Goal: Task Accomplishment & Management: Manage account settings

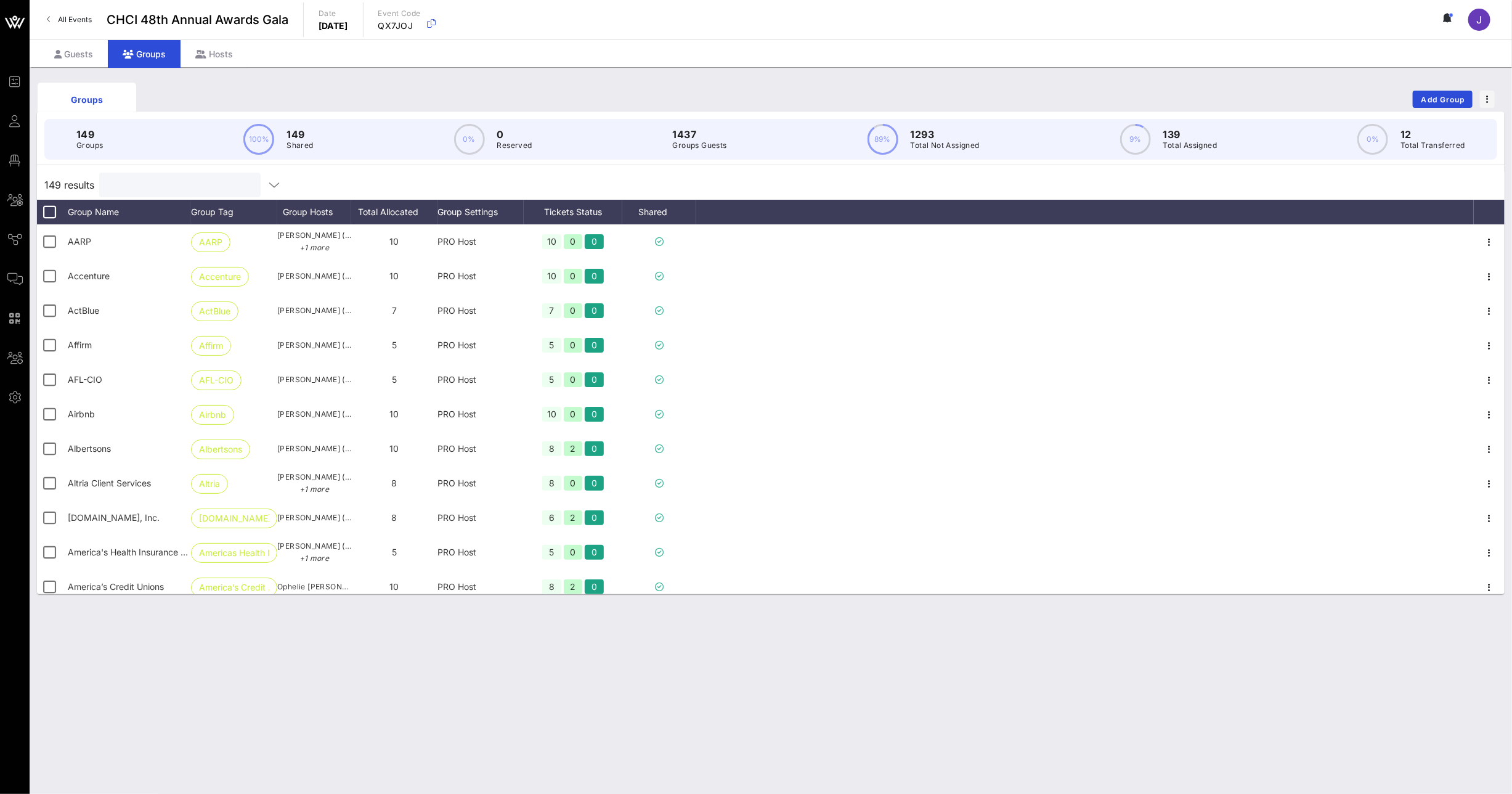
click at [158, 180] on input "text" at bounding box center [178, 184] width 145 height 16
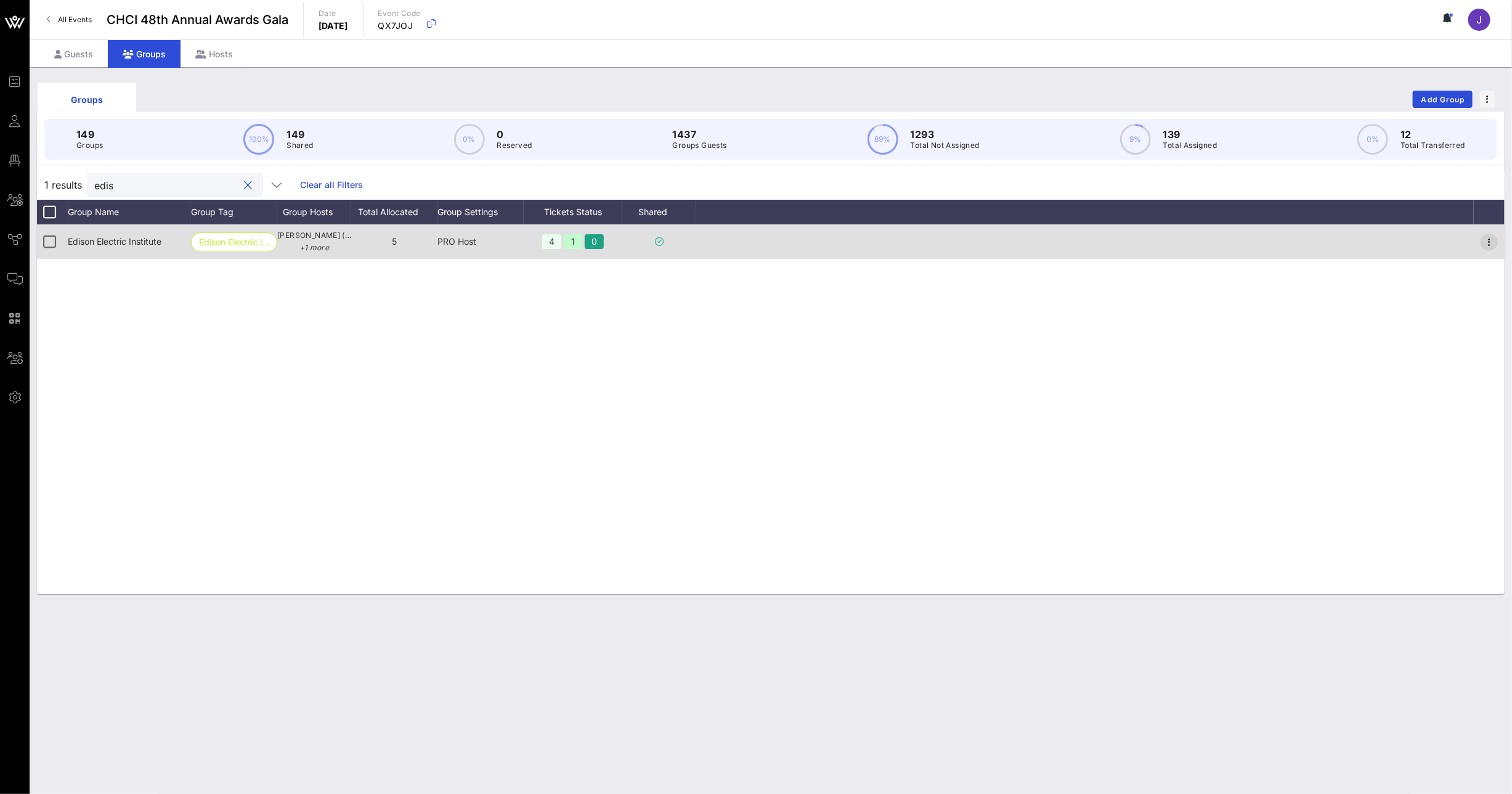
type input "edis"
click at [1491, 243] on icon "button" at bounding box center [1490, 242] width 15 height 15
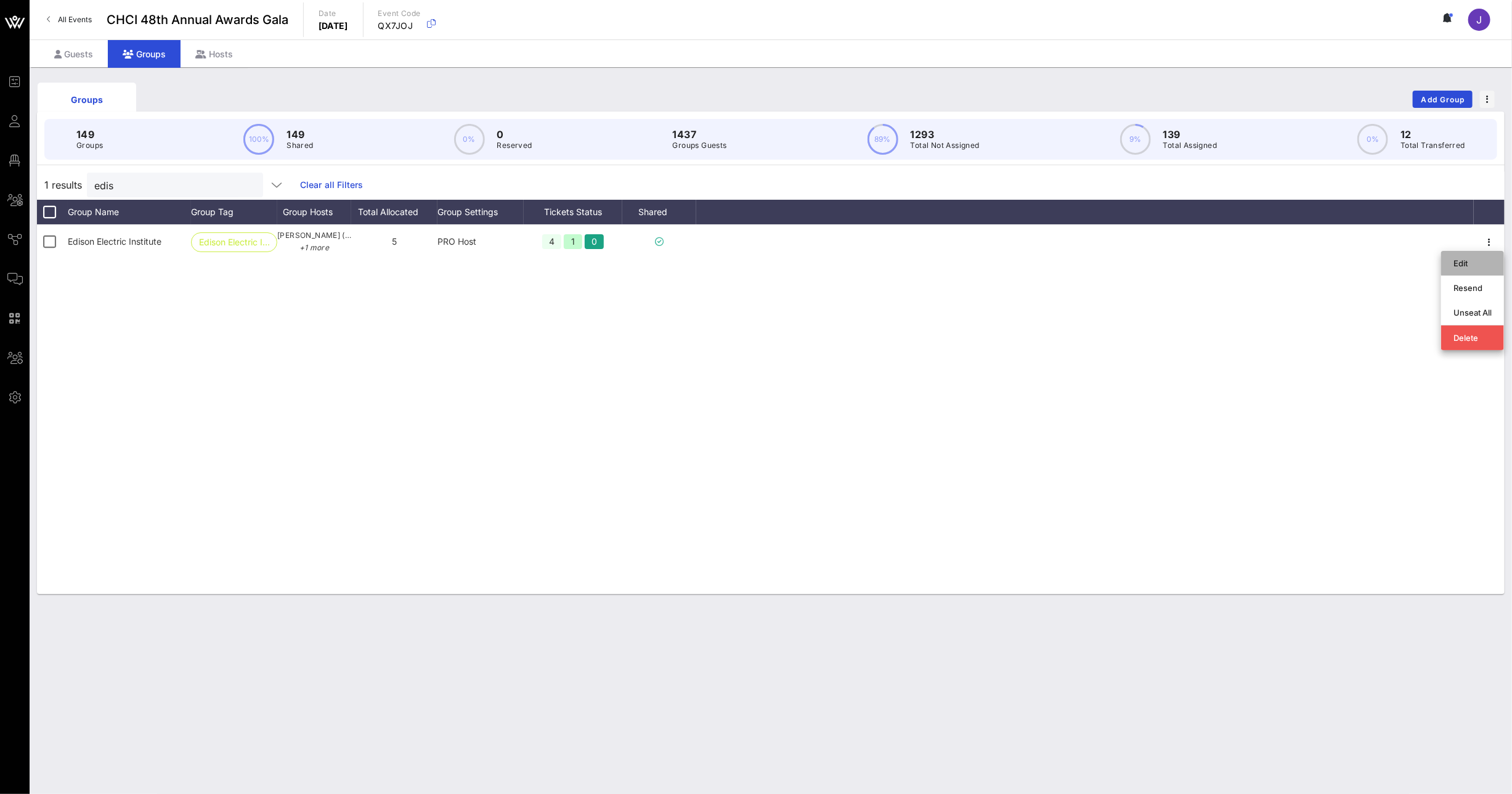
click at [1478, 263] on div "Edit" at bounding box center [1472, 263] width 38 height 10
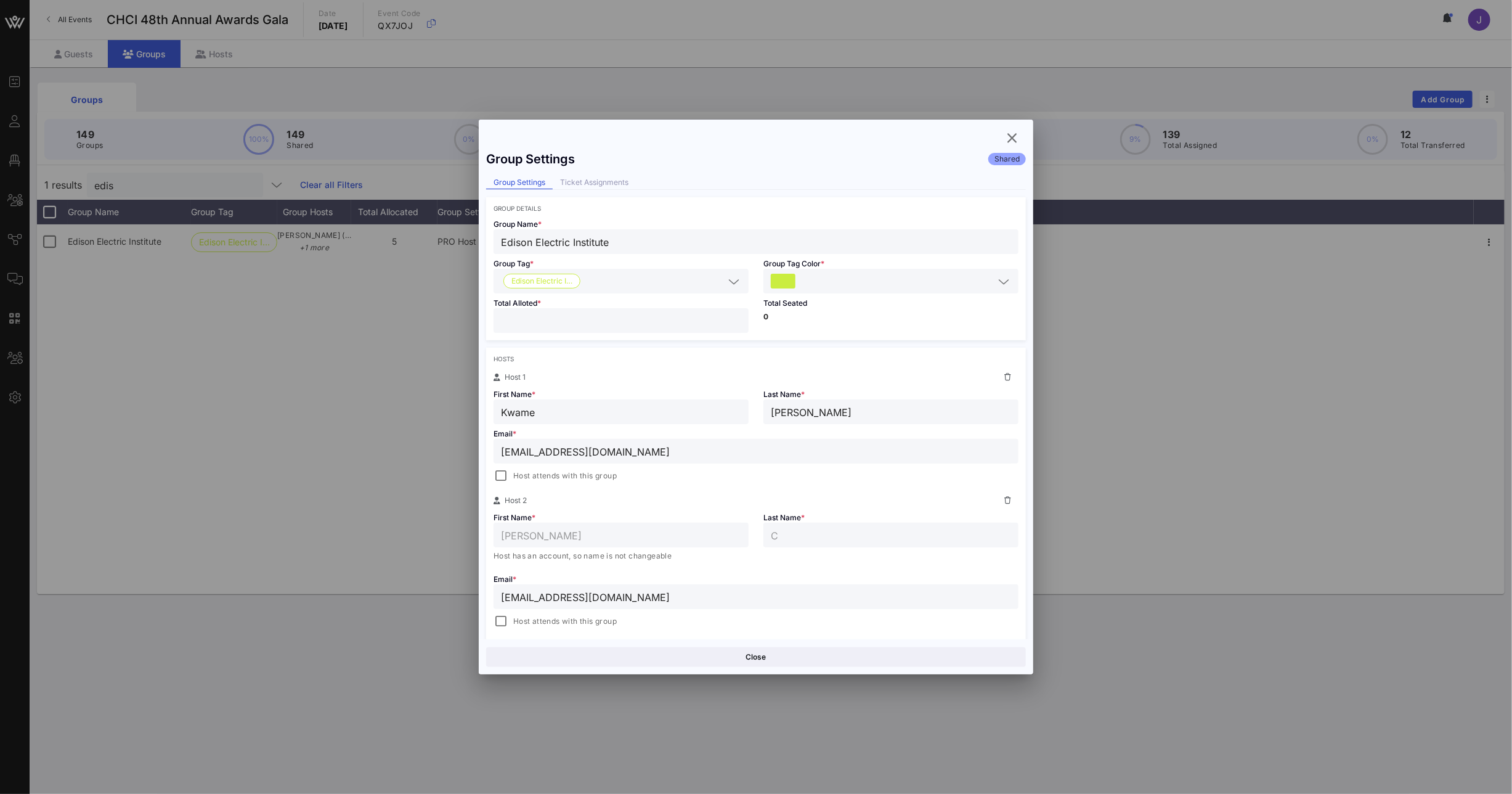
drag, startPoint x: 490, startPoint y: 318, endPoint x: 474, endPoint y: 318, distance: 16.0
click at [488, 318] on div "Total Alloted * *" at bounding box center [621, 317] width 270 height 47
type input "*"
click at [820, 649] on button "Save" at bounding box center [892, 657] width 267 height 19
click at [1012, 139] on icon "button" at bounding box center [1012, 138] width 15 height 15
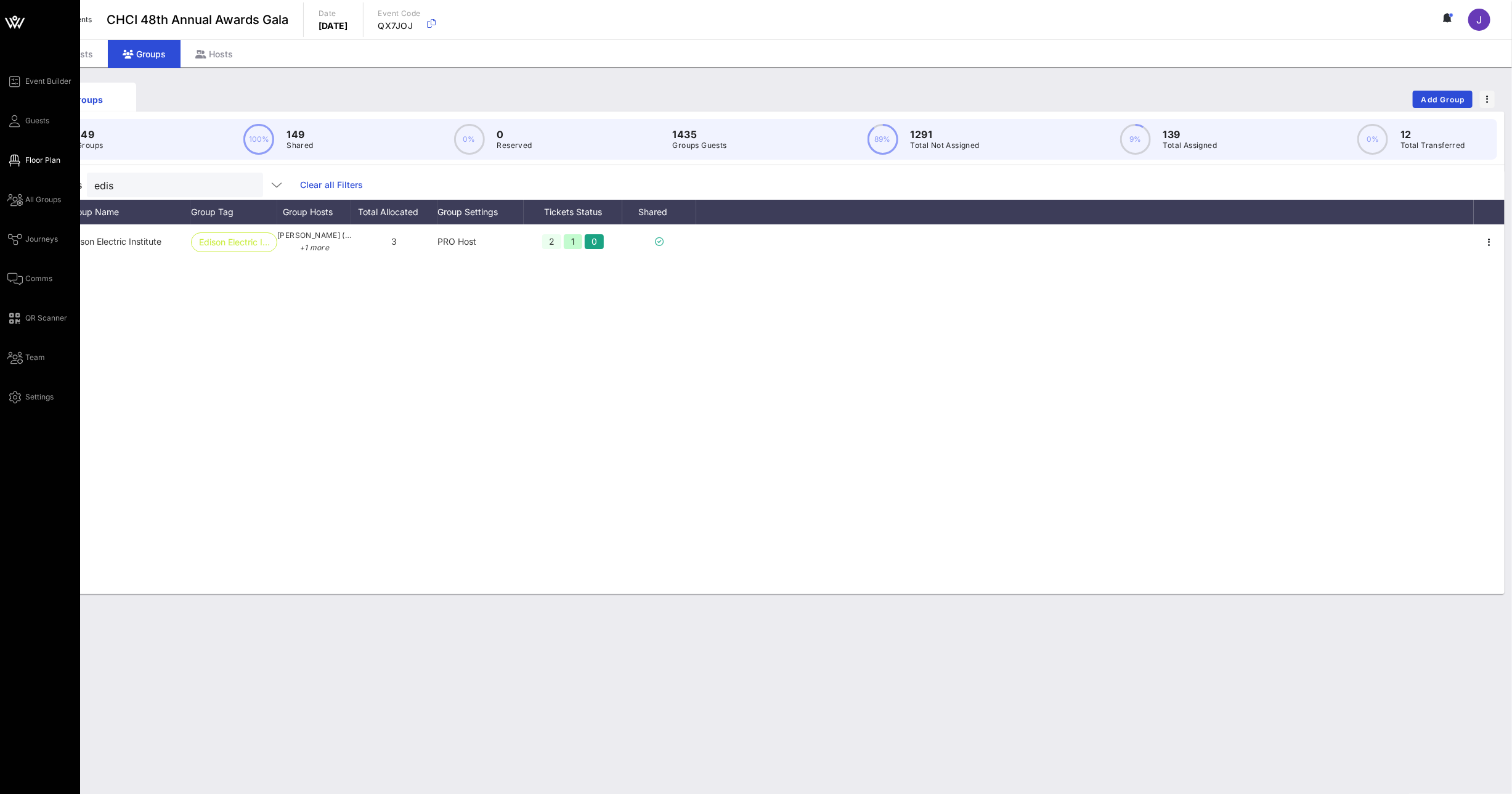
click at [26, 157] on span "Floor Plan" at bounding box center [43, 160] width 35 height 11
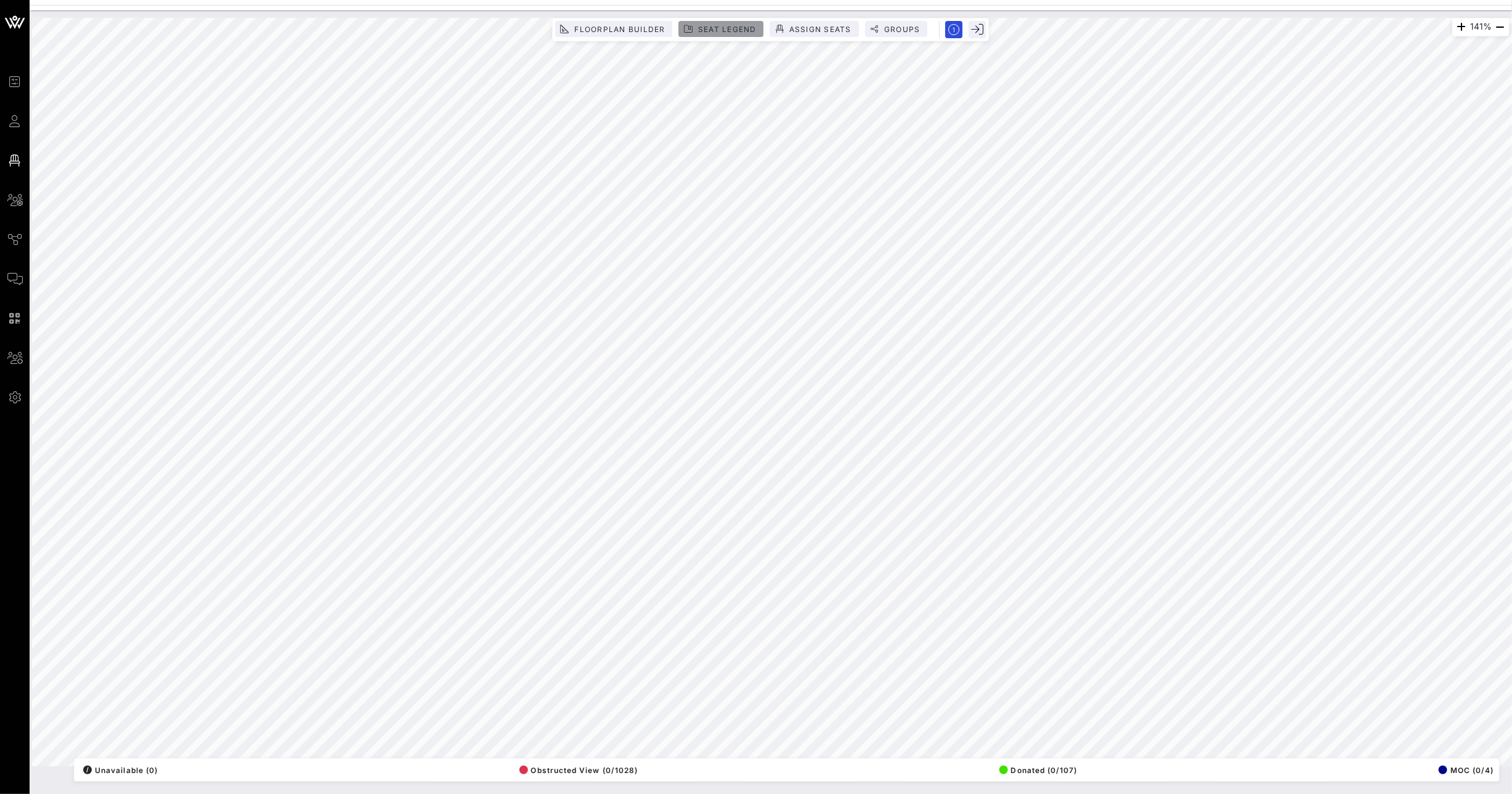
click at [735, 29] on span "Seat Legend" at bounding box center [726, 29] width 59 height 9
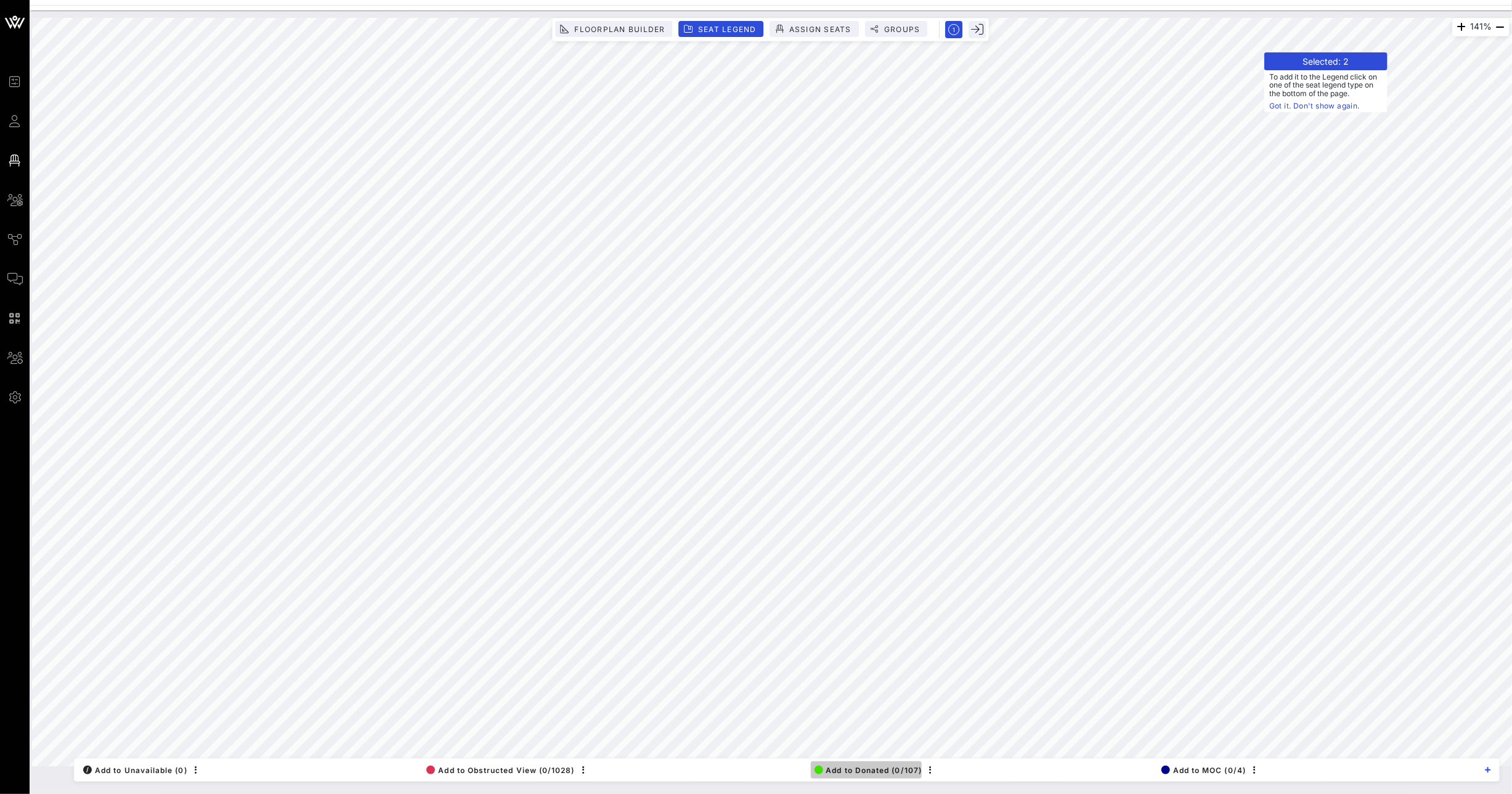
click at [895, 763] on button "Add to Donated (0/107)" at bounding box center [866, 769] width 112 height 17
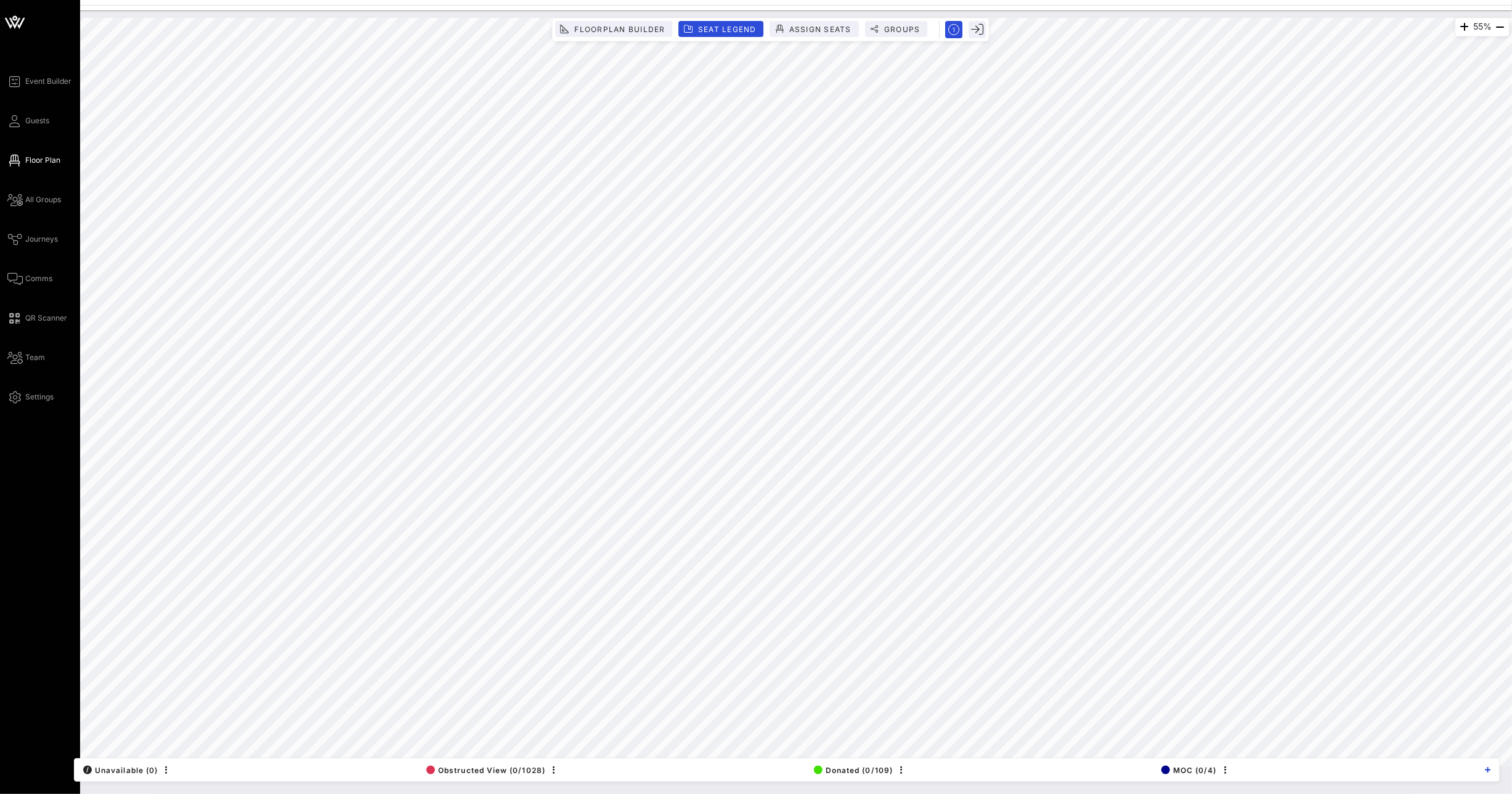
click at [33, 111] on div "Event Builder Guests Floor Plan All Groups Journeys Comms QR Scanner Team Setti…" at bounding box center [43, 239] width 73 height 330
click at [28, 129] on div "Event Builder Guests Floor Plan All Groups Journeys Comms QR Scanner Team Setti…" at bounding box center [43, 239] width 73 height 330
click at [31, 118] on span "Guests" at bounding box center [37, 121] width 24 height 11
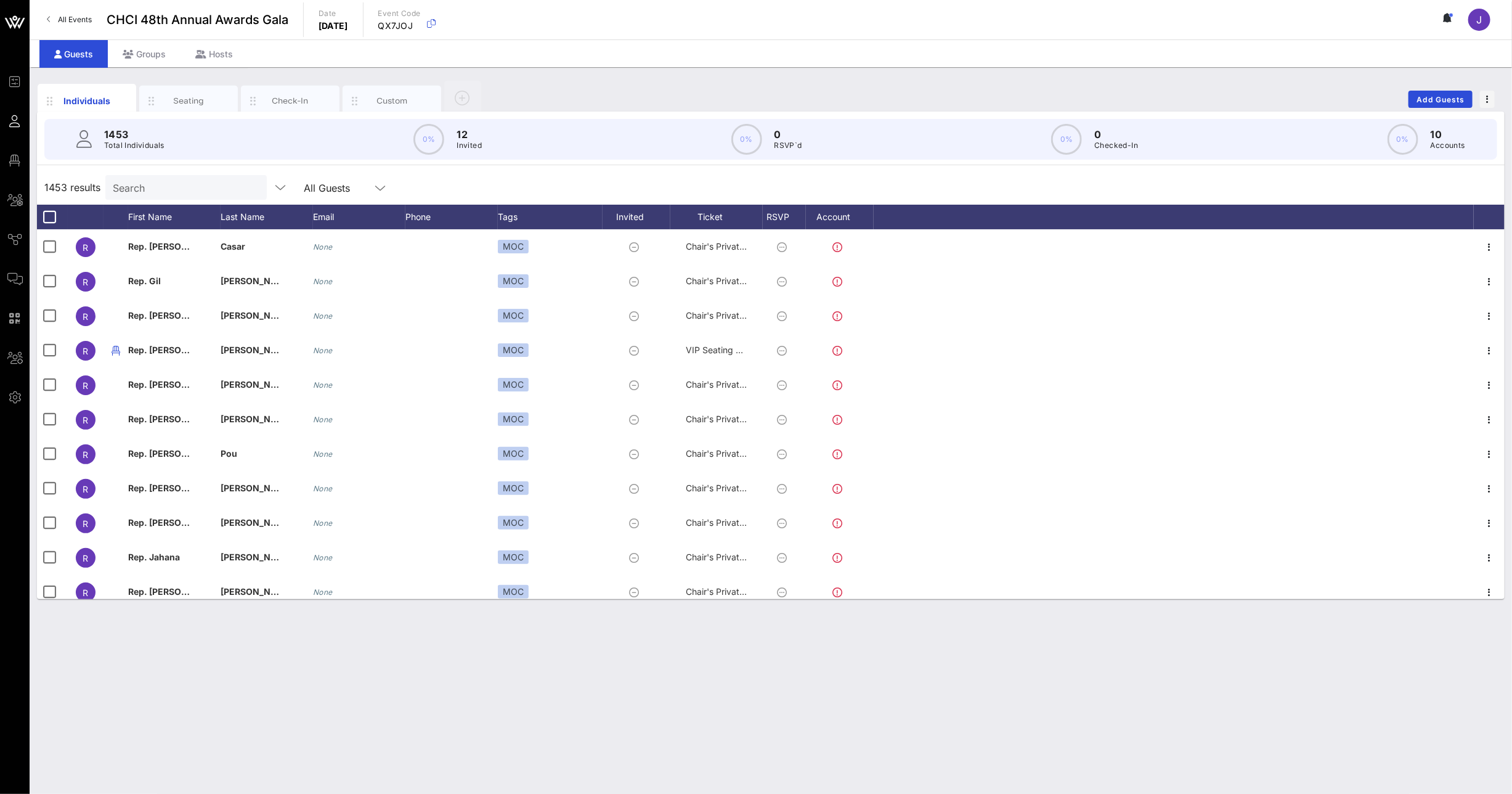
click at [142, 190] on input "Search" at bounding box center [185, 187] width 145 height 16
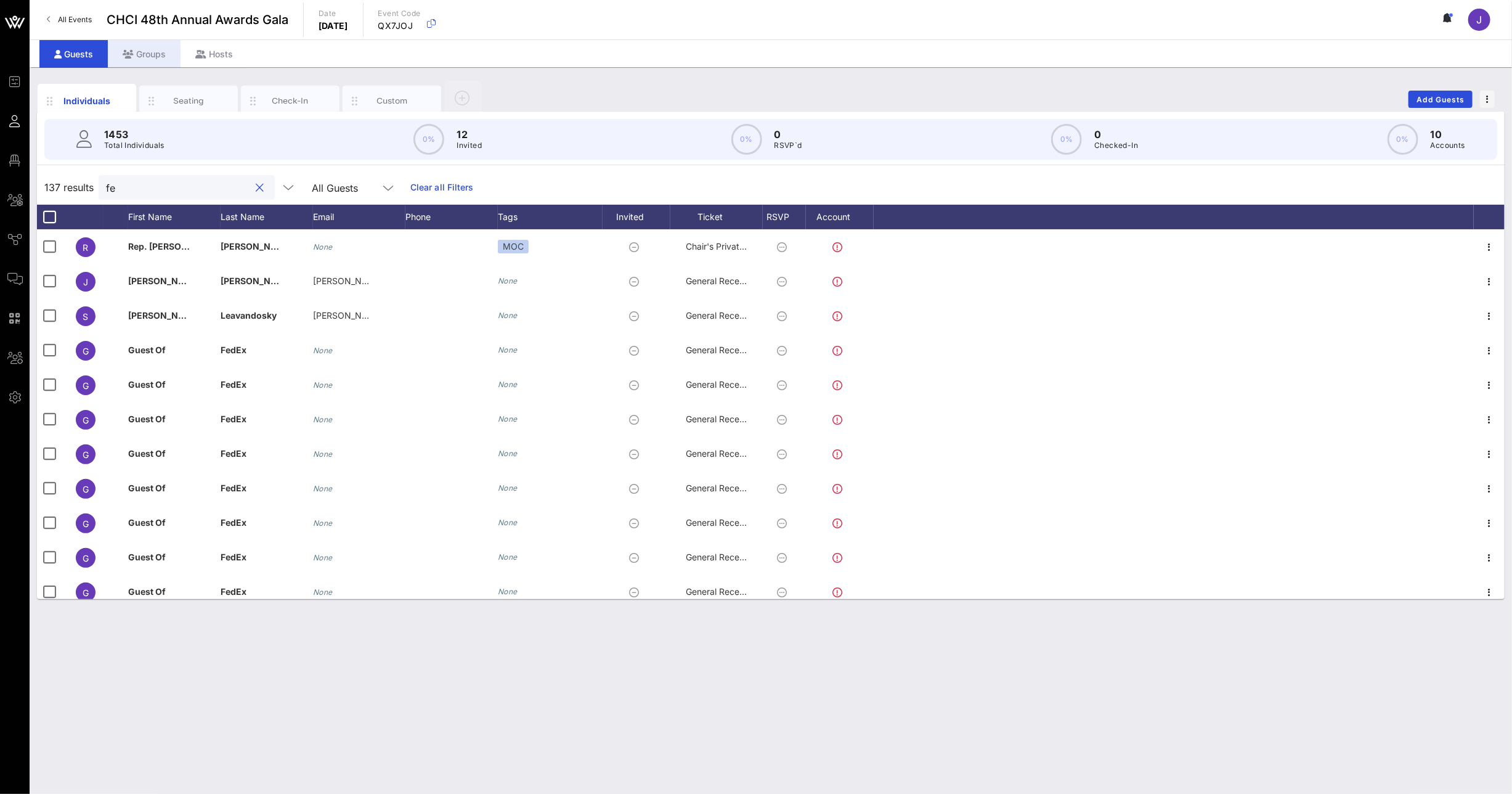
type input "fe"
click at [137, 50] on div "Groups" at bounding box center [144, 53] width 73 height 28
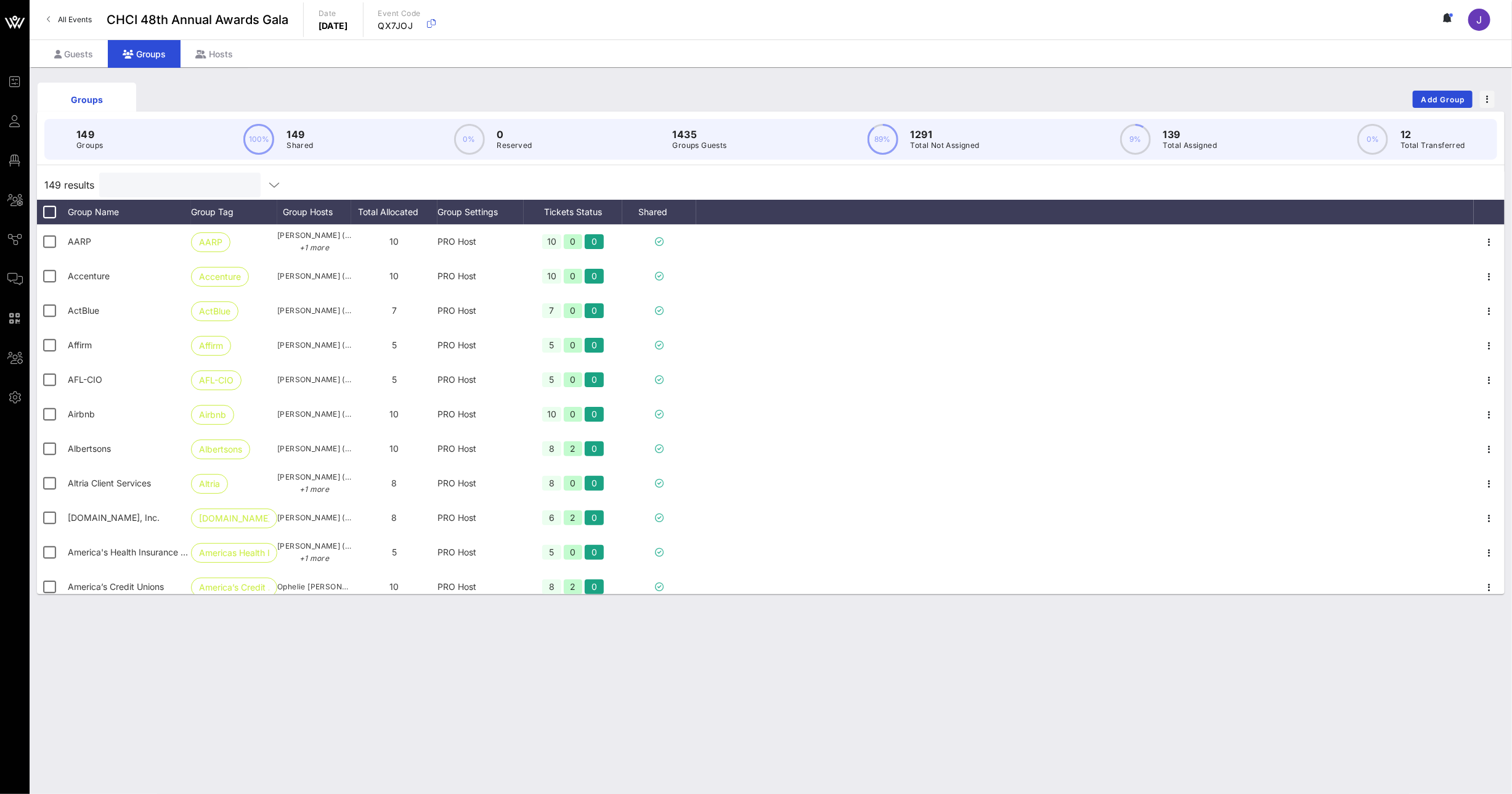
click at [166, 179] on input "text" at bounding box center [178, 184] width 145 height 16
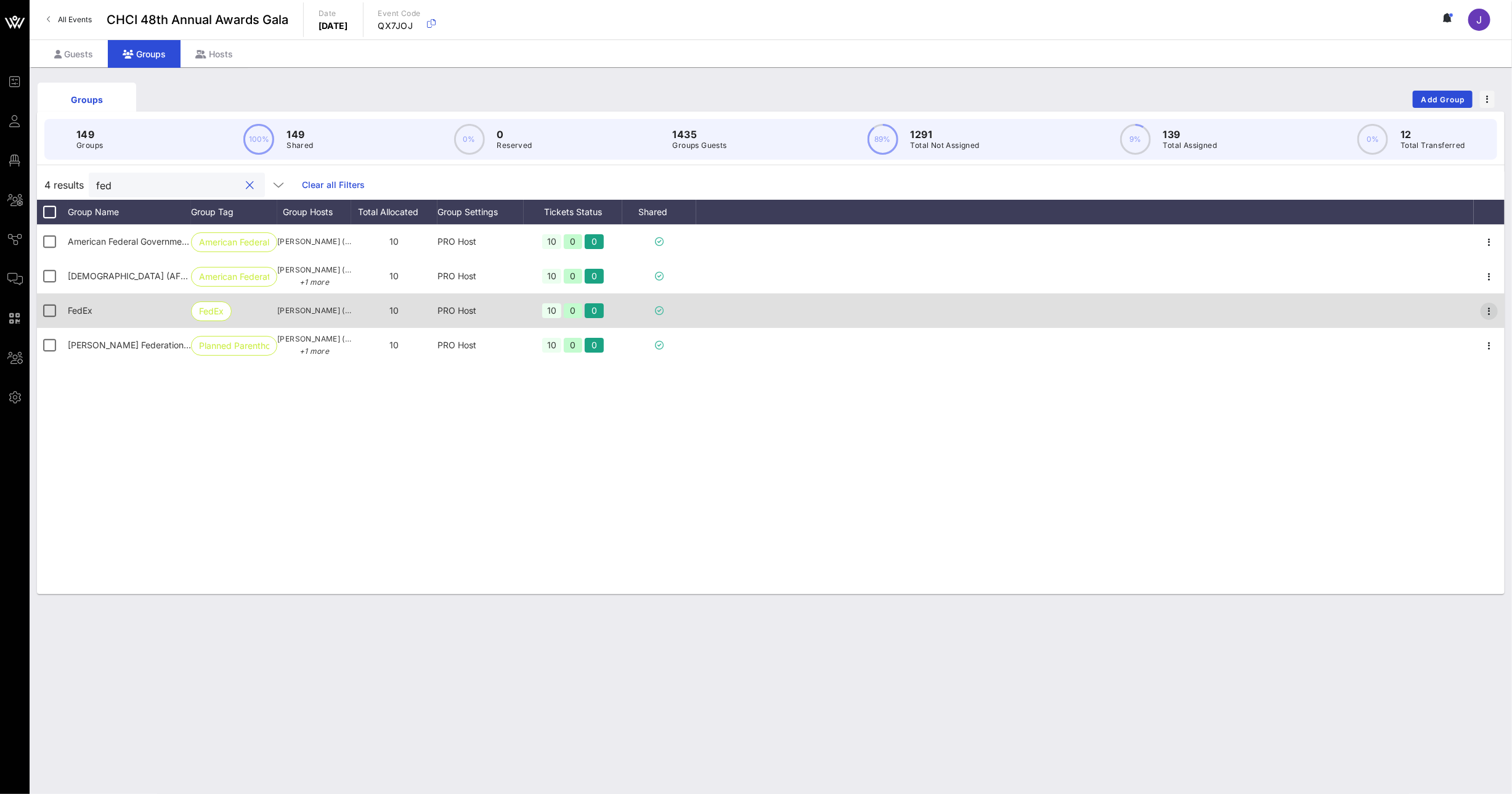
type input "fed"
click at [1491, 309] on icon "button" at bounding box center [1490, 312] width 15 height 15
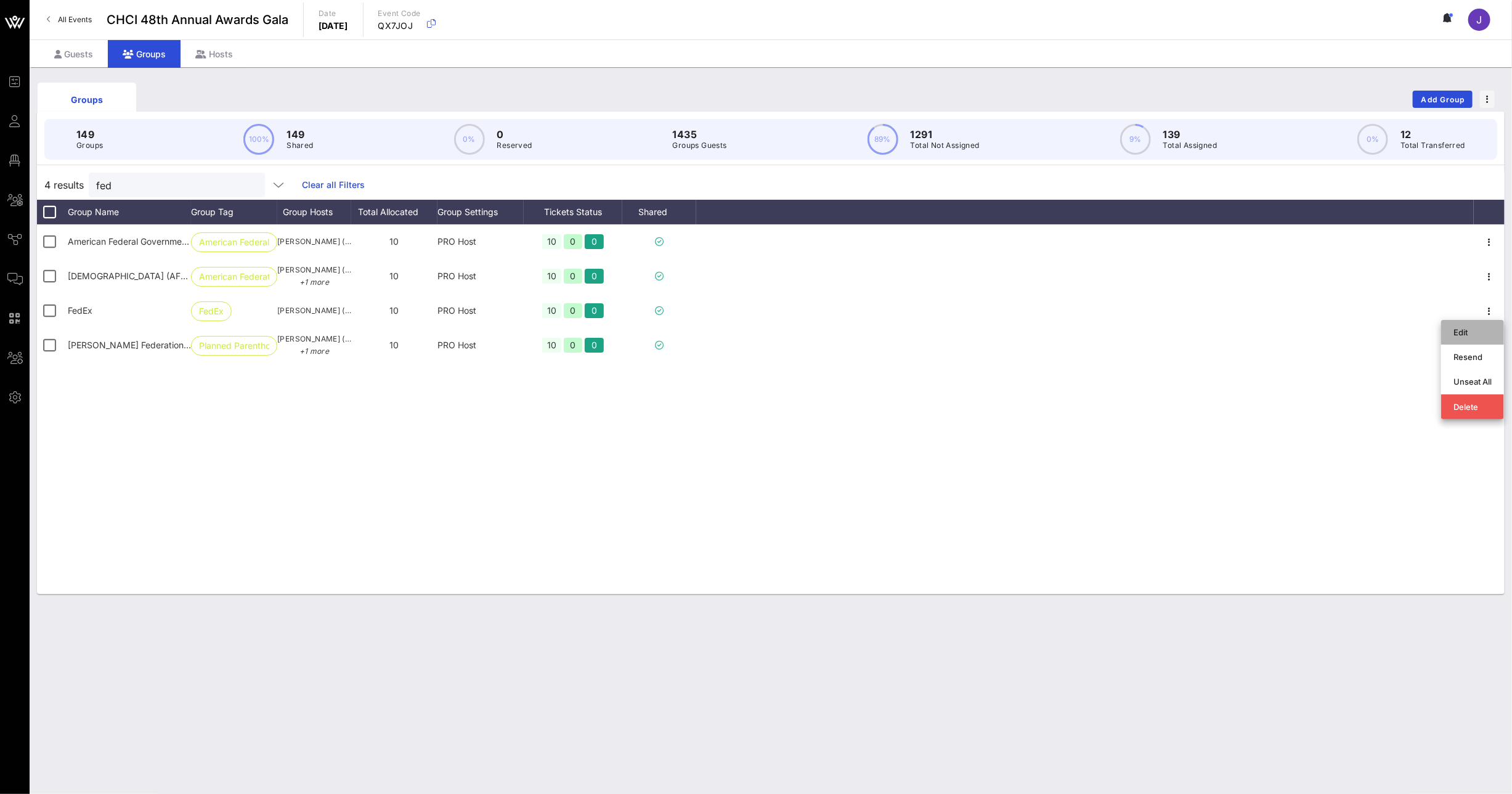
click at [1461, 329] on div "Edit" at bounding box center [1472, 332] width 38 height 10
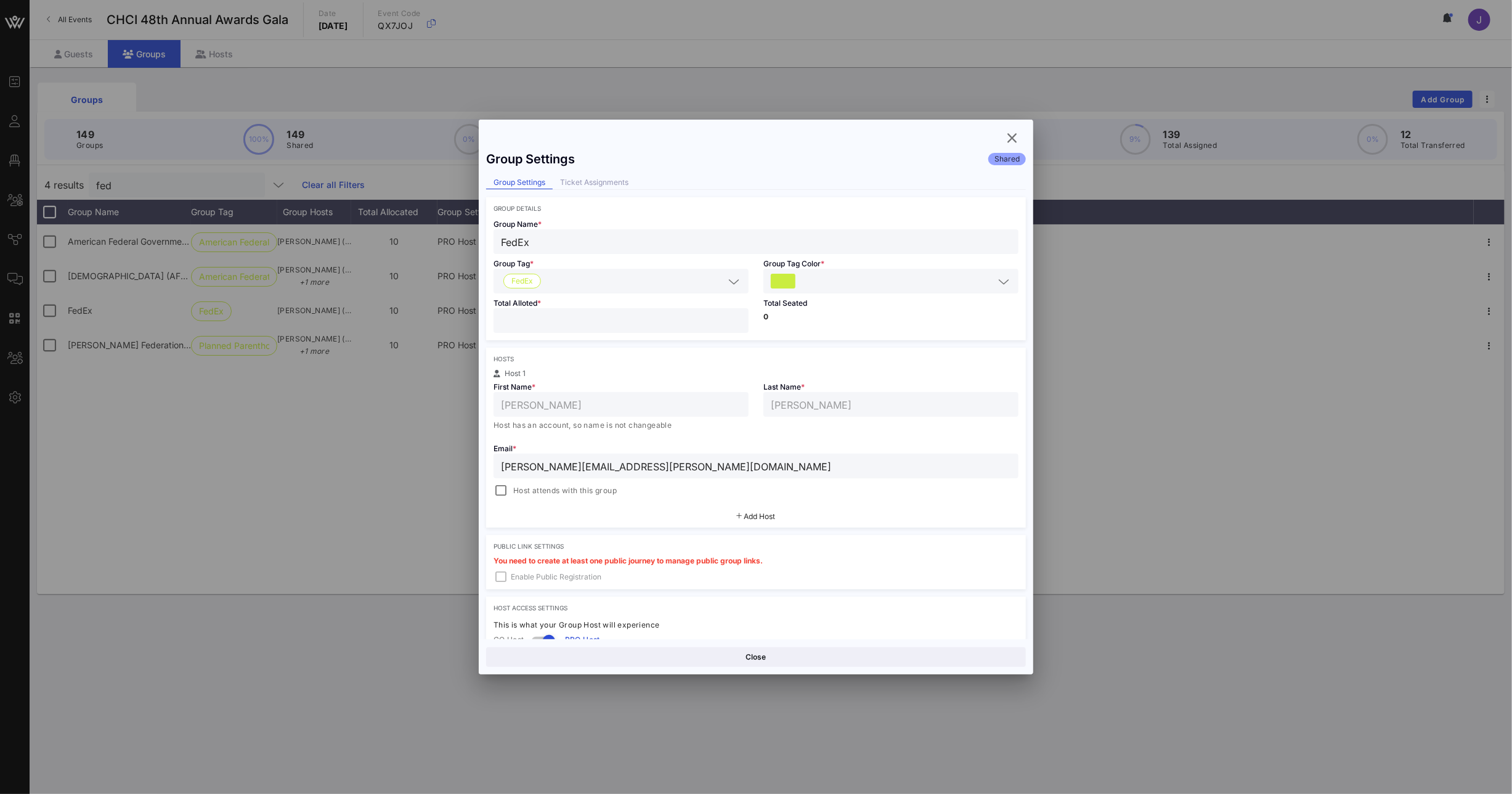
drag, startPoint x: 509, startPoint y: 318, endPoint x: 454, endPoint y: 322, distance: 55.1
click at [466, 321] on div "Event Builder Guests Floor Plan All Groups Journeys Comms QR Scanner Team Setti…" at bounding box center [756, 397] width 1512 height 794
type input "*"
click at [865, 655] on button "Save" at bounding box center [892, 657] width 267 height 19
click at [1011, 135] on icon "button" at bounding box center [1012, 138] width 15 height 15
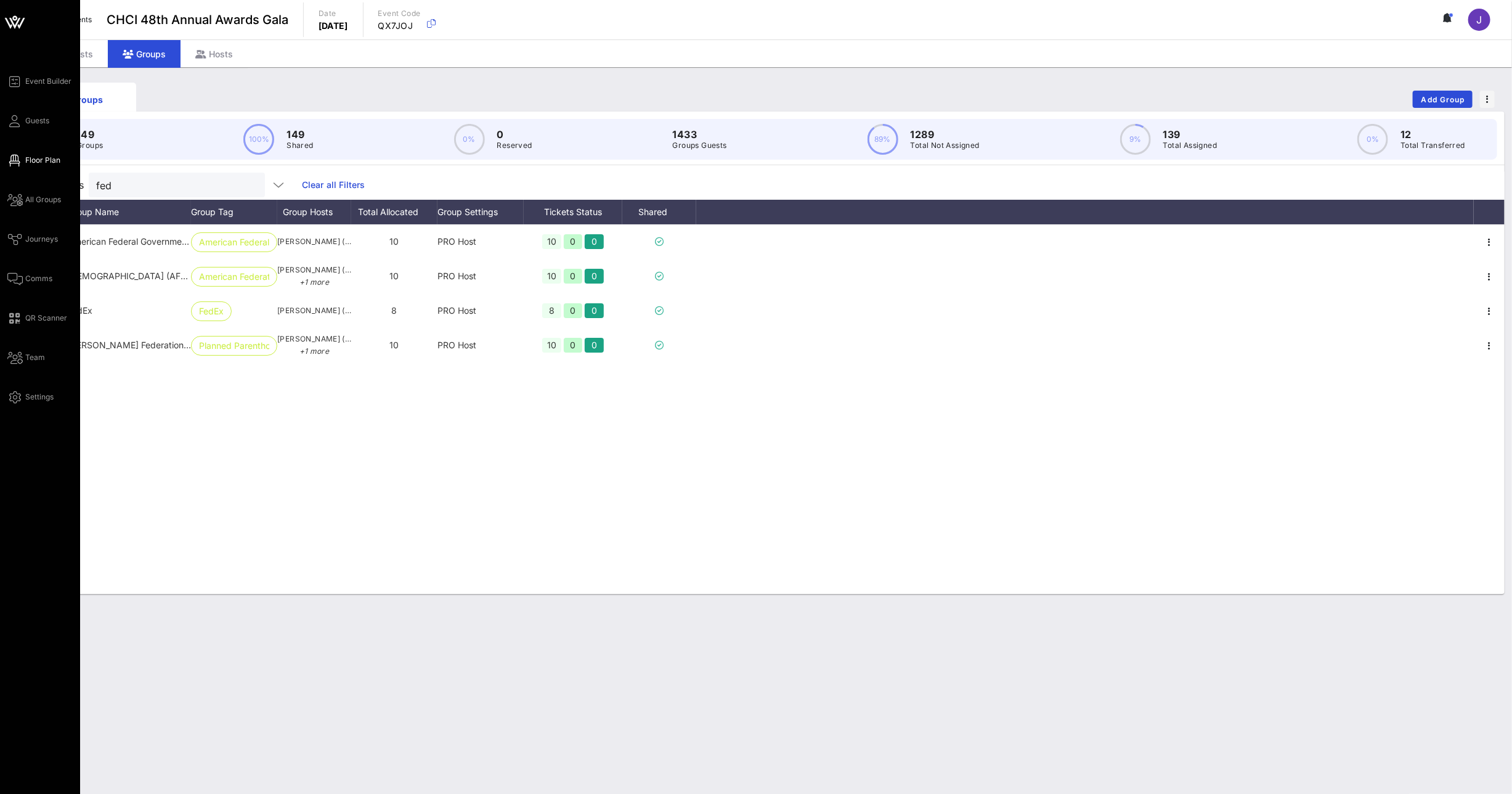
click at [22, 158] on link "Floor Plan" at bounding box center [34, 160] width 53 height 15
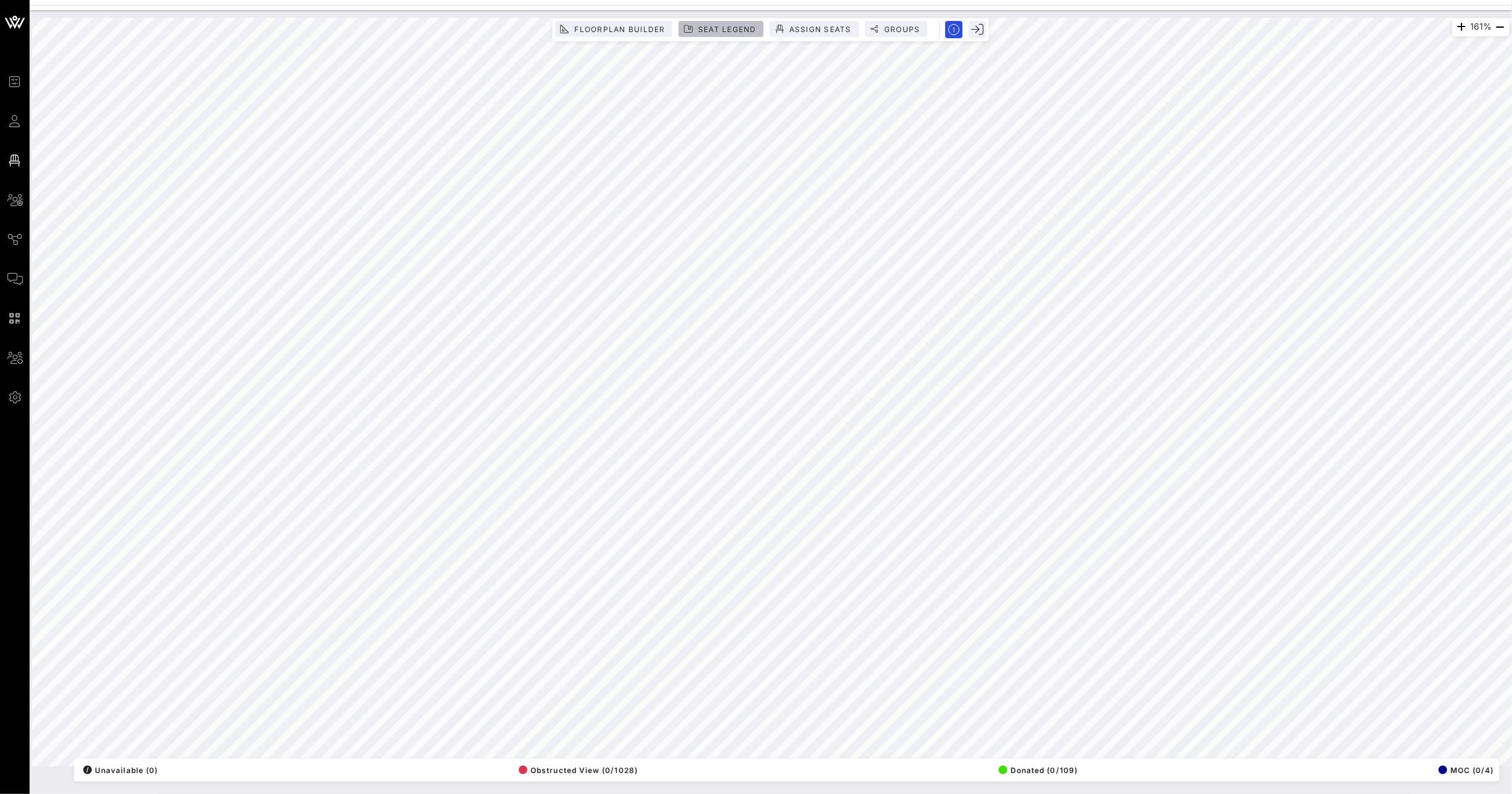
click at [735, 34] on button "Seat Legend" at bounding box center [722, 28] width 85 height 16
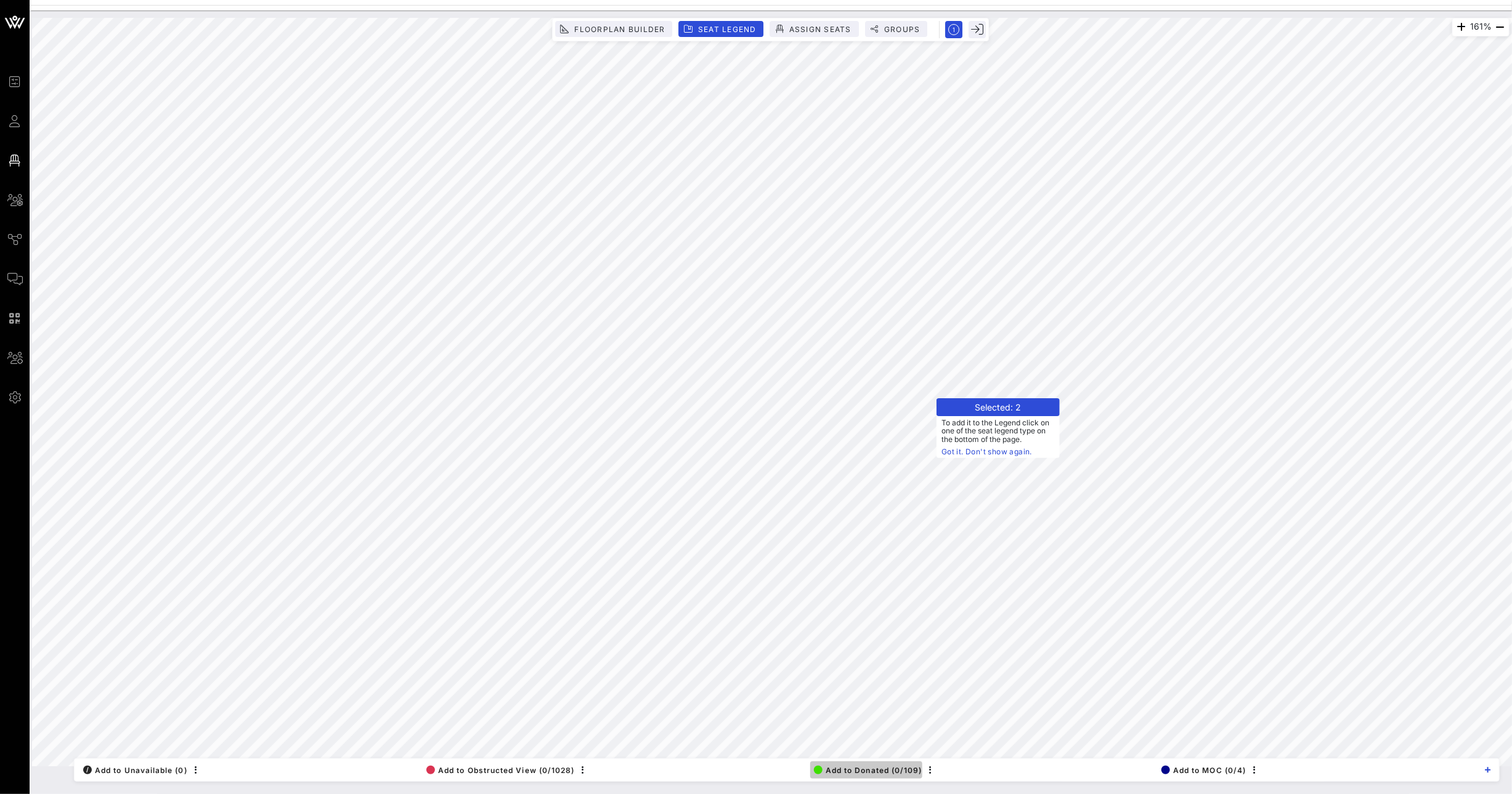
click at [861, 768] on span "Add to Donated (0/109)" at bounding box center [868, 770] width 109 height 9
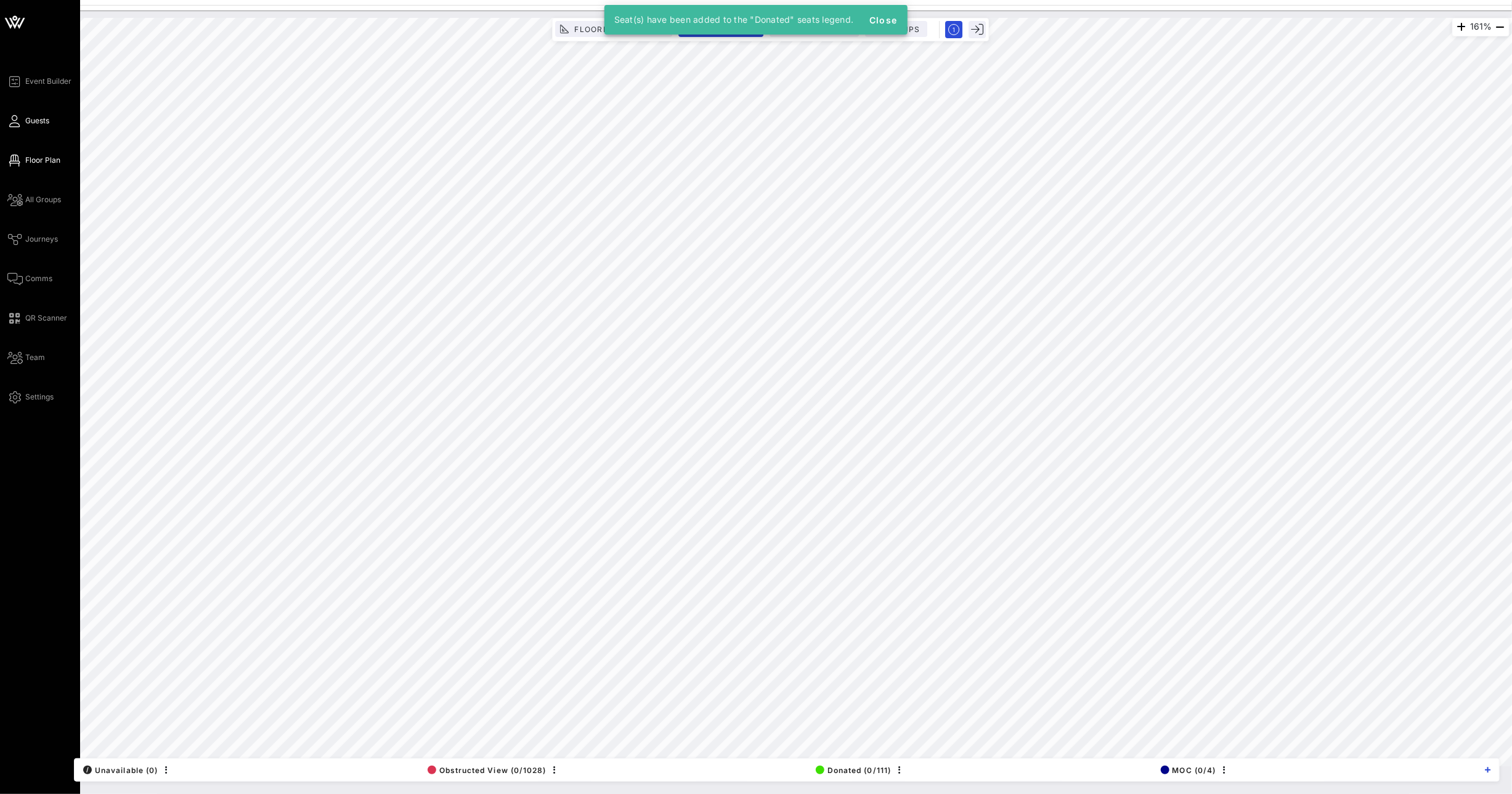
click at [29, 115] on span "Guests" at bounding box center [37, 121] width 24 height 11
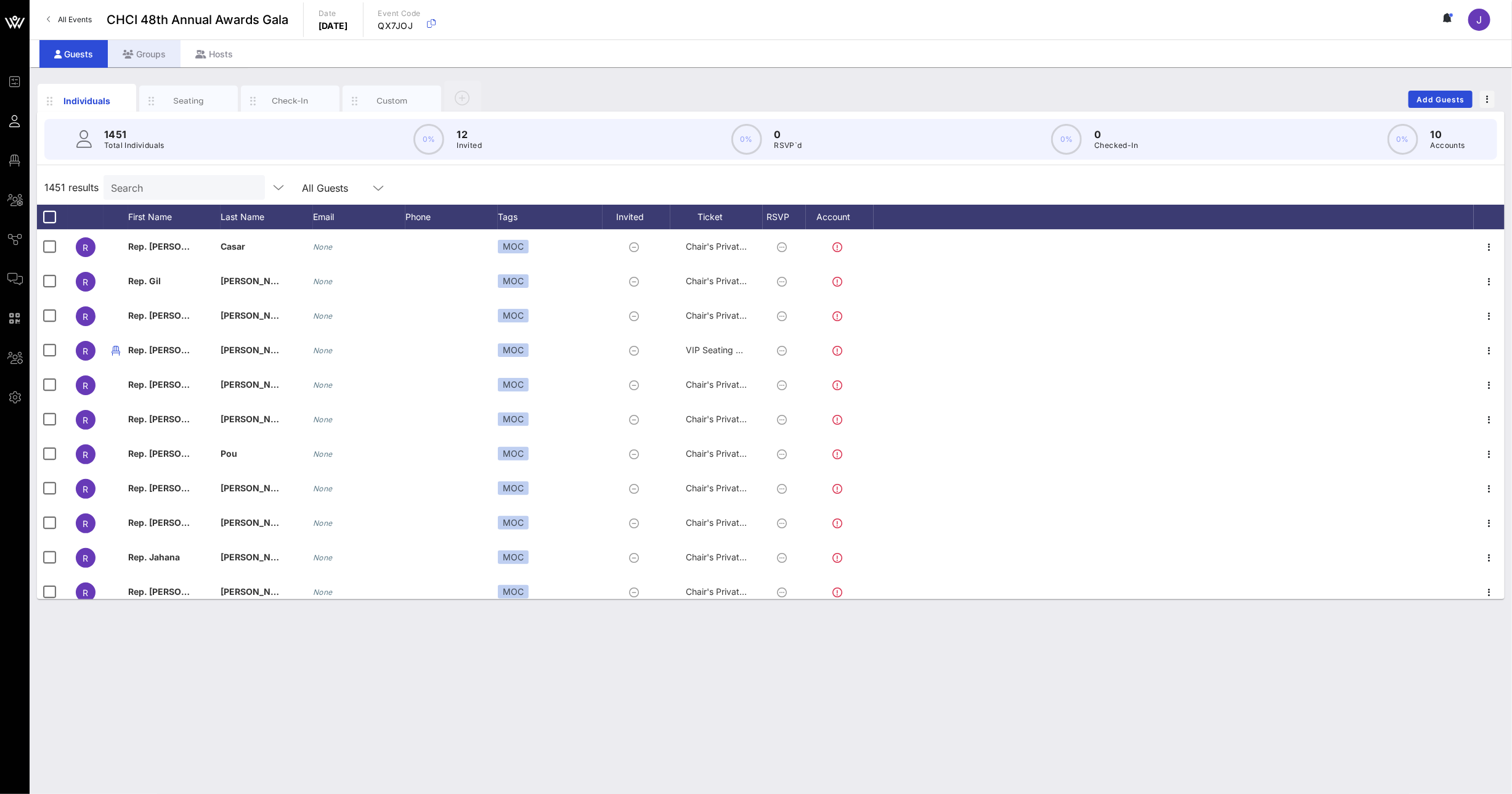
click at [163, 53] on div "Groups" at bounding box center [144, 53] width 73 height 28
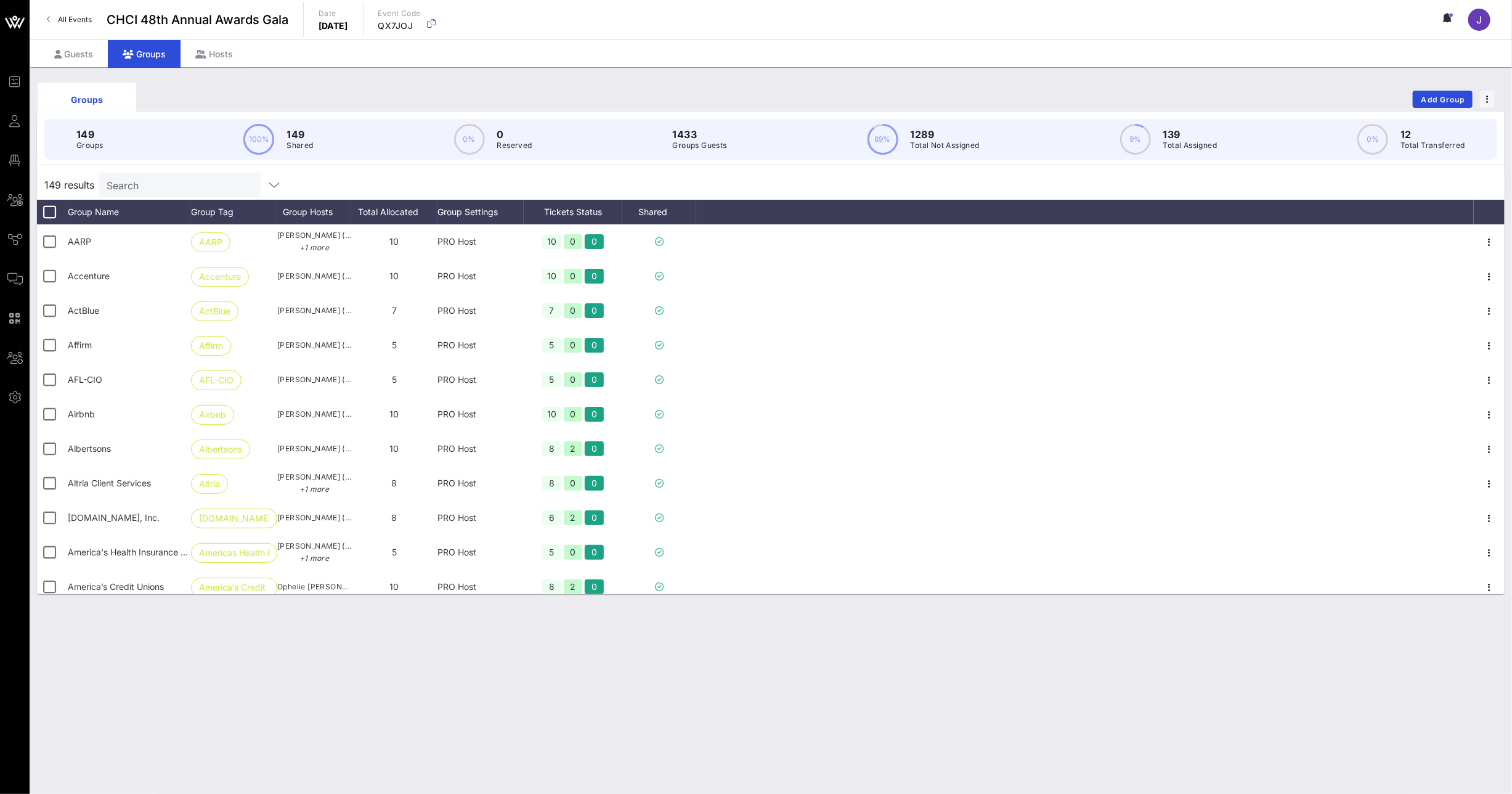
click at [157, 193] on div "Search" at bounding box center [178, 184] width 145 height 25
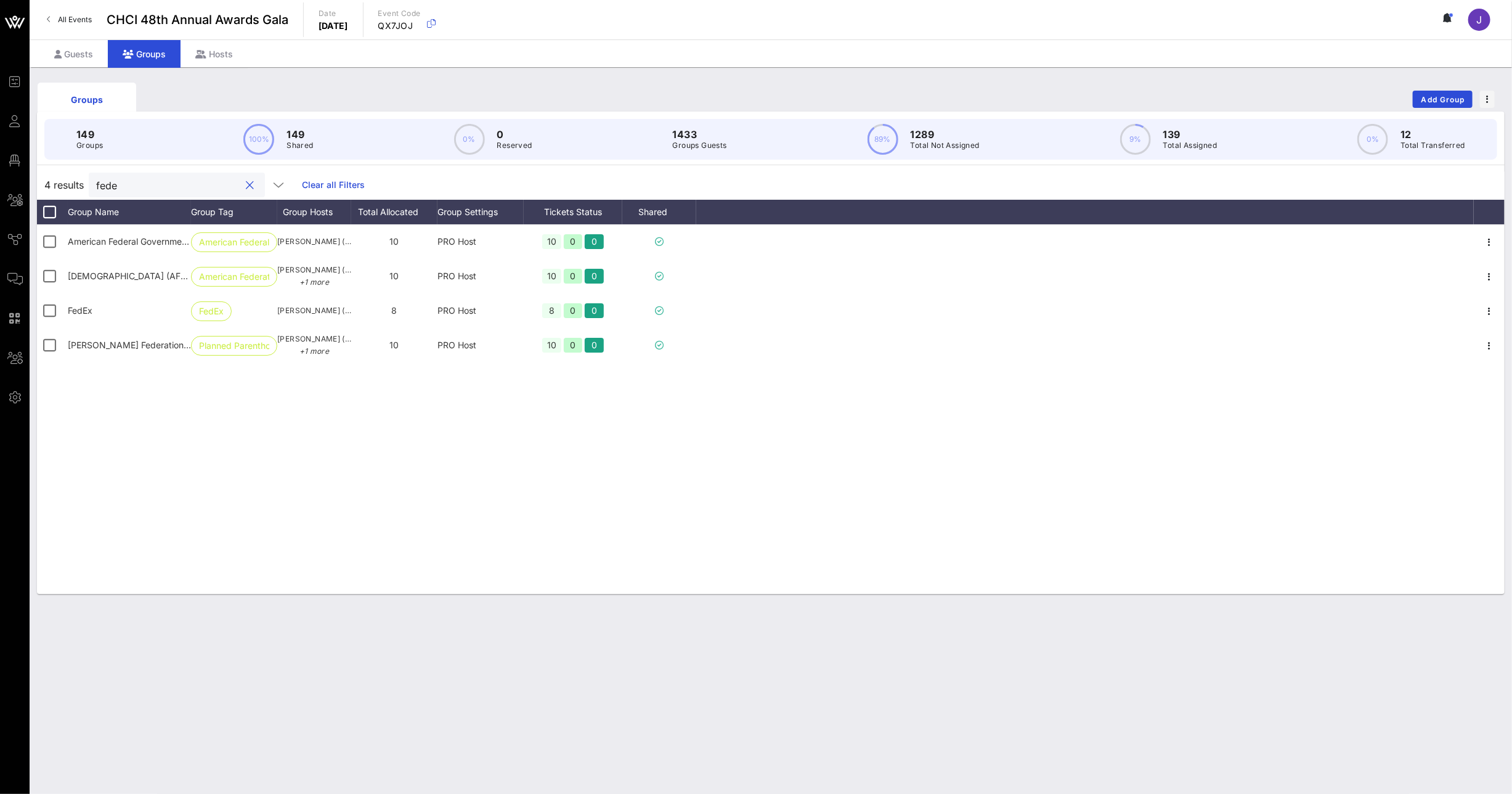
click at [103, 187] on input "fede" at bounding box center [168, 184] width 145 height 16
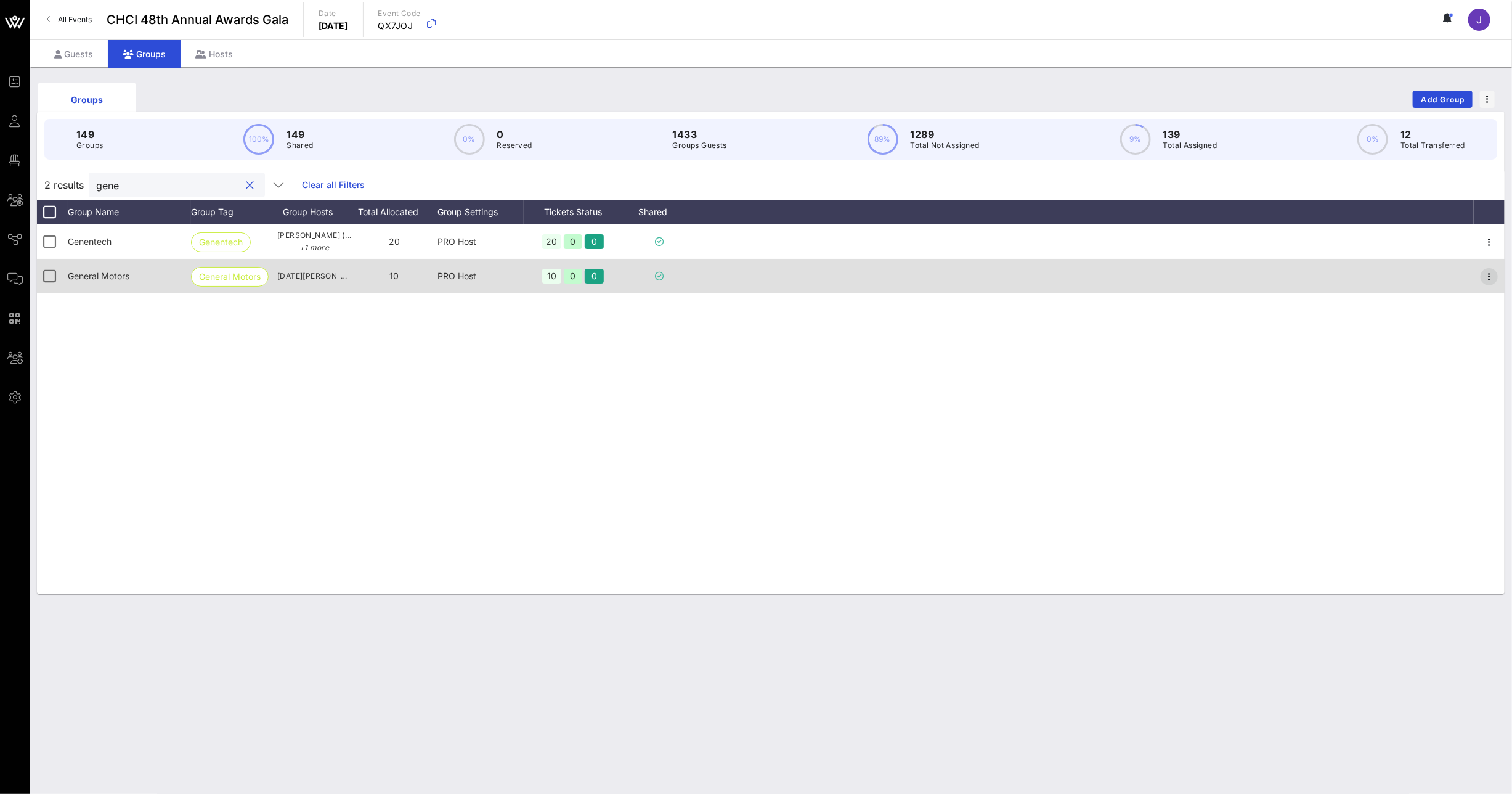
type input "gene"
click at [1490, 279] on icon "button" at bounding box center [1490, 277] width 15 height 15
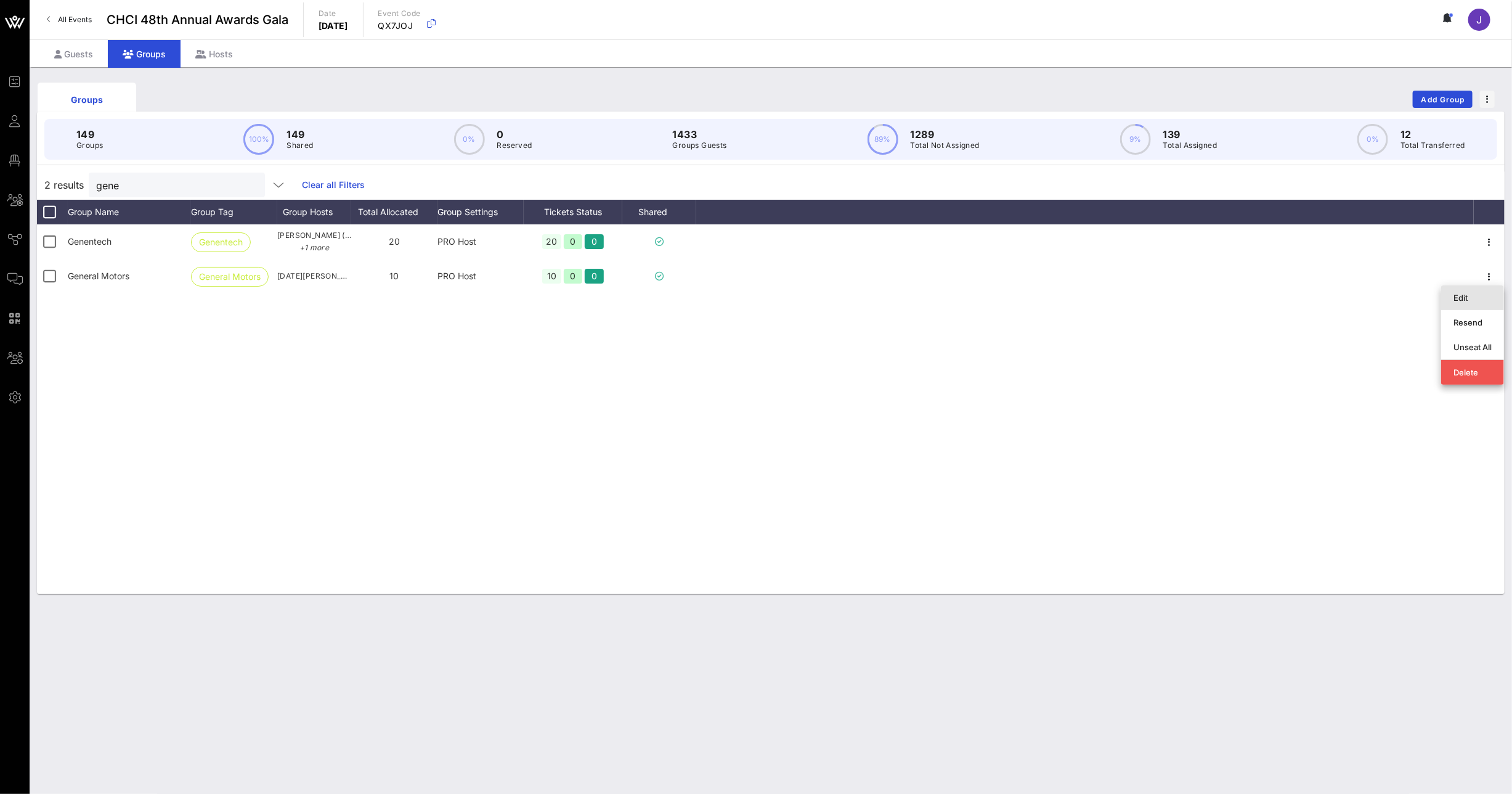
click at [1482, 300] on div "Edit" at bounding box center [1472, 297] width 38 height 10
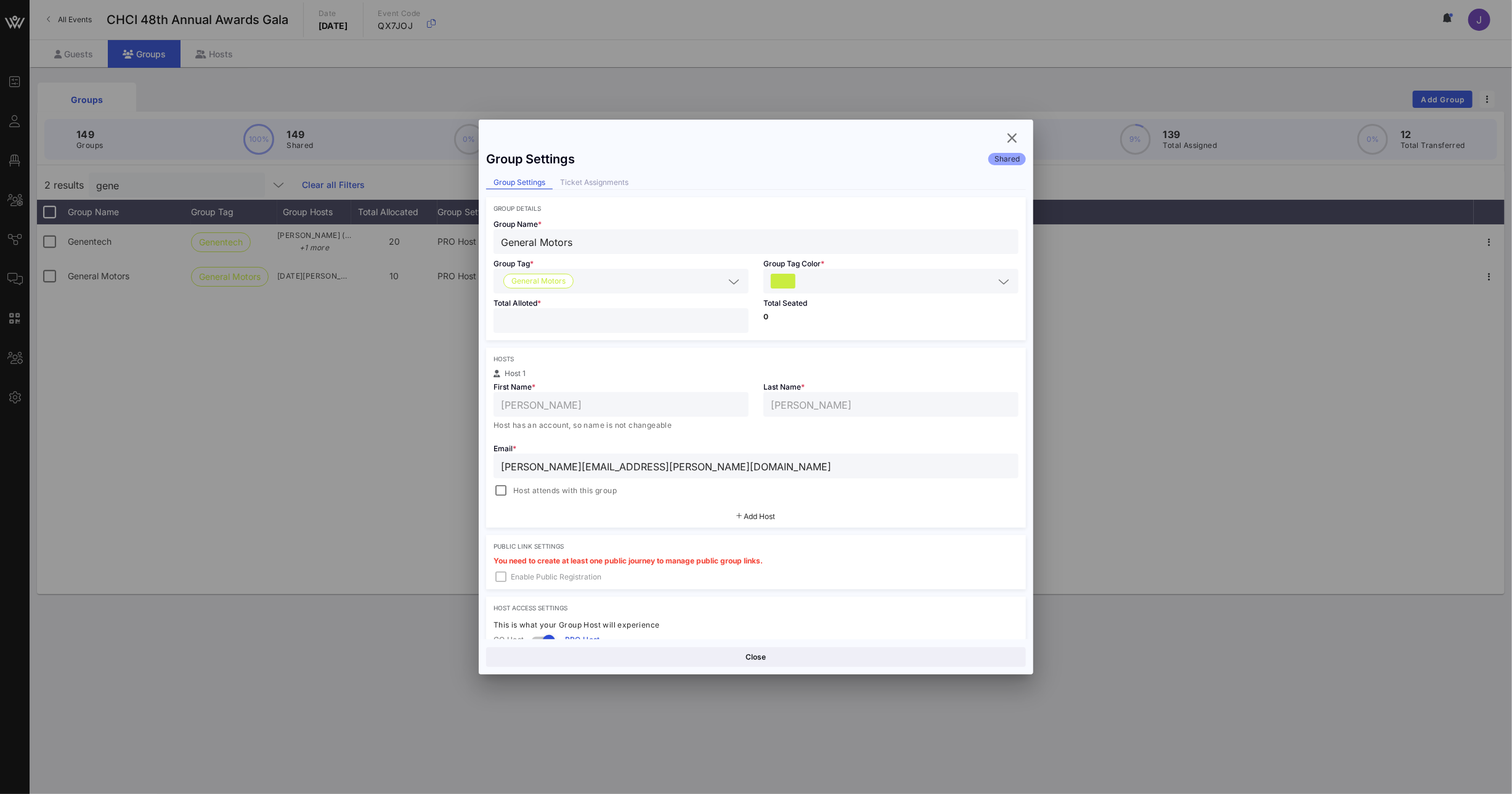
drag, startPoint x: 479, startPoint y: 318, endPoint x: 450, endPoint y: 318, distance: 29.0
click at [457, 318] on div "Event Builder Guests Floor Plan All Groups Journeys Comms QR Scanner Team Setti…" at bounding box center [756, 397] width 1512 height 794
type input "*"
click at [878, 651] on button "Save" at bounding box center [892, 657] width 267 height 19
click at [1013, 137] on icon "button" at bounding box center [1012, 138] width 15 height 15
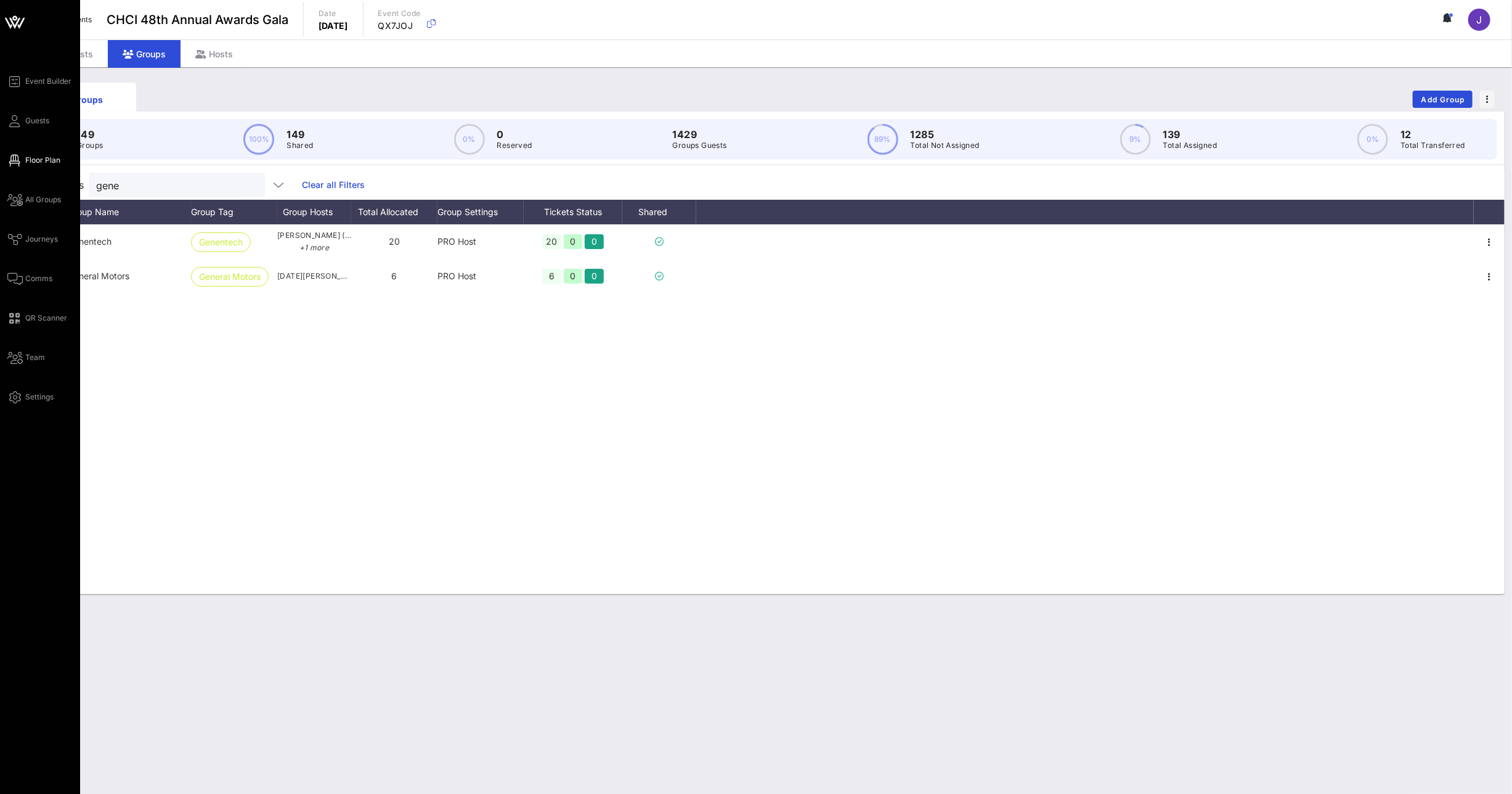
click at [13, 160] on icon at bounding box center [15, 160] width 16 height 1
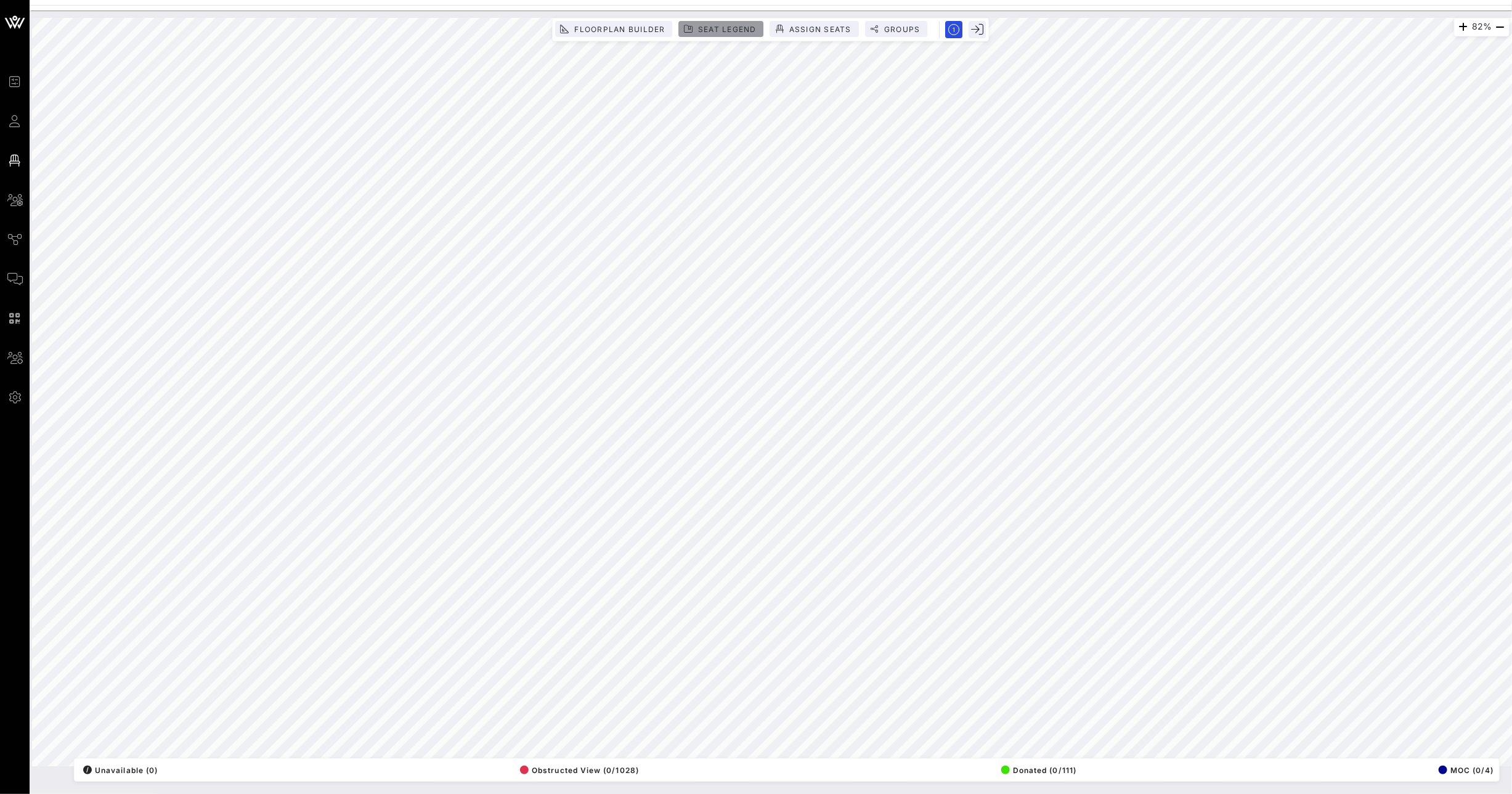
click at [715, 29] on span "Seat Legend" at bounding box center [726, 29] width 59 height 9
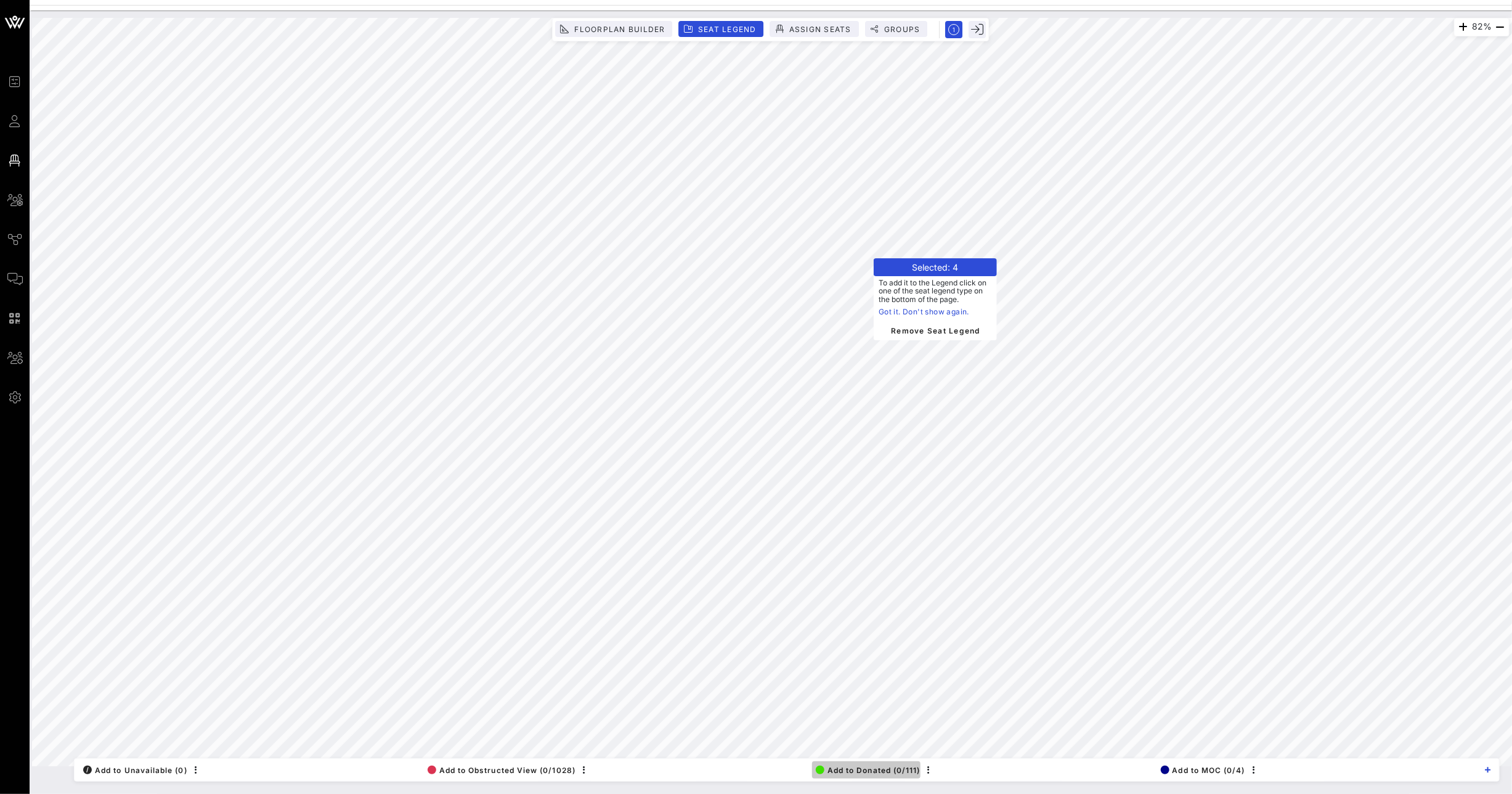
click at [884, 769] on span "Add to Donated (0/111)" at bounding box center [868, 770] width 105 height 9
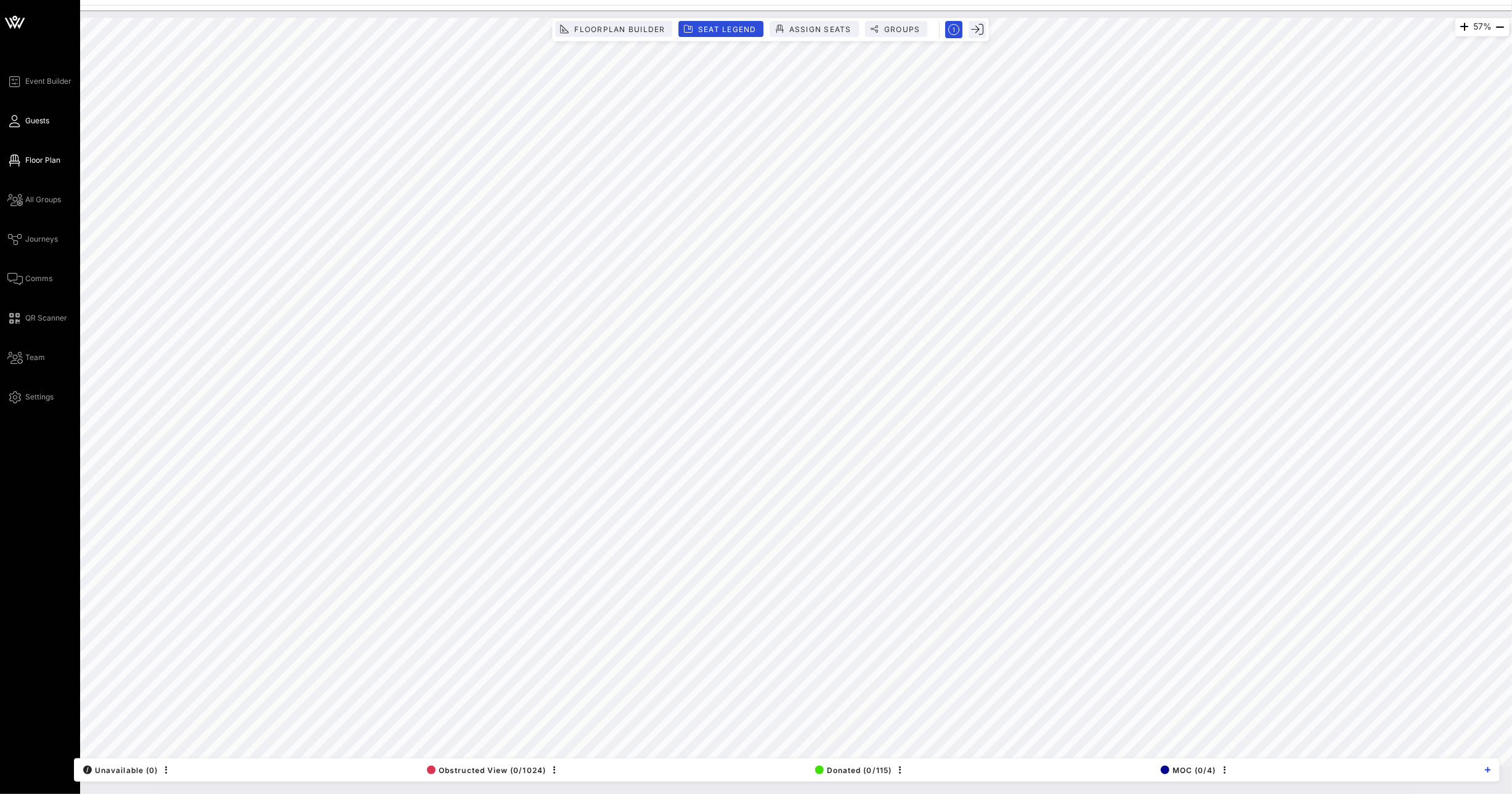
click at [29, 121] on span "Guests" at bounding box center [37, 121] width 24 height 11
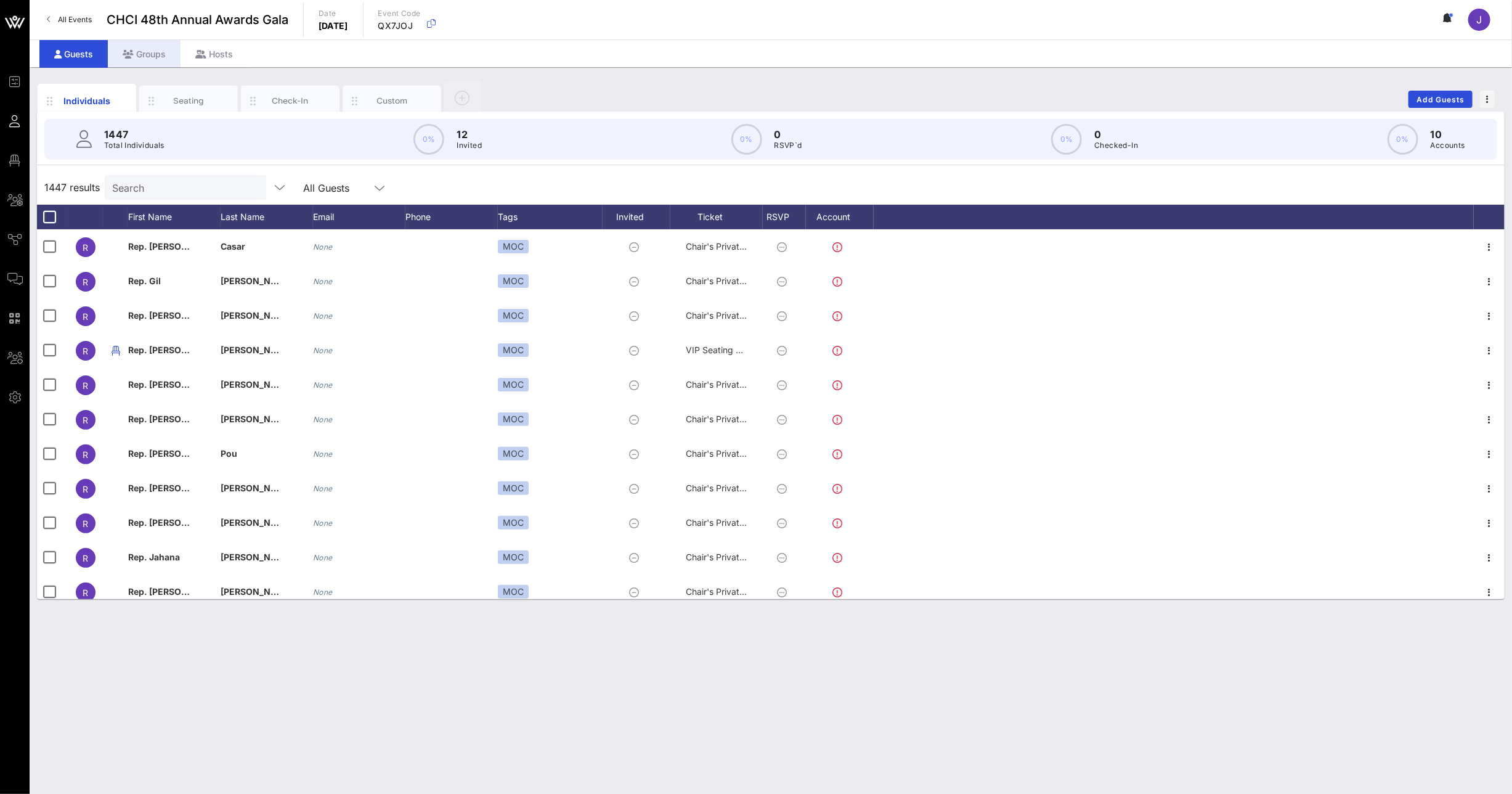
click at [138, 50] on div "Groups" at bounding box center [144, 53] width 73 height 28
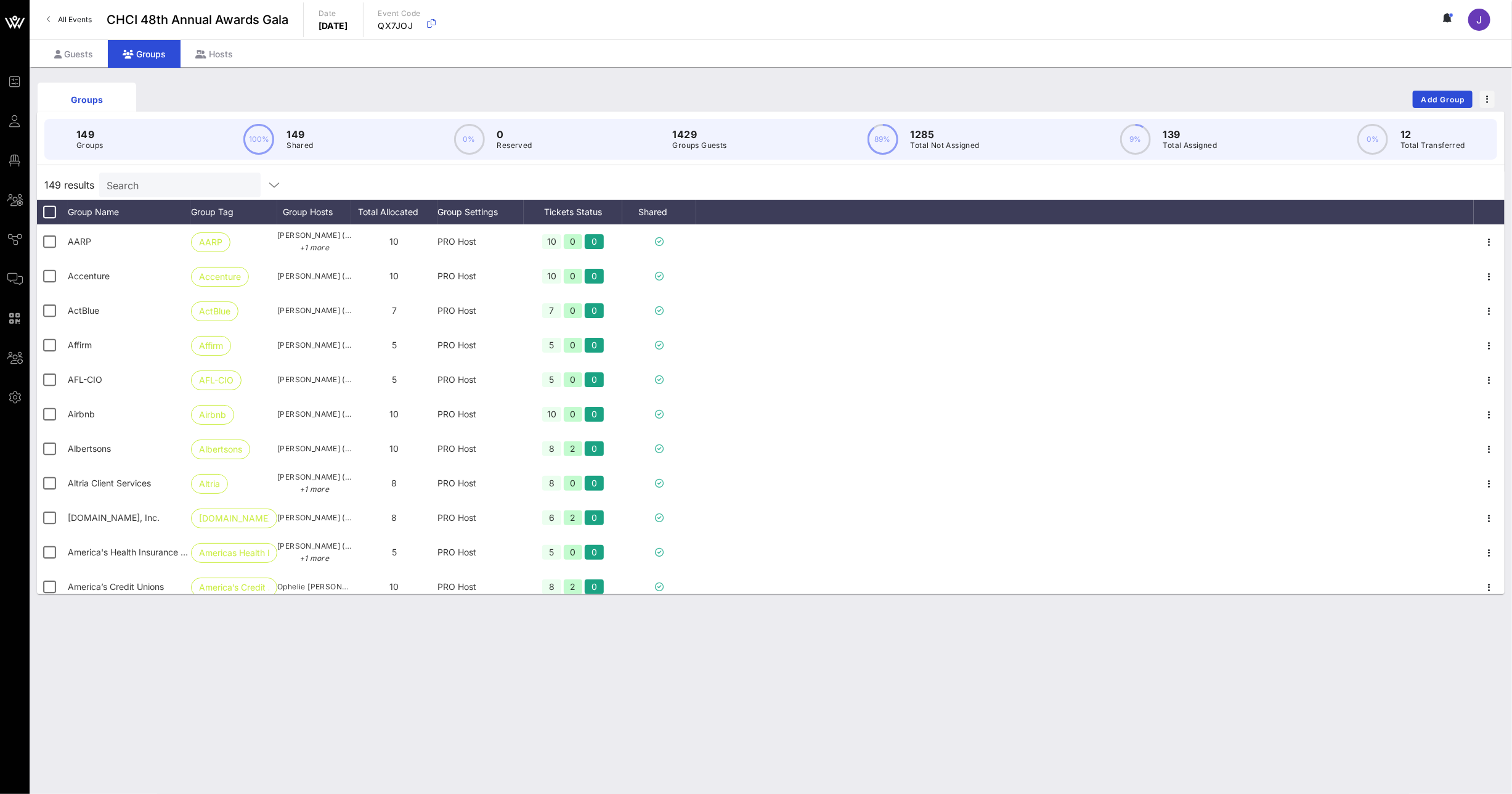
click at [163, 187] on input "Search" at bounding box center [178, 184] width 145 height 16
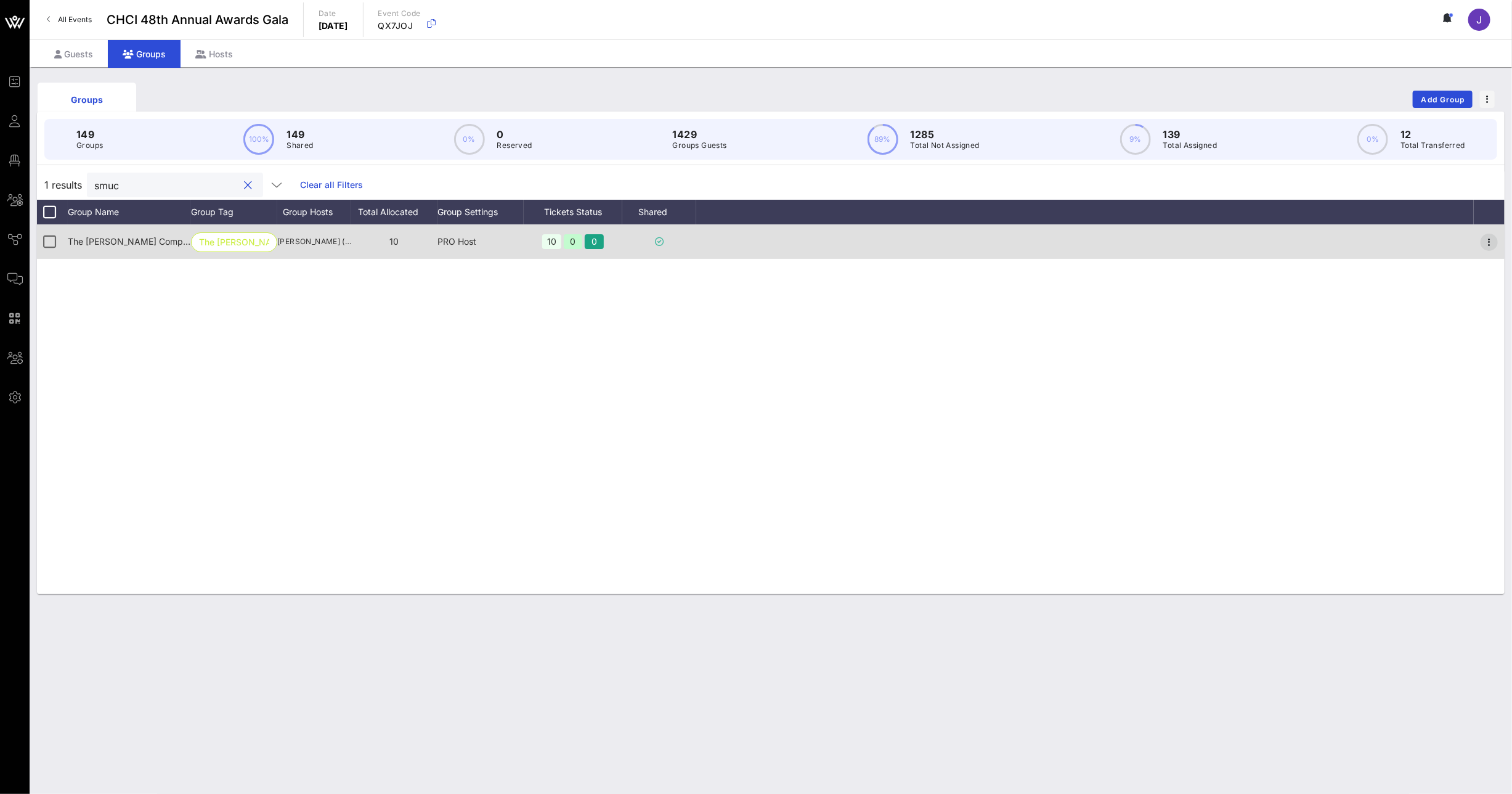
type input "smuc"
click at [1490, 242] on icon "button" at bounding box center [1490, 242] width 15 height 15
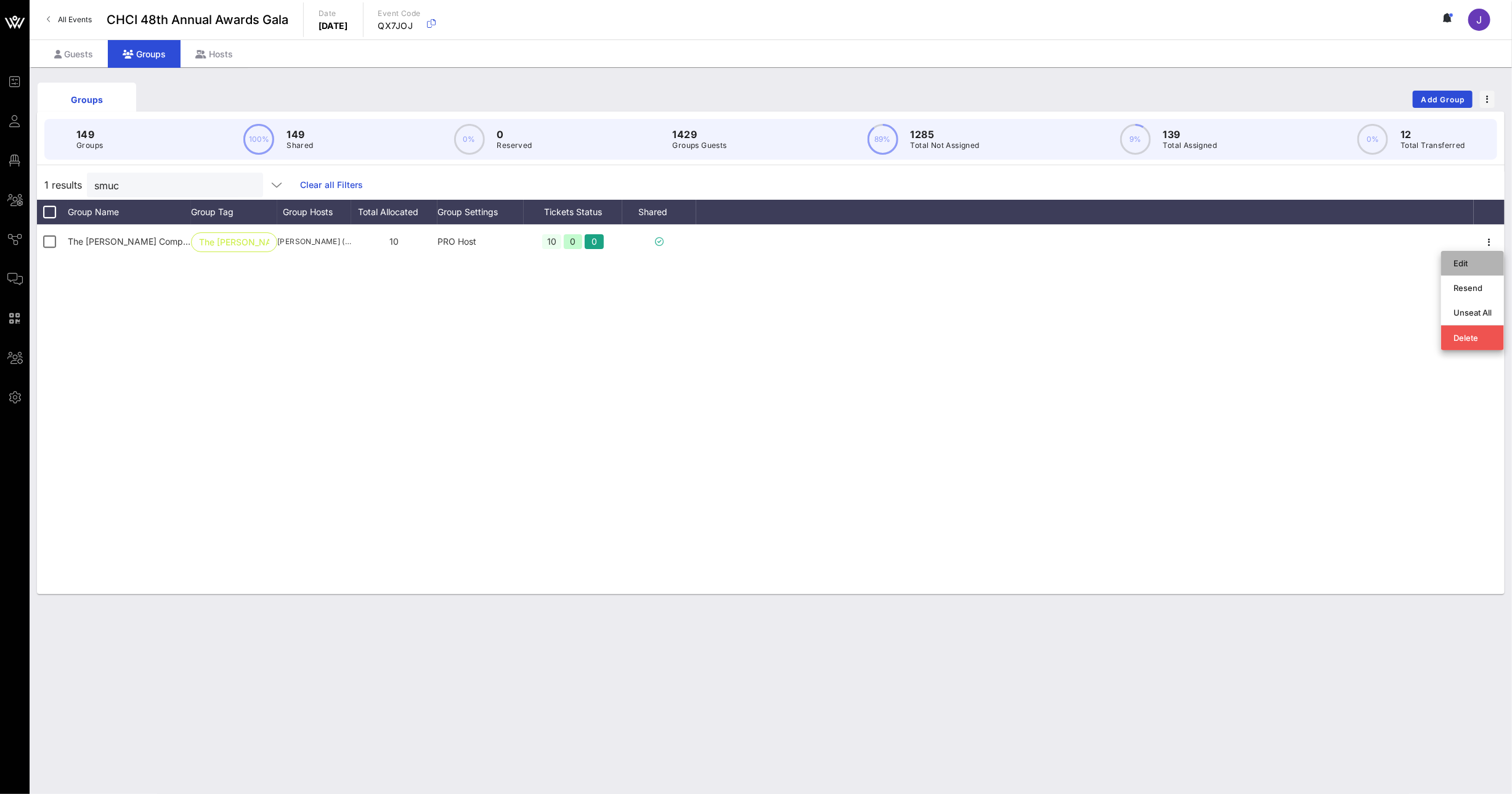
click at [1472, 258] on div "Edit" at bounding box center [1472, 263] width 38 height 10
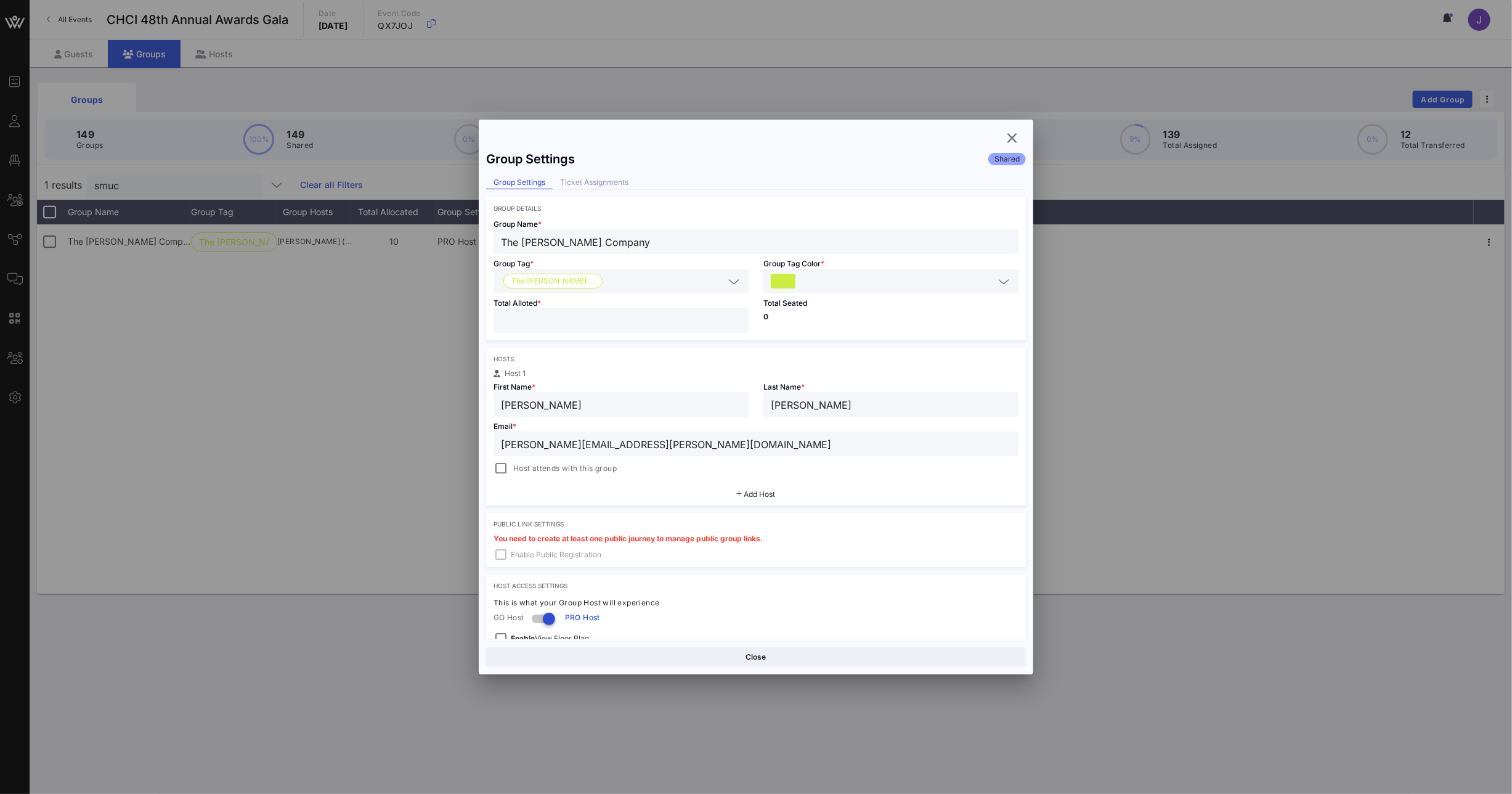
drag, startPoint x: 513, startPoint y: 321, endPoint x: 450, endPoint y: 322, distance: 63.0
click at [470, 321] on div "Event Builder Guests Floor Plan All Groups Journeys Comms QR Scanner Team Setti…" at bounding box center [756, 397] width 1512 height 794
type input "*"
click at [819, 655] on button "Save" at bounding box center [892, 657] width 267 height 19
click at [1009, 133] on icon "button" at bounding box center [1012, 138] width 15 height 15
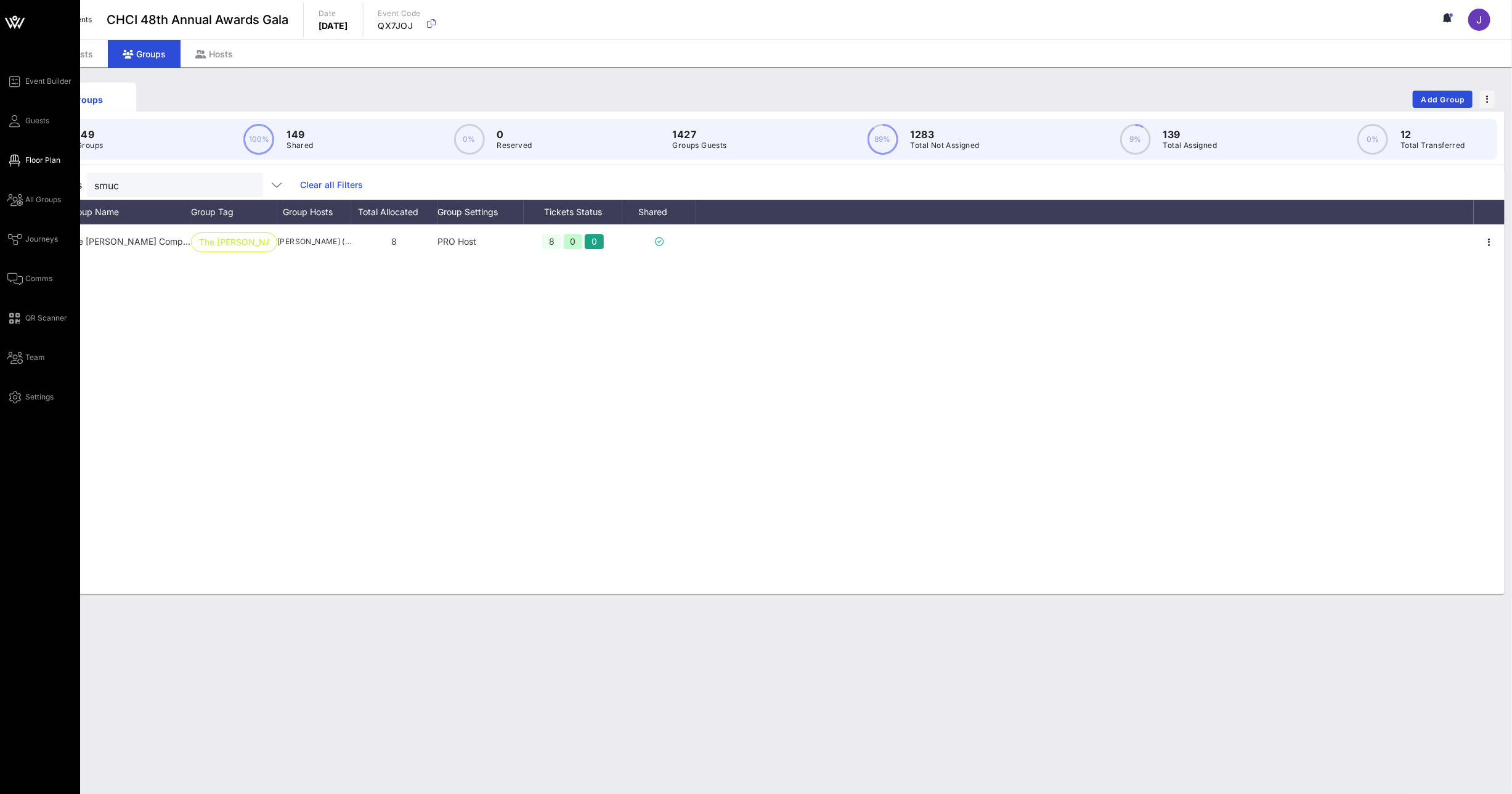
click at [28, 157] on span "Floor Plan" at bounding box center [43, 160] width 35 height 11
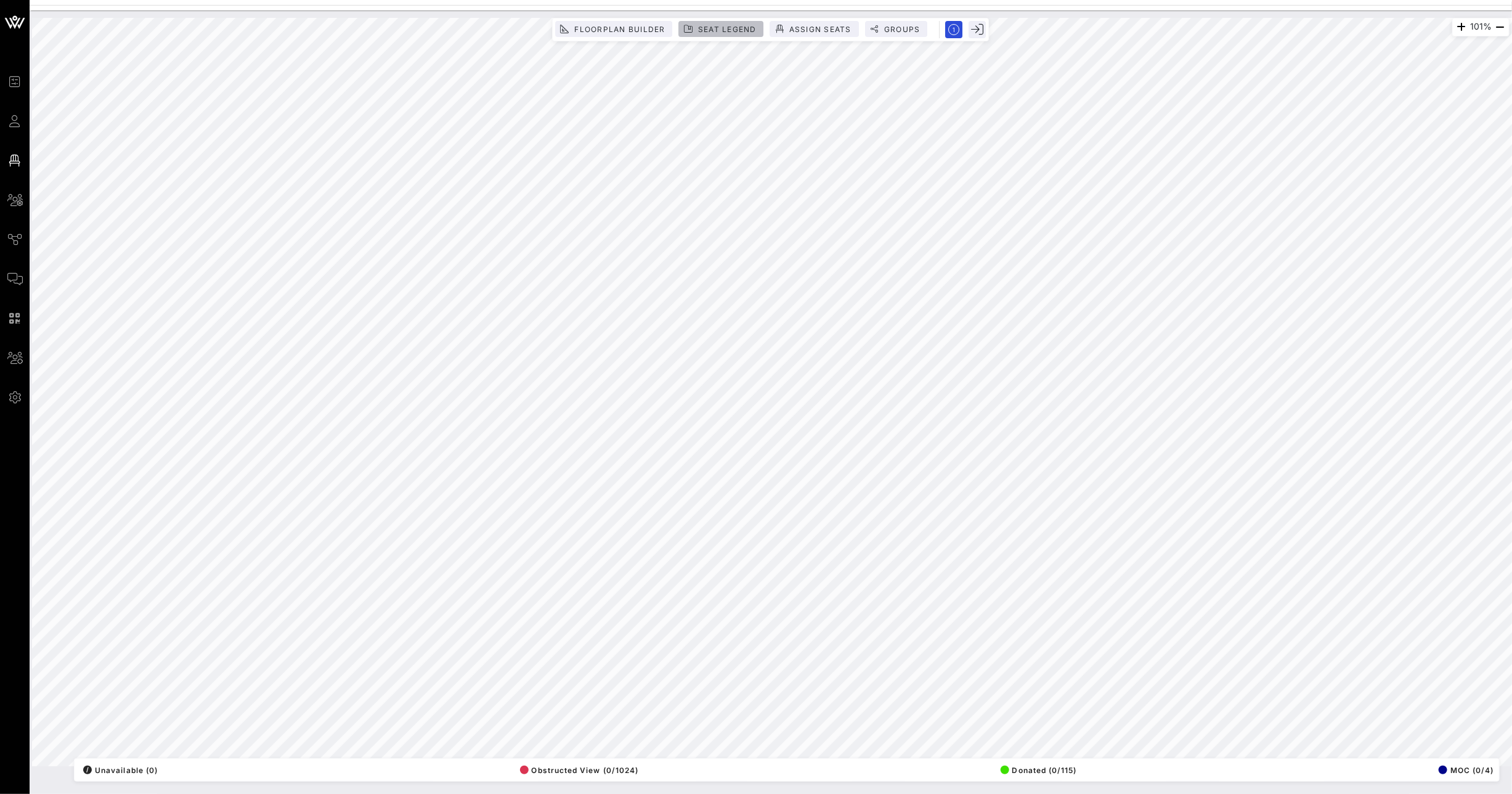
click at [738, 28] on span "Seat Legend" at bounding box center [726, 29] width 59 height 9
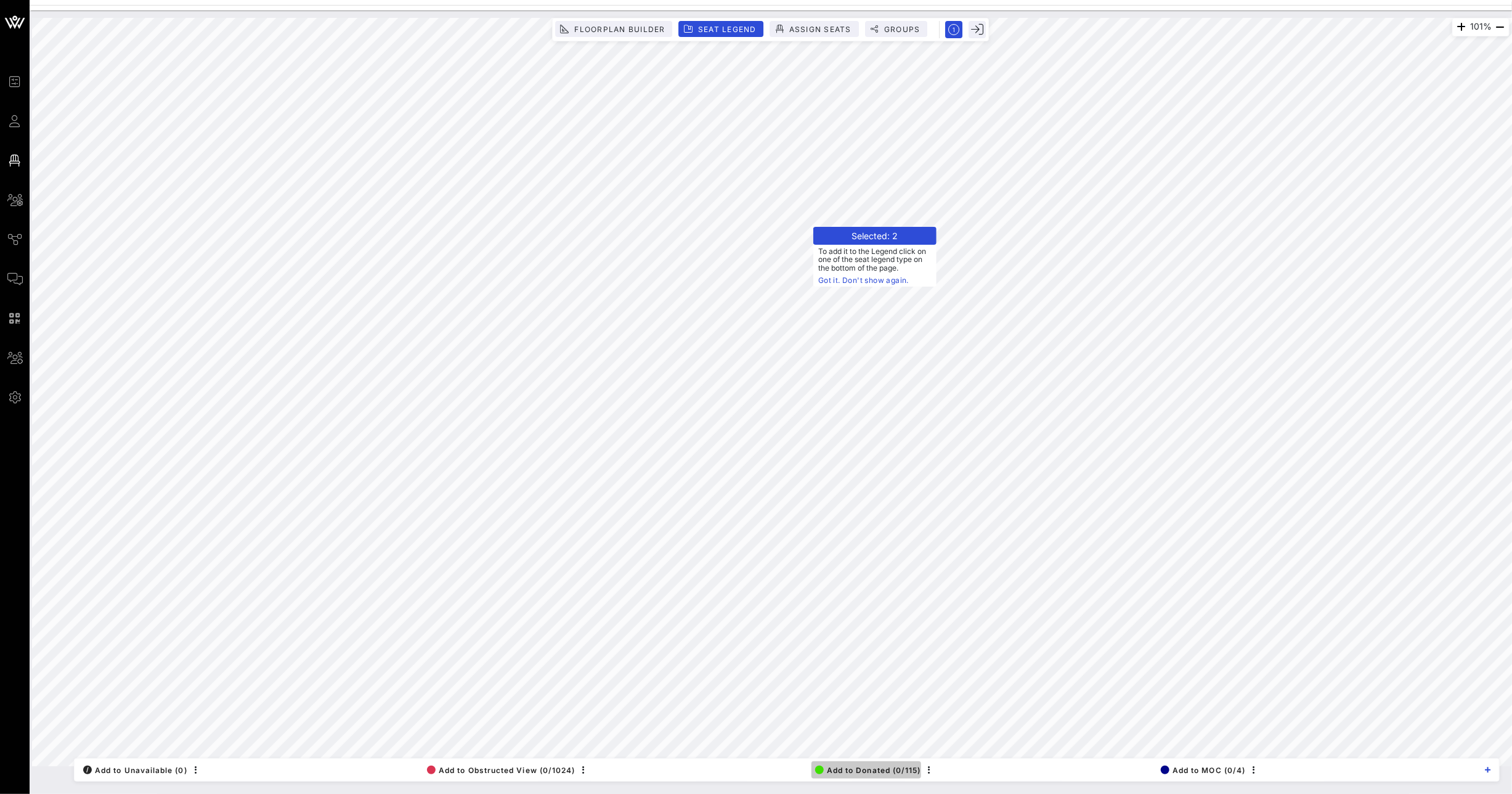
click at [873, 769] on span "Add to Donated (0/115)" at bounding box center [868, 770] width 106 height 9
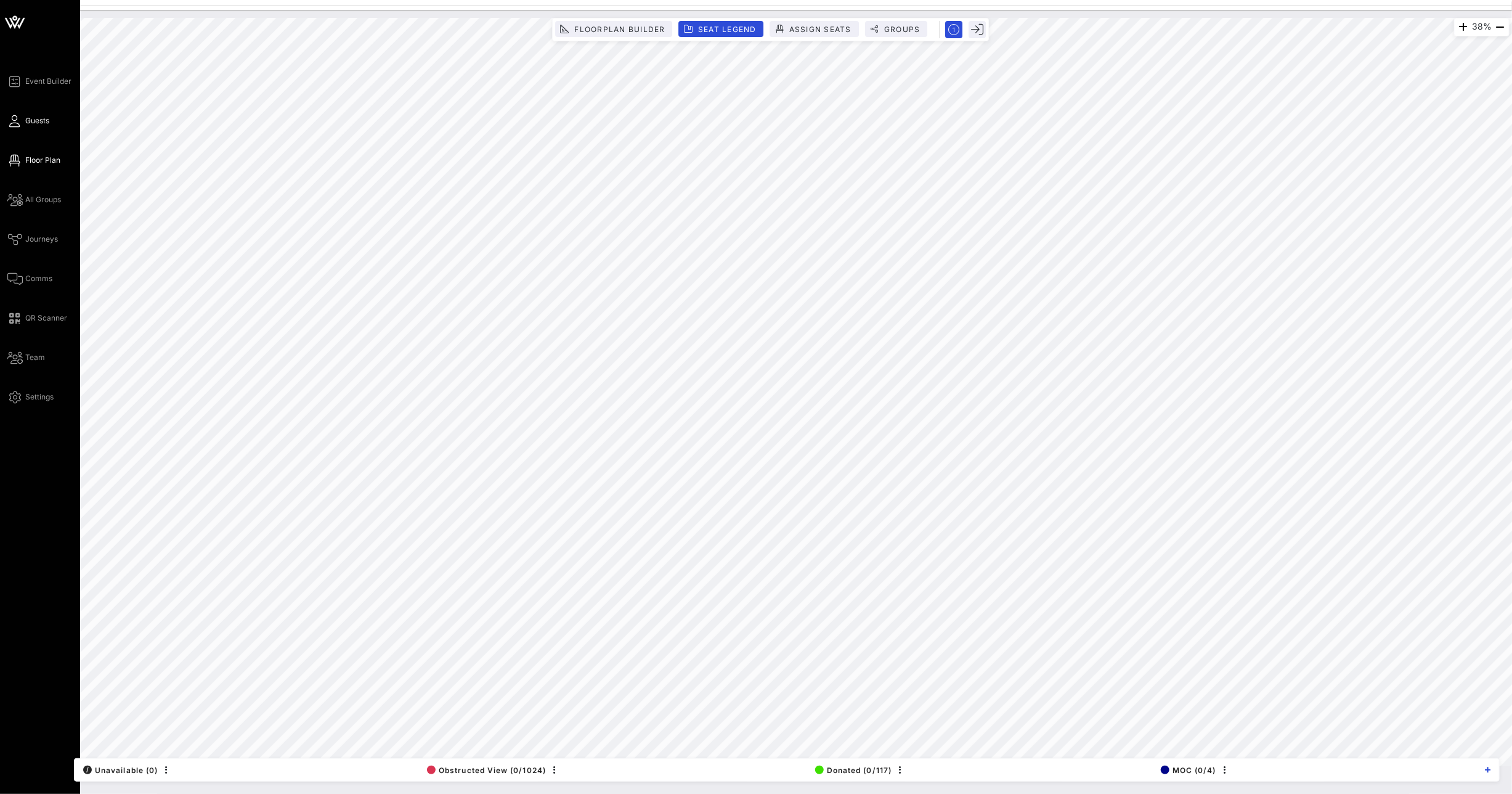
click at [12, 120] on icon at bounding box center [15, 121] width 16 height 1
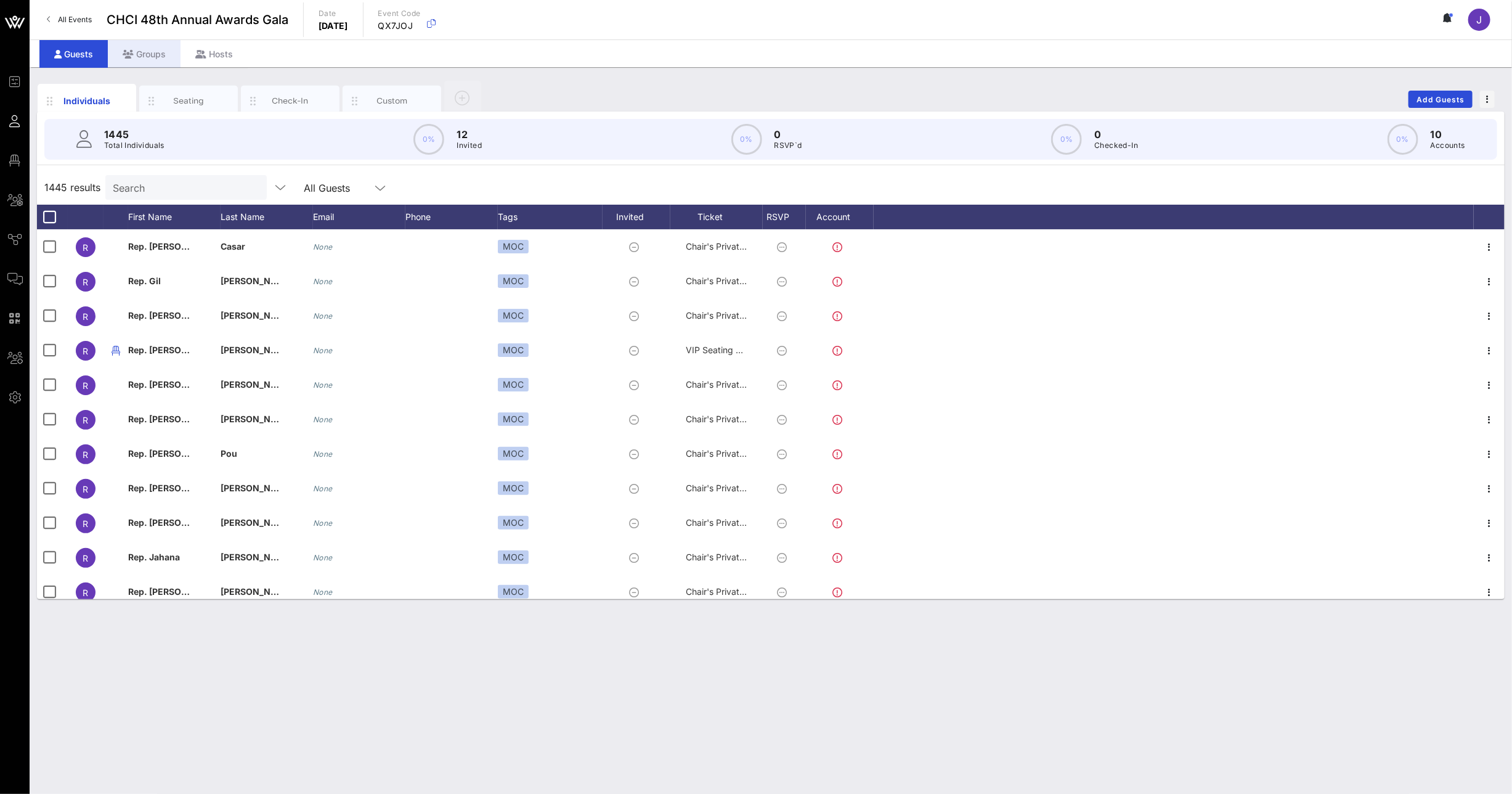
click at [141, 55] on div "Groups" at bounding box center [144, 53] width 73 height 28
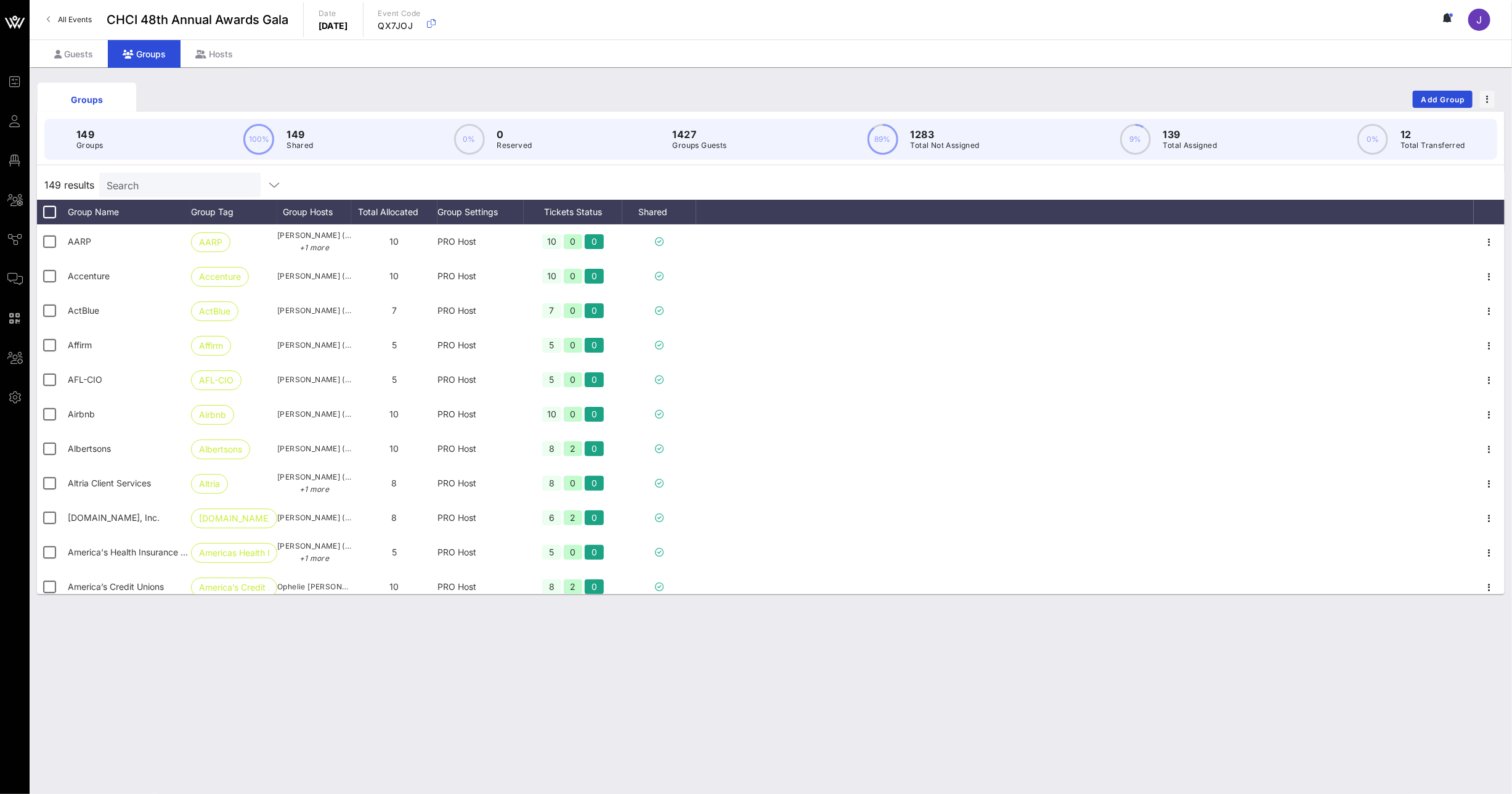
click at [139, 183] on input "Search" at bounding box center [178, 184] width 145 height 16
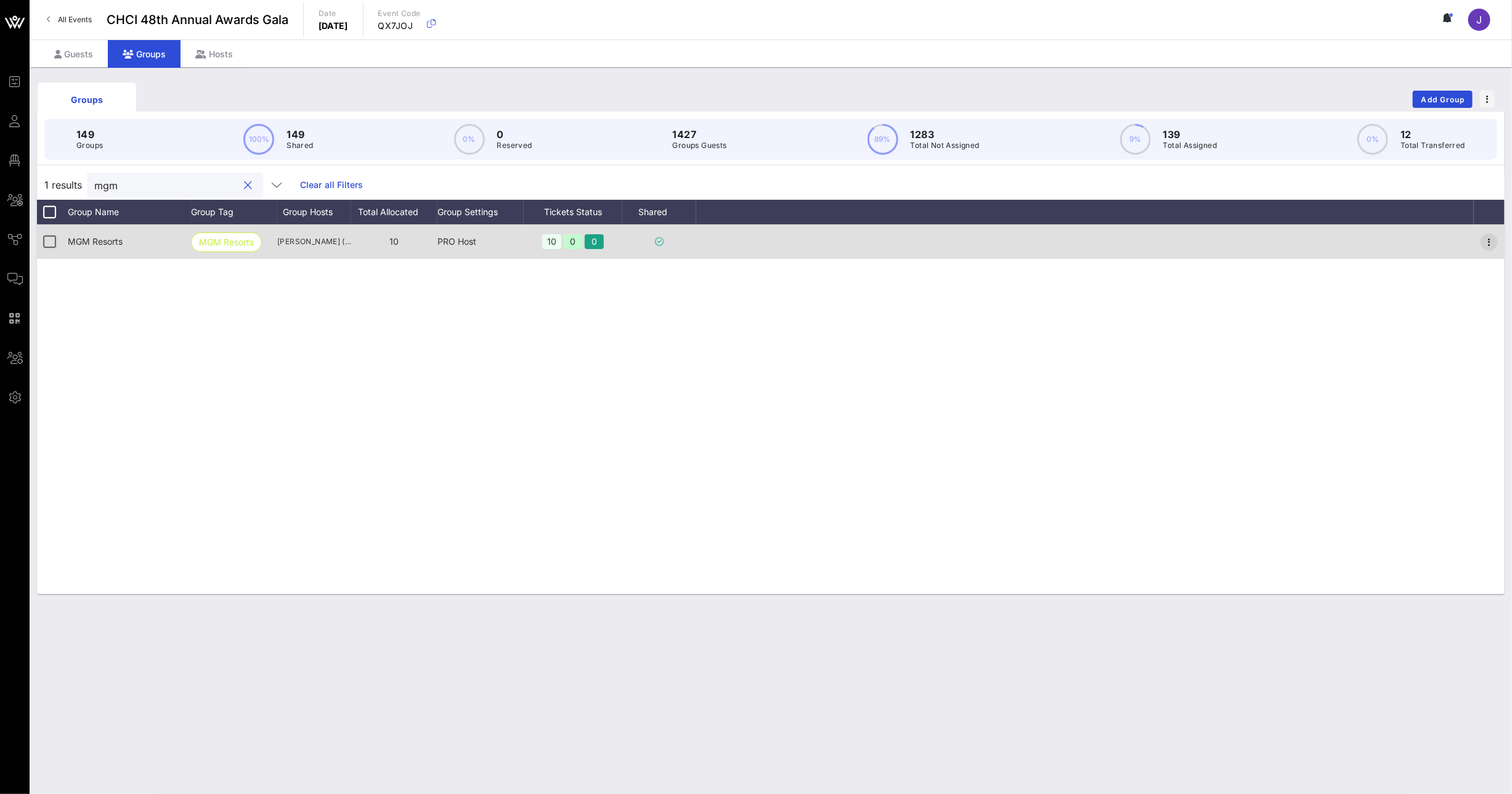
type input "mgm"
click at [1489, 240] on icon "button" at bounding box center [1490, 242] width 15 height 15
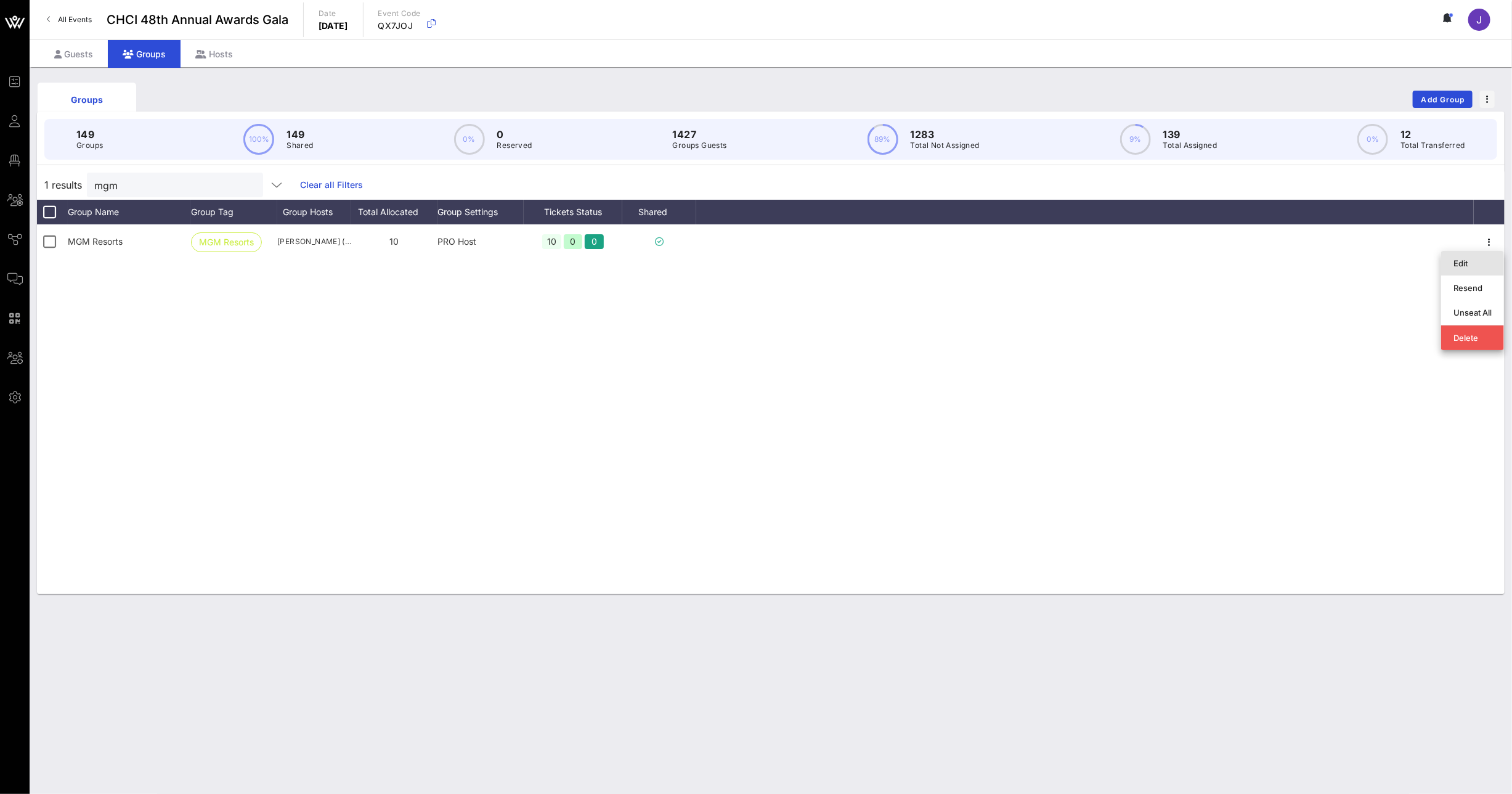
click at [1481, 264] on div "Edit" at bounding box center [1472, 263] width 38 height 10
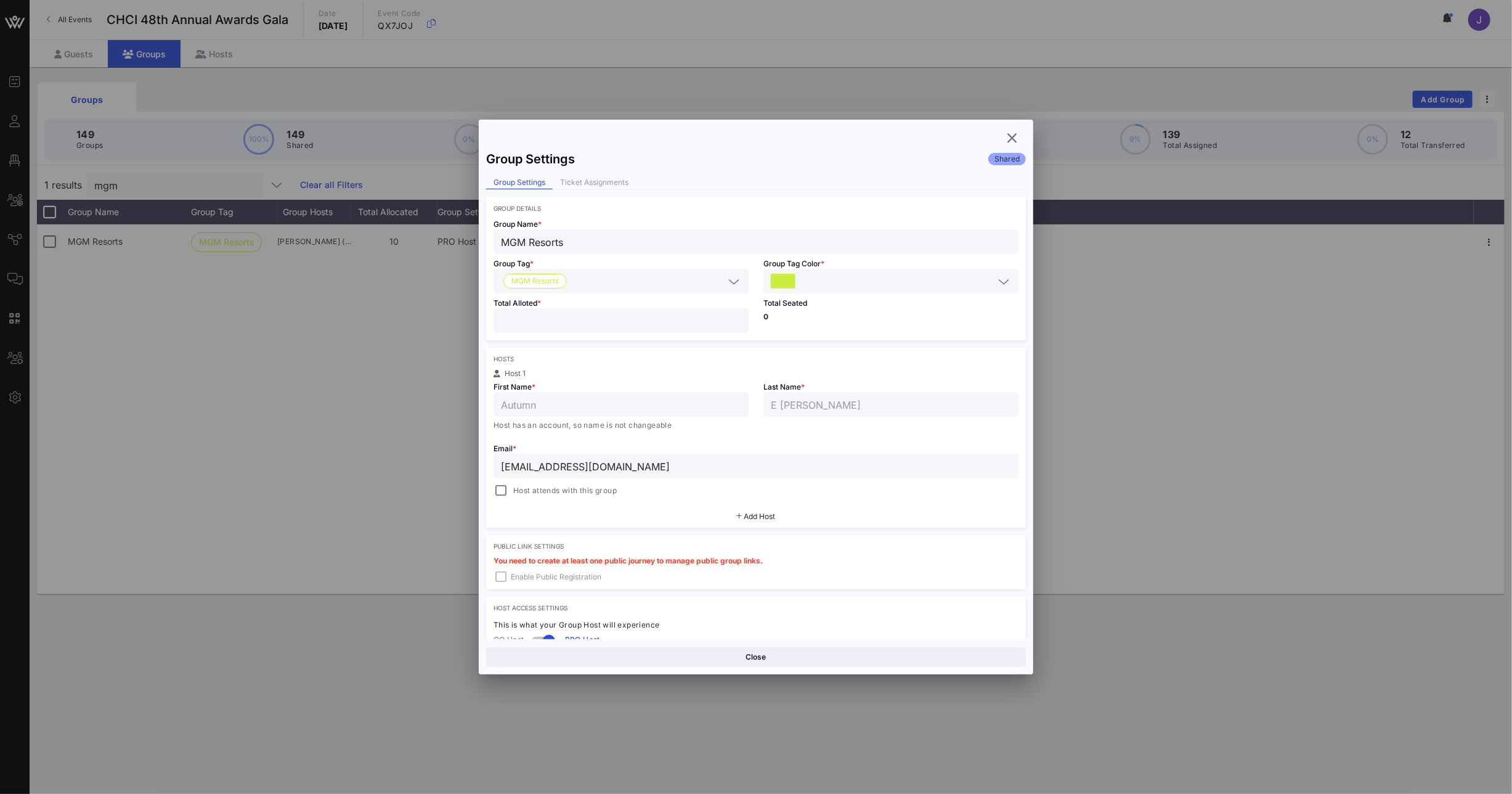
drag, startPoint x: 535, startPoint y: 310, endPoint x: 511, endPoint y: 319, distance: 25.6
click at [527, 317] on div "Total Alloted * **" at bounding box center [621, 317] width 270 height 47
drag, startPoint x: 515, startPoint y: 320, endPoint x: 431, endPoint y: 327, distance: 84.3
click at [476, 318] on div "Event Builder Guests Floor Plan All Groups Journeys Comms QR Scanner Team Setti…" at bounding box center [756, 397] width 1512 height 794
type input "*"
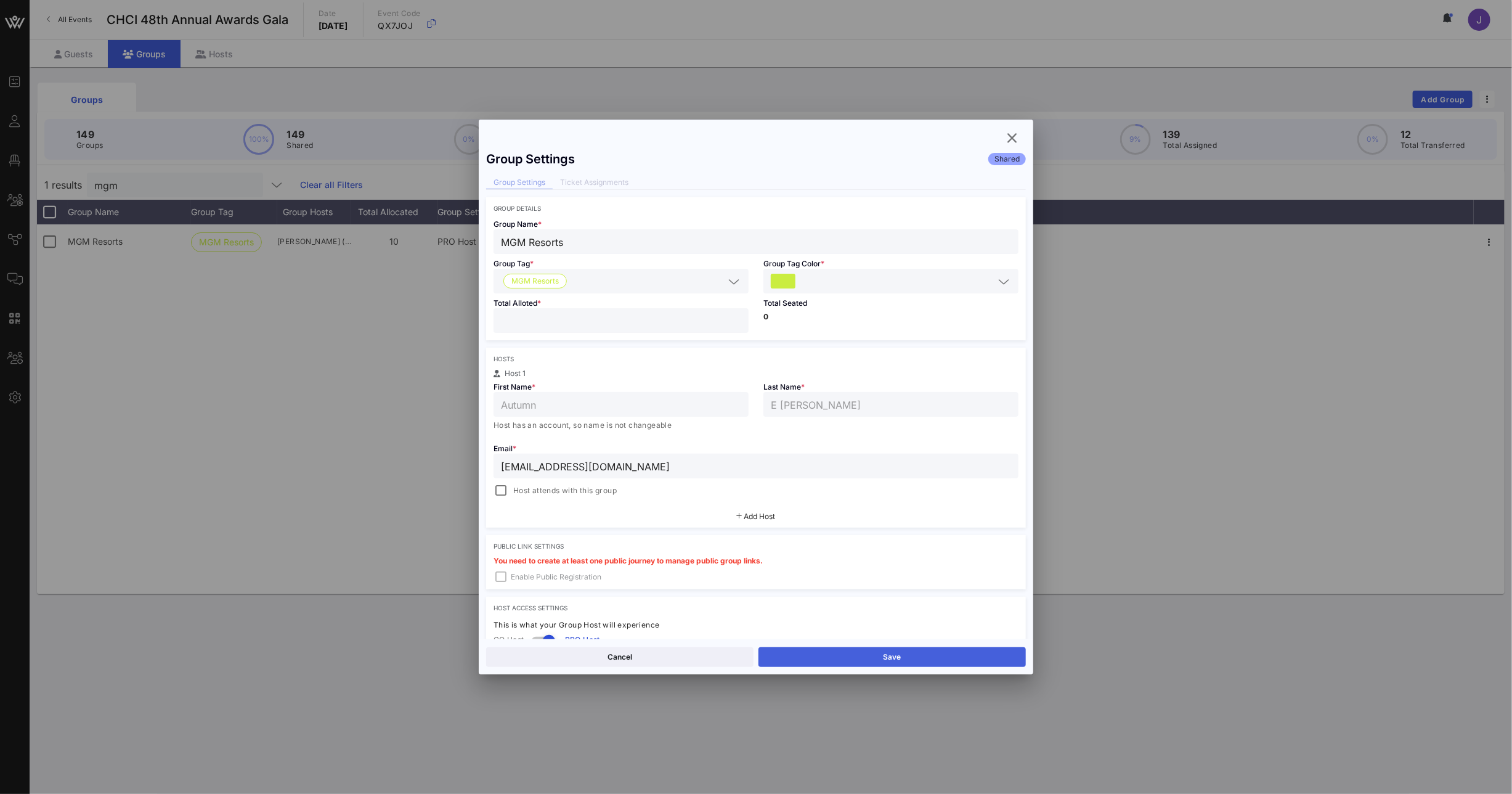
click at [860, 667] on div "Cancel Save" at bounding box center [756, 656] width 554 height 35
click at [860, 655] on button "Save" at bounding box center [892, 657] width 267 height 19
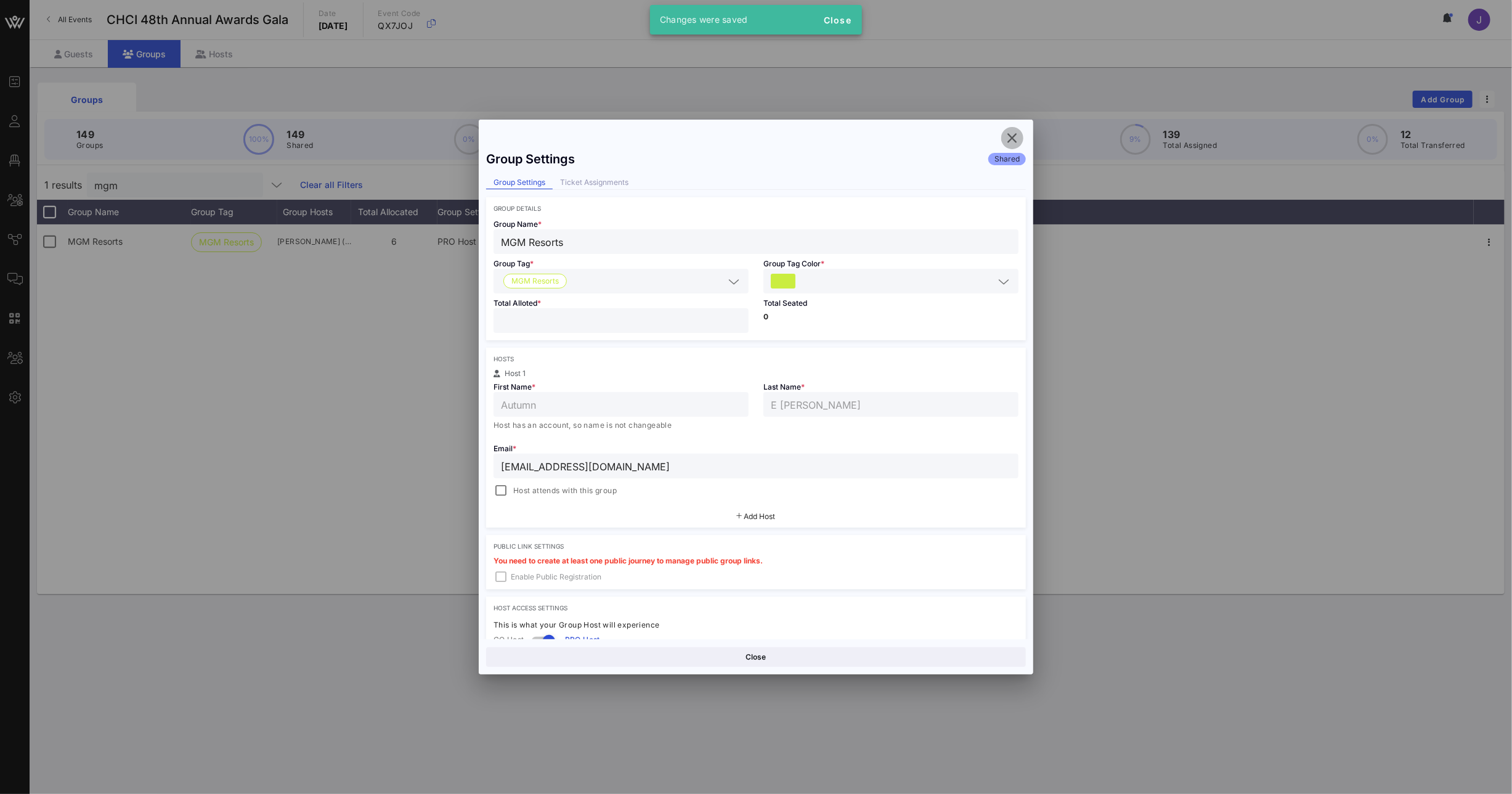
click at [1015, 138] on icon "button" at bounding box center [1012, 138] width 15 height 15
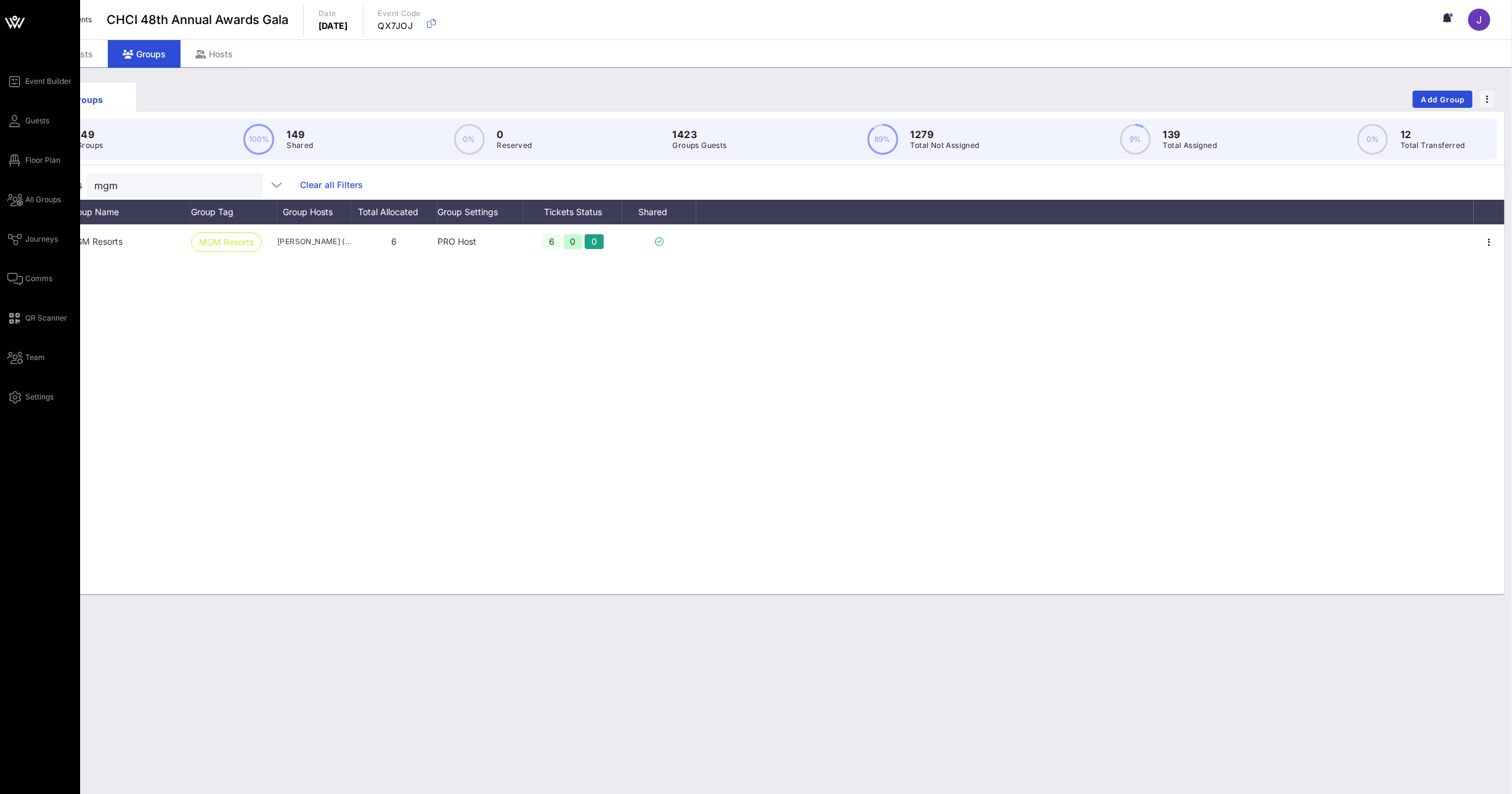
click at [28, 151] on div "Event Builder Guests Floor Plan All Groups Journeys Comms QR Scanner Team Setti…" at bounding box center [43, 239] width 73 height 330
click at [26, 155] on span "Floor Plan" at bounding box center [43, 160] width 35 height 11
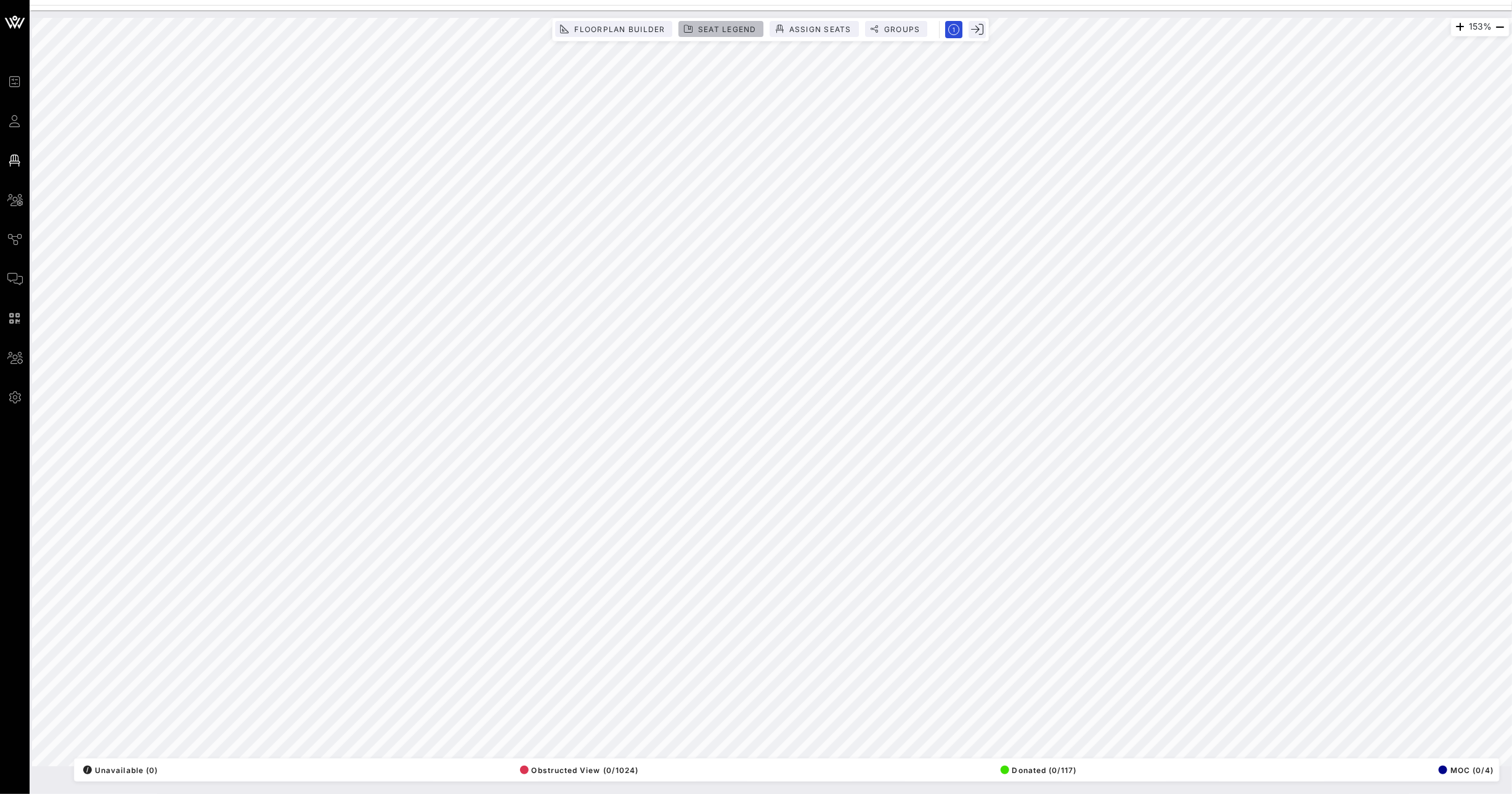
click at [714, 23] on button "Seat Legend" at bounding box center [722, 28] width 85 height 16
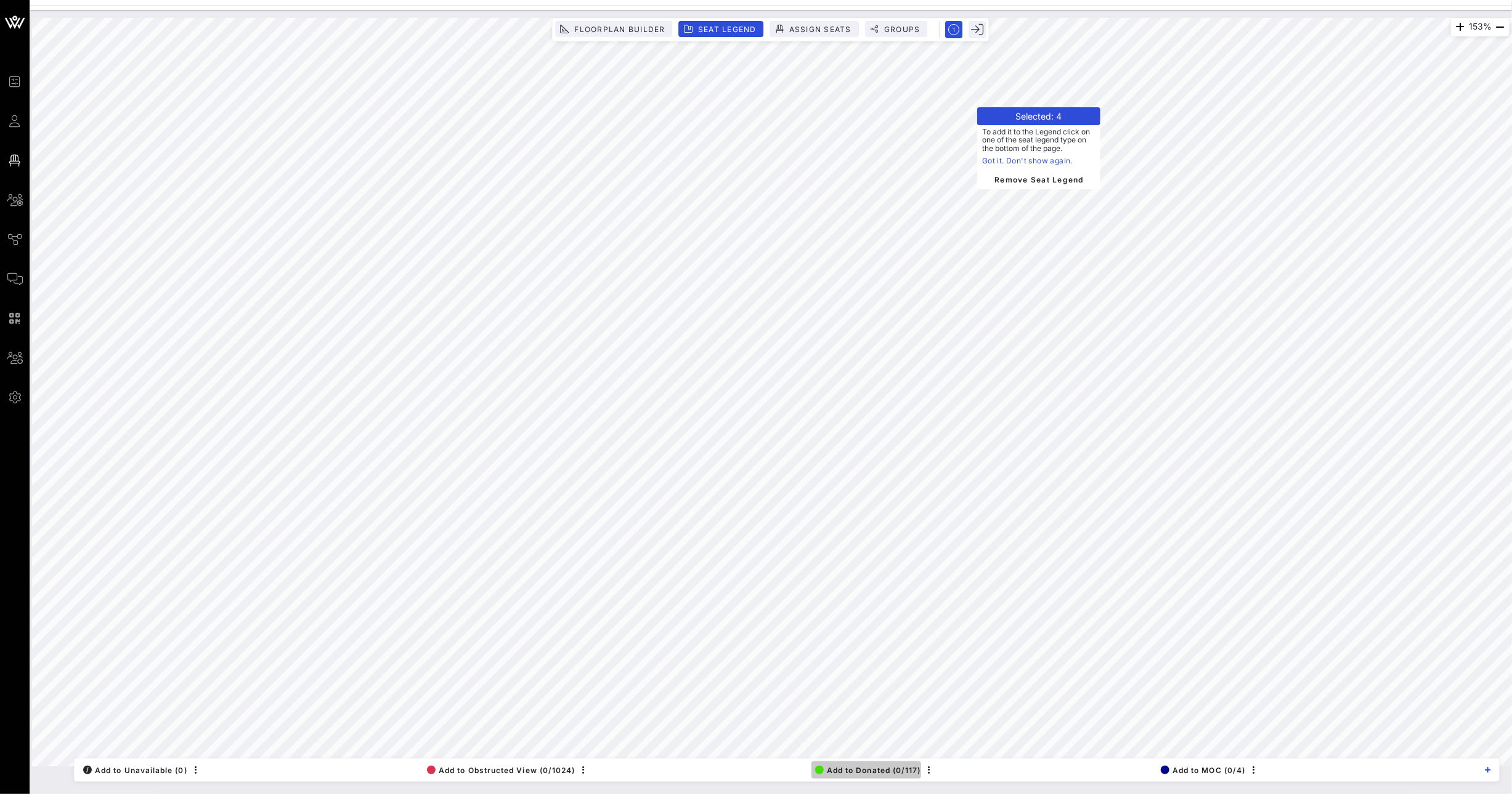
click at [893, 769] on span "Add to Donated (0/117)" at bounding box center [868, 770] width 106 height 9
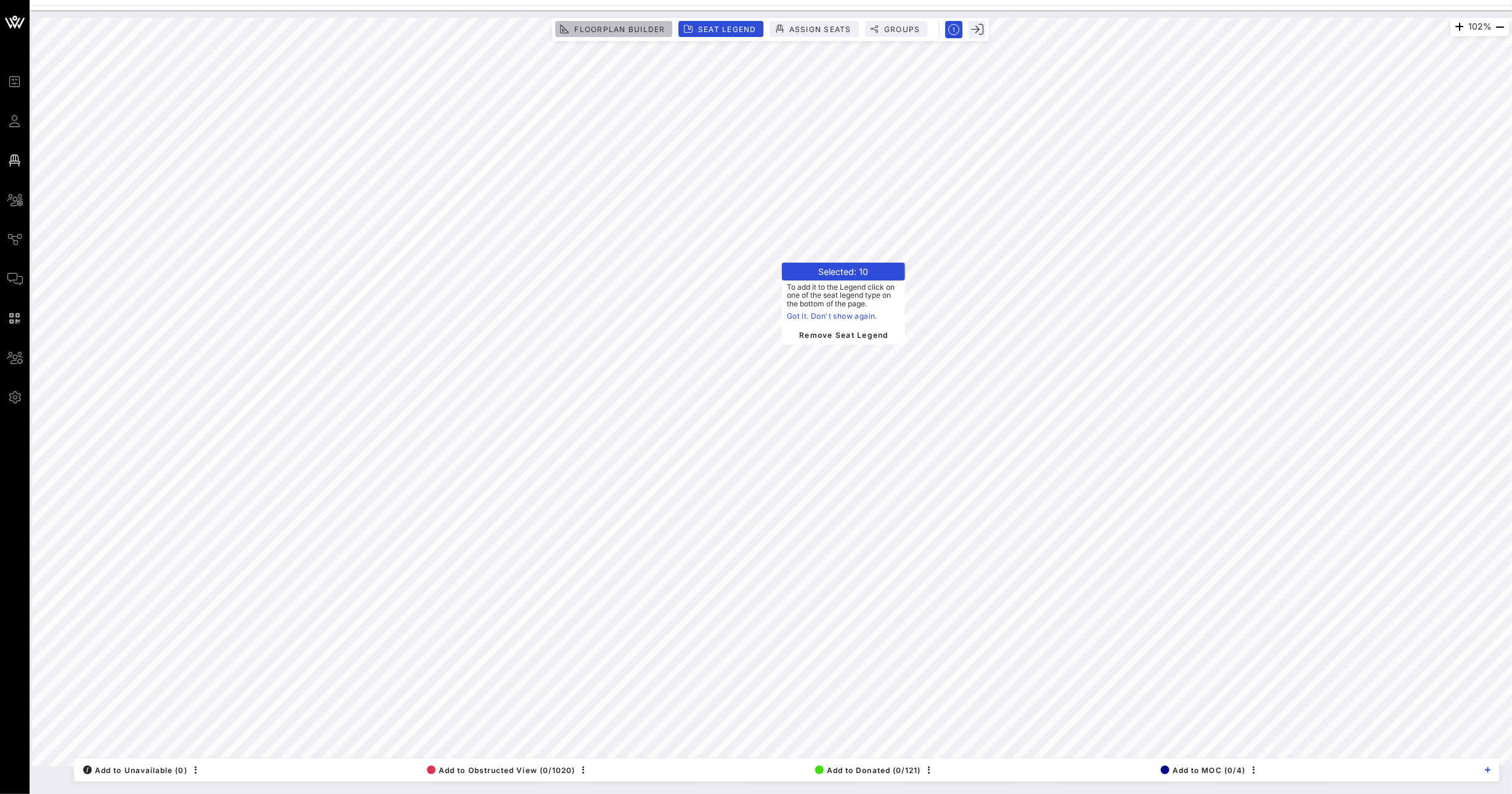
click at [621, 25] on span "Floorplan Builder" at bounding box center [619, 29] width 91 height 9
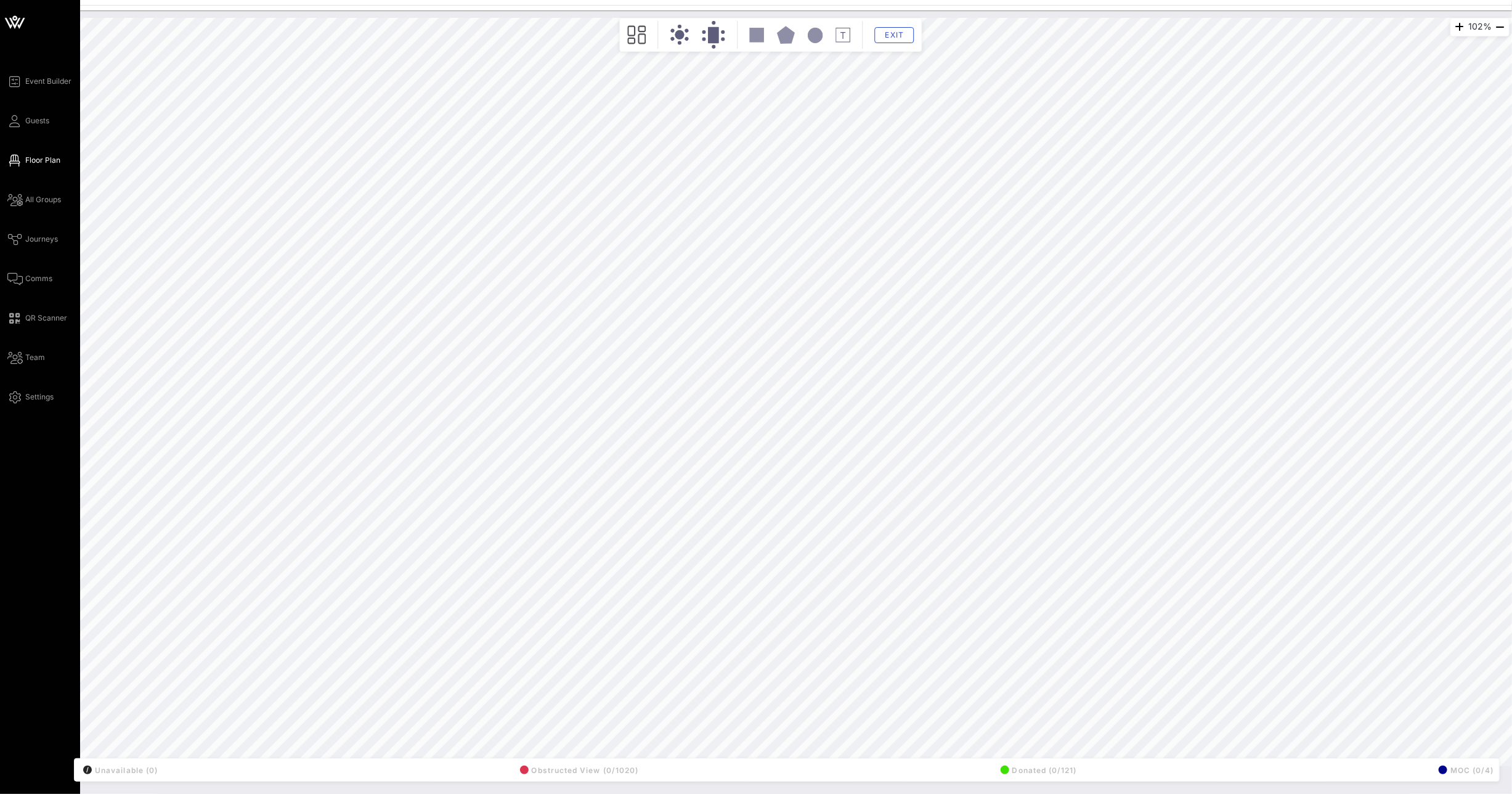
click at [35, 159] on span "Floor Plan" at bounding box center [43, 160] width 35 height 11
click at [16, 122] on icon at bounding box center [15, 121] width 16 height 1
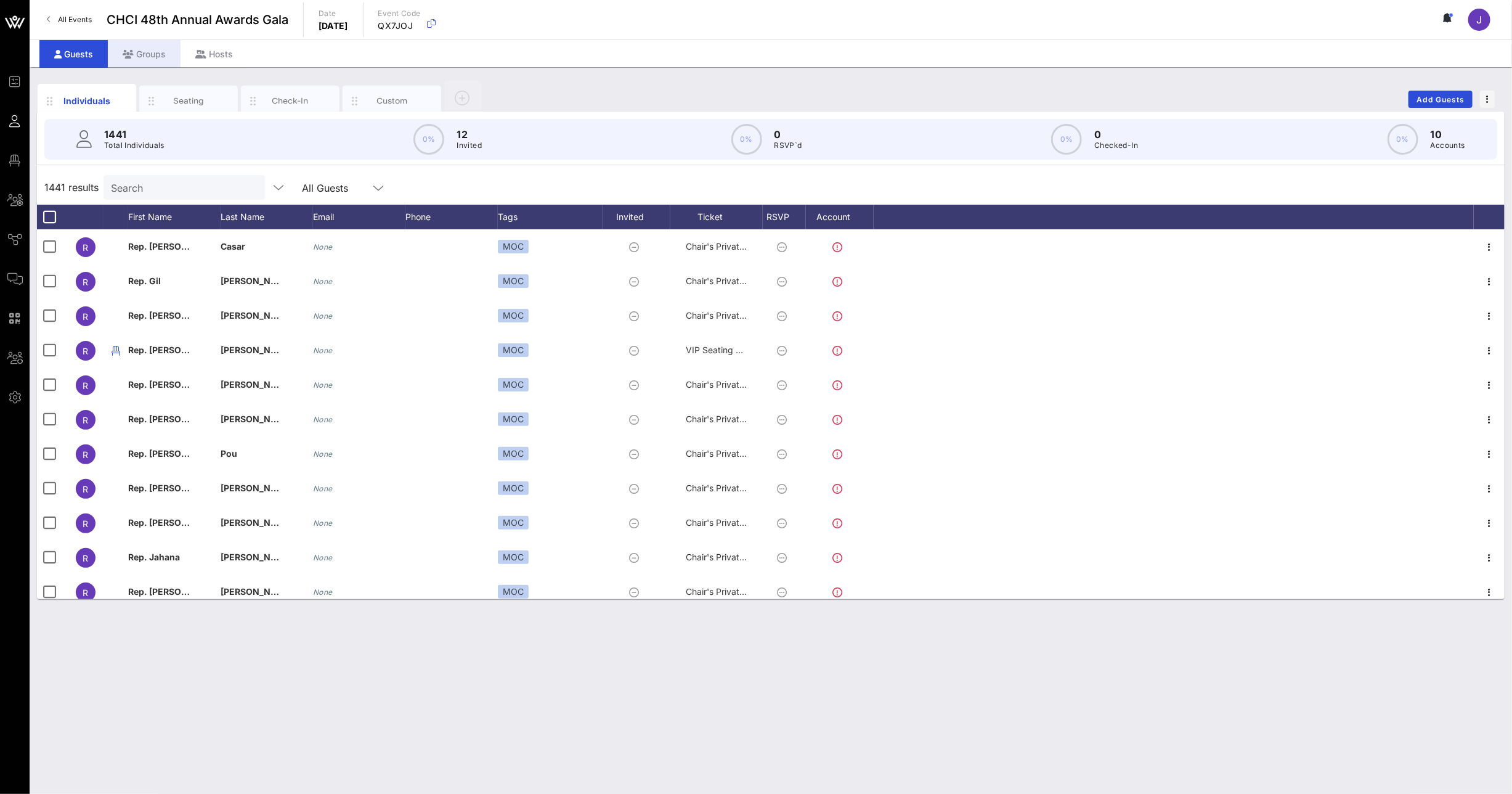
click at [151, 55] on div "Groups" at bounding box center [144, 53] width 73 height 28
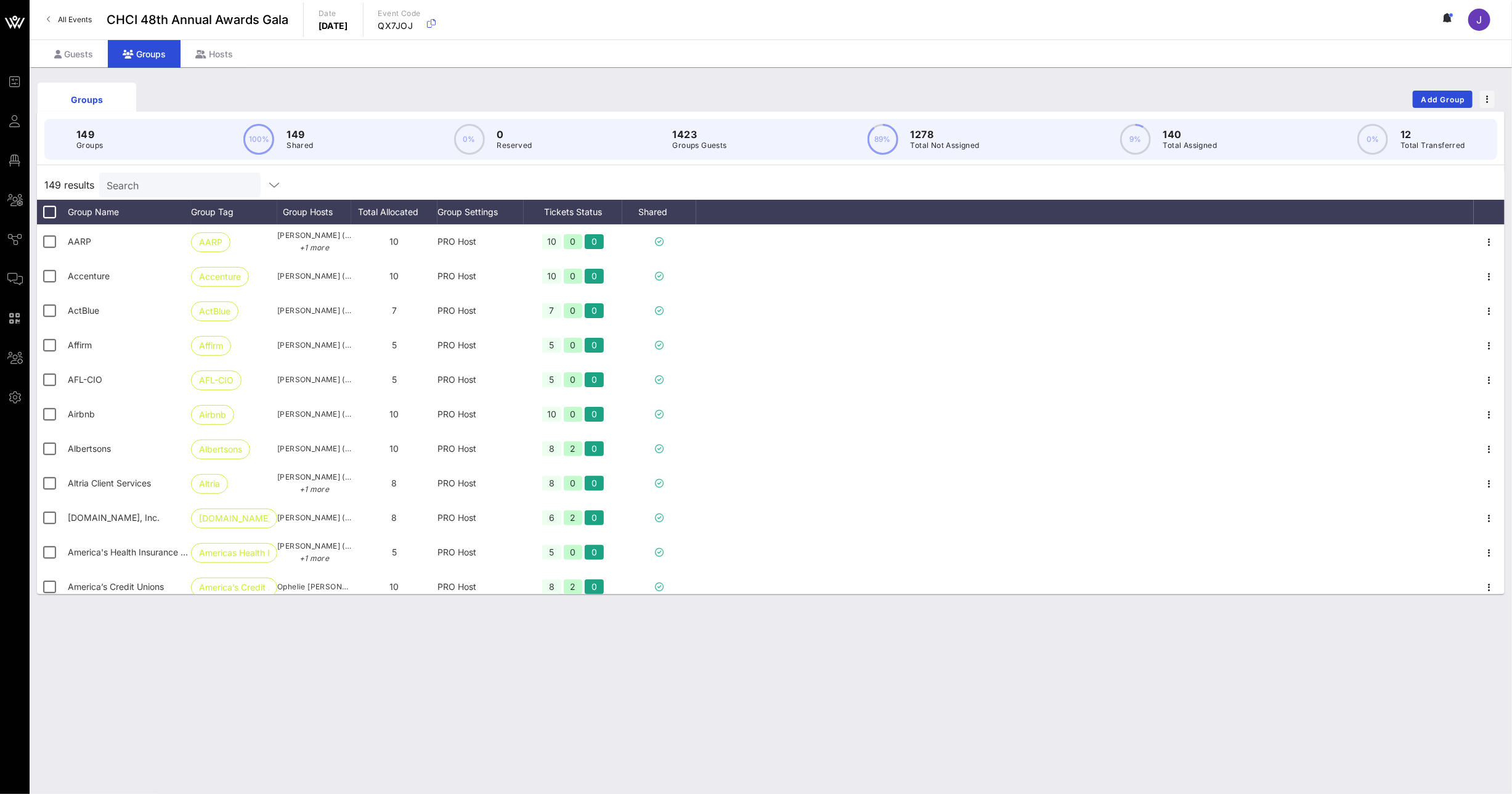
click at [180, 179] on input "Search" at bounding box center [178, 184] width 145 height 16
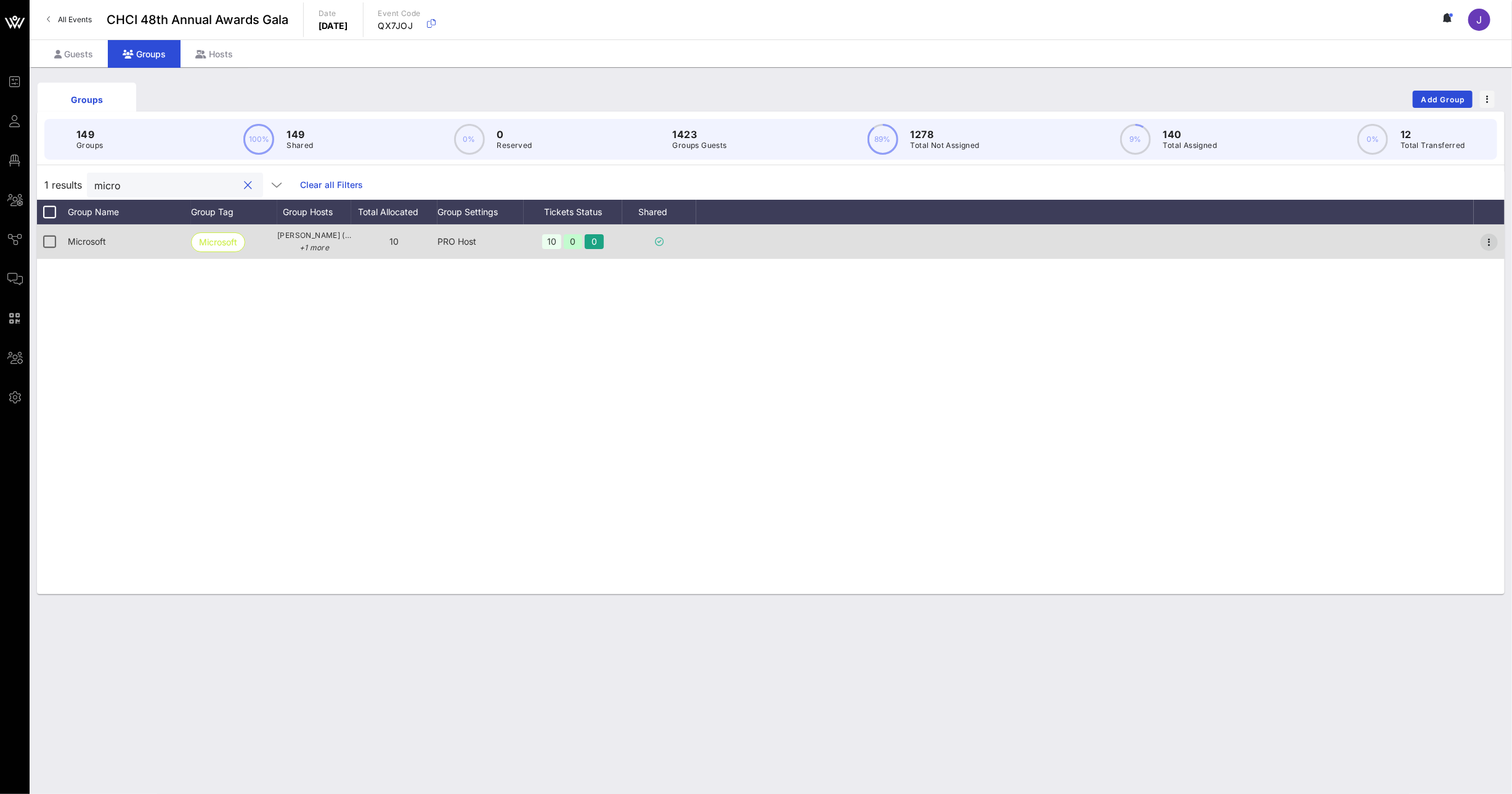
type input "micro"
click at [1484, 236] on icon "button" at bounding box center [1490, 242] width 15 height 15
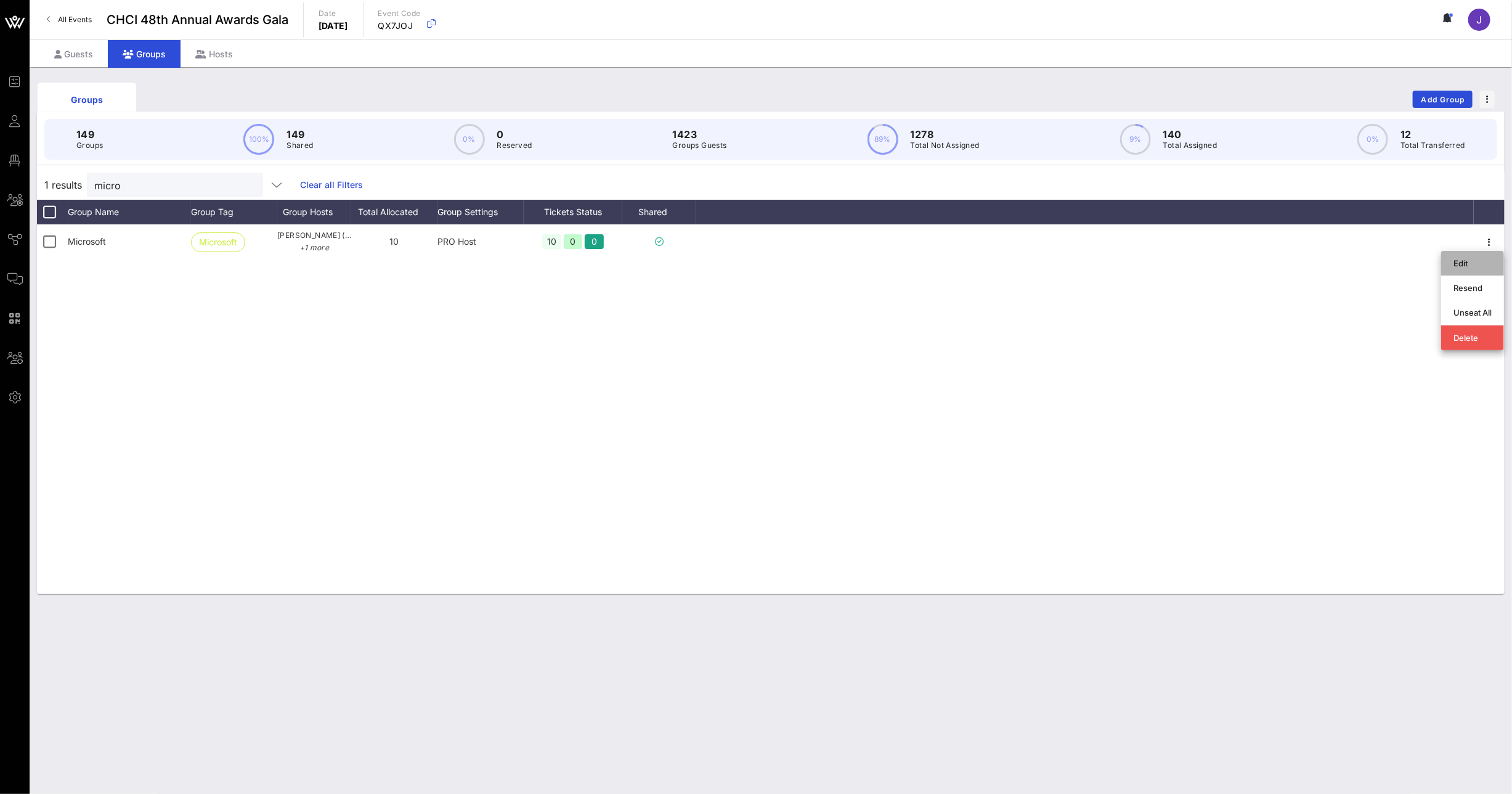
click at [1458, 261] on div "Edit" at bounding box center [1472, 263] width 38 height 10
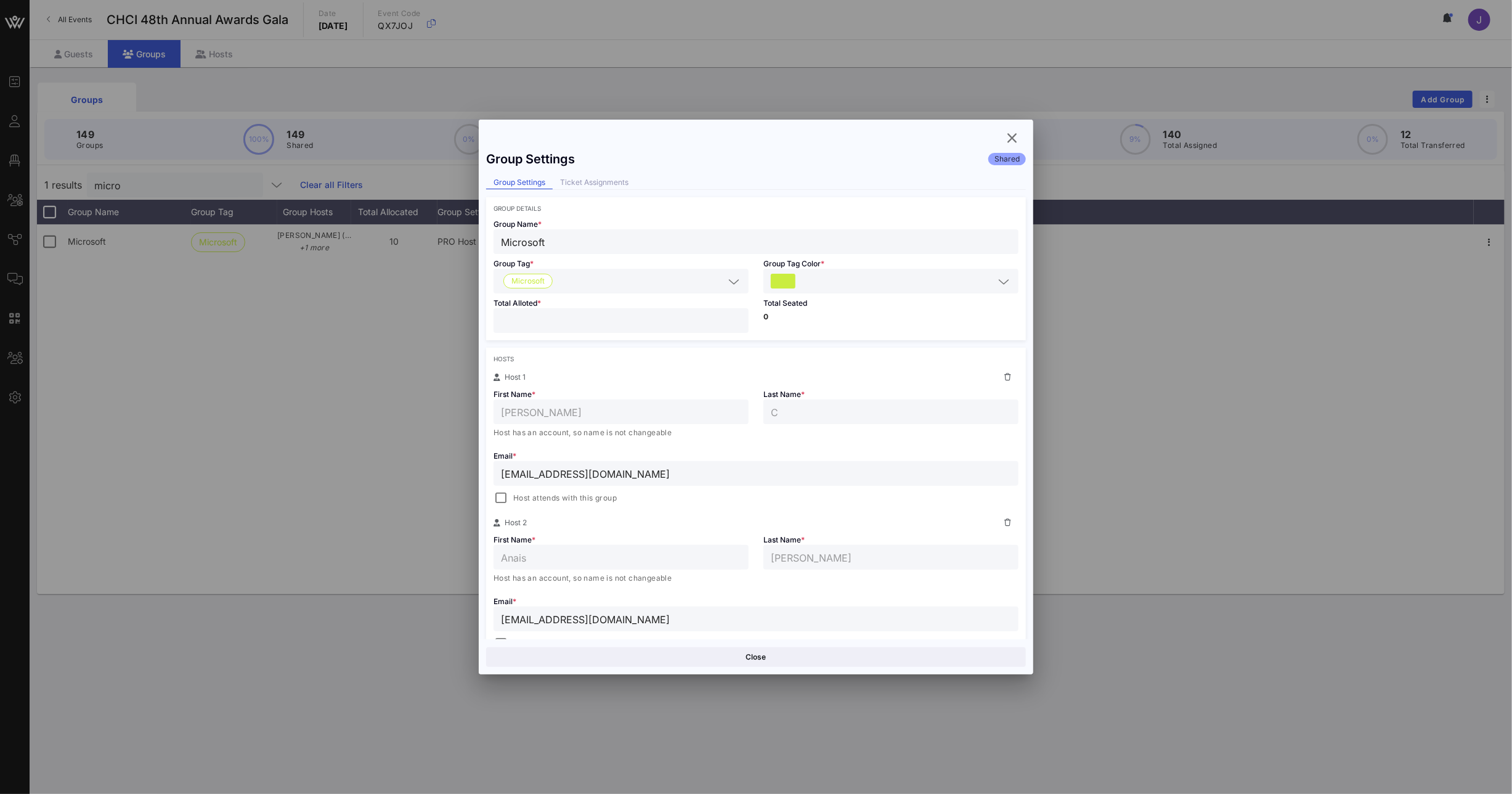
drag, startPoint x: 556, startPoint y: 325, endPoint x: 488, endPoint y: 322, distance: 68.1
click at [488, 322] on div "Total Alloted * **" at bounding box center [621, 317] width 270 height 47
type input "*"
click at [920, 665] on button "Save" at bounding box center [892, 657] width 267 height 19
click at [1016, 139] on icon "button" at bounding box center [1012, 138] width 15 height 15
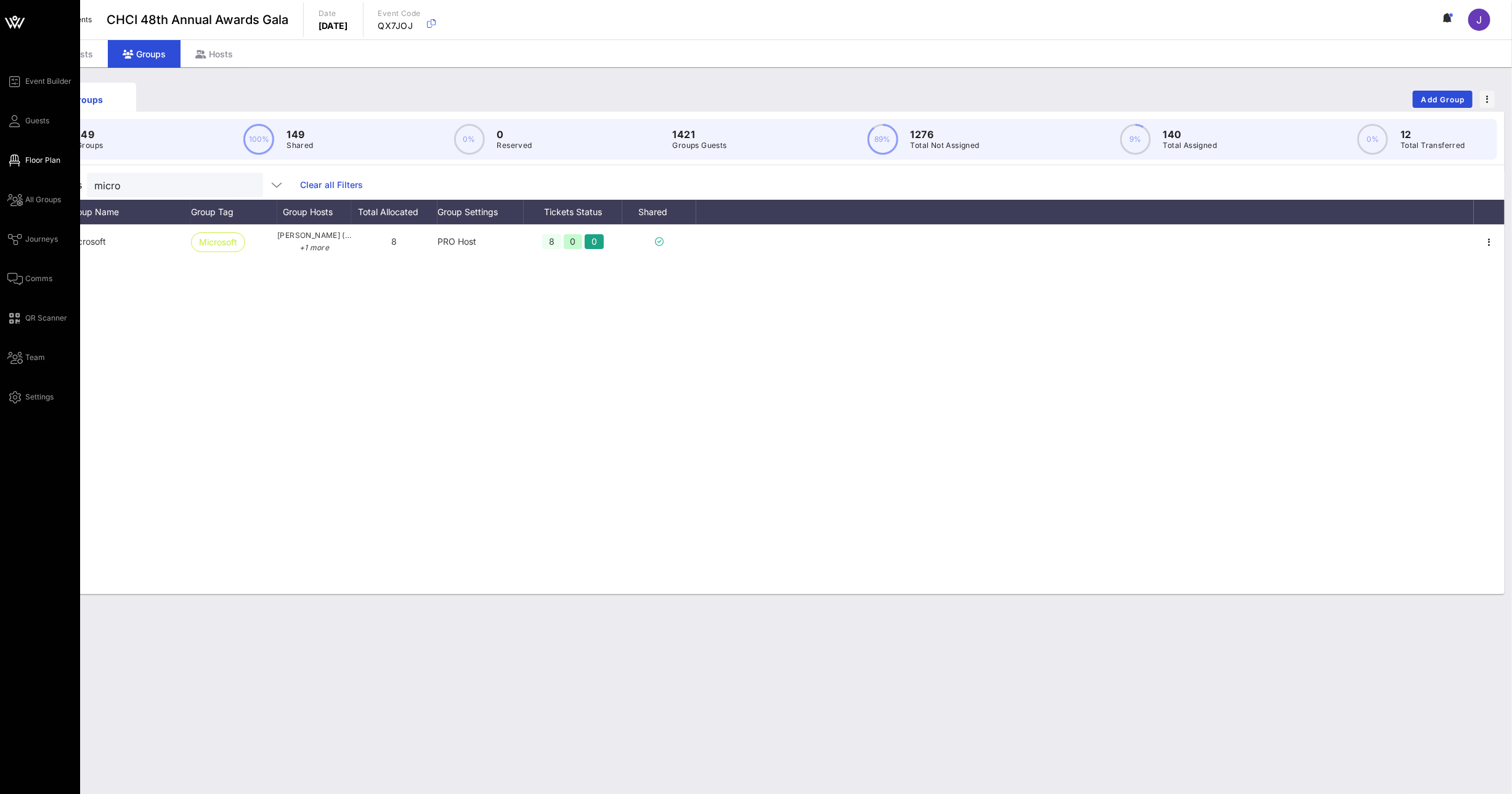
click at [31, 158] on span "Floor Plan" at bounding box center [43, 160] width 35 height 11
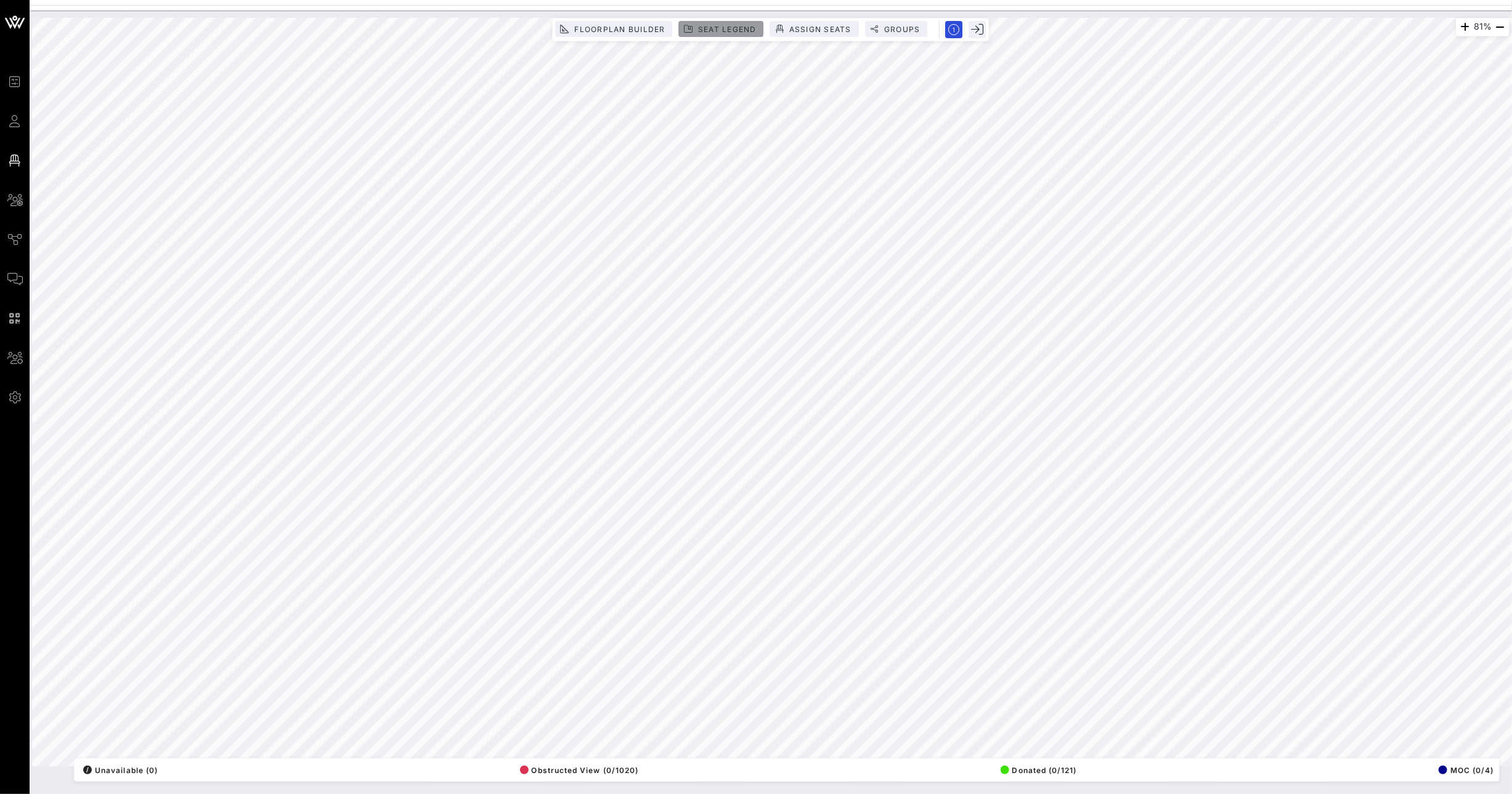
click at [704, 29] on span "Seat Legend" at bounding box center [726, 29] width 59 height 9
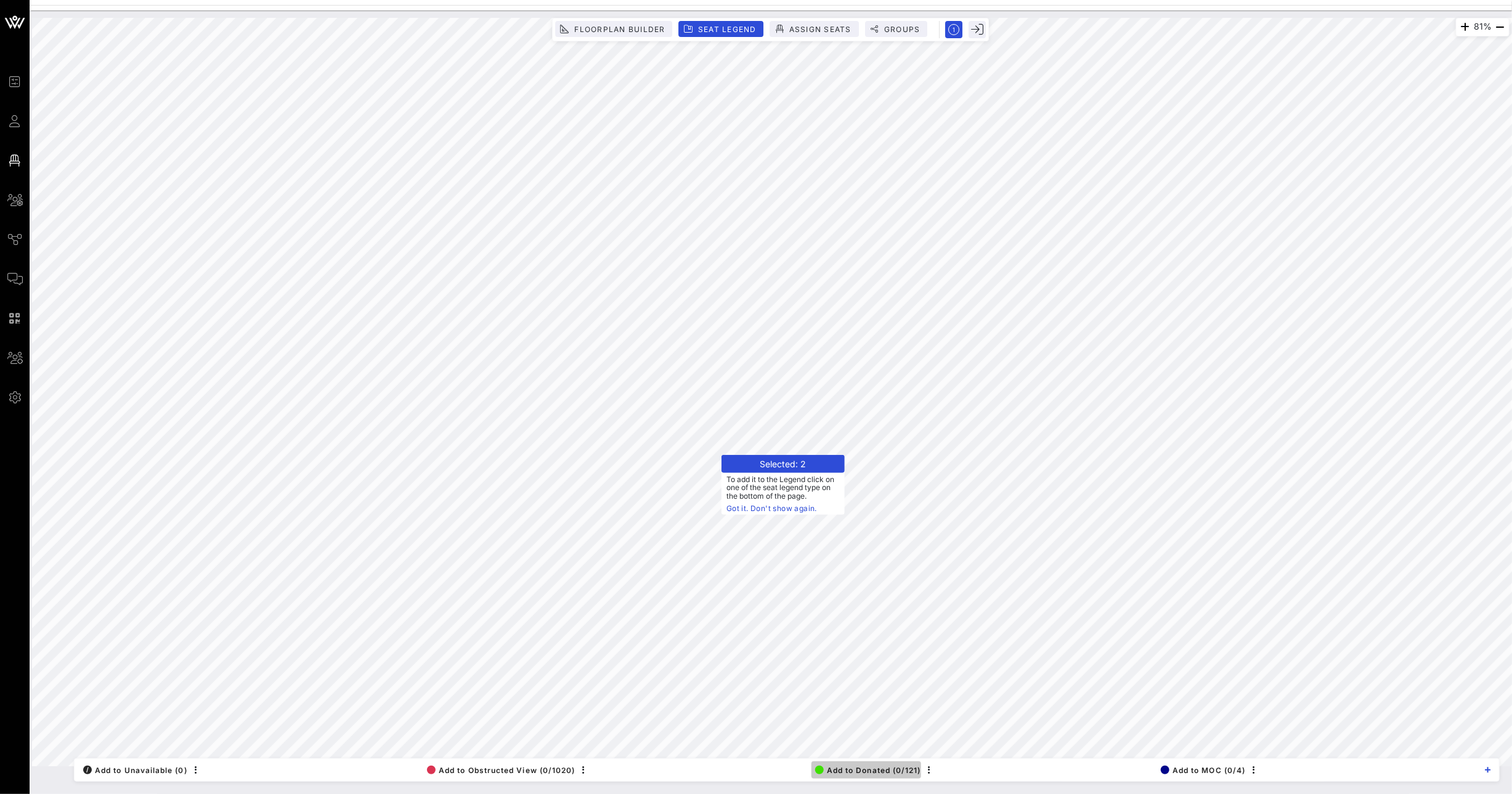
click at [856, 772] on span "Add to Donated (0/121)" at bounding box center [868, 770] width 106 height 9
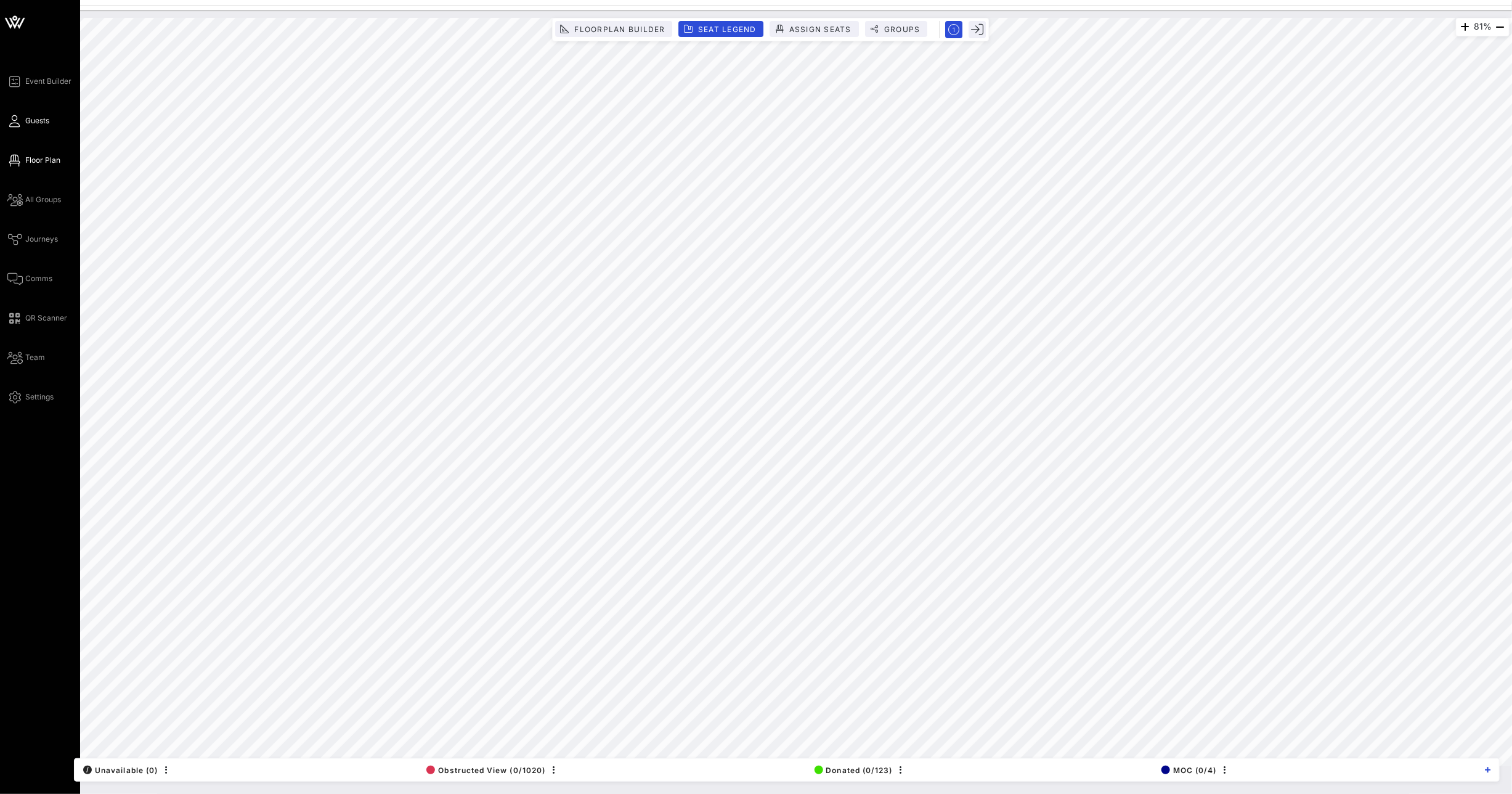
click at [25, 116] on span "Guests" at bounding box center [37, 121] width 24 height 11
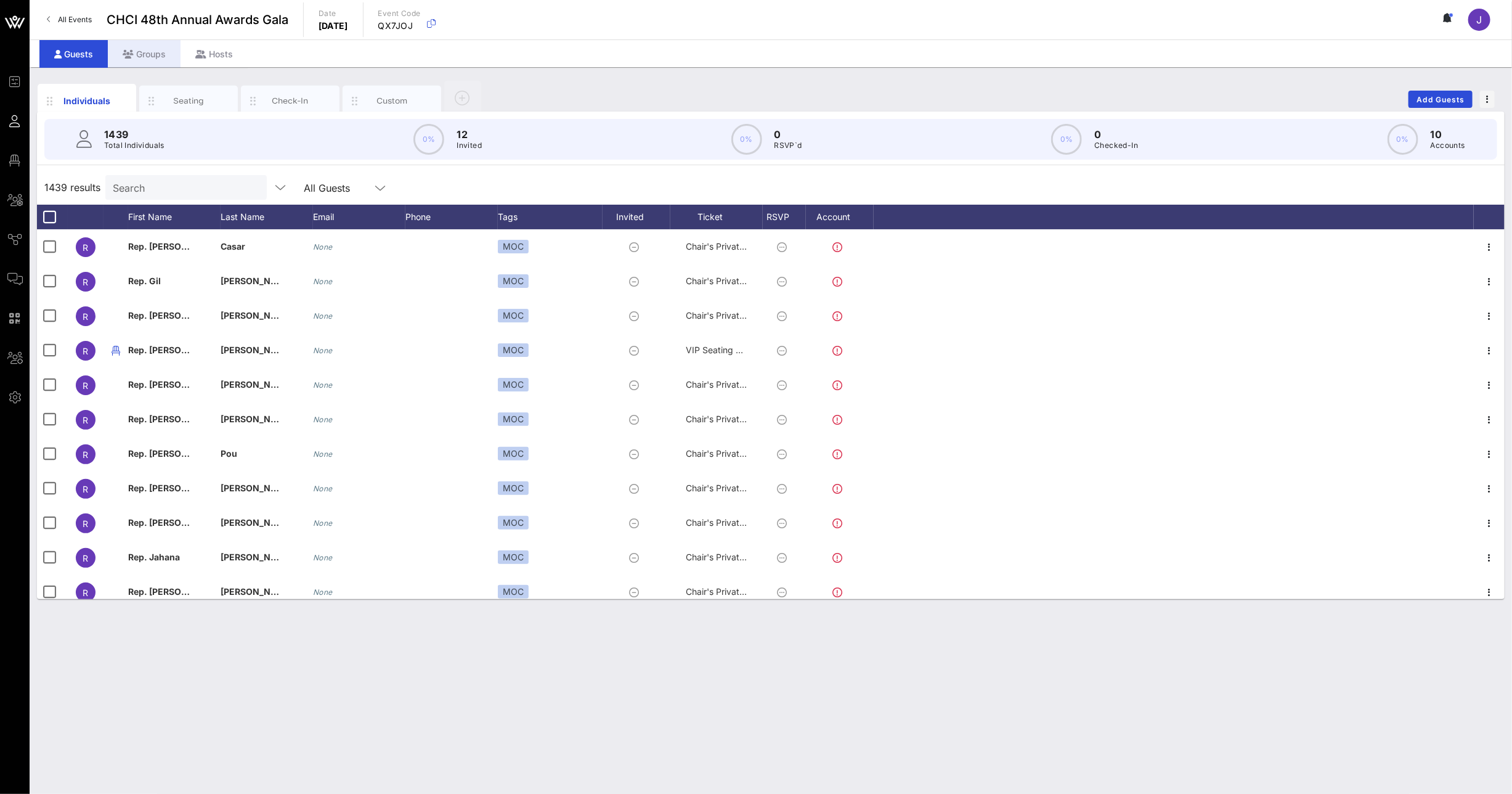
click at [152, 57] on div "Groups" at bounding box center [144, 53] width 73 height 28
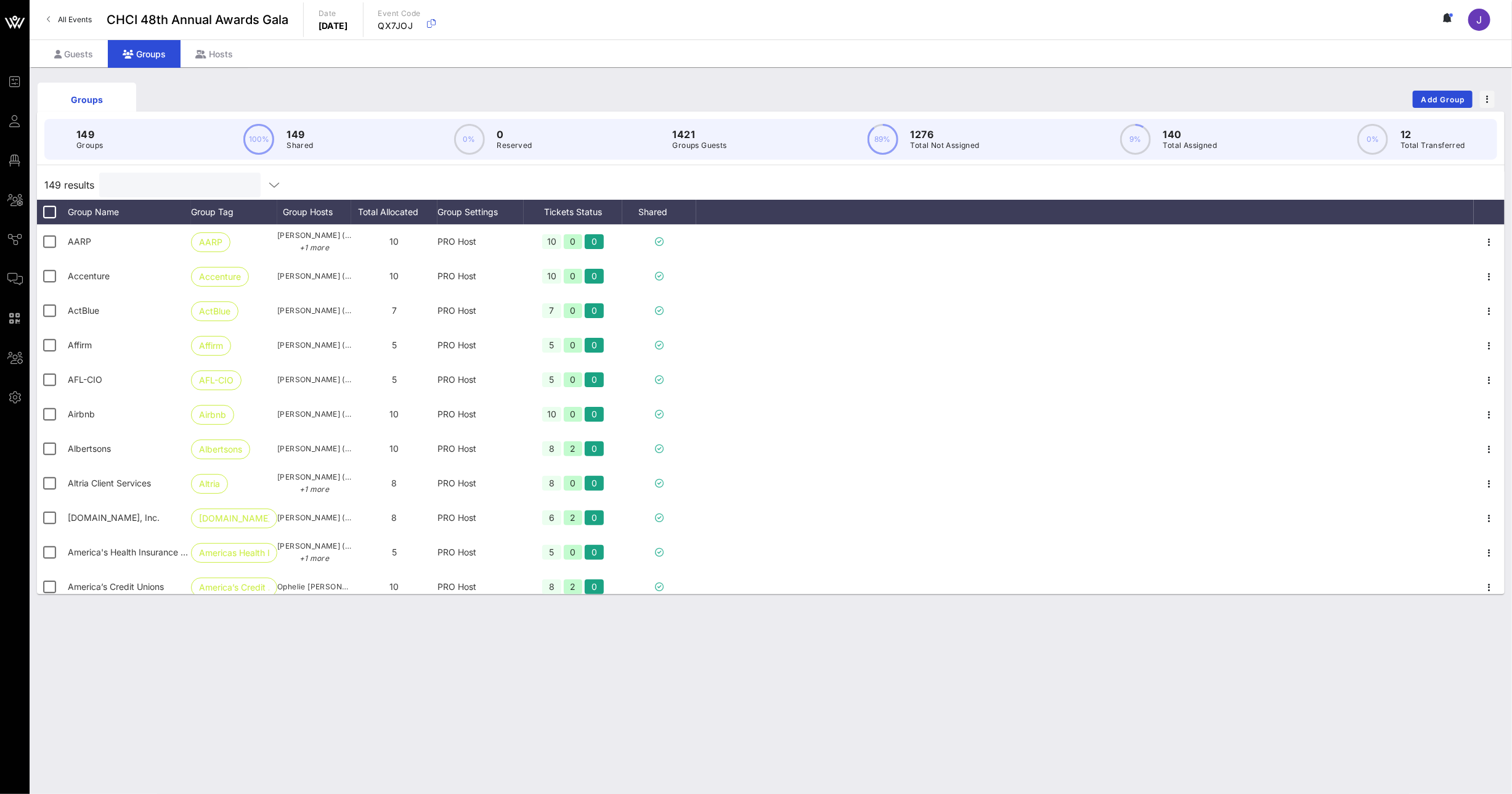
click at [158, 180] on input "text" at bounding box center [178, 184] width 145 height 16
type input "A"
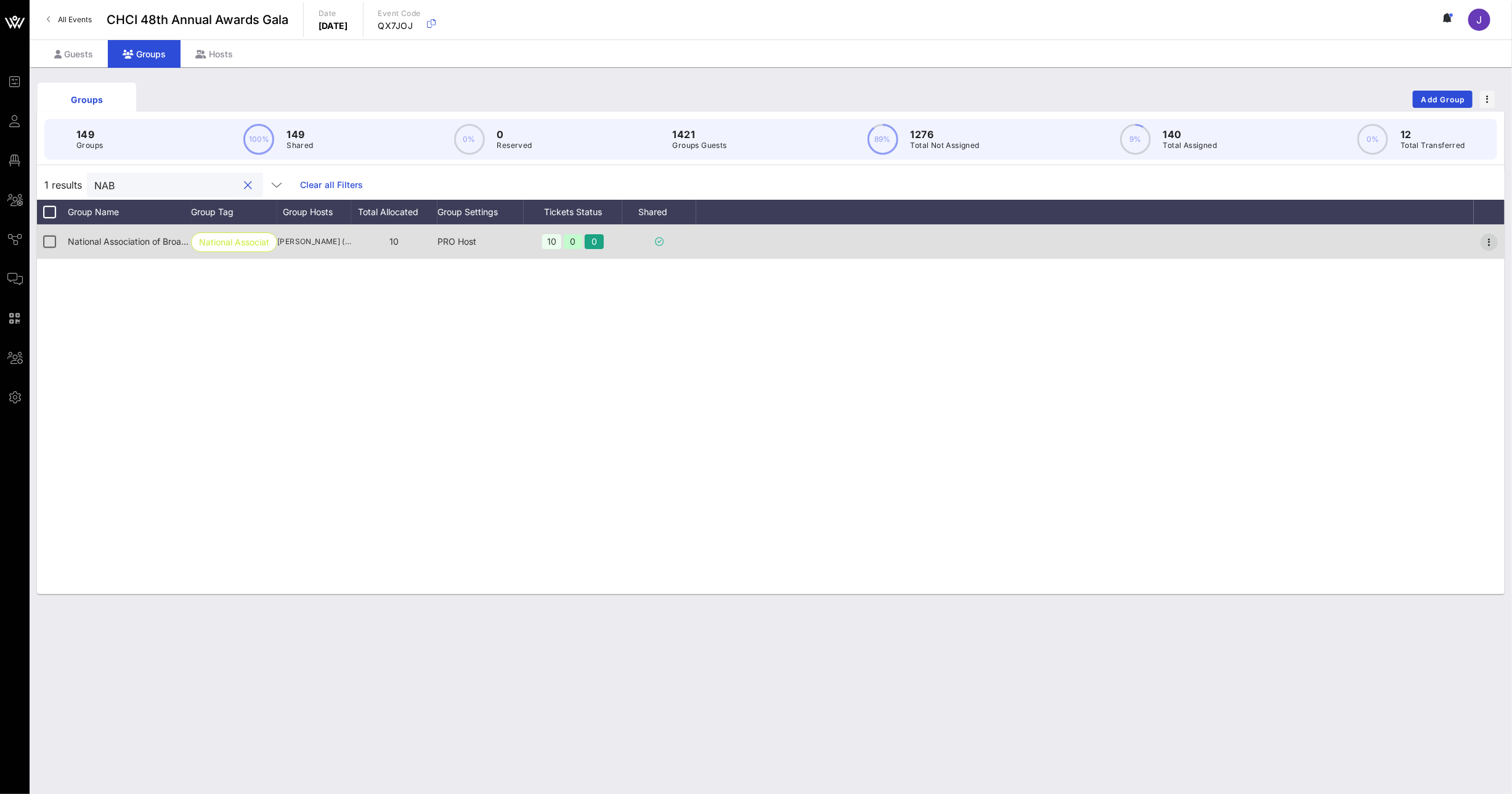
type input "NAB"
click at [1493, 245] on icon "button" at bounding box center [1490, 242] width 15 height 15
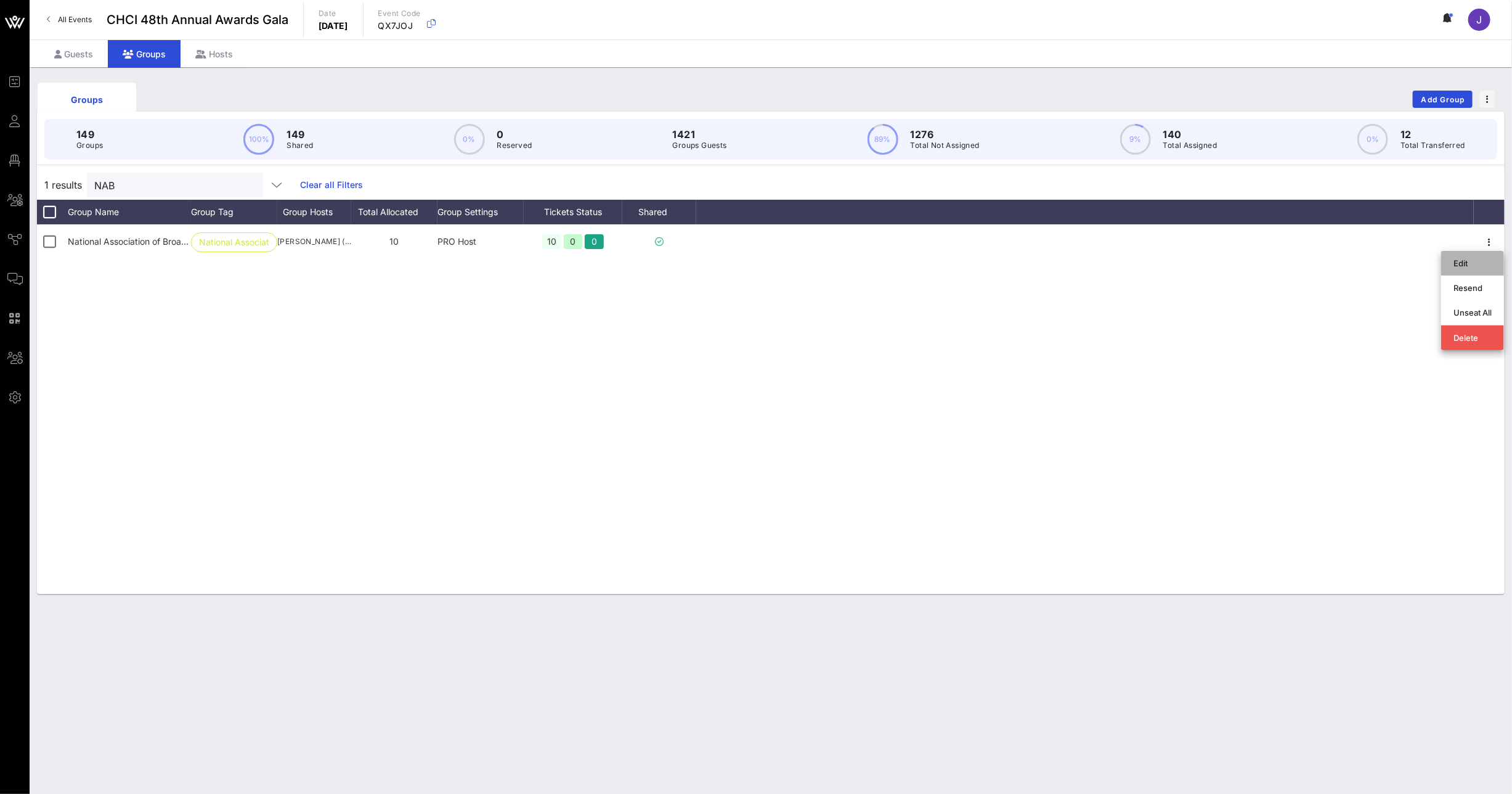
click at [1477, 258] on div "Edit" at bounding box center [1472, 263] width 38 height 10
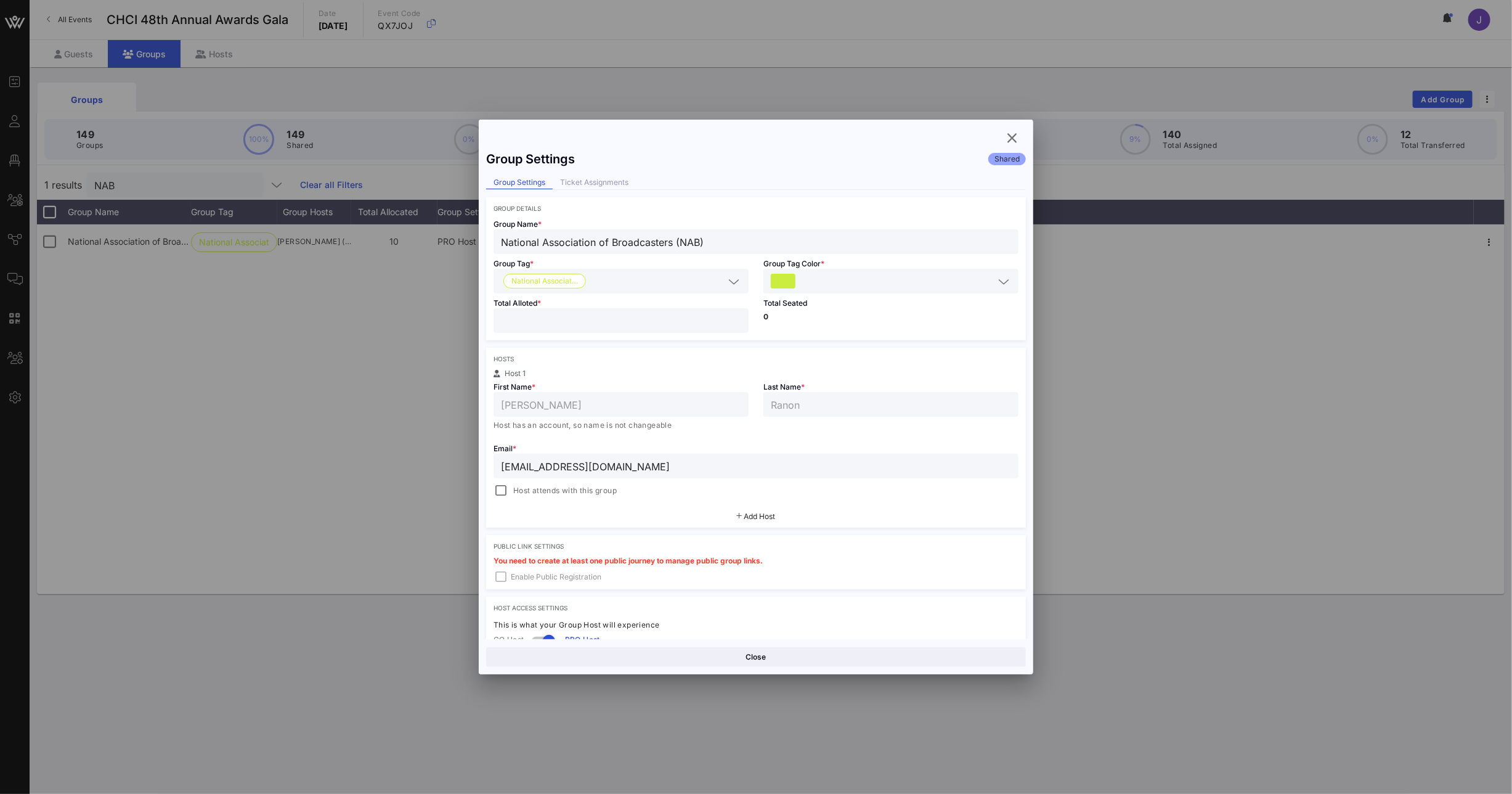
drag, startPoint x: 536, startPoint y: 327, endPoint x: 509, endPoint y: 325, distance: 27.1
click at [509, 325] on input "**" at bounding box center [621, 320] width 240 height 16
drag, startPoint x: 560, startPoint y: 323, endPoint x: 482, endPoint y: 318, distance: 78.2
click at [482, 318] on div "Group Settings Shared Group Settings Ticket Assignments Group Details Group Nam…" at bounding box center [756, 392] width 554 height 495
type input "*"
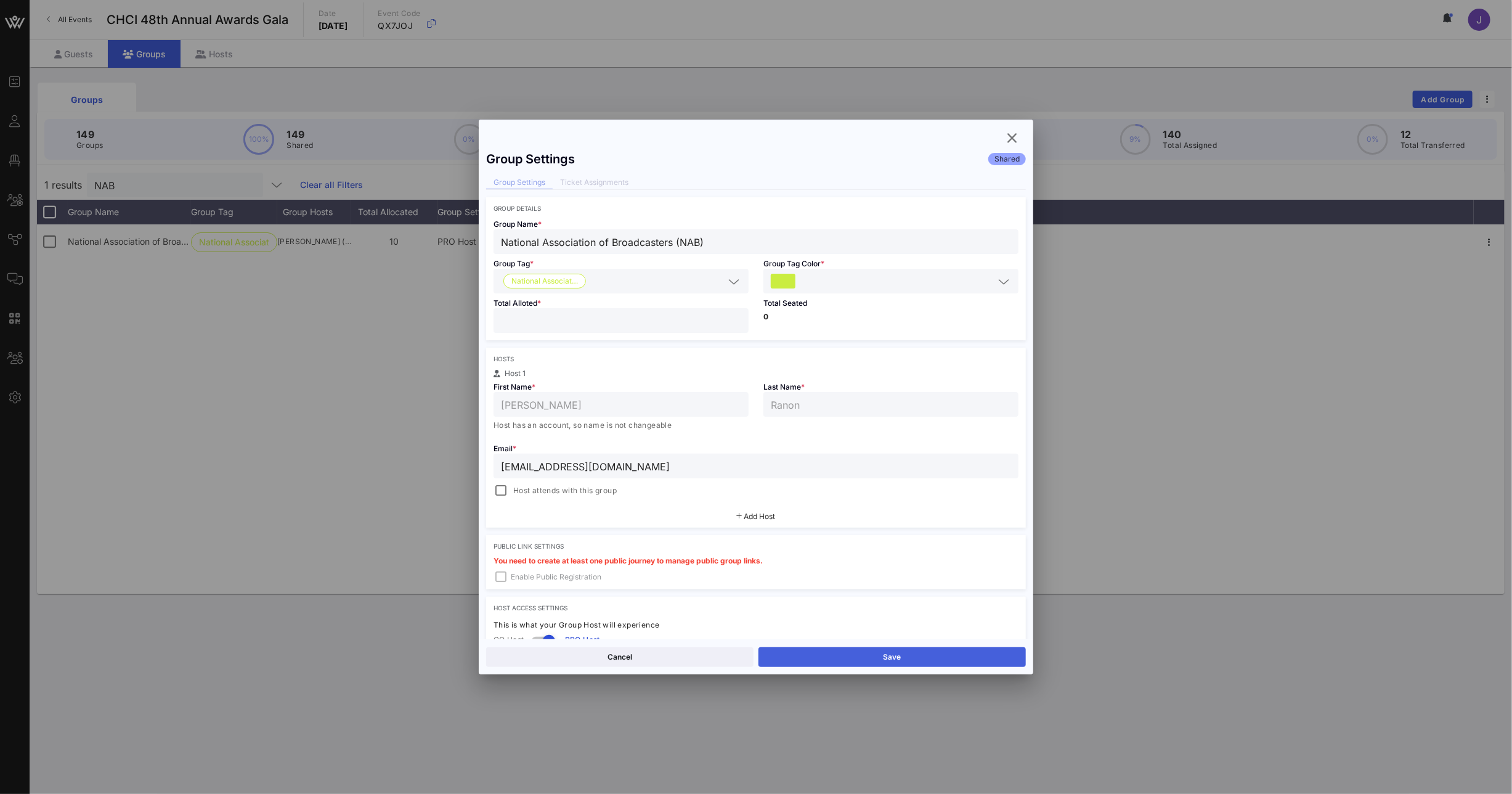
click at [836, 659] on button "Save" at bounding box center [892, 657] width 267 height 19
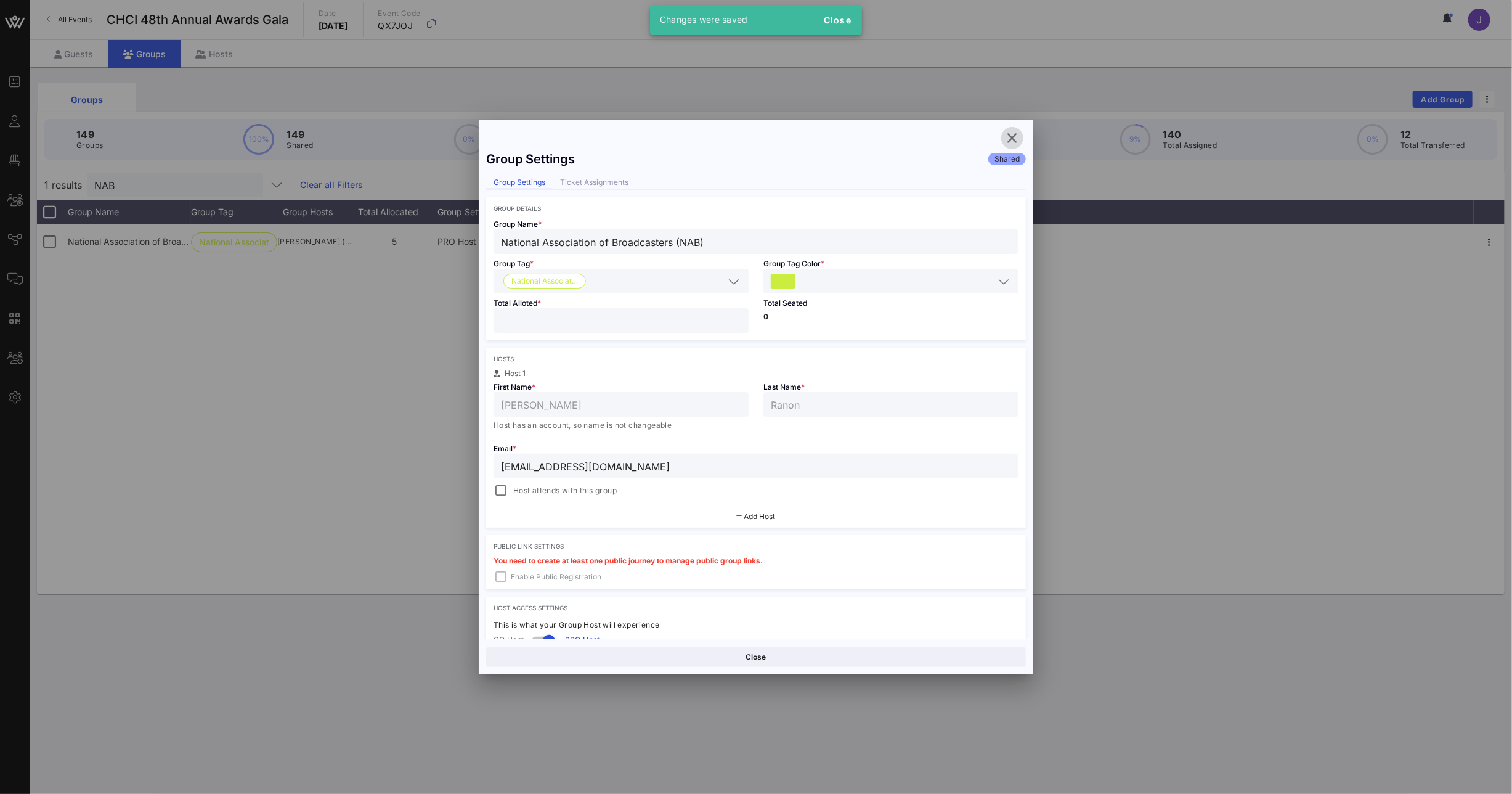
click at [1017, 136] on icon "button" at bounding box center [1012, 138] width 15 height 15
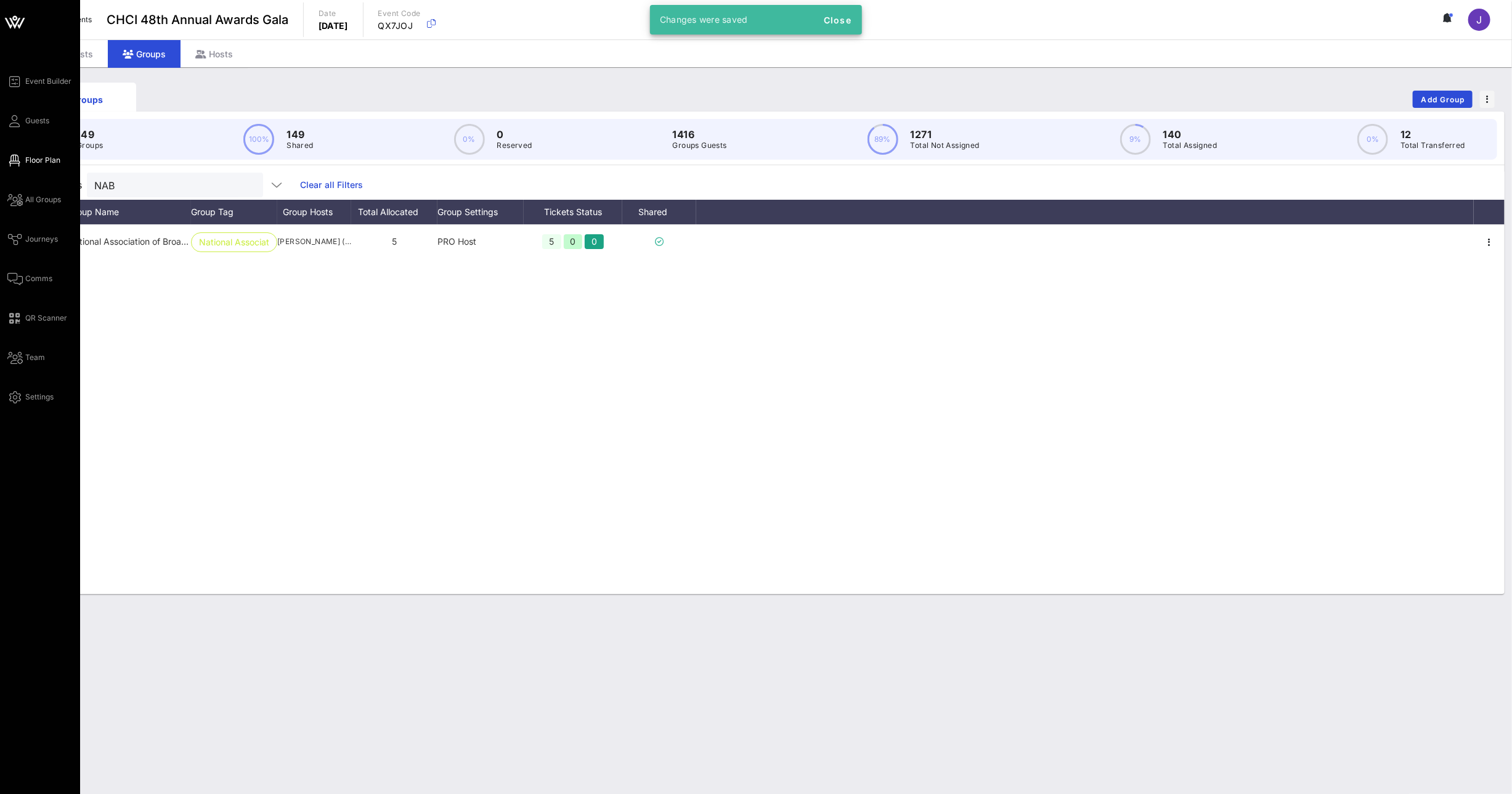
click at [26, 156] on span "Floor Plan" at bounding box center [43, 160] width 35 height 11
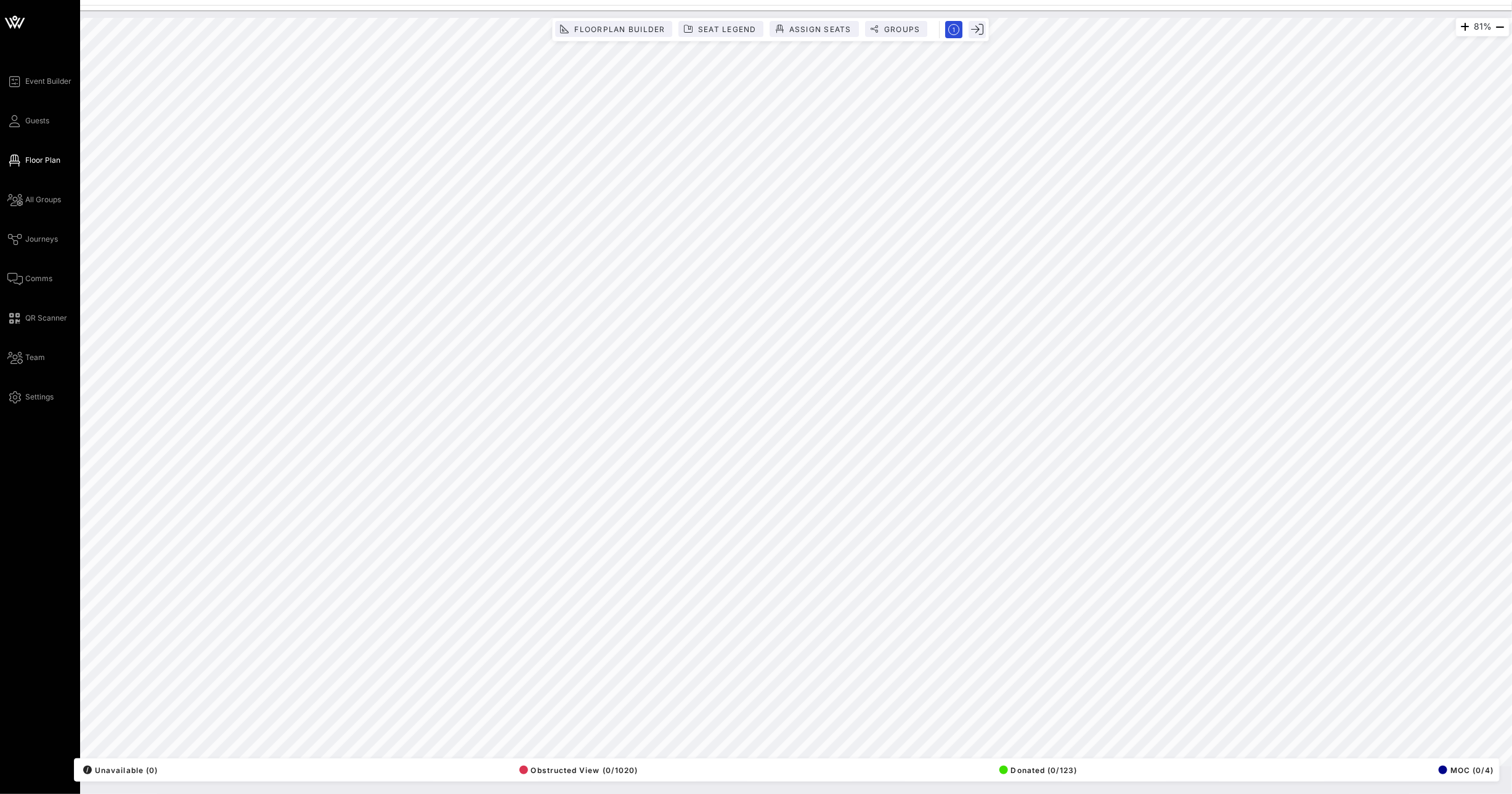
click at [78, 501] on div "Event Builder Guests Floor Plan All Groups Journeys Comms QR Scanner Team Setti…" at bounding box center [756, 397] width 1512 height 794
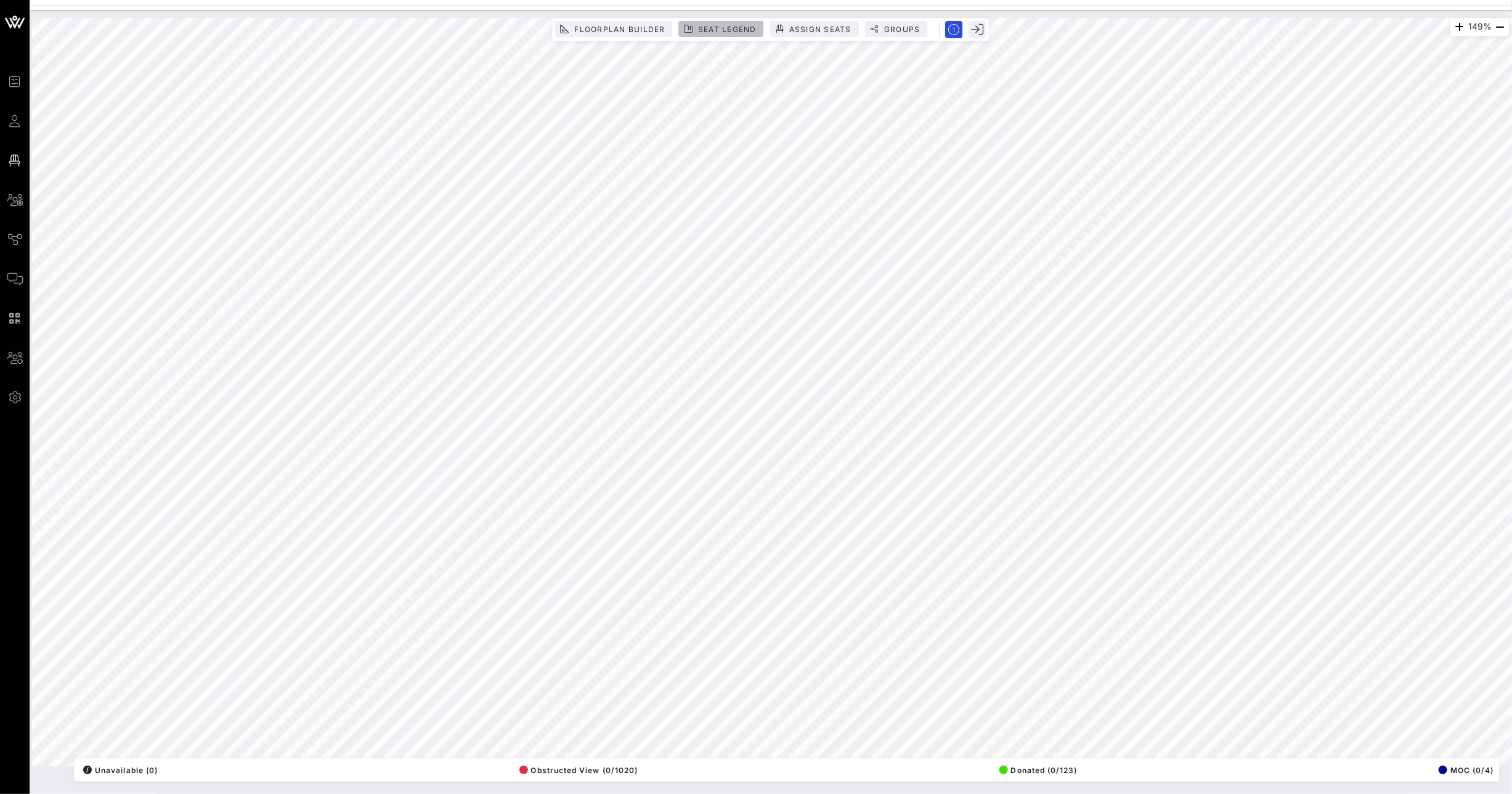
click at [735, 28] on span "Seat Legend" at bounding box center [726, 29] width 59 height 9
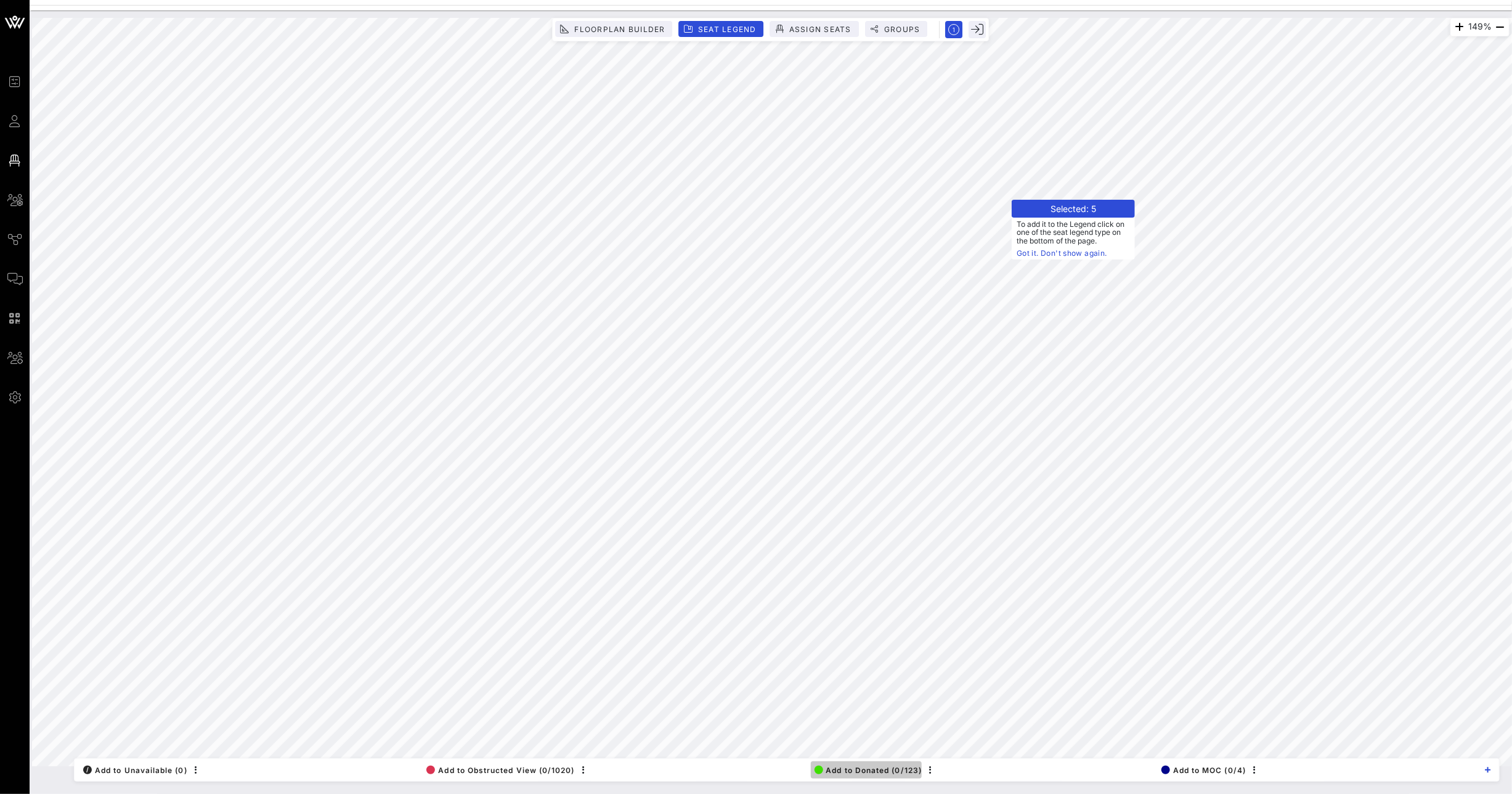
click at [884, 772] on span "Add to Donated (0/123)" at bounding box center [869, 770] width 108 height 9
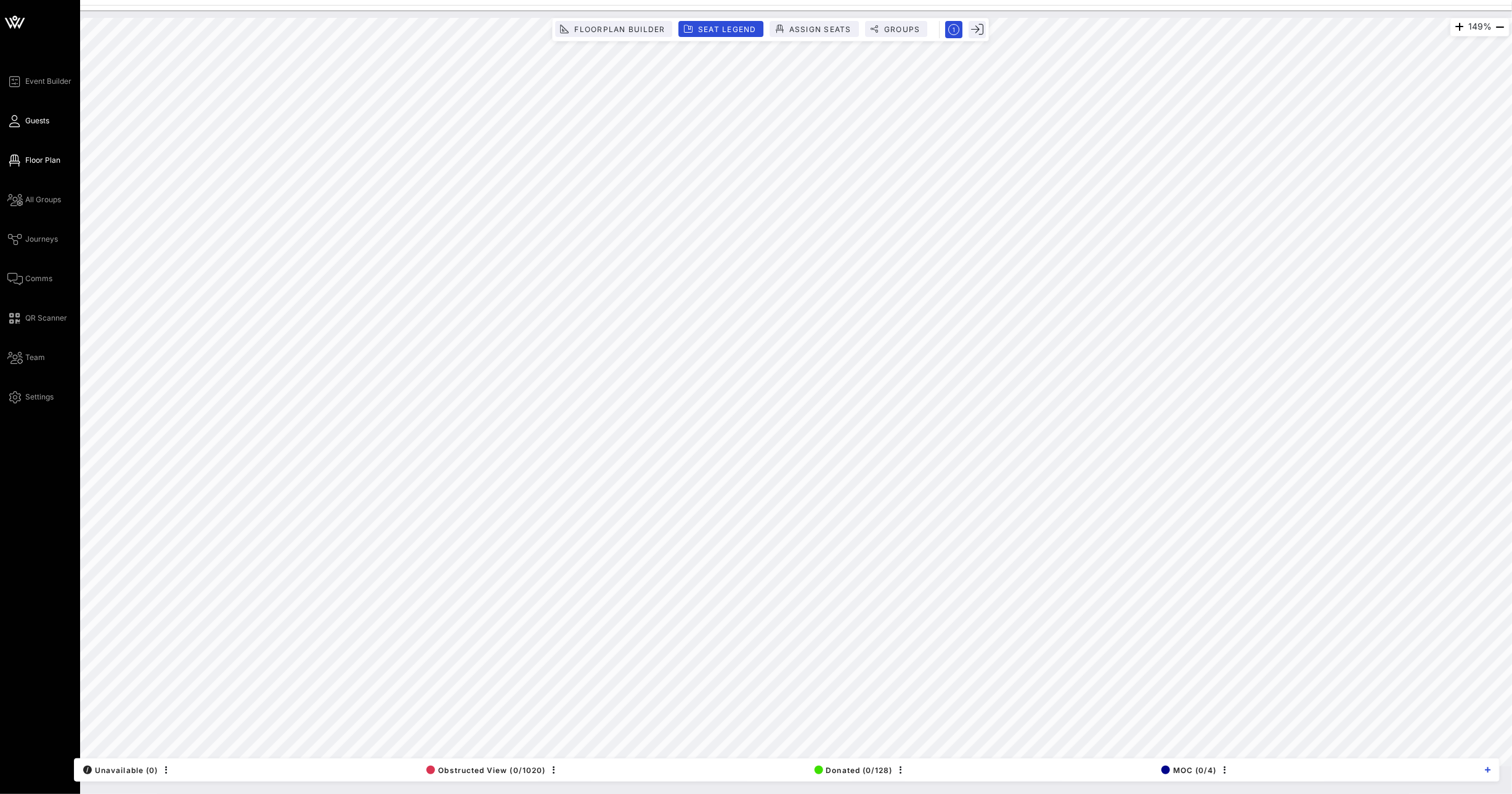
click at [23, 125] on link "Guests" at bounding box center [28, 121] width 42 height 15
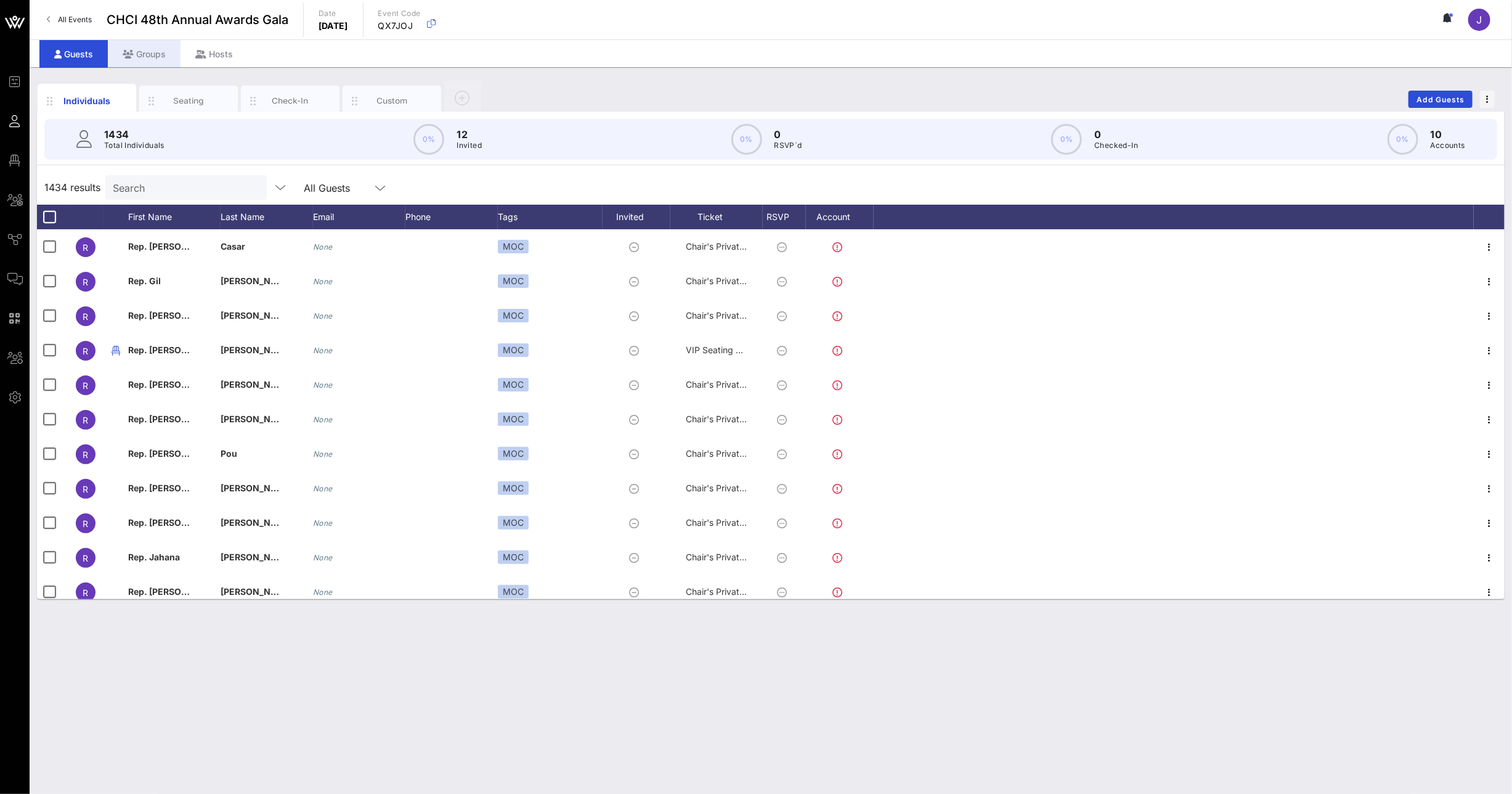
click at [160, 57] on div "Groups" at bounding box center [144, 53] width 73 height 28
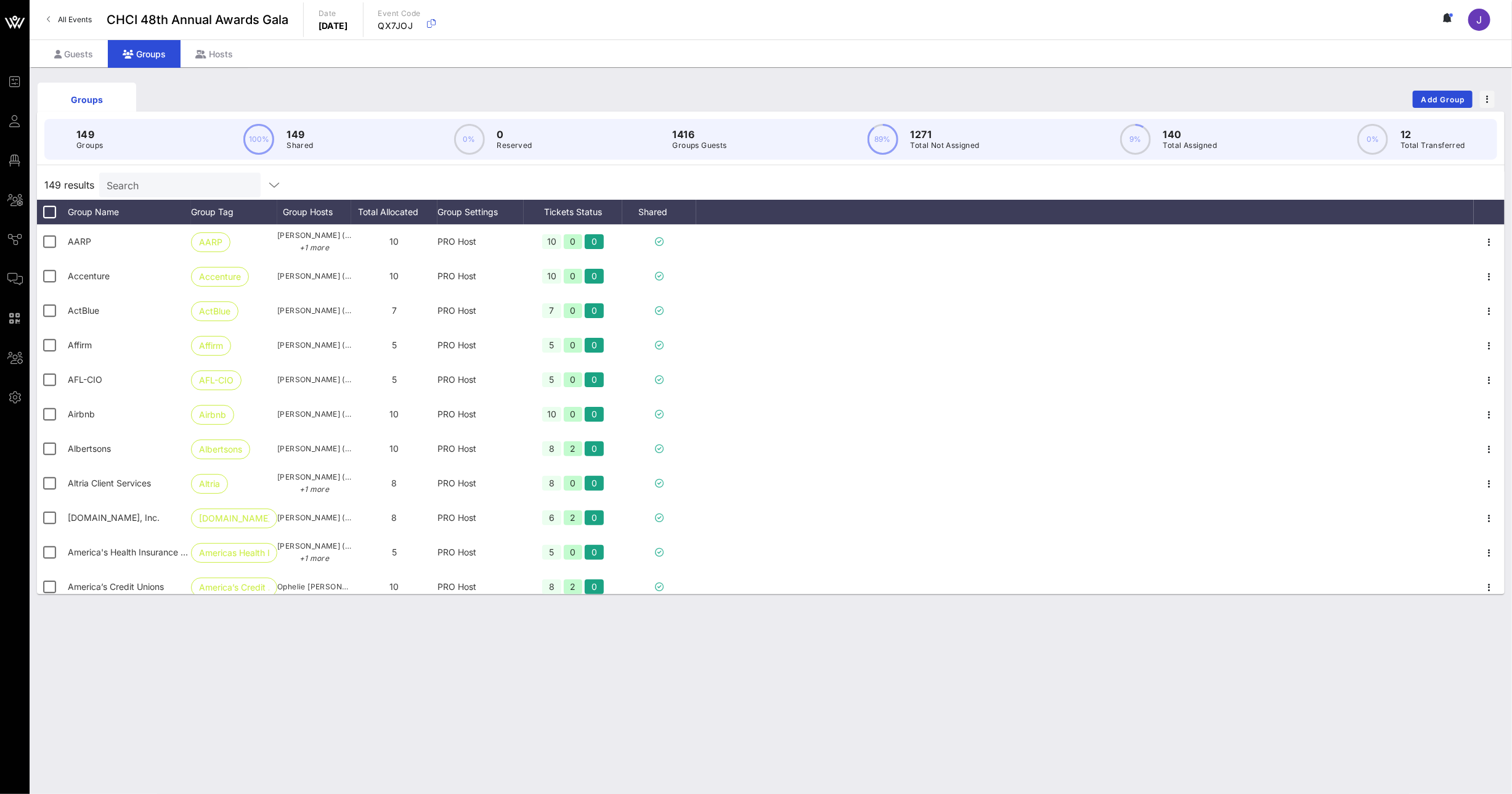
click at [131, 187] on input "Search" at bounding box center [178, 184] width 145 height 16
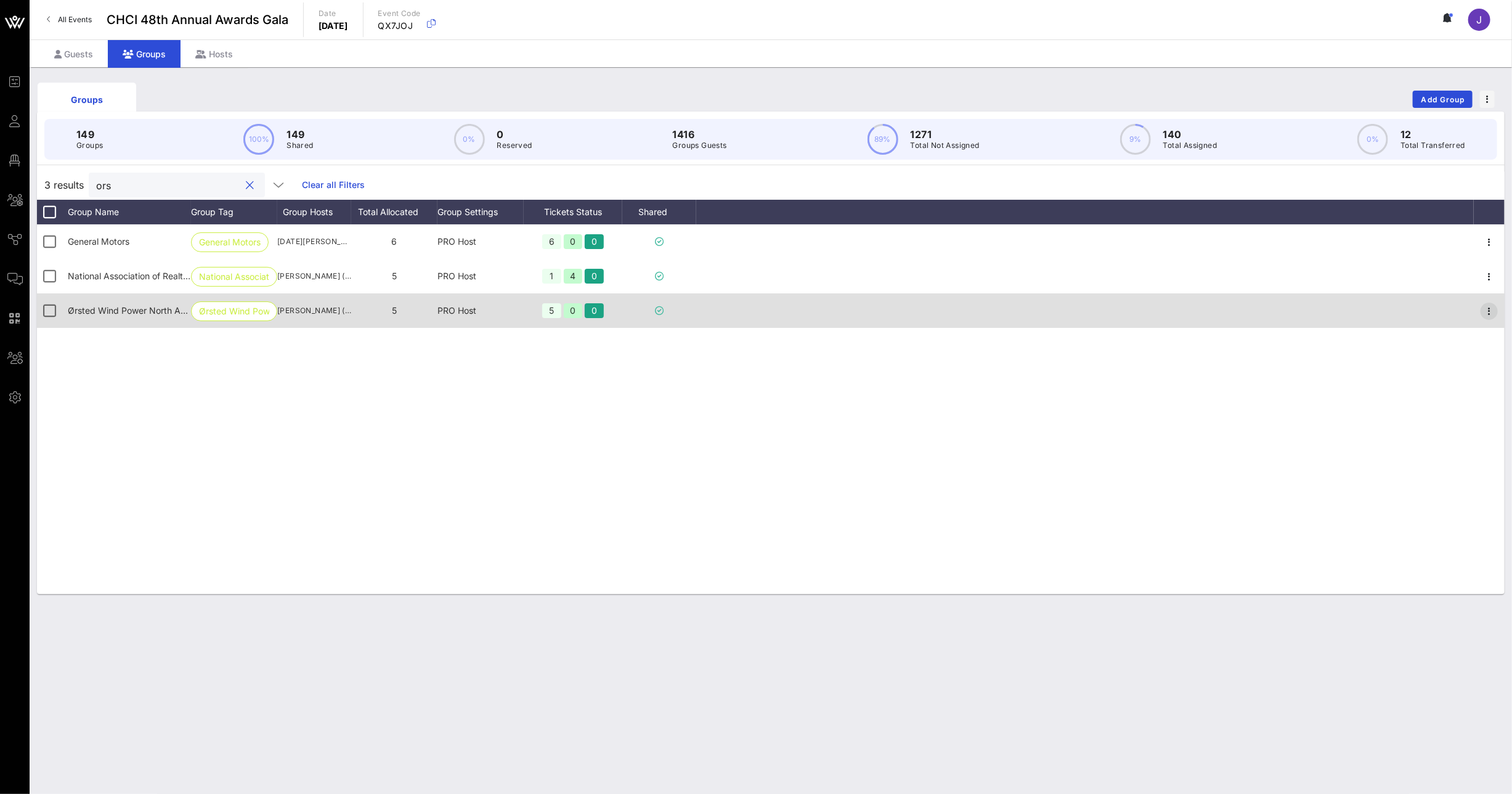
type input "ors"
click at [1489, 307] on icon "button" at bounding box center [1490, 312] width 15 height 15
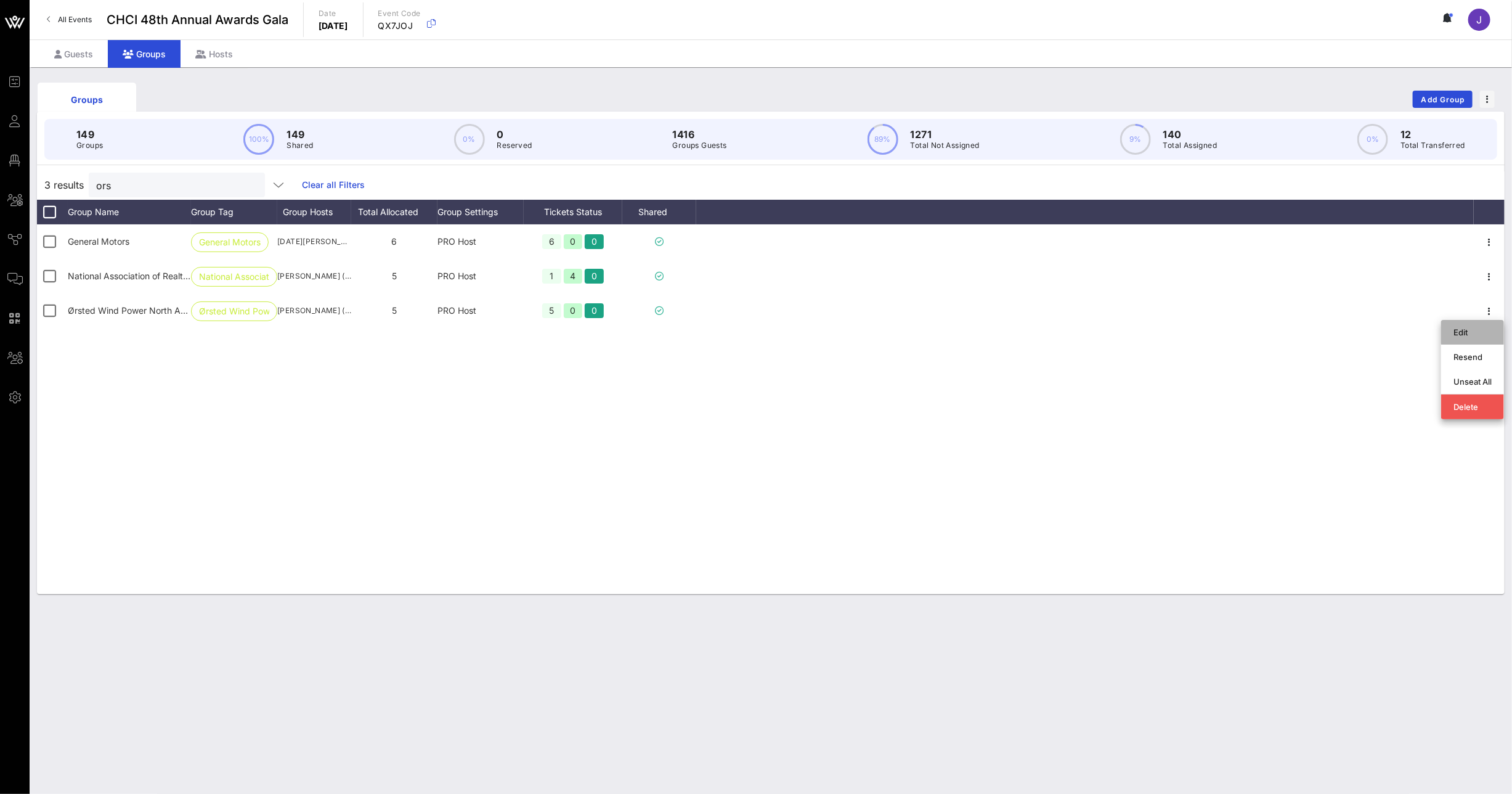
click at [1475, 327] on div "Edit" at bounding box center [1472, 332] width 38 height 10
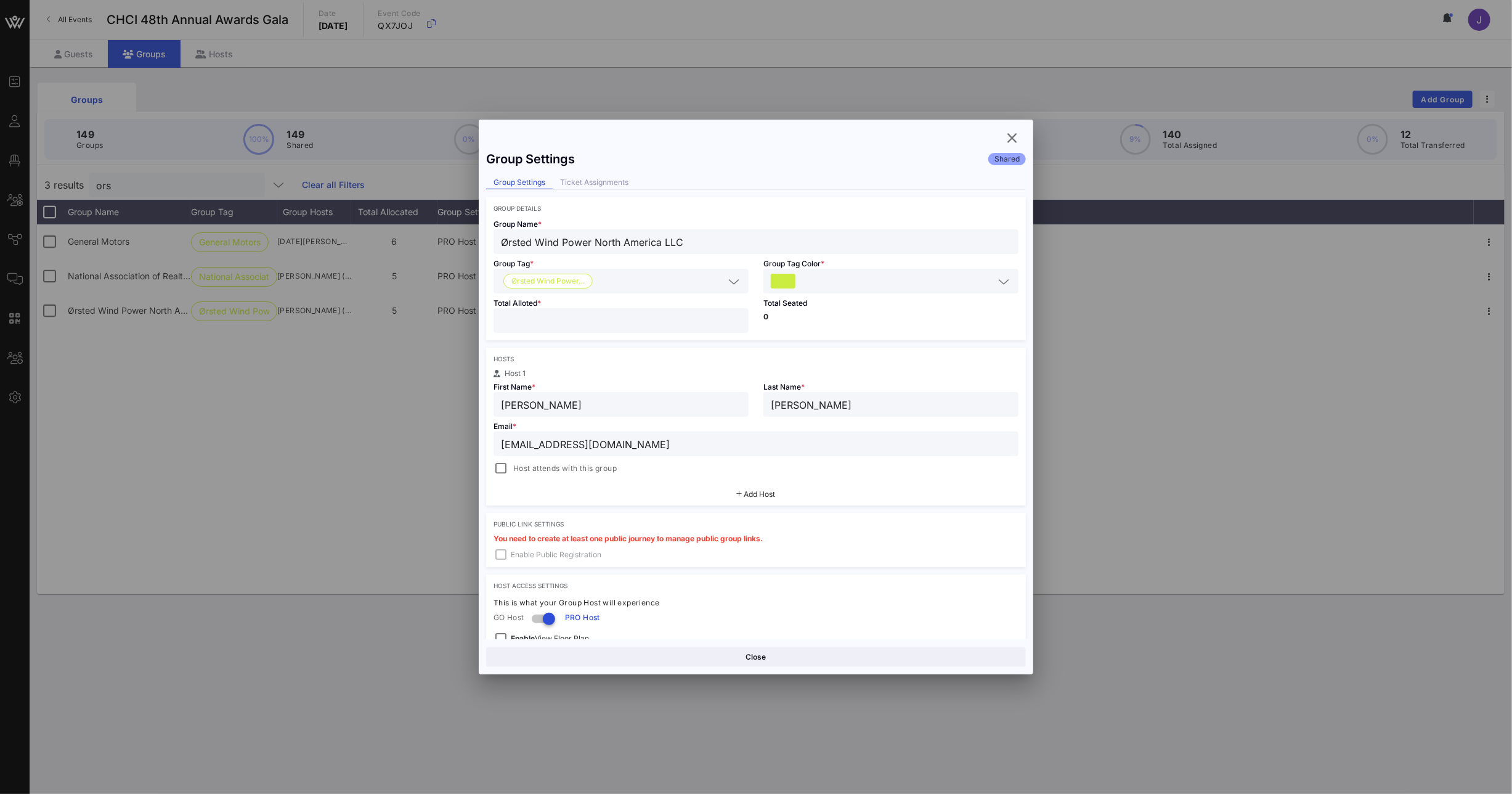
drag, startPoint x: 452, startPoint y: 321, endPoint x: 429, endPoint y: 321, distance: 23.0
click at [440, 321] on div "Event Builder Guests Floor Plan All Groups Journeys Comms QR Scanner Team Setti…" at bounding box center [756, 397] width 1512 height 794
type input "*"
click at [911, 656] on button "Save" at bounding box center [892, 657] width 267 height 19
click at [1009, 140] on icon "button" at bounding box center [1012, 138] width 15 height 15
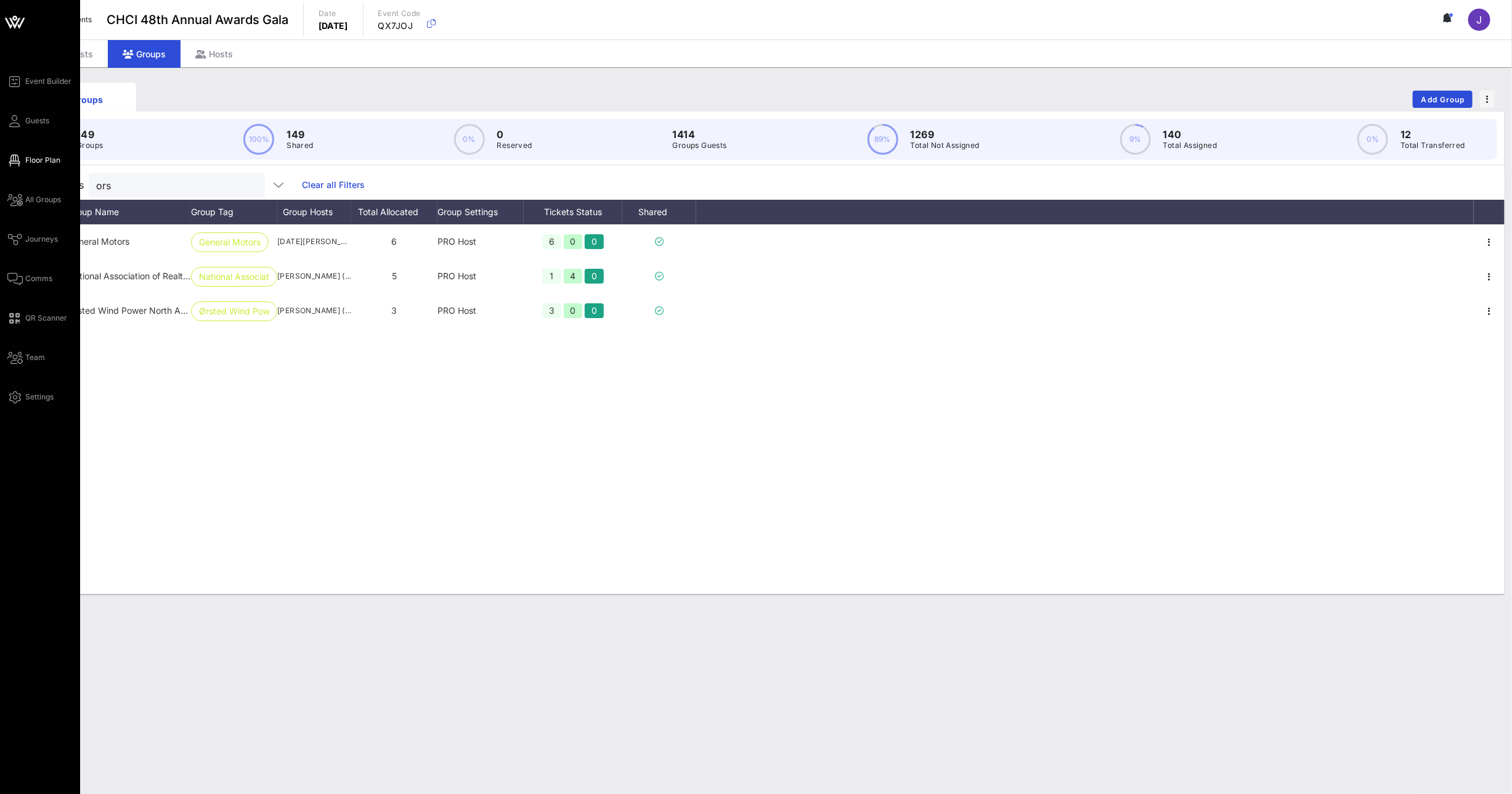
click at [30, 160] on span "Floor Plan" at bounding box center [43, 160] width 35 height 11
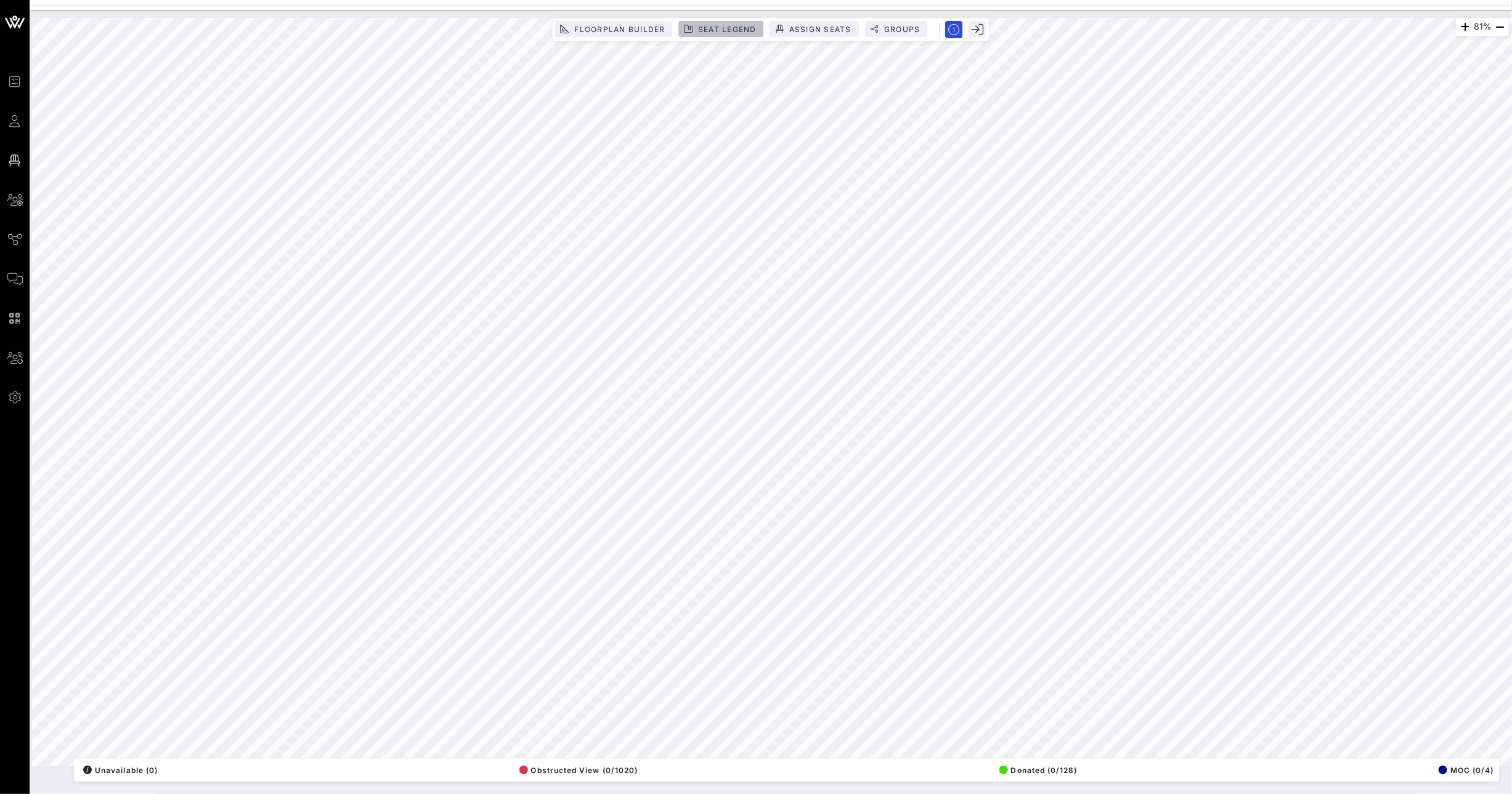
click at [711, 30] on span "Seat Legend" at bounding box center [726, 29] width 59 height 9
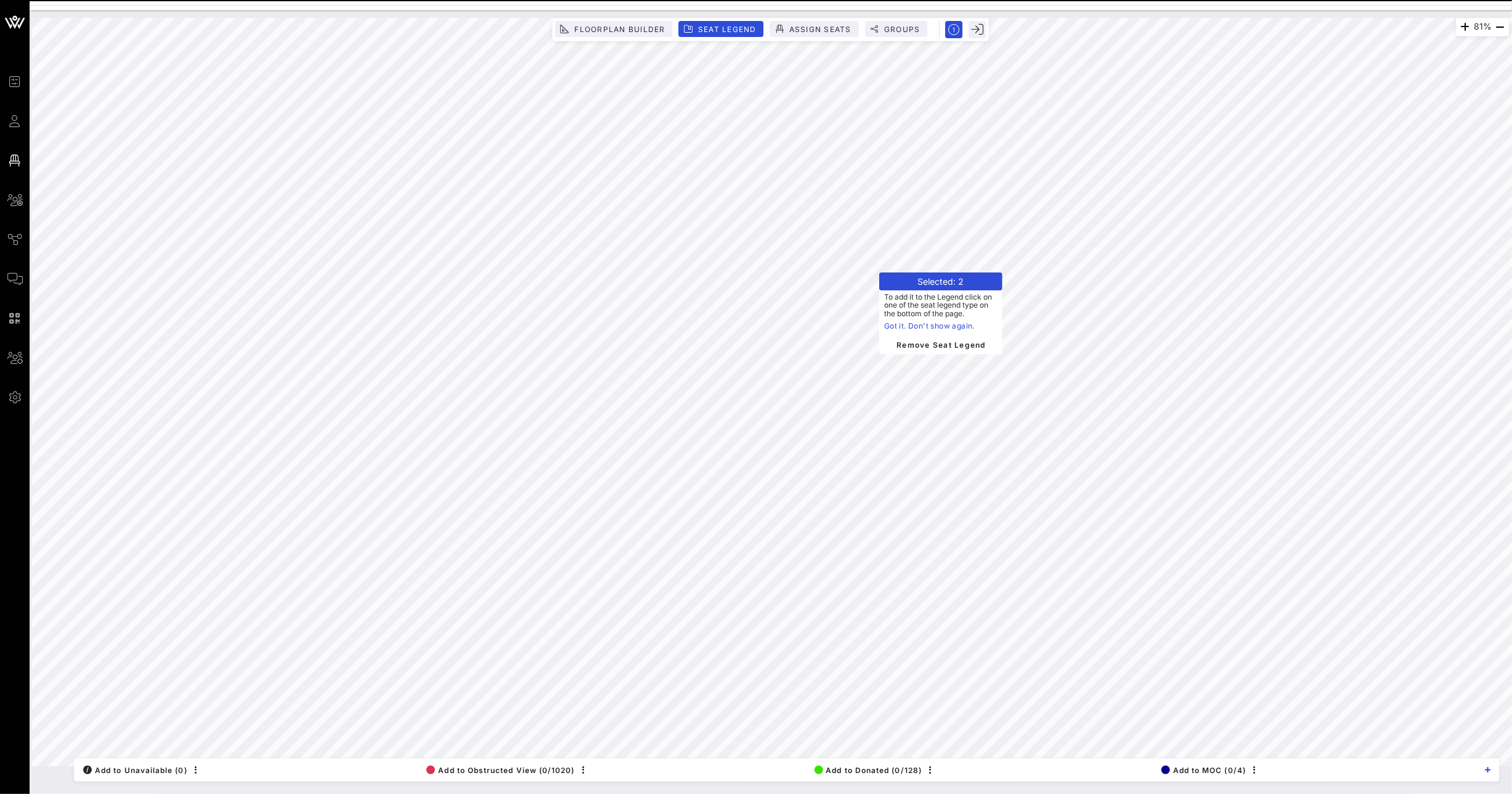
click at [862, 759] on div "/ Add to Unavailable (0) Add to Obstructed View (0/1020) Add to Donated (0/128)…" at bounding box center [787, 770] width 1424 height 22
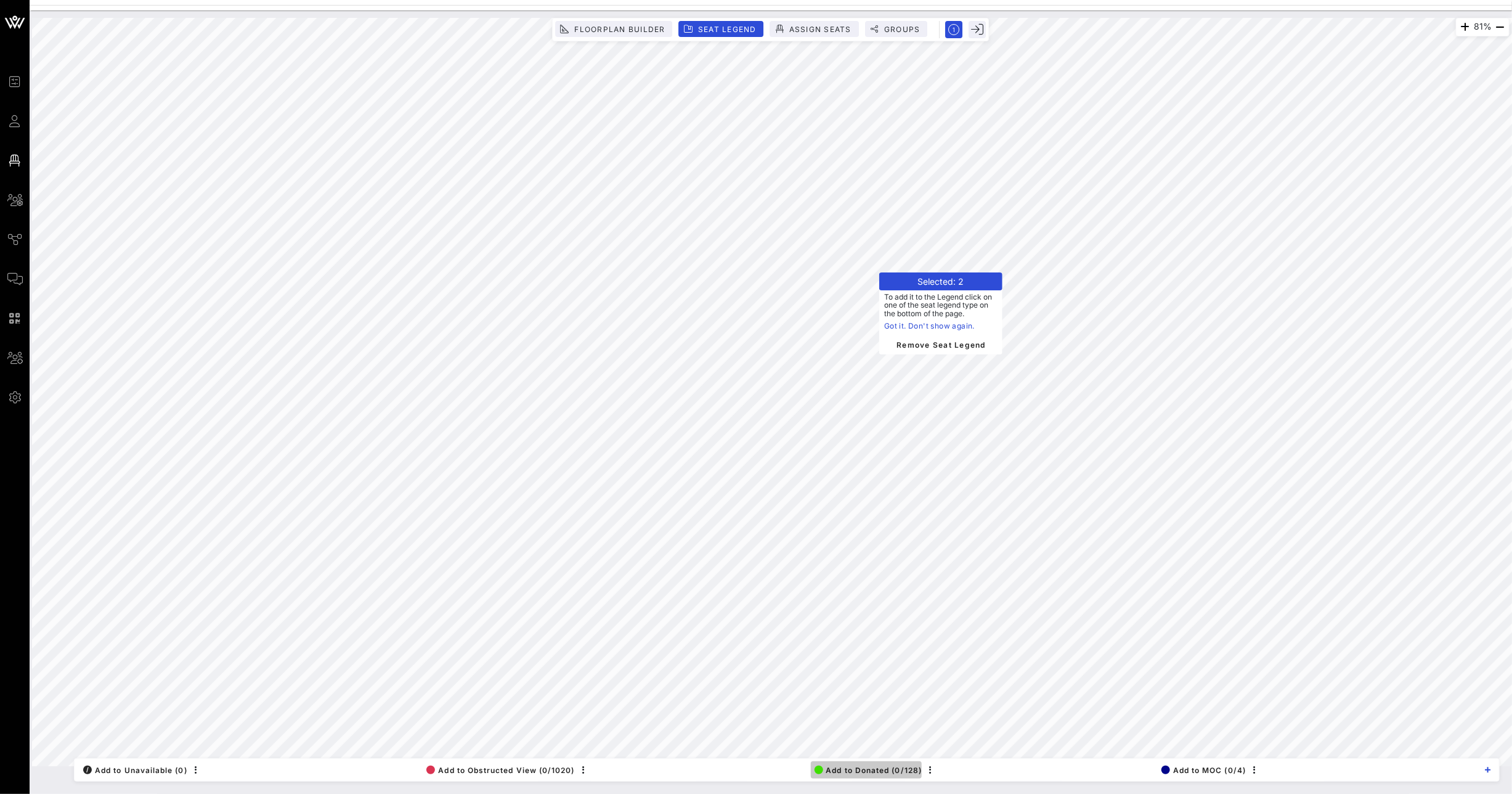
click at [858, 769] on span "Add to Donated (0/128)" at bounding box center [869, 770] width 108 height 9
click at [878, 775] on button "Add to Donated (0/130)" at bounding box center [866, 769] width 112 height 17
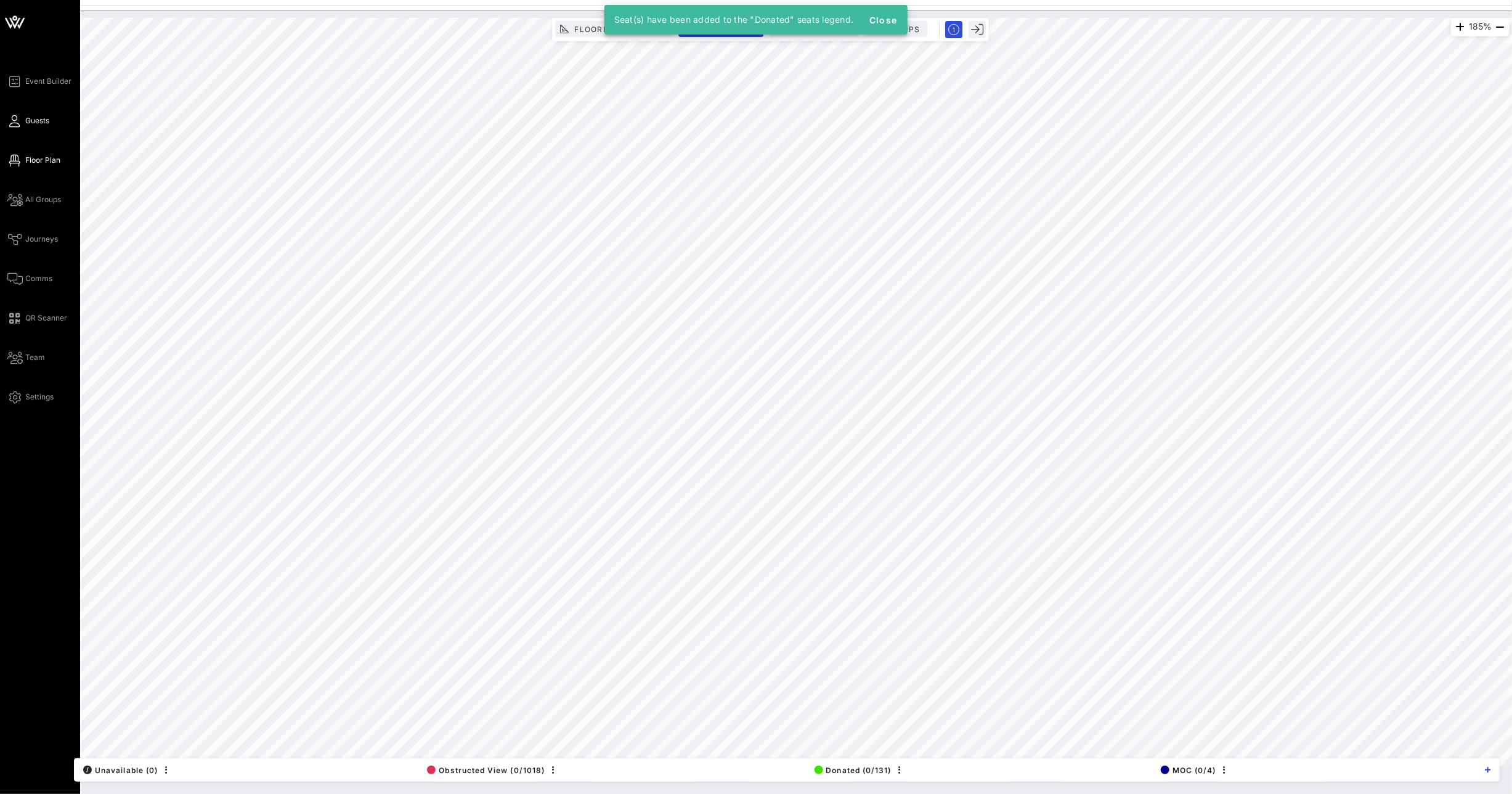
click at [22, 124] on link "Guests" at bounding box center [28, 121] width 42 height 15
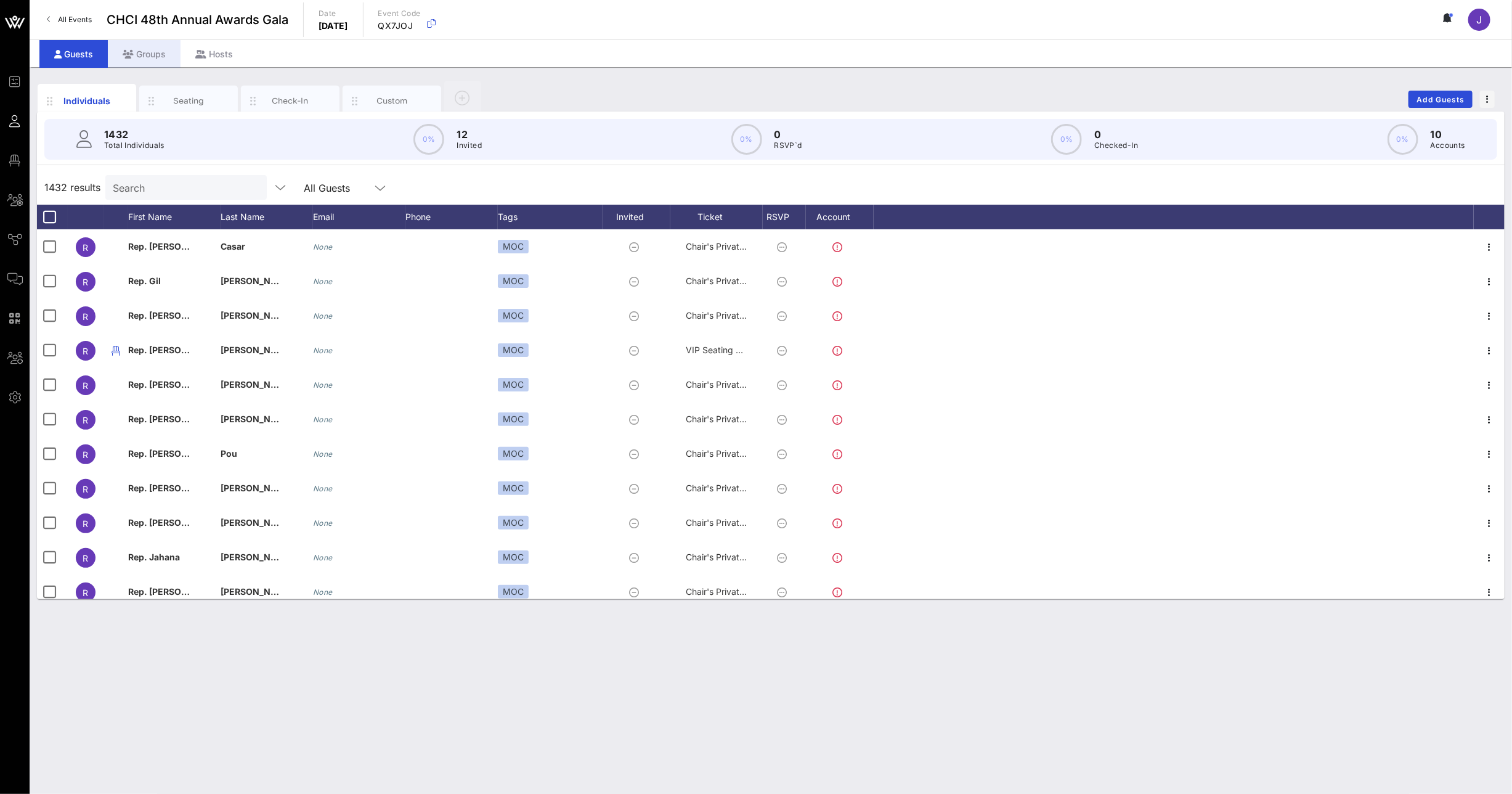
click at [156, 52] on div "Groups" at bounding box center [144, 53] width 73 height 28
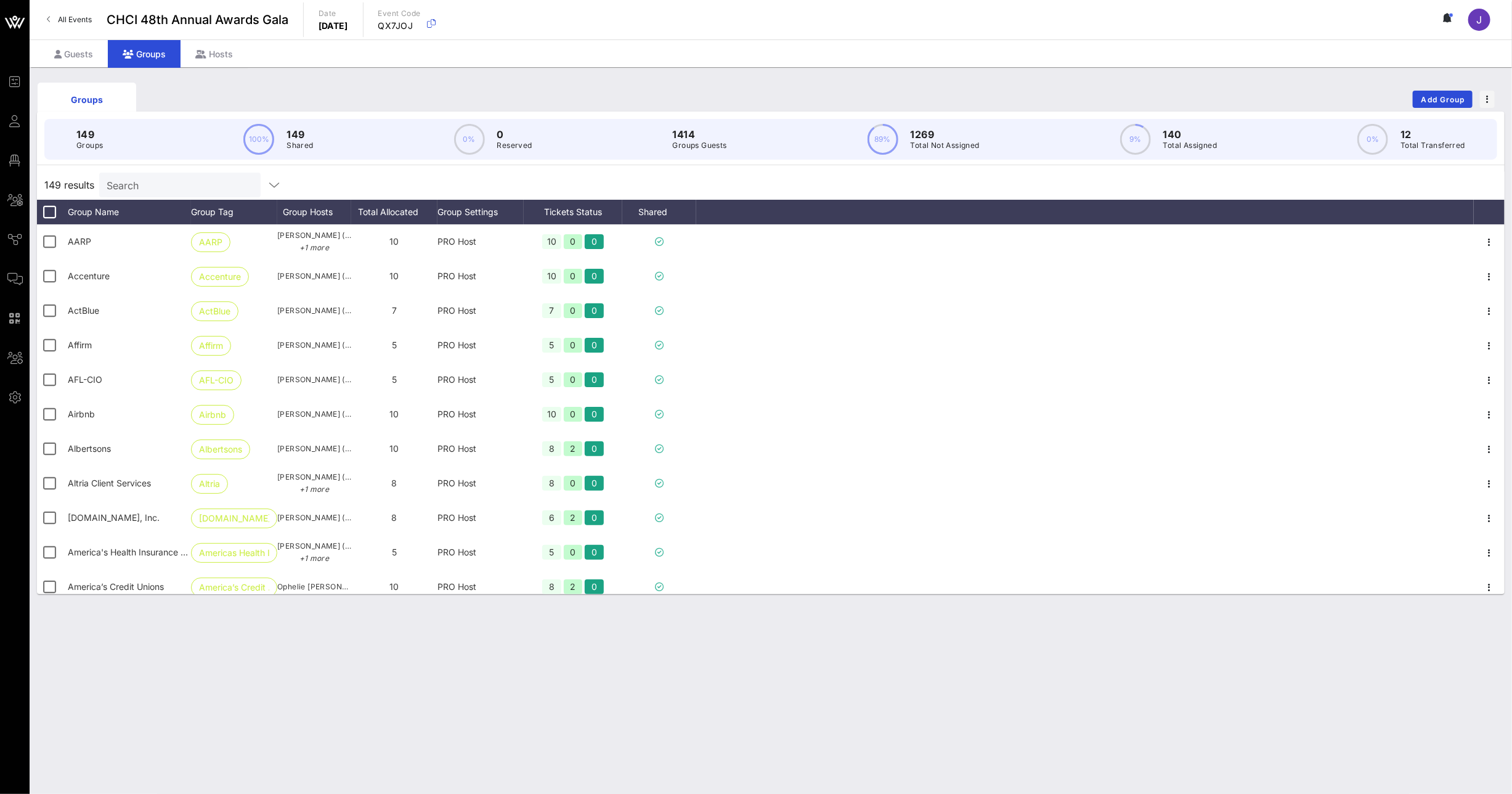
click at [160, 184] on input "Search" at bounding box center [178, 184] width 145 height 16
type input "g"
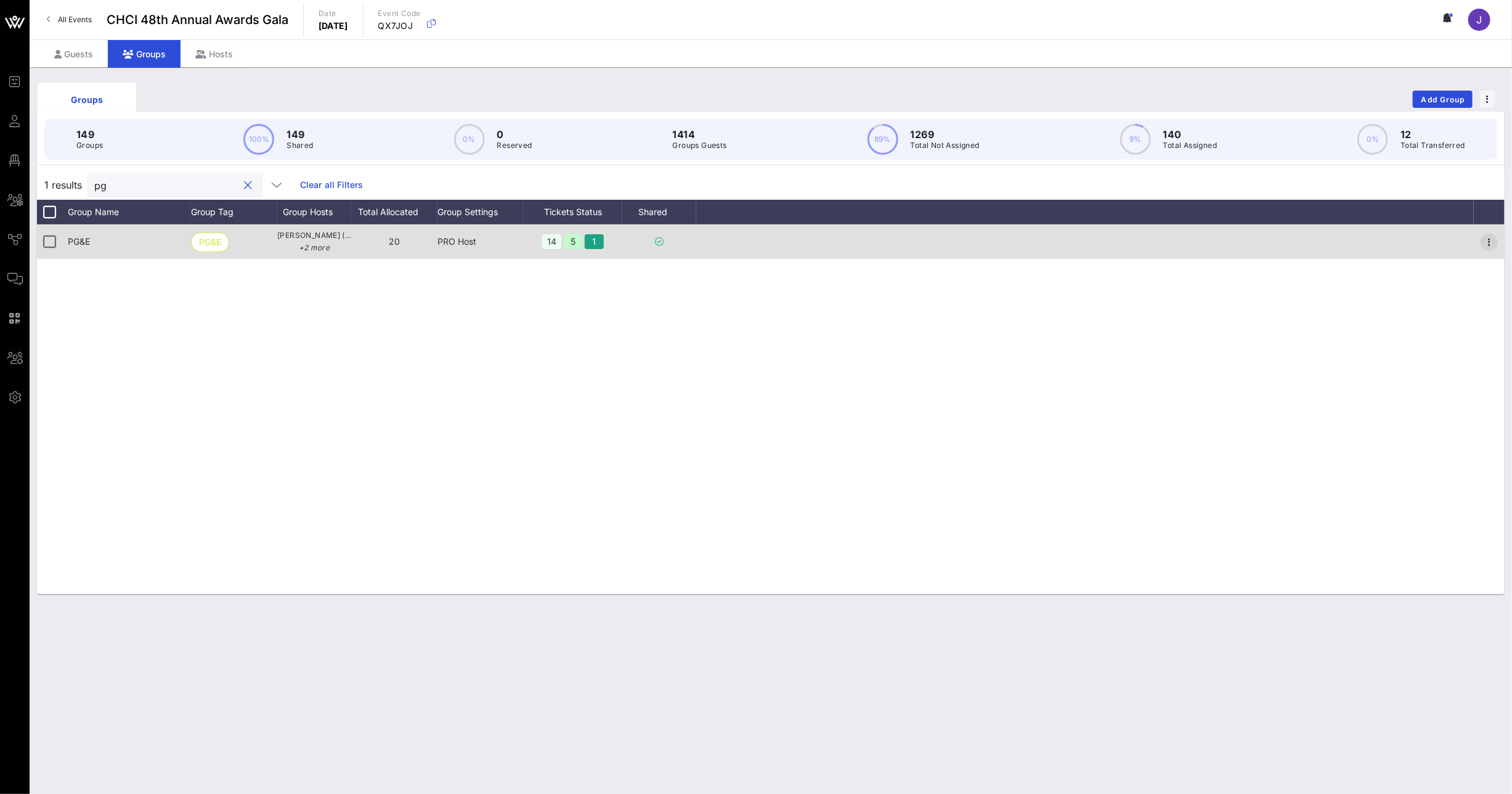
type input "pg"
click at [1487, 242] on icon "button" at bounding box center [1490, 242] width 15 height 15
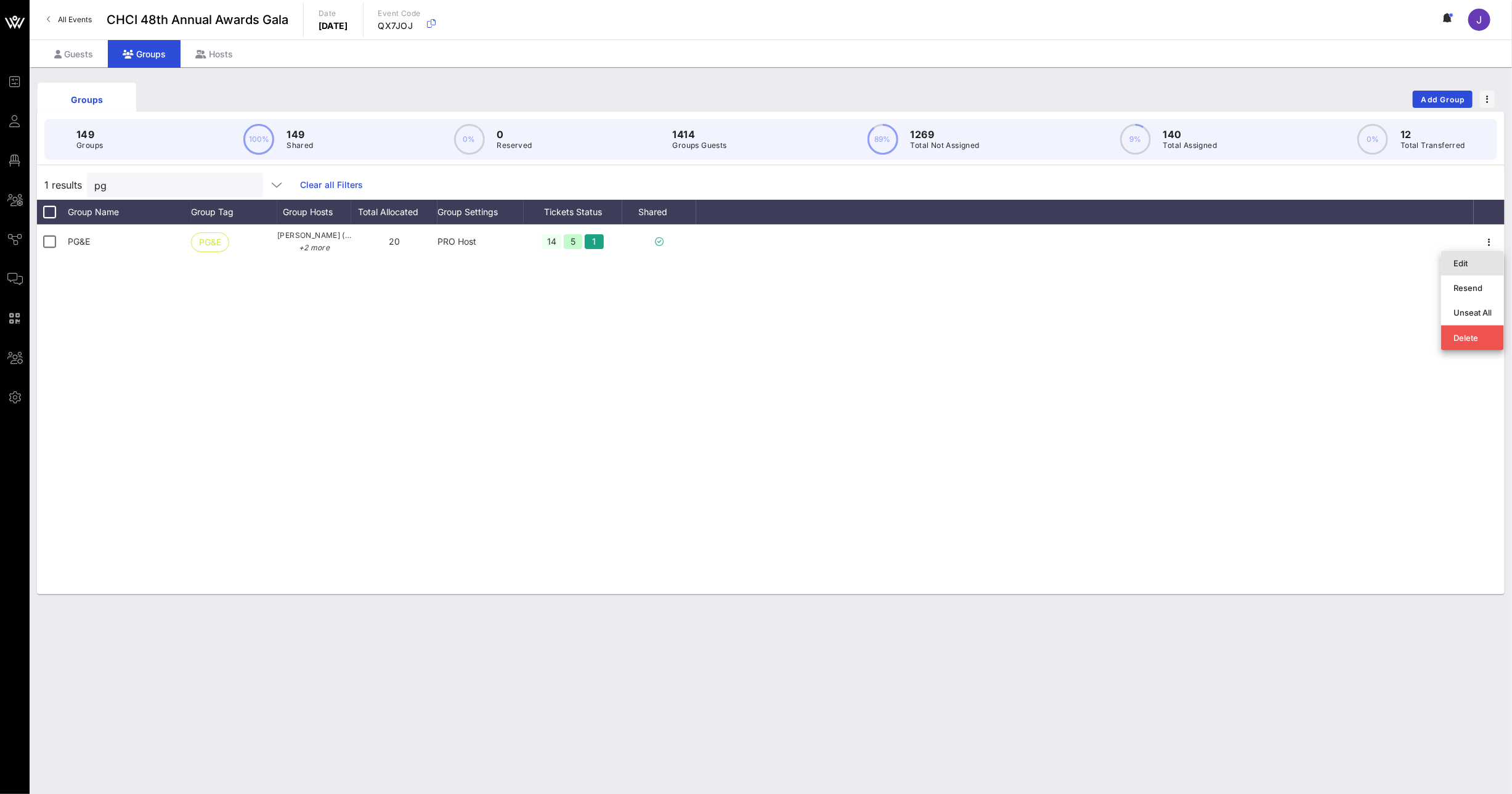
click at [1469, 270] on div "Edit" at bounding box center [1472, 263] width 38 height 19
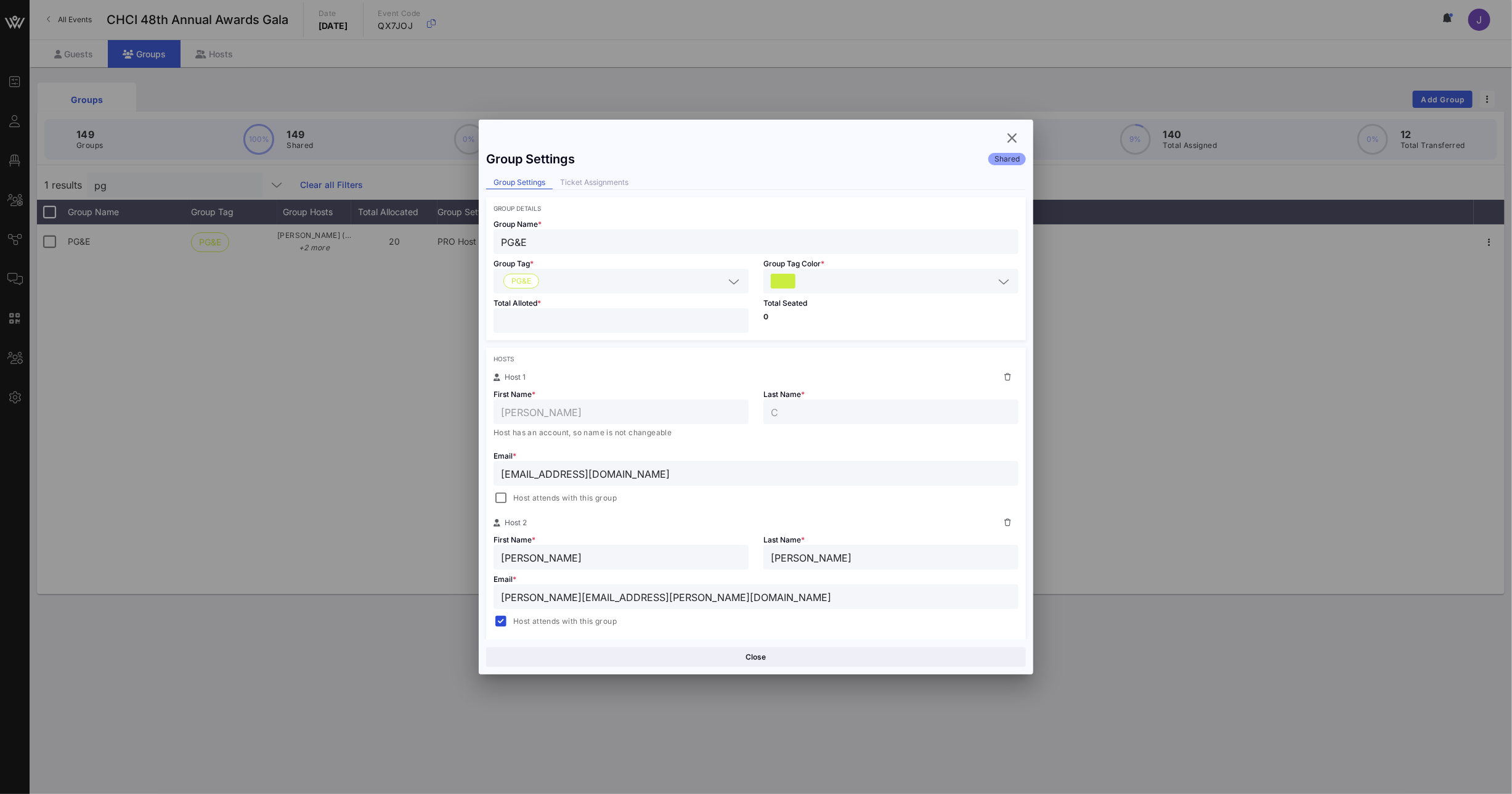
drag, startPoint x: 544, startPoint y: 319, endPoint x: 497, endPoint y: 324, distance: 47.3
click at [506, 324] on input "**" at bounding box center [621, 320] width 240 height 16
type input "*"
type input "**"
click at [893, 656] on button "Save" at bounding box center [892, 657] width 267 height 19
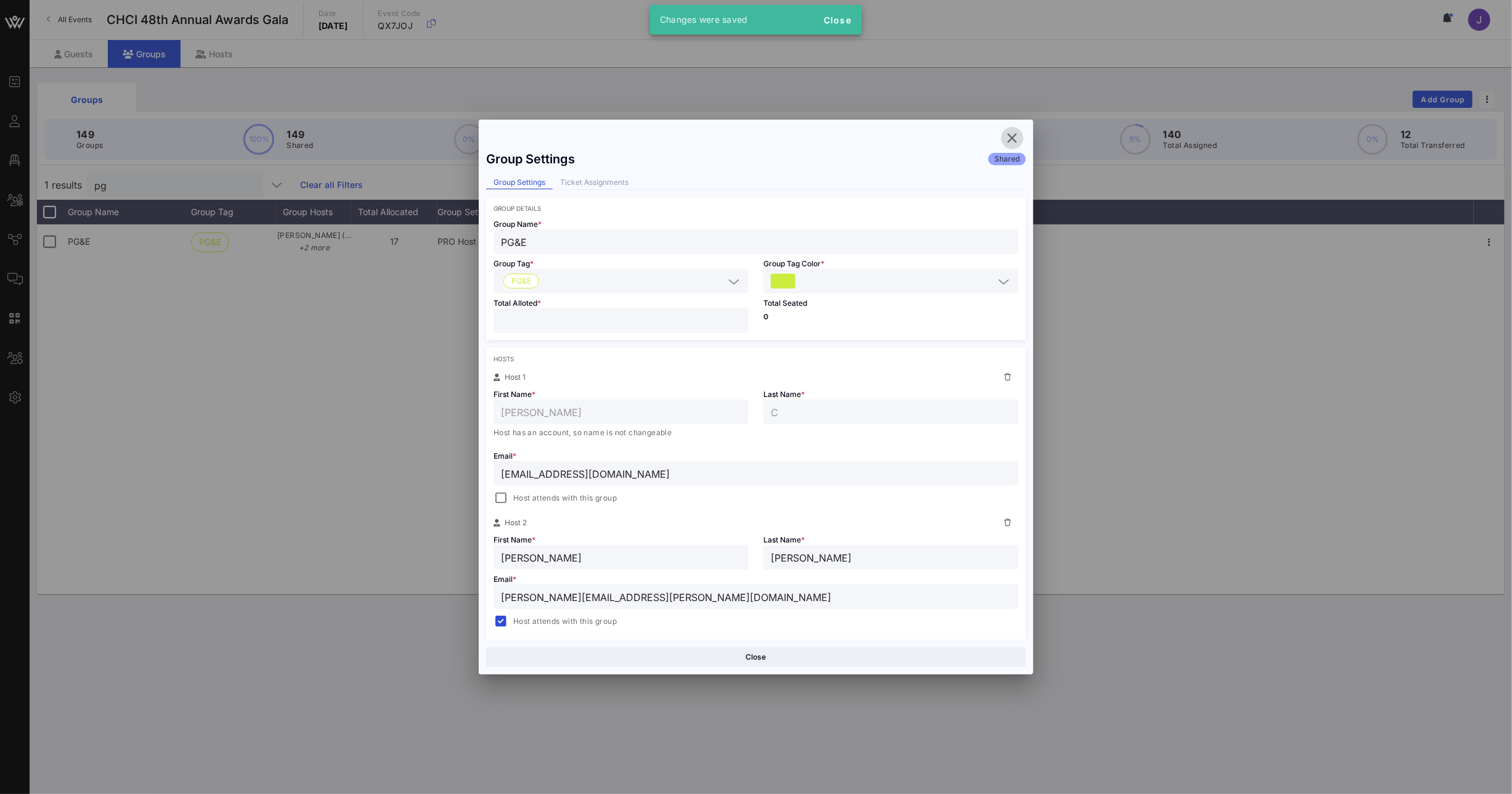
click at [1008, 136] on icon "button" at bounding box center [1012, 138] width 15 height 15
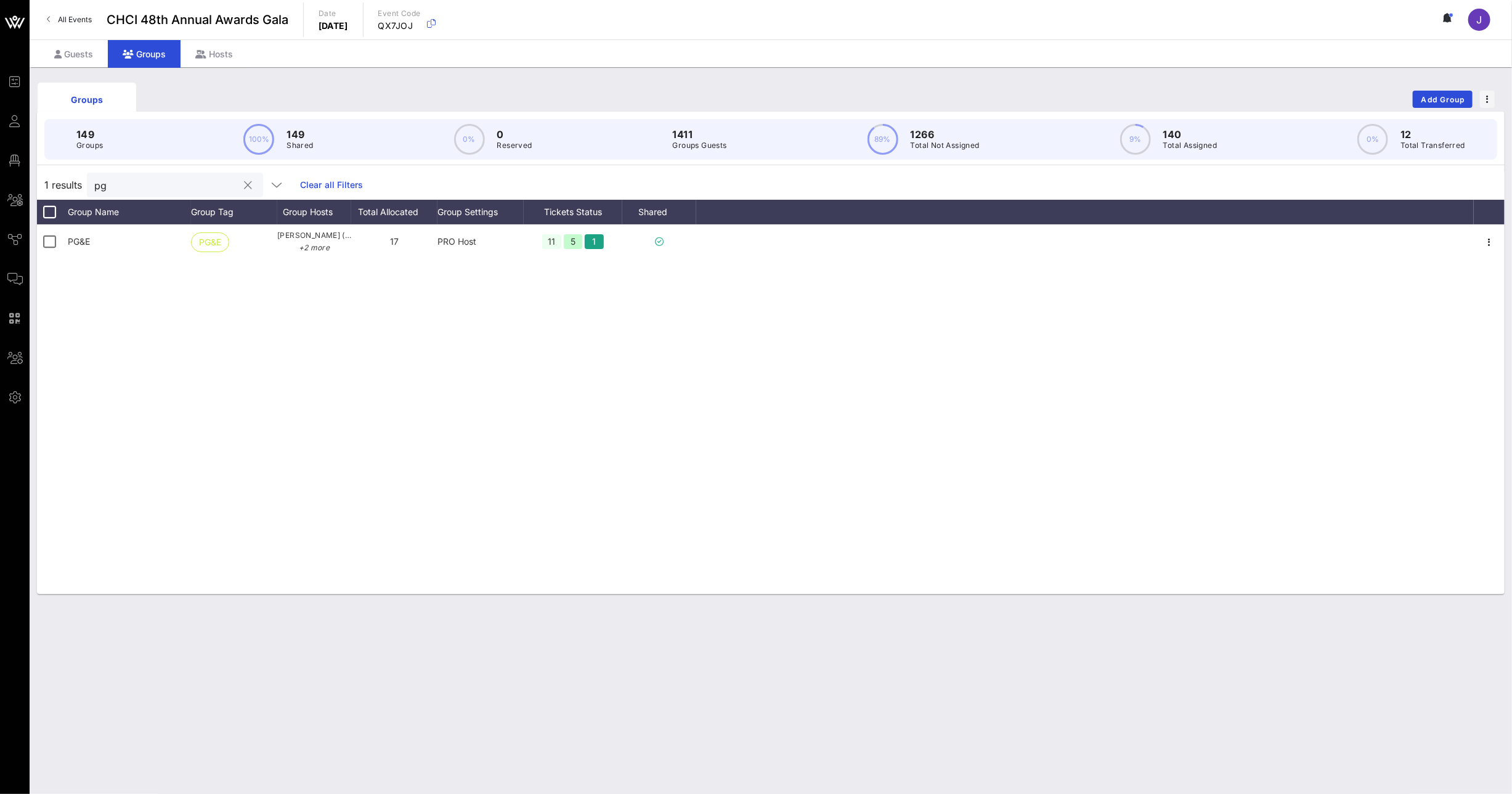
click at [99, 187] on input "pg" at bounding box center [166, 184] width 145 height 16
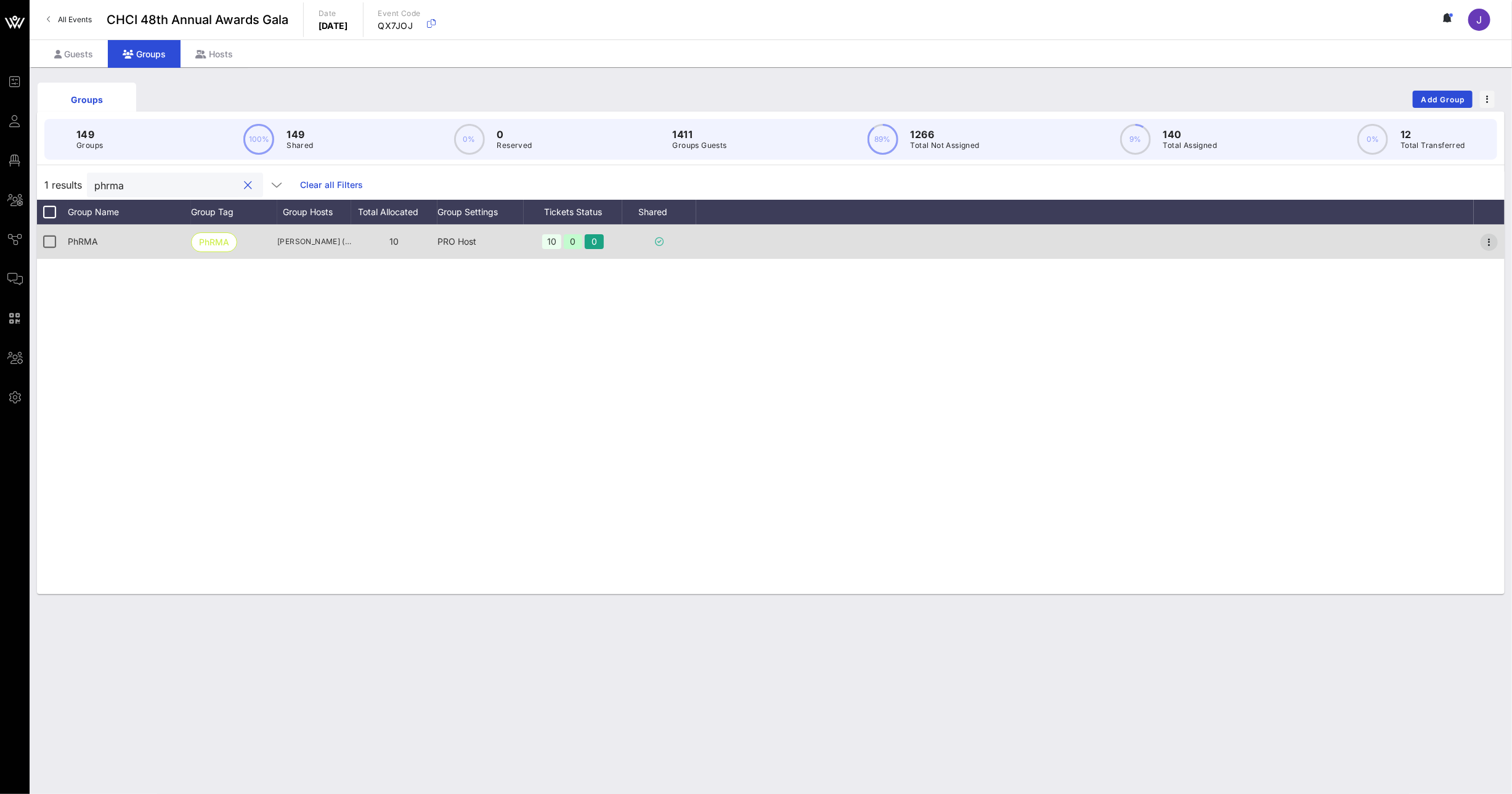
type input "phrma"
click at [1484, 241] on icon "button" at bounding box center [1490, 242] width 15 height 15
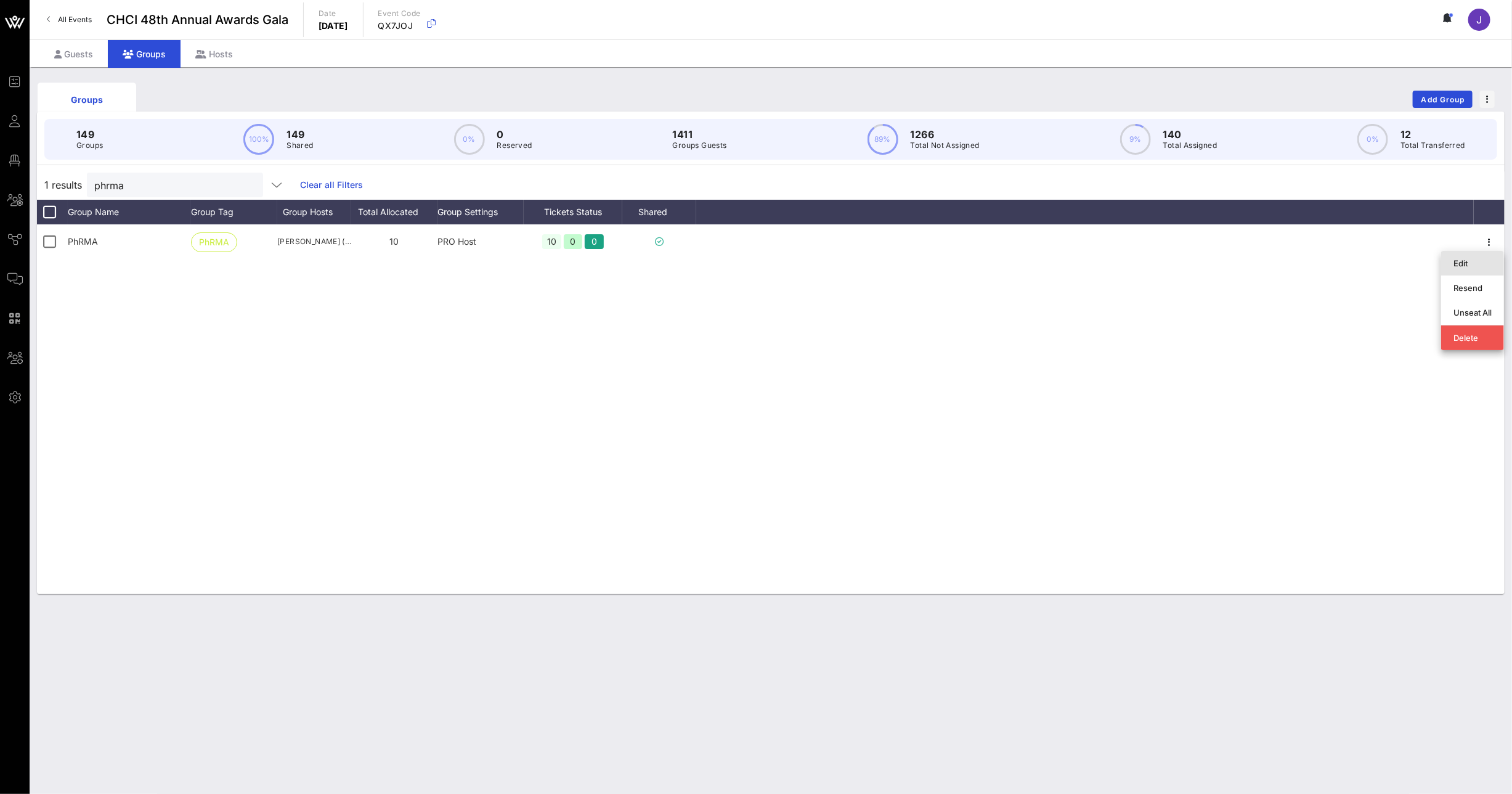
click at [1470, 262] on div "Edit" at bounding box center [1472, 263] width 38 height 10
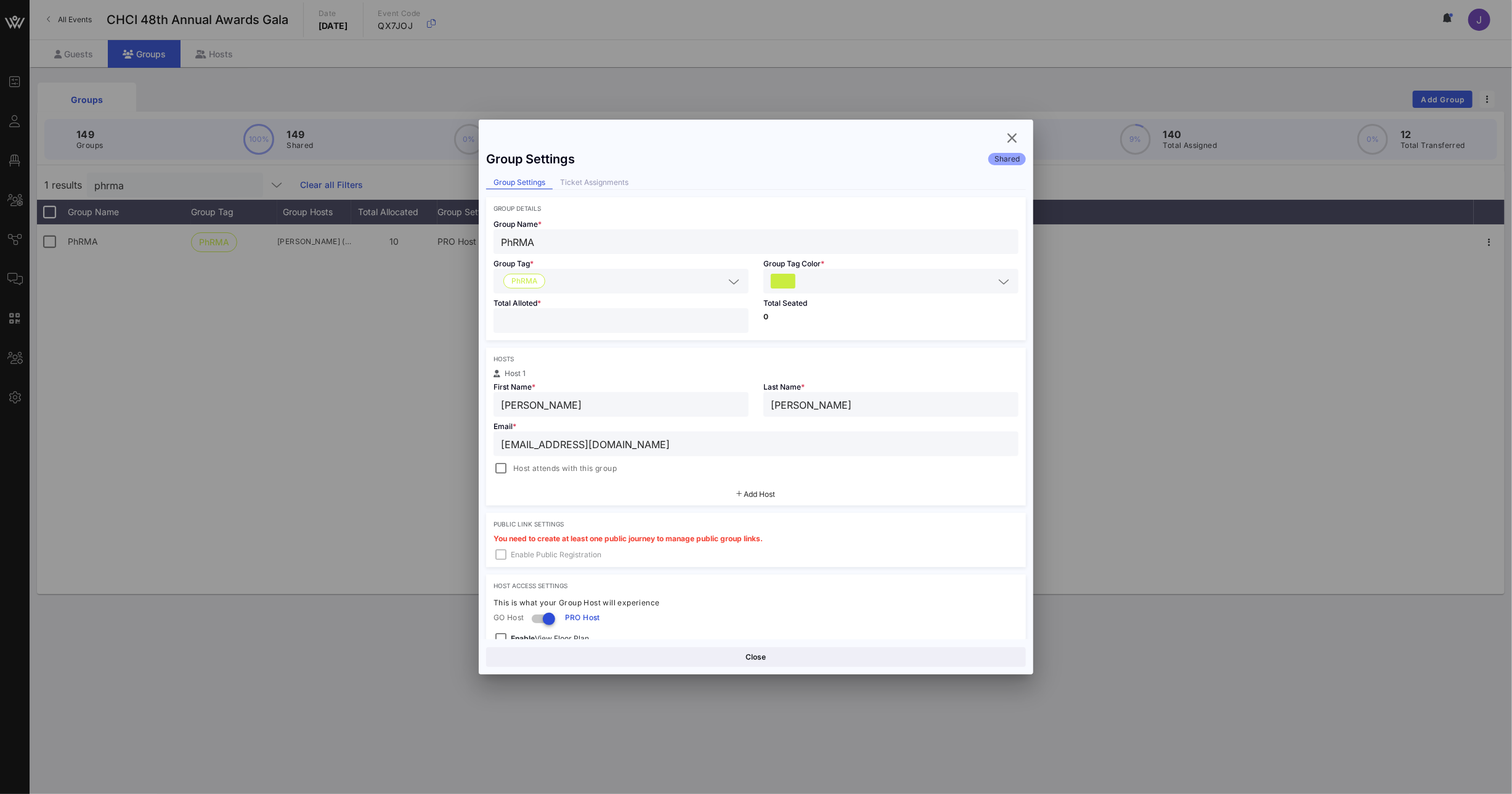
drag, startPoint x: 474, startPoint y: 318, endPoint x: 458, endPoint y: 318, distance: 16.0
click at [467, 318] on div "Event Builder Guests Floor Plan All Groups Journeys Comms QR Scanner Team Setti…" at bounding box center [756, 397] width 1512 height 794
type input "*"
click at [860, 661] on button "Save" at bounding box center [892, 657] width 267 height 19
click at [1015, 142] on icon "button" at bounding box center [1012, 138] width 15 height 15
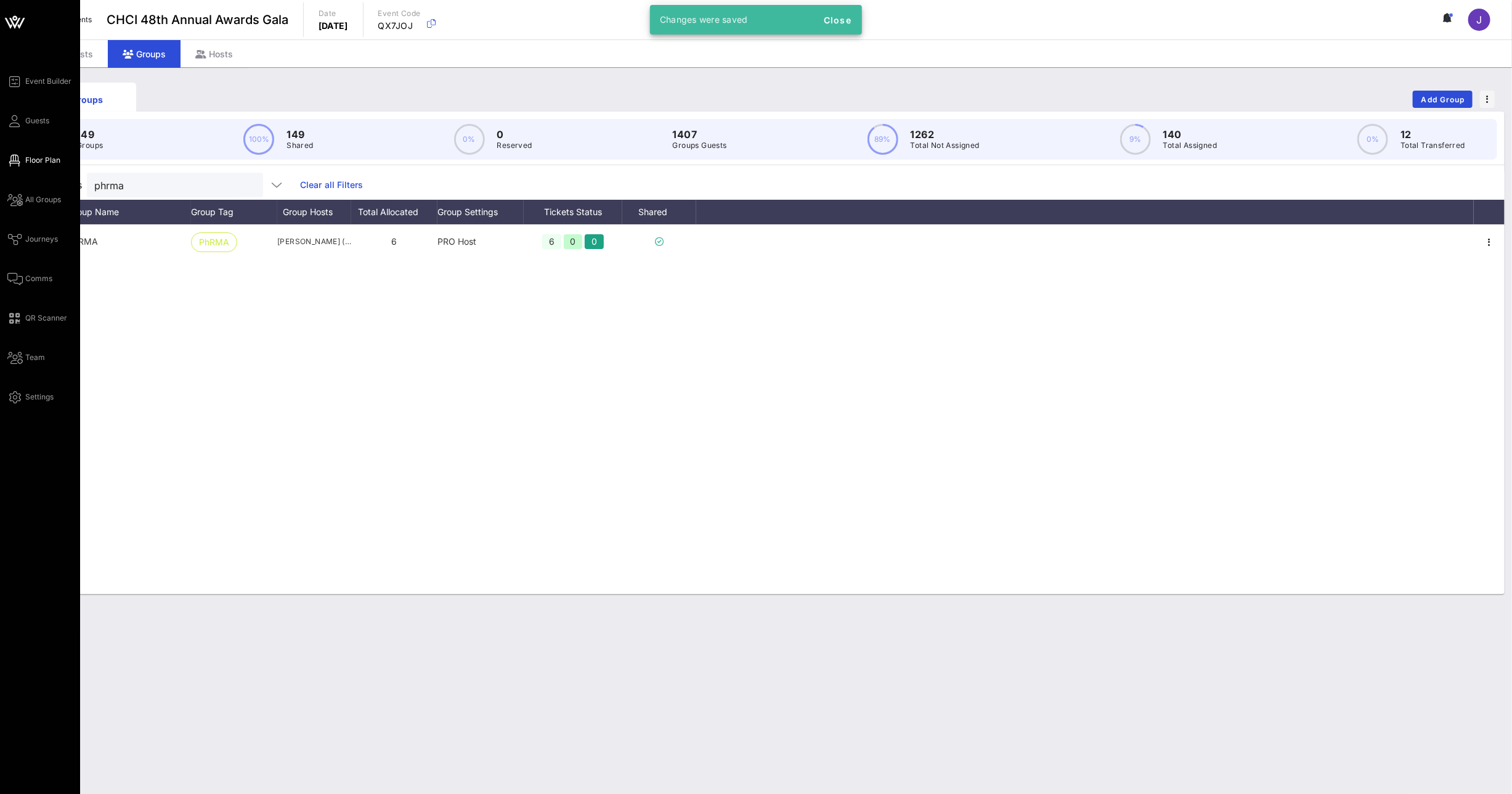
click at [16, 160] on icon at bounding box center [15, 160] width 16 height 1
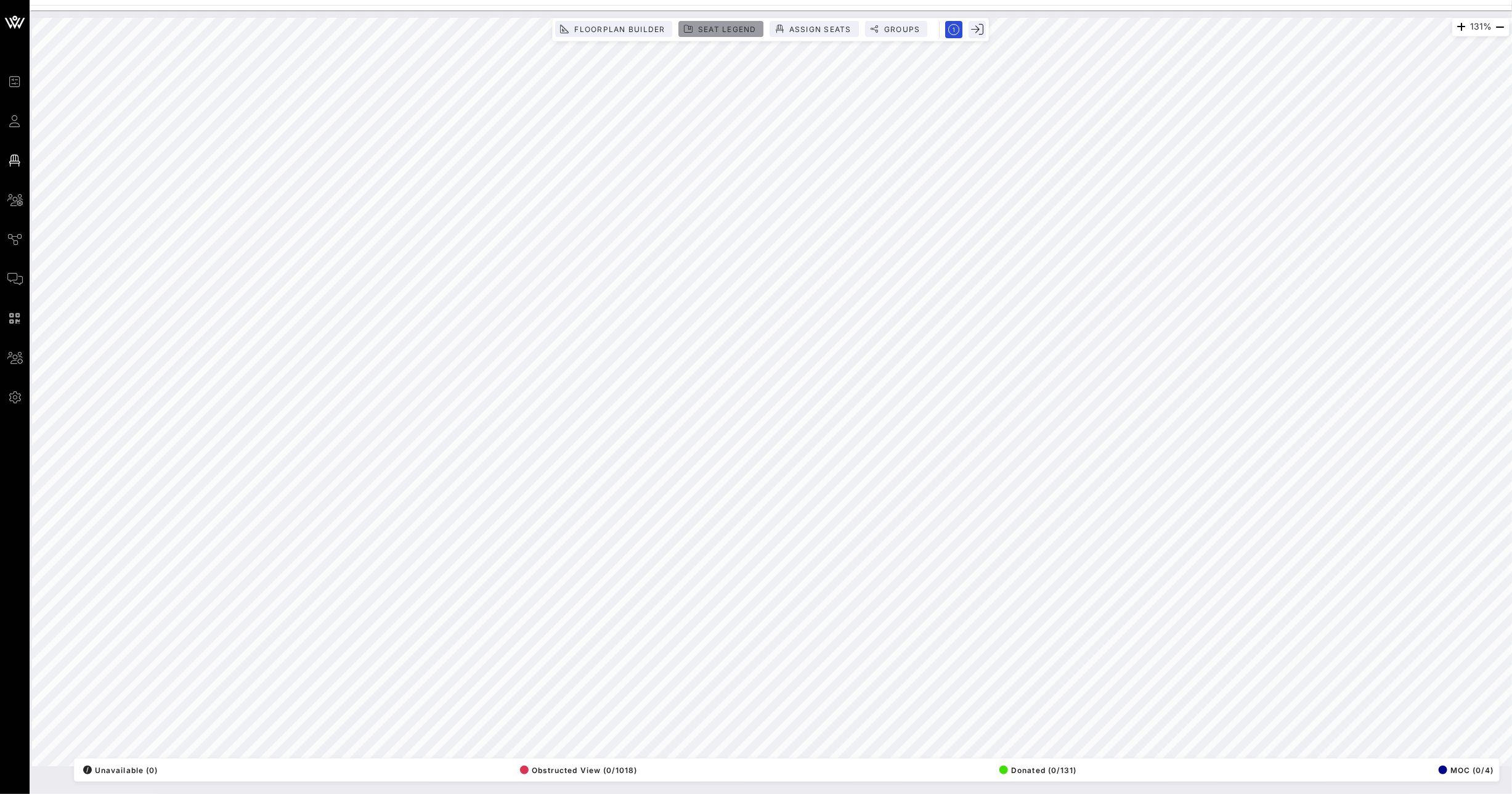
click at [717, 26] on span "Seat Legend" at bounding box center [726, 29] width 59 height 9
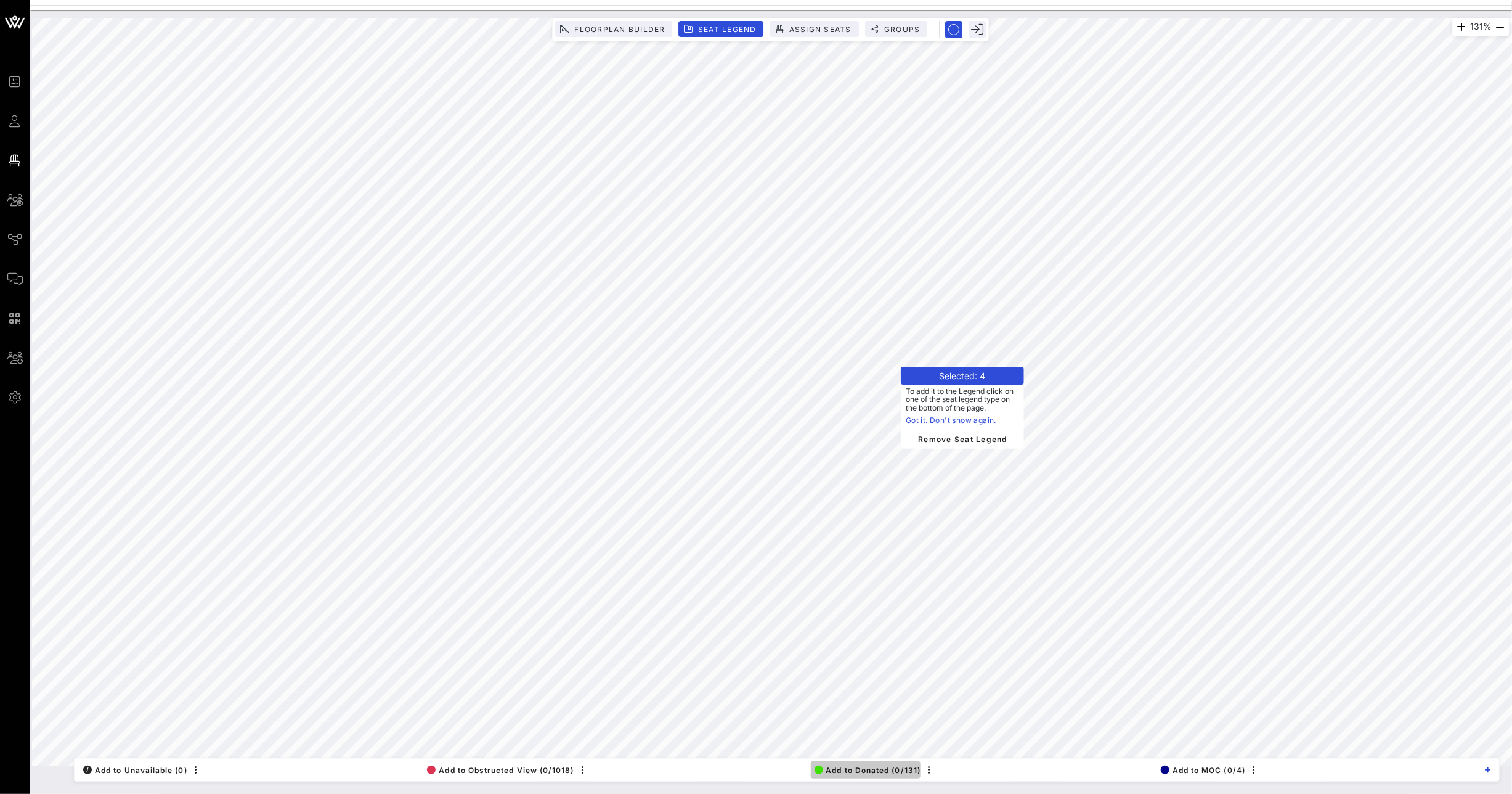
click at [868, 768] on span "Add to Donated (0/131)" at bounding box center [868, 770] width 106 height 9
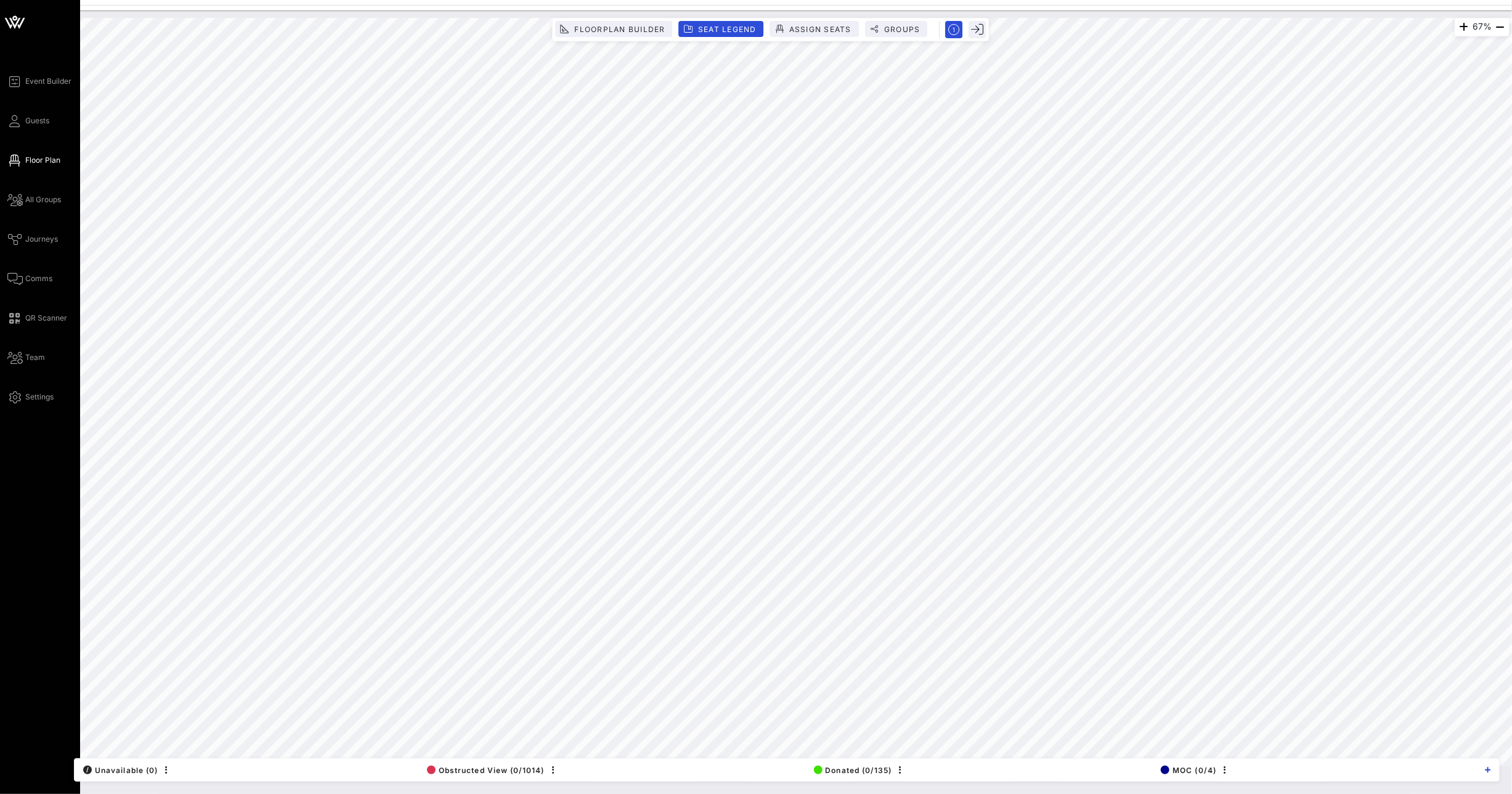
click at [20, 124] on link "Guests" at bounding box center [28, 121] width 42 height 15
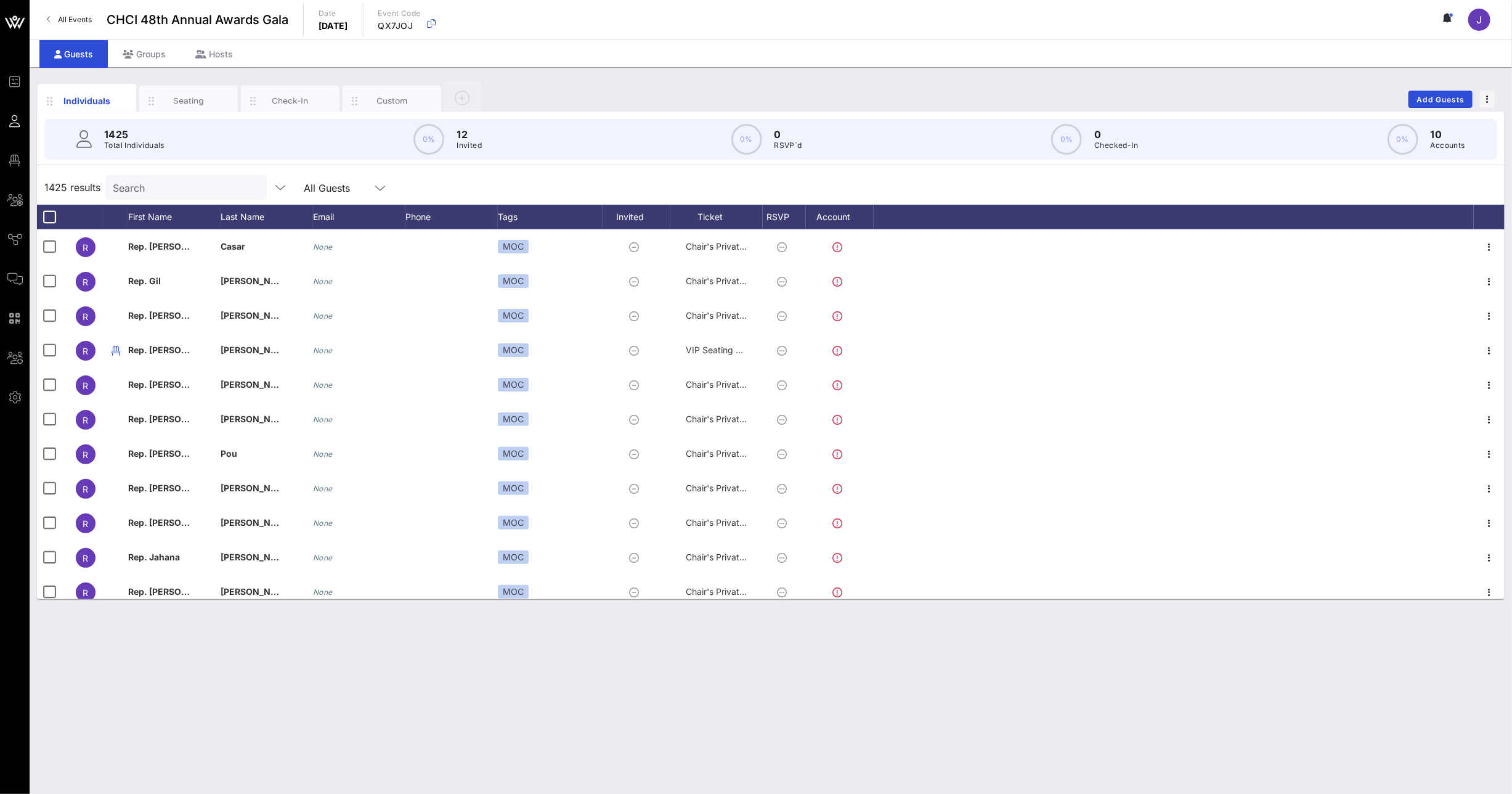
click at [138, 191] on input "Search" at bounding box center [185, 187] width 145 height 16
click at [154, 52] on div "Groups" at bounding box center [144, 53] width 73 height 28
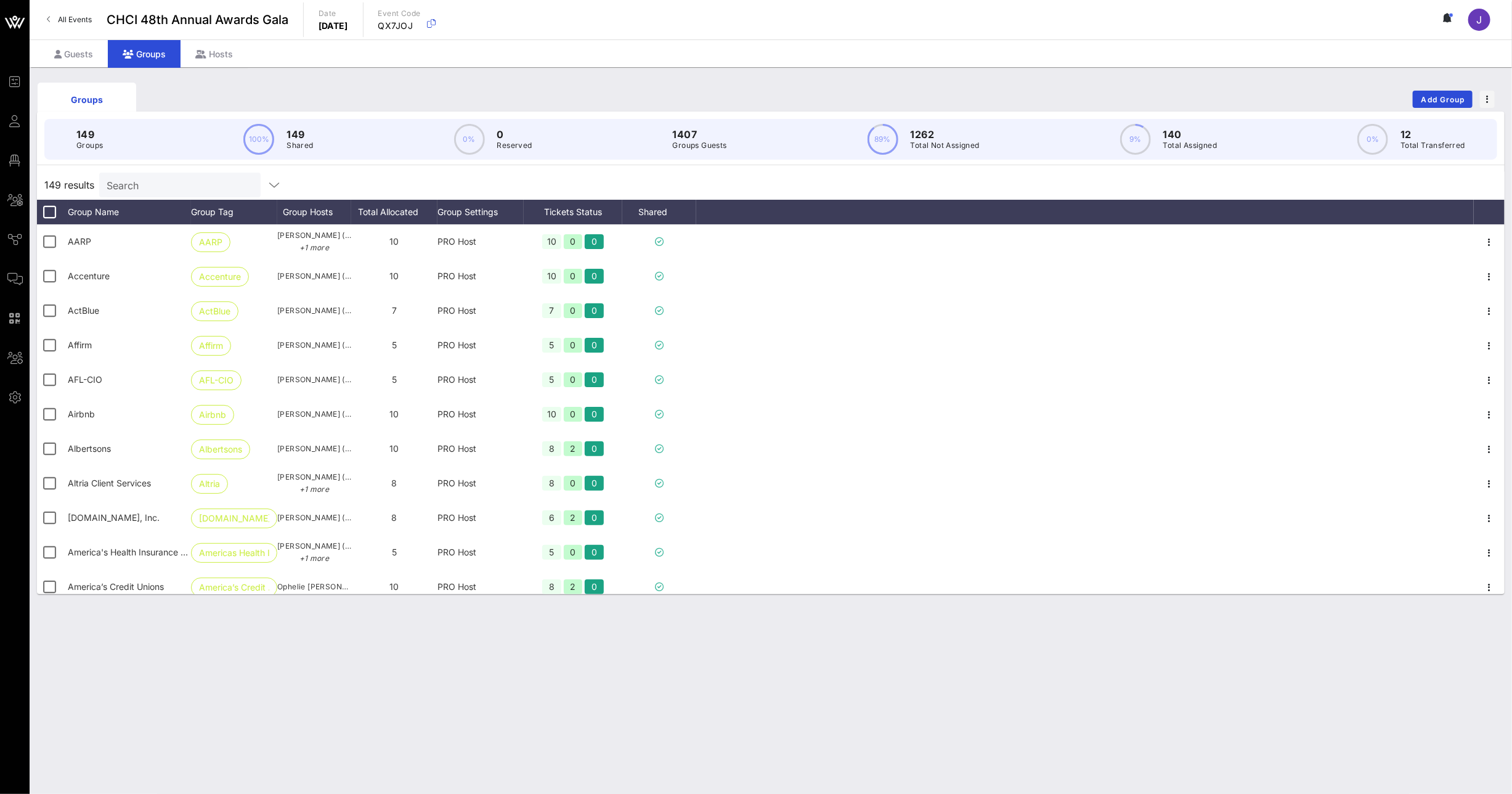
click at [131, 172] on div "Search" at bounding box center [178, 184] width 145 height 25
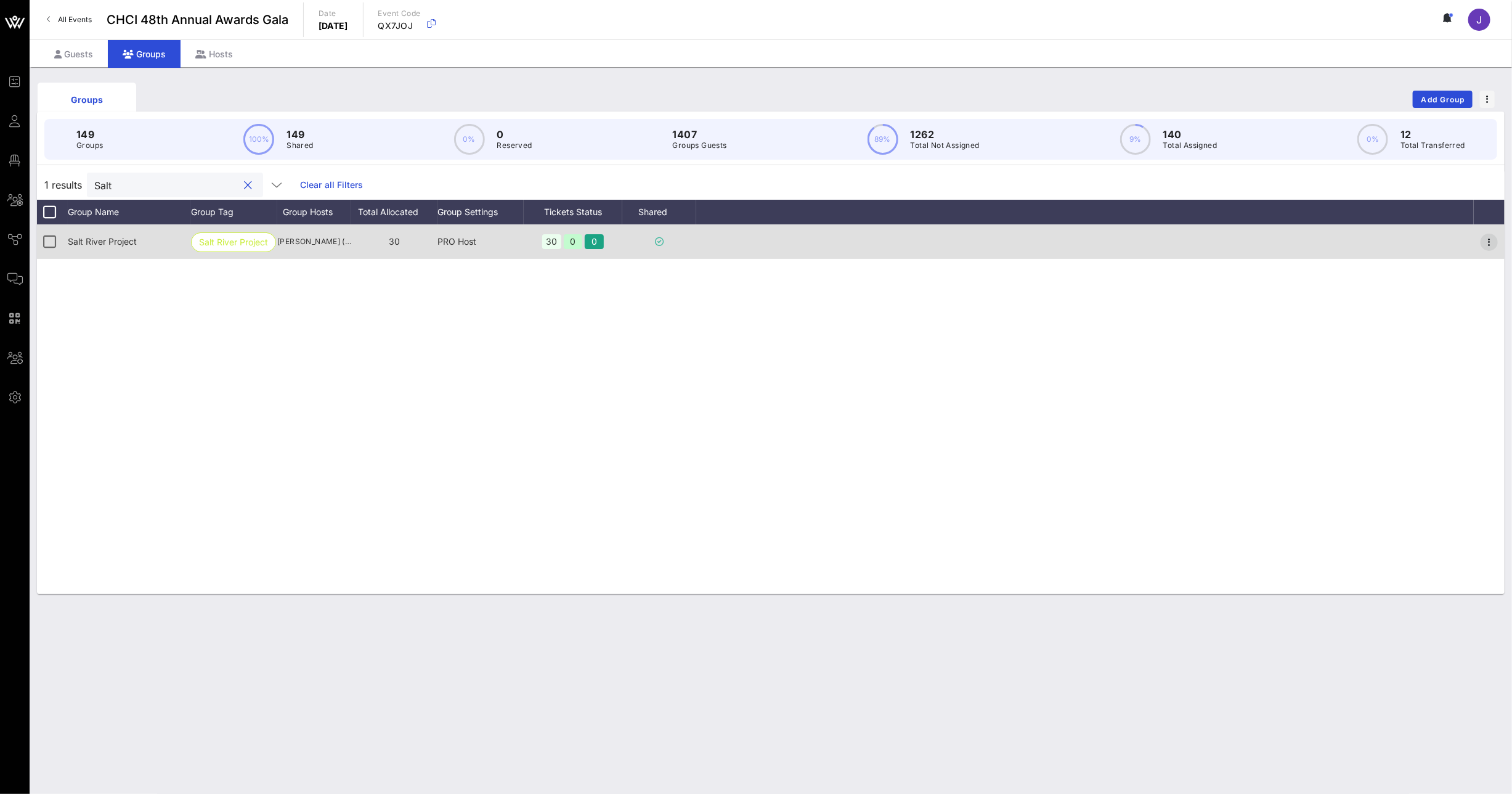
type input "Salt"
click at [1487, 240] on icon "button" at bounding box center [1490, 242] width 15 height 15
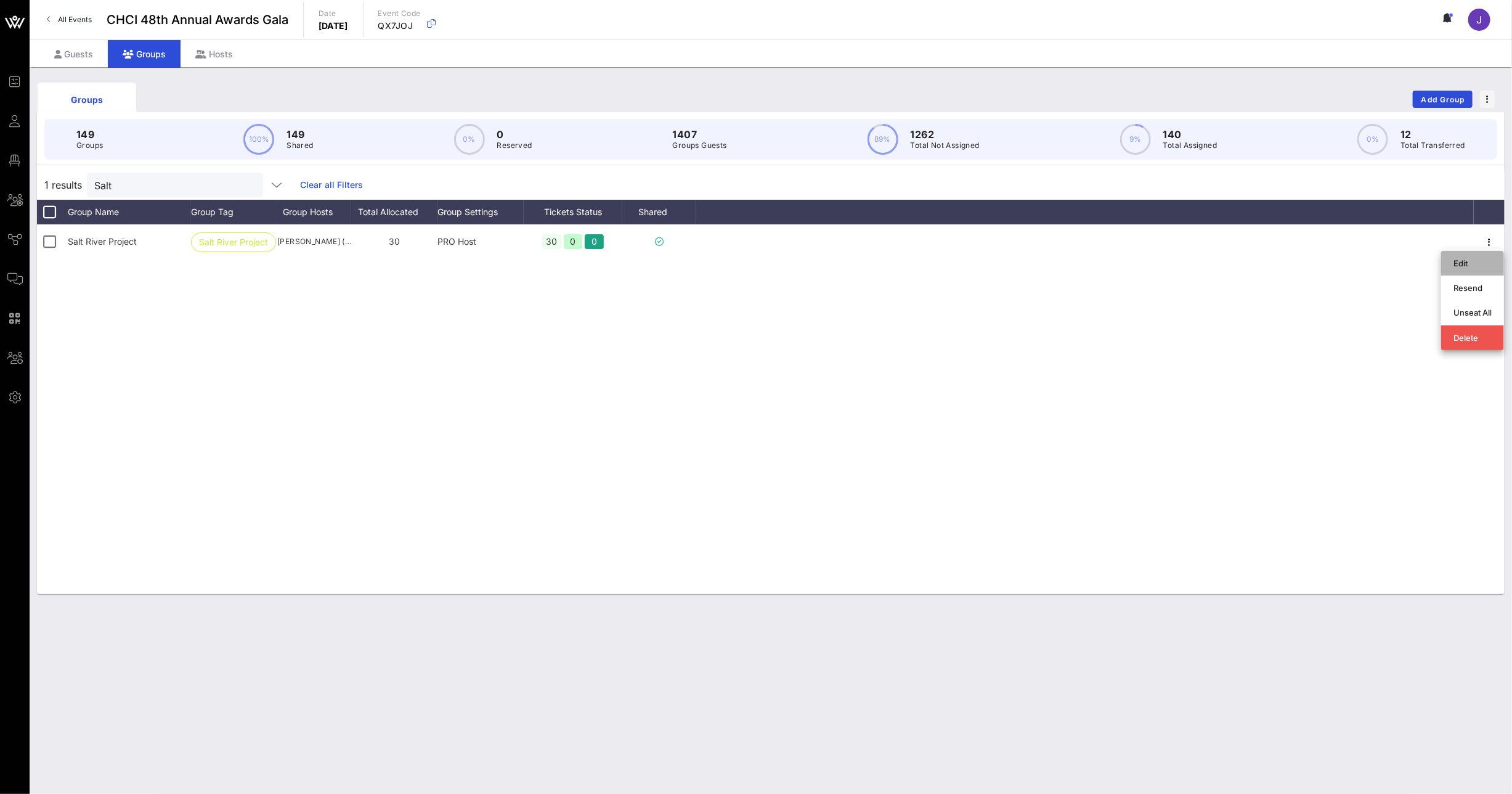
click at [1478, 264] on div "Edit" at bounding box center [1472, 263] width 38 height 10
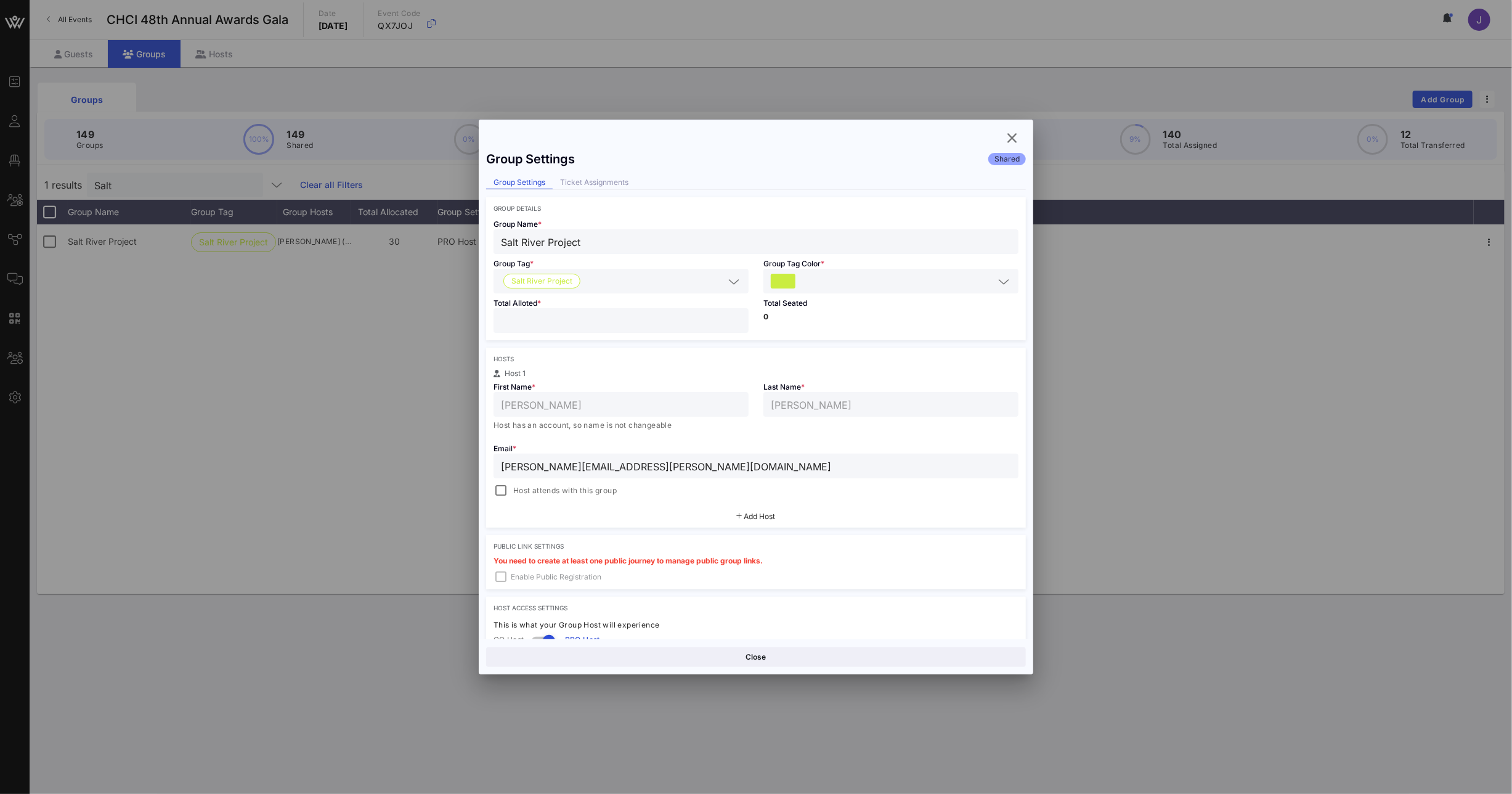
drag, startPoint x: 524, startPoint y: 325, endPoint x: 491, endPoint y: 318, distance: 33.7
click at [505, 320] on input "**" at bounding box center [621, 320] width 240 height 16
type input "*"
type input "**"
click at [872, 659] on button "Save" at bounding box center [892, 657] width 267 height 19
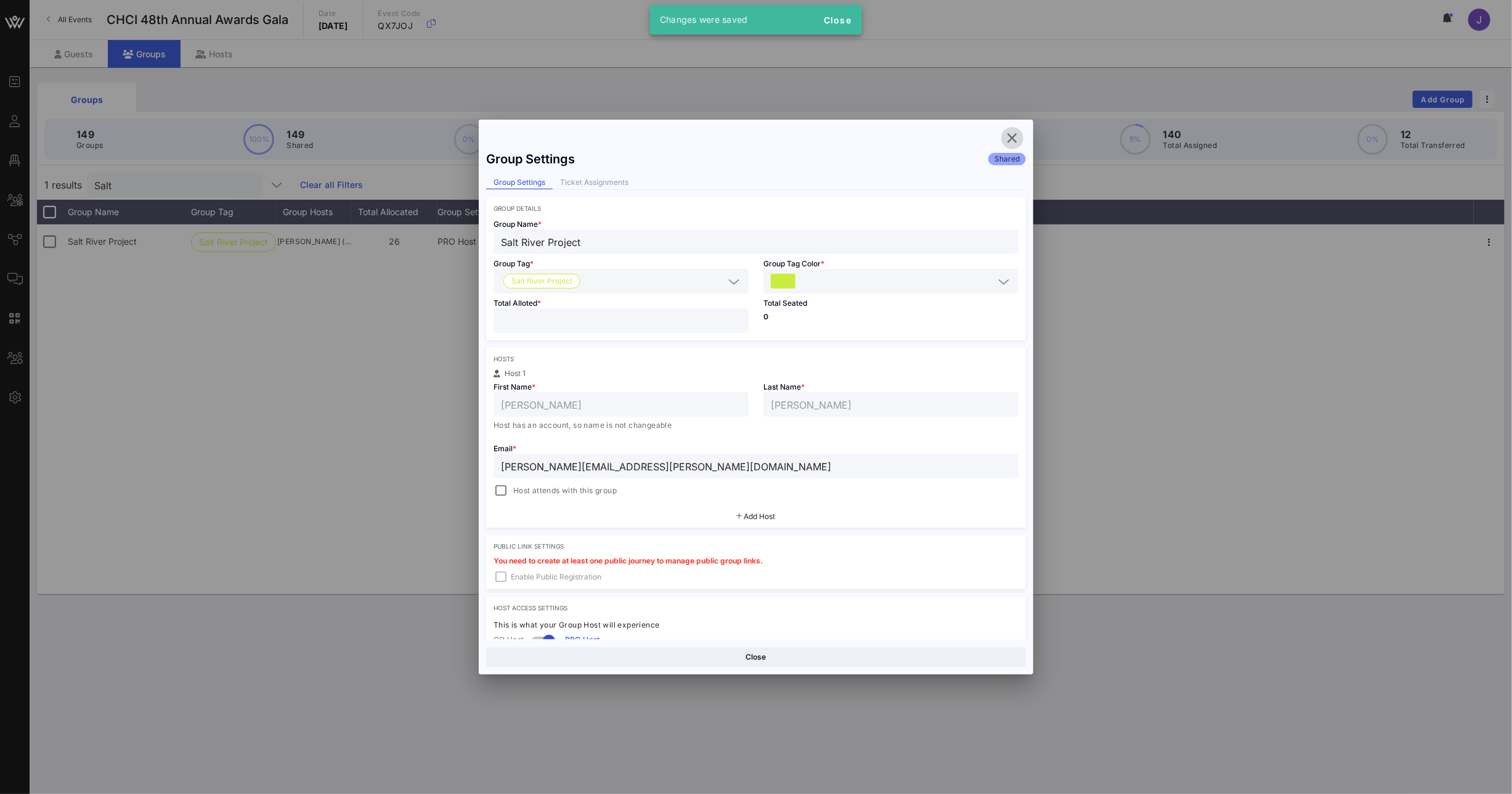
click at [1011, 137] on icon "button" at bounding box center [1012, 138] width 15 height 15
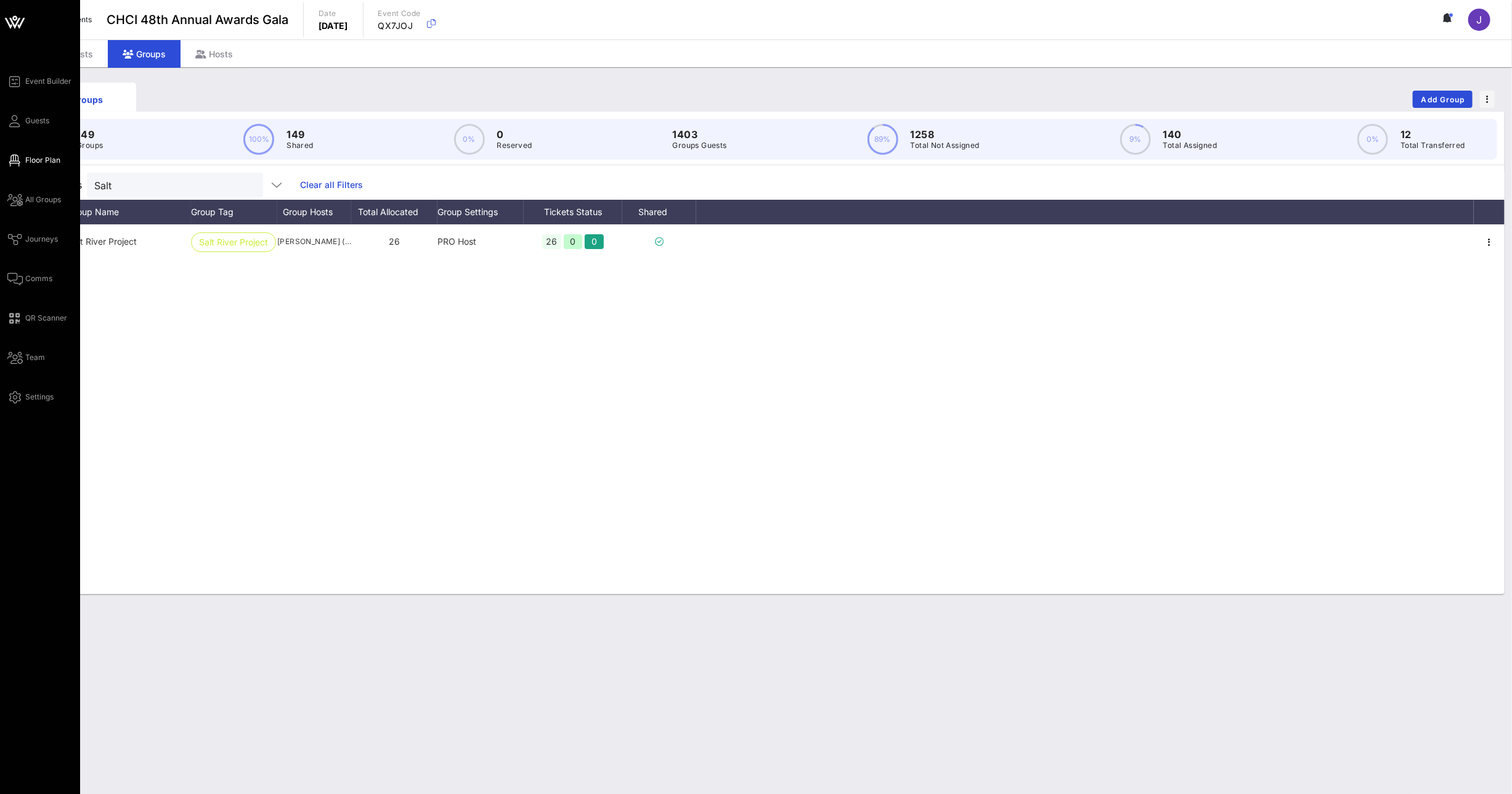
click at [31, 160] on span "Floor Plan" at bounding box center [43, 160] width 35 height 11
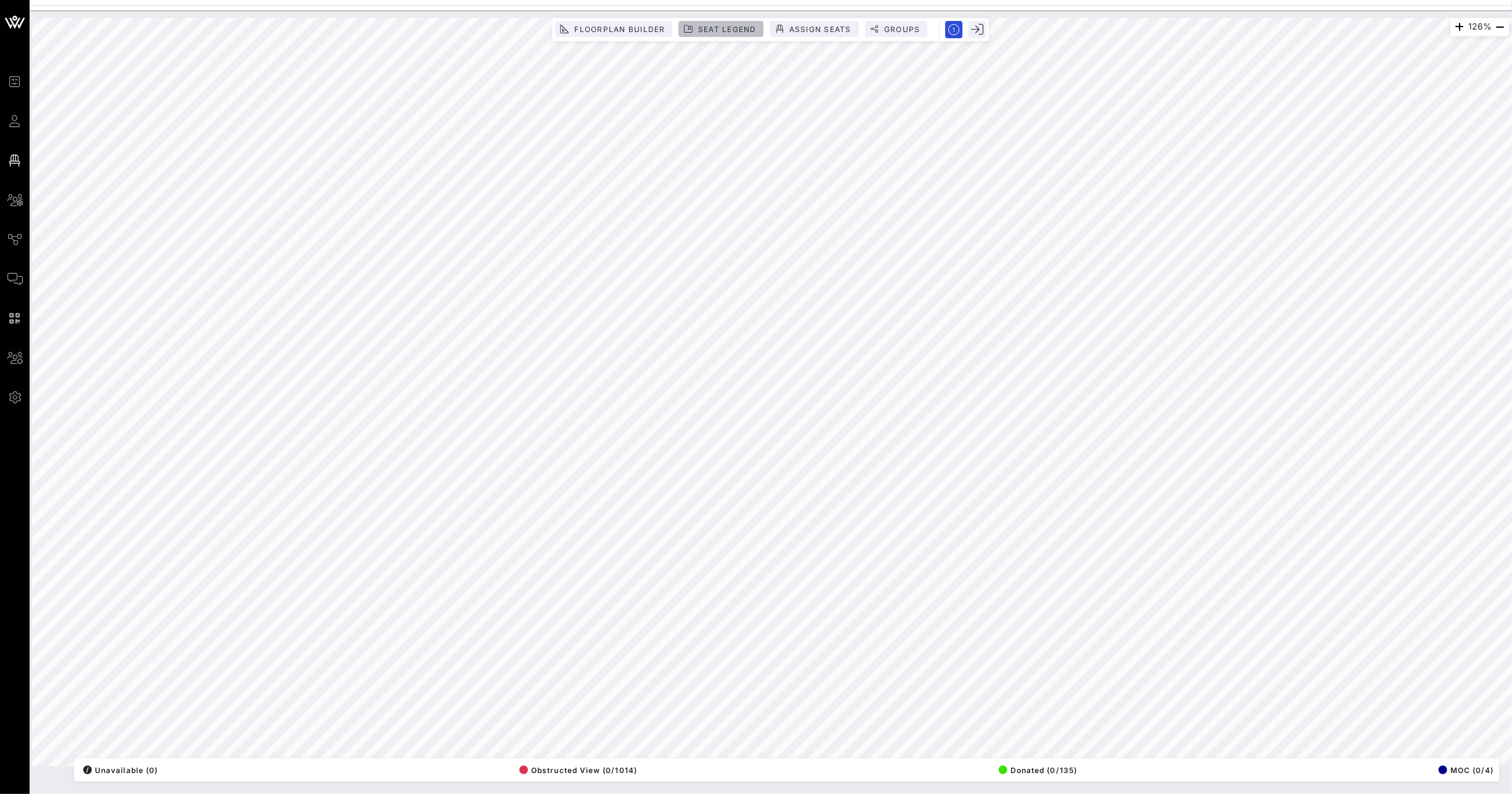
click at [710, 30] on span "Seat Legend" at bounding box center [726, 29] width 59 height 9
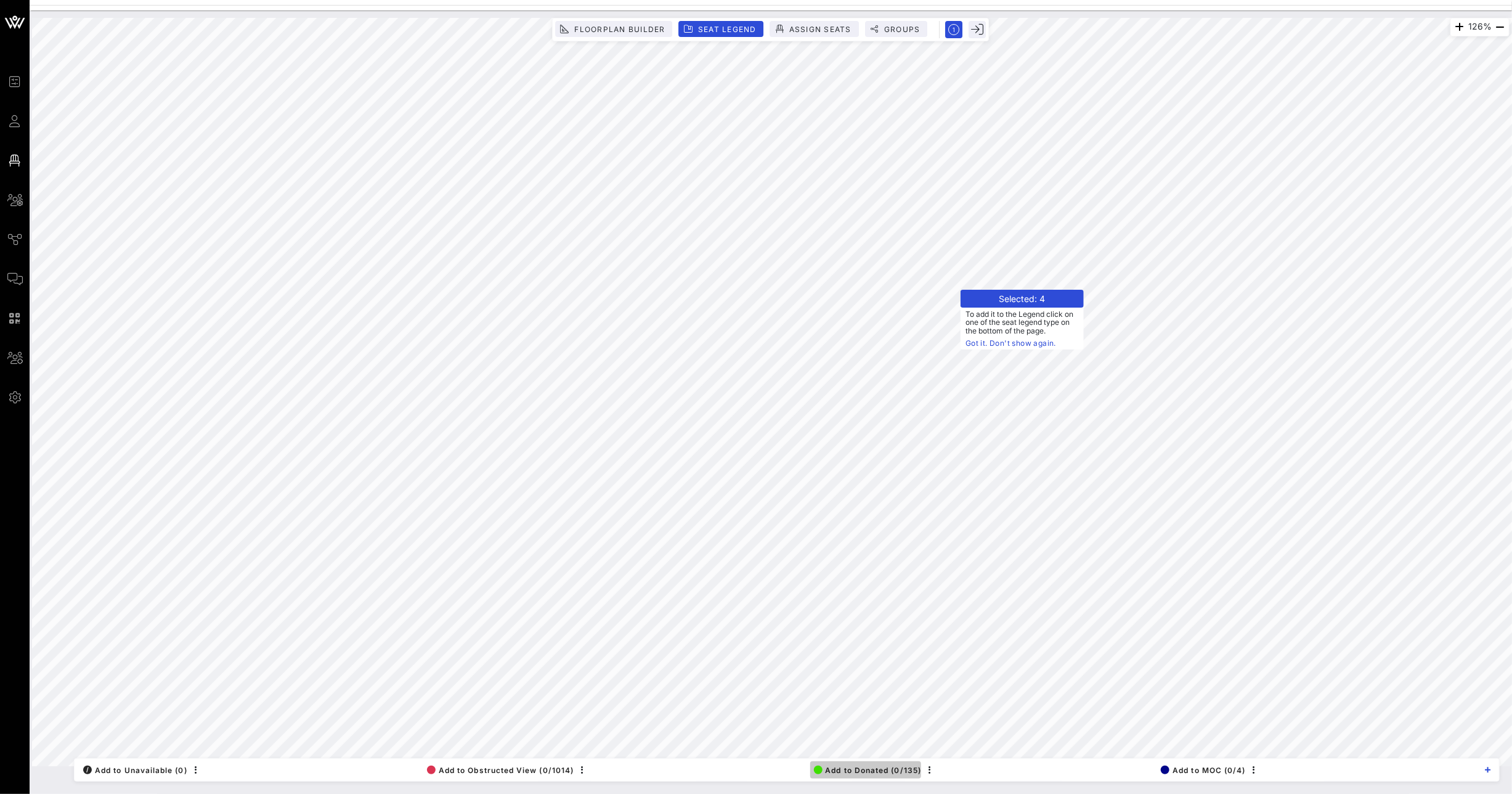
click at [848, 773] on span "Add to Donated (0/135)" at bounding box center [868, 770] width 108 height 9
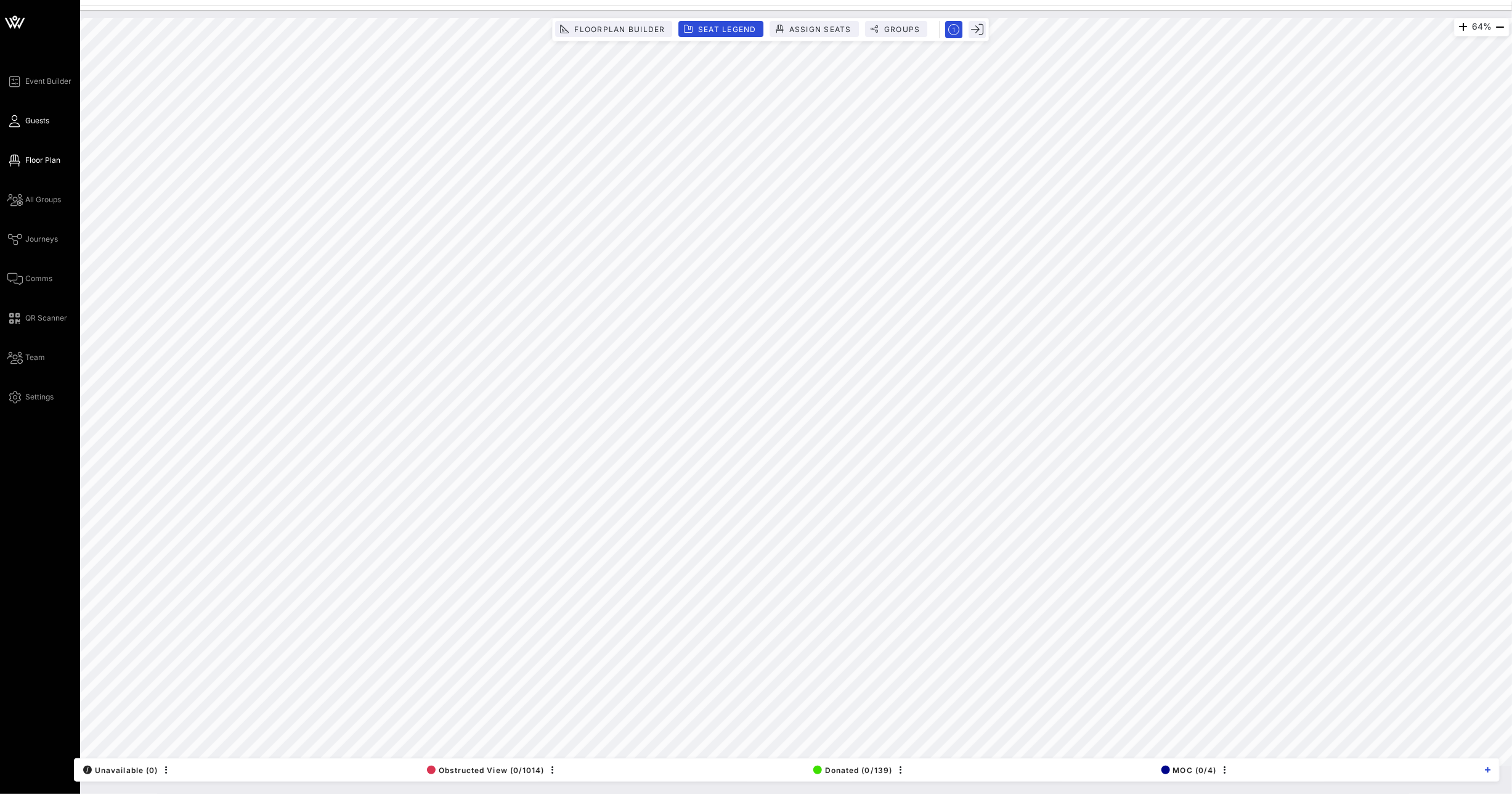
click at [16, 122] on icon at bounding box center [15, 121] width 16 height 1
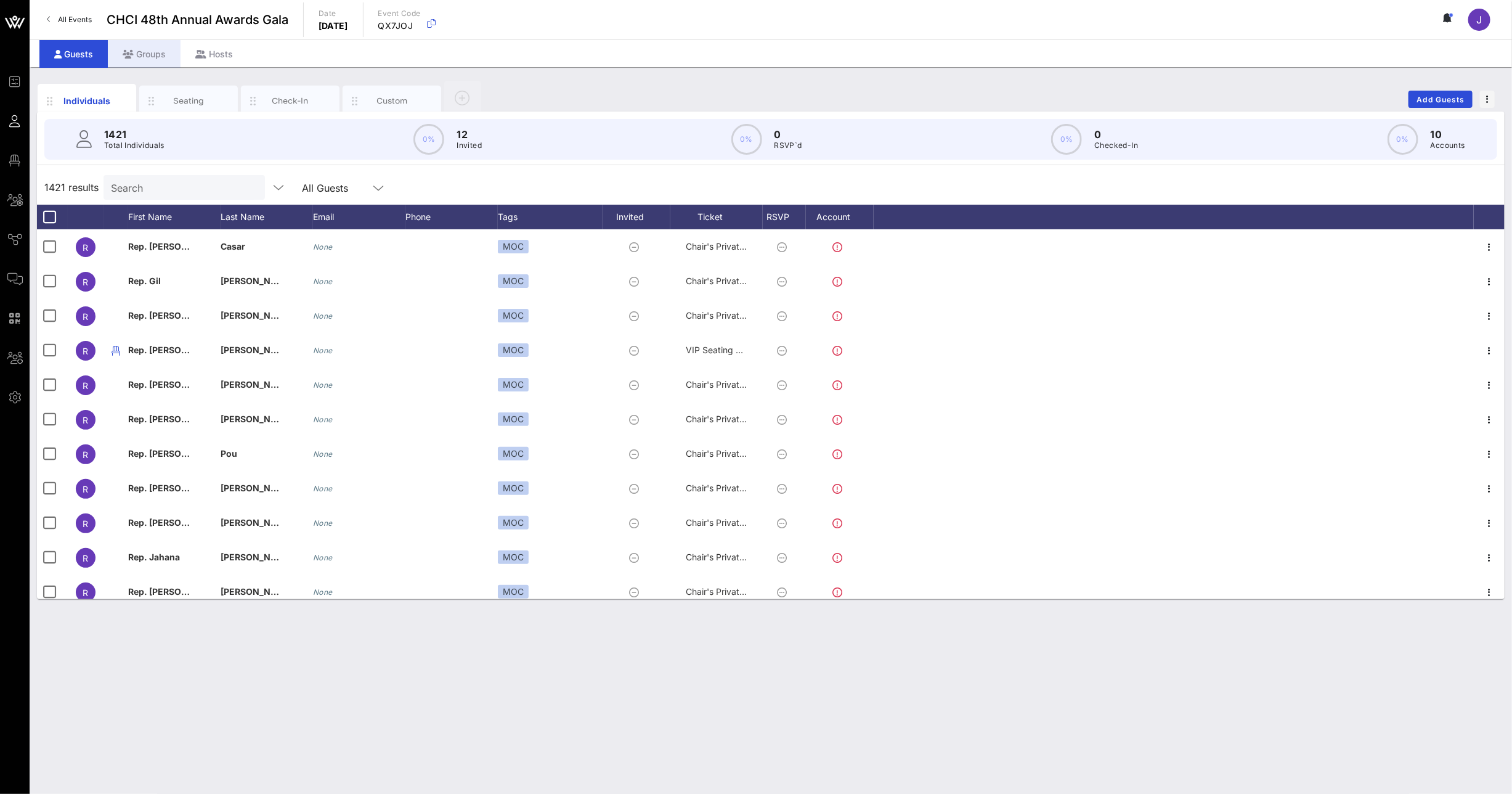
click at [134, 40] on div "Groups" at bounding box center [144, 53] width 73 height 28
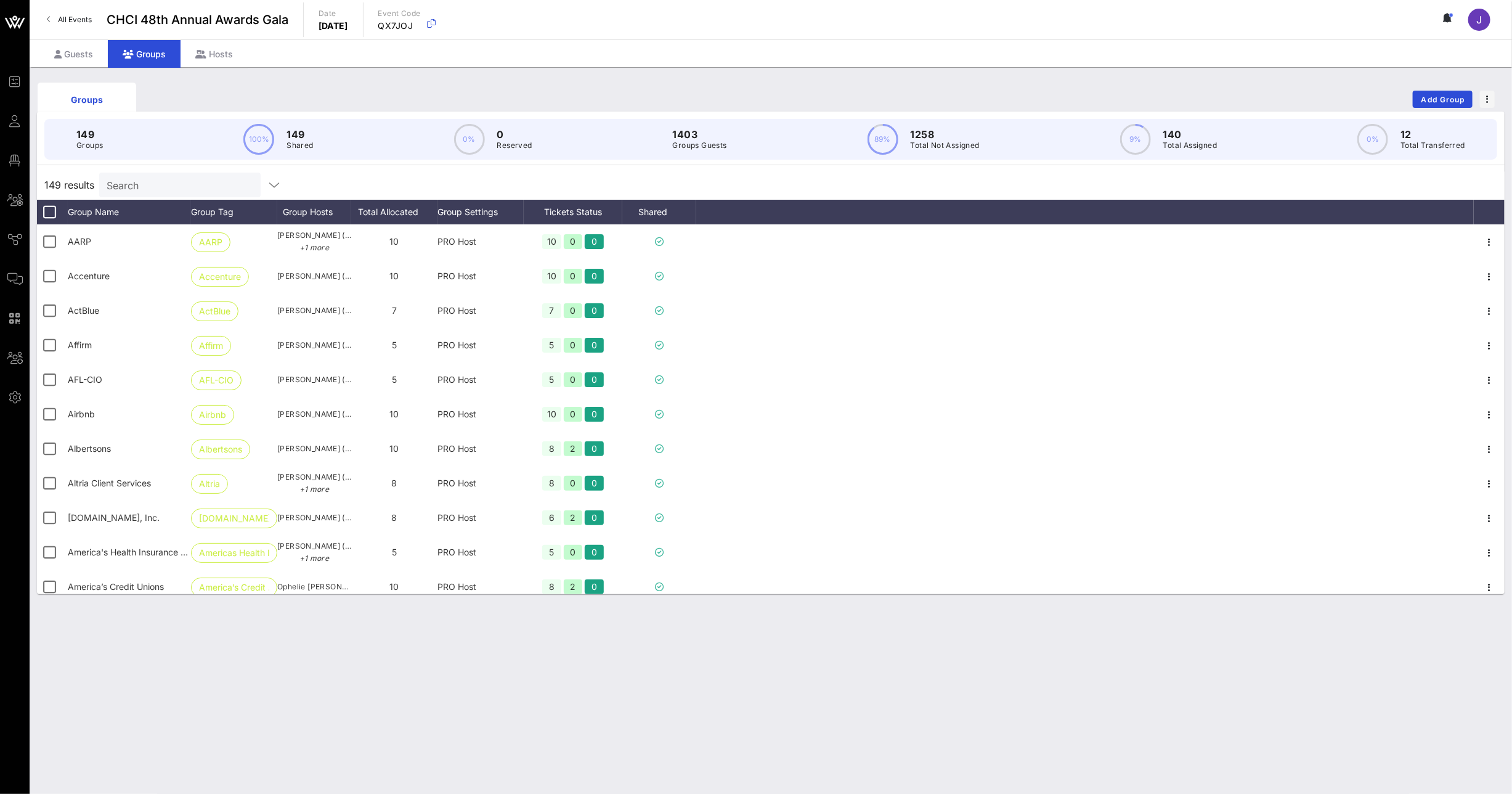
click at [168, 186] on input "Search" at bounding box center [178, 184] width 145 height 16
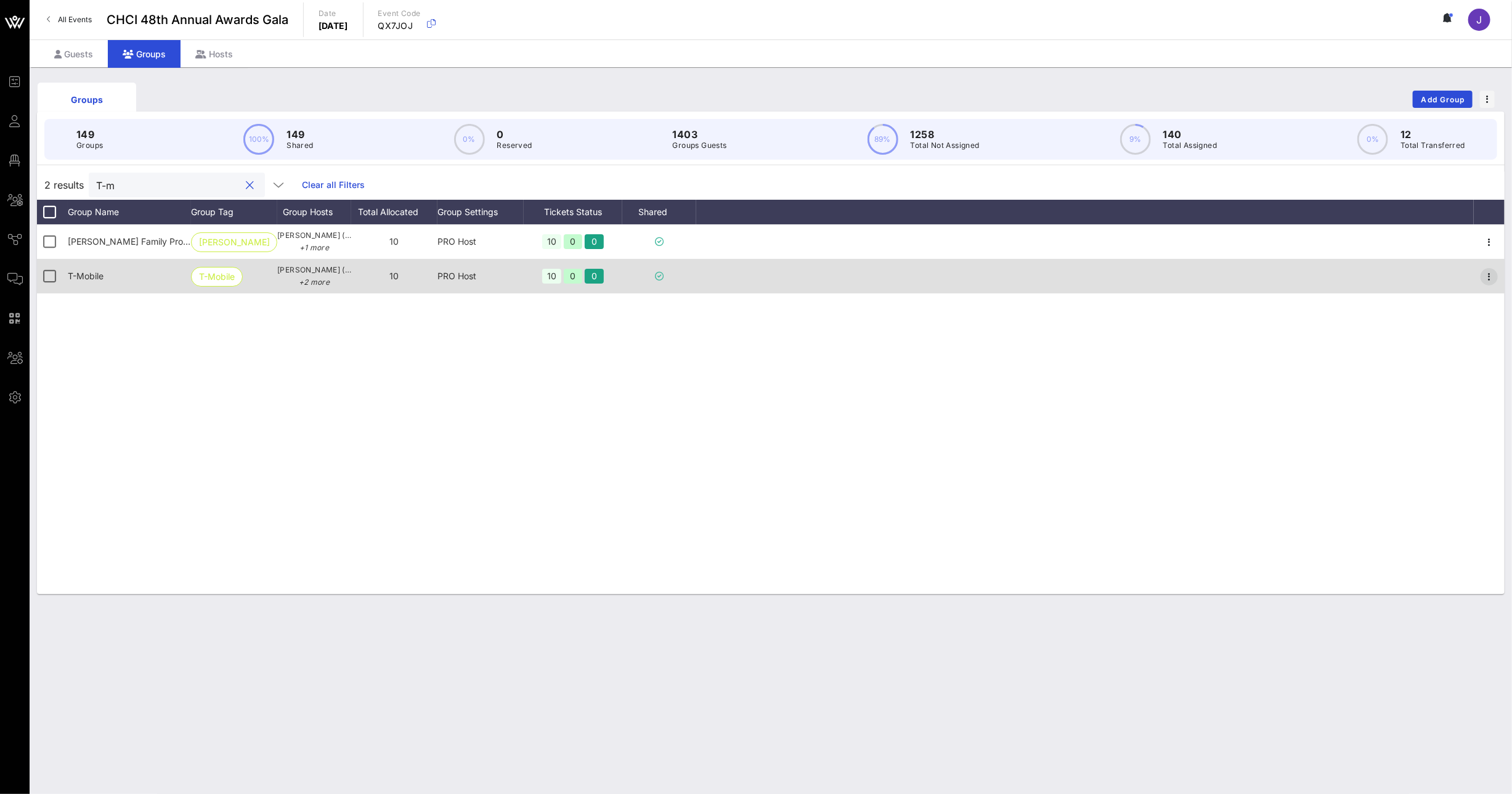
type input "T-m"
click at [1490, 280] on icon "button" at bounding box center [1490, 277] width 15 height 15
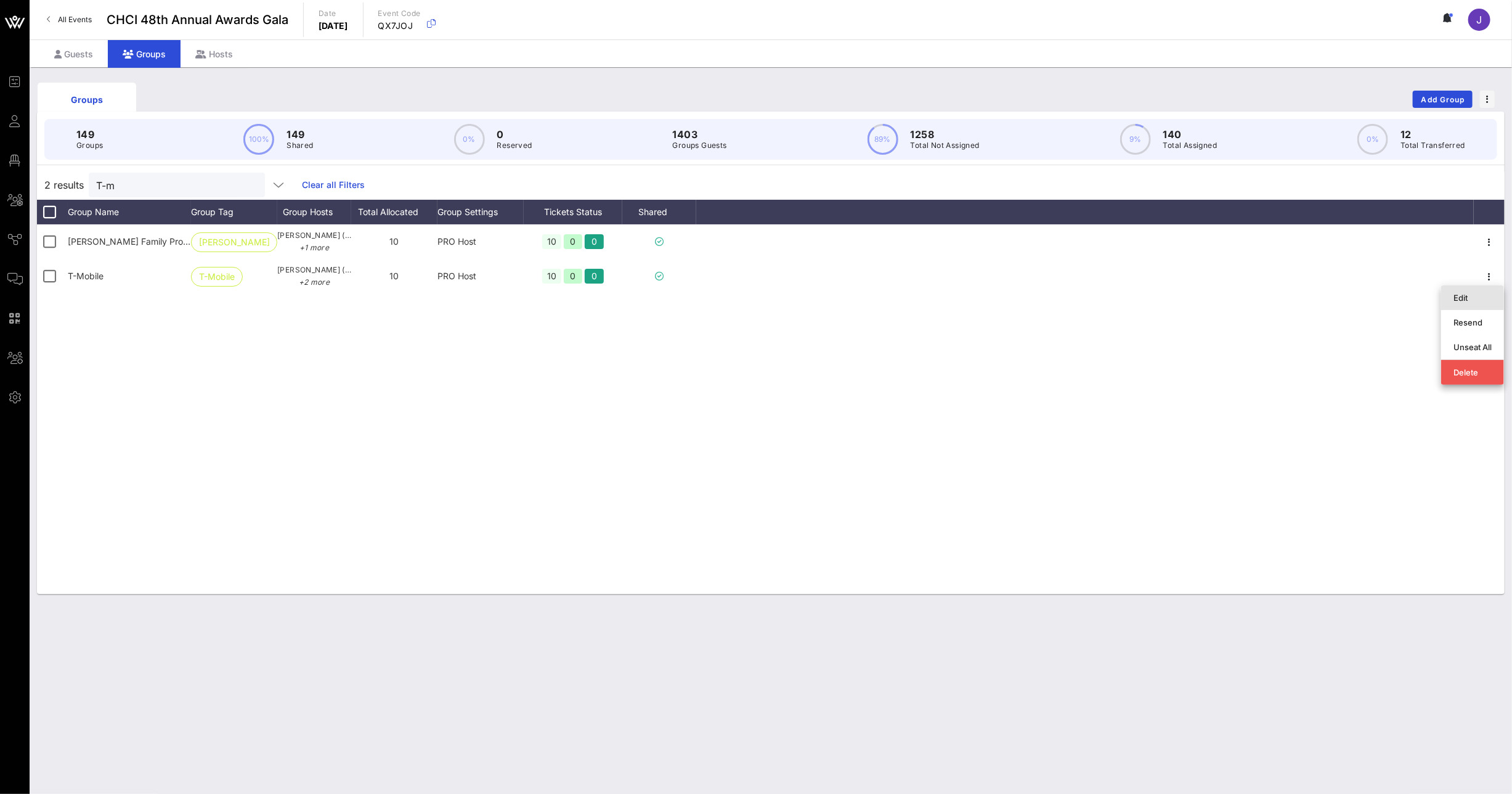
click at [1457, 298] on div "Edit" at bounding box center [1472, 297] width 38 height 10
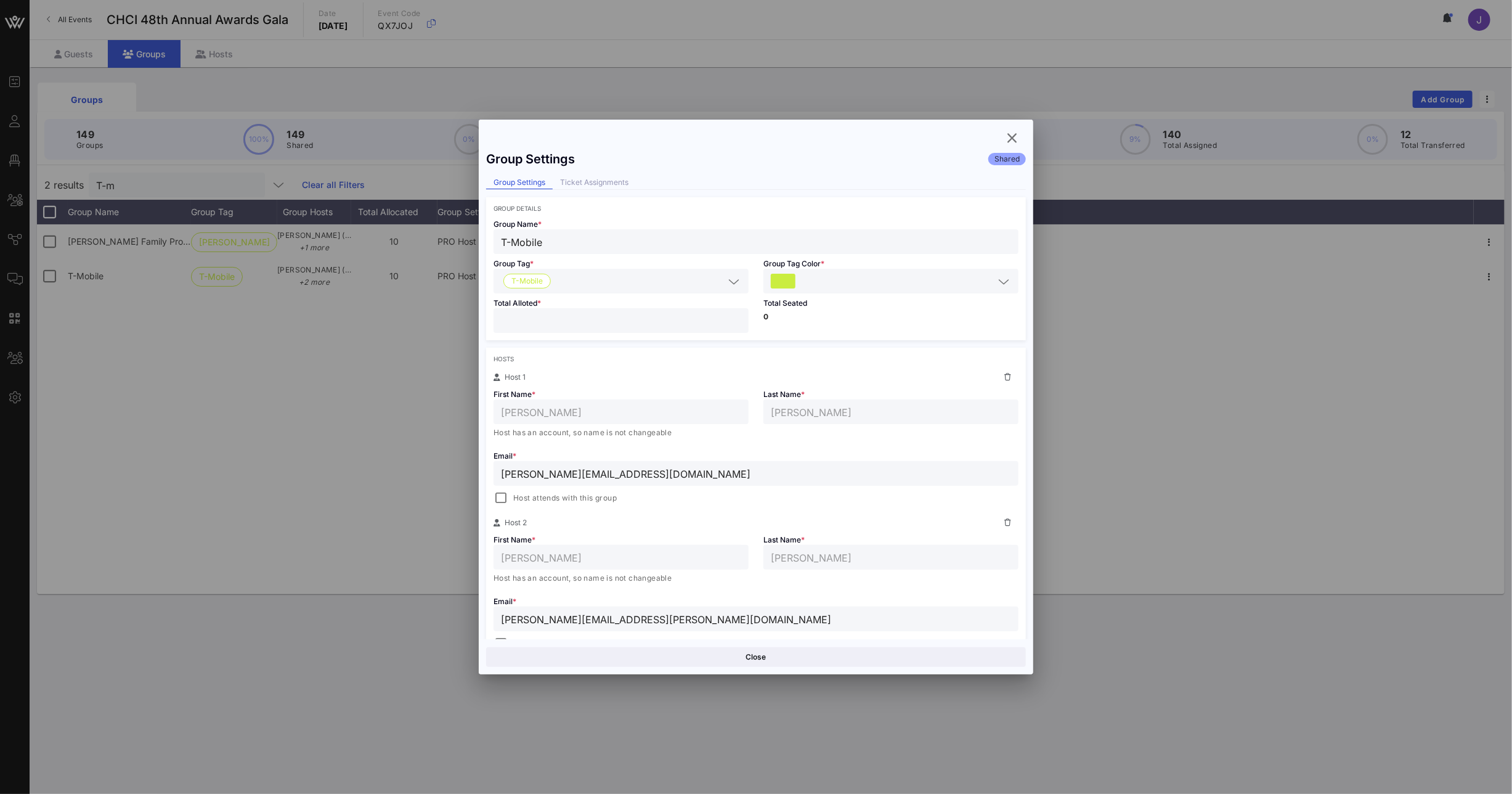
drag, startPoint x: 530, startPoint y: 321, endPoint x: 446, endPoint y: 315, distance: 84.2
click at [450, 315] on div "Event Builder Guests Floor Plan All Groups Journeys Comms QR Scanner Team Setti…" at bounding box center [756, 397] width 1512 height 794
type input "*"
click at [869, 651] on button "Save" at bounding box center [892, 657] width 267 height 19
click at [1016, 143] on icon "button" at bounding box center [1012, 138] width 15 height 15
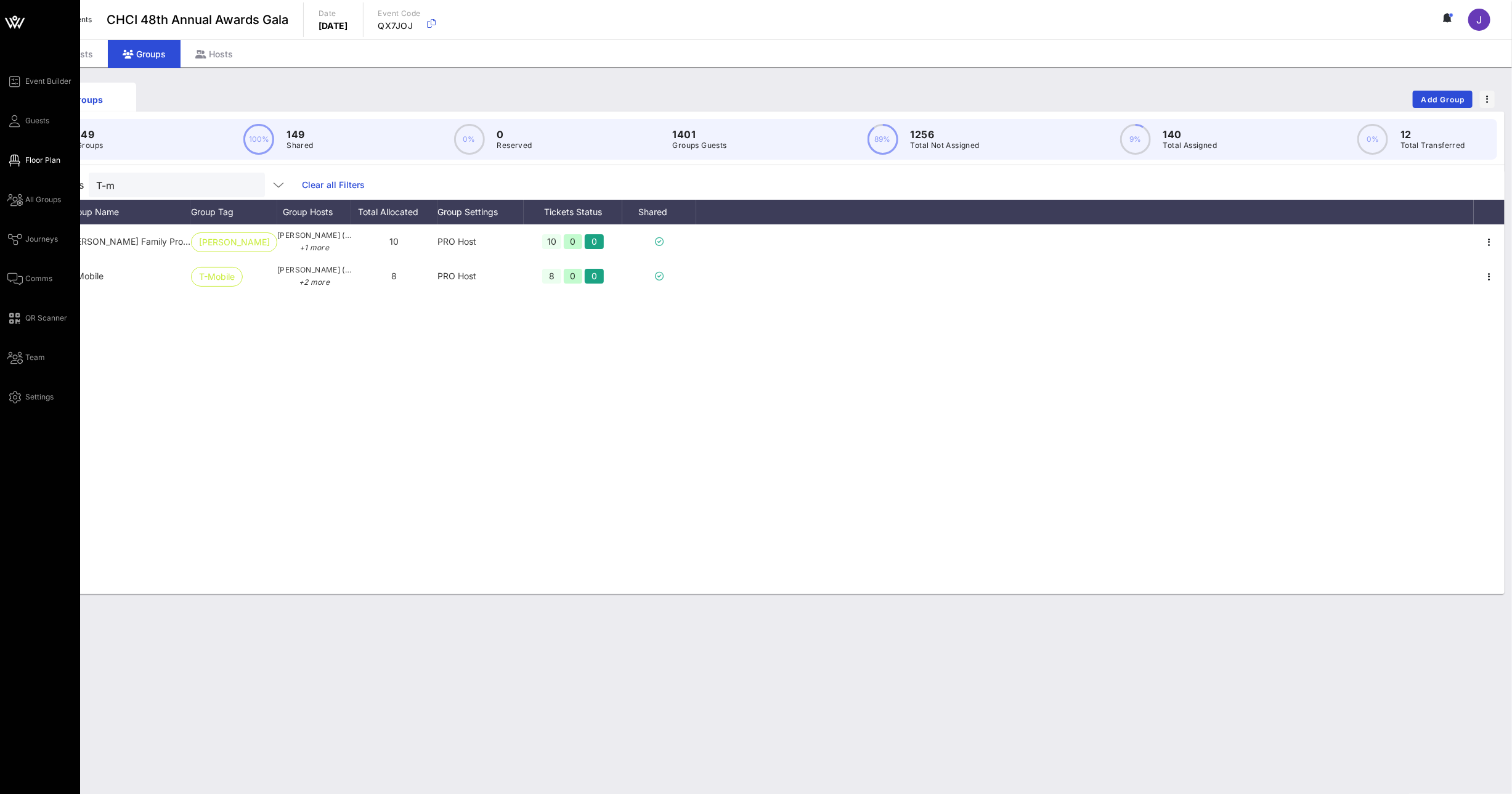
click at [38, 155] on span "Floor Plan" at bounding box center [43, 160] width 35 height 11
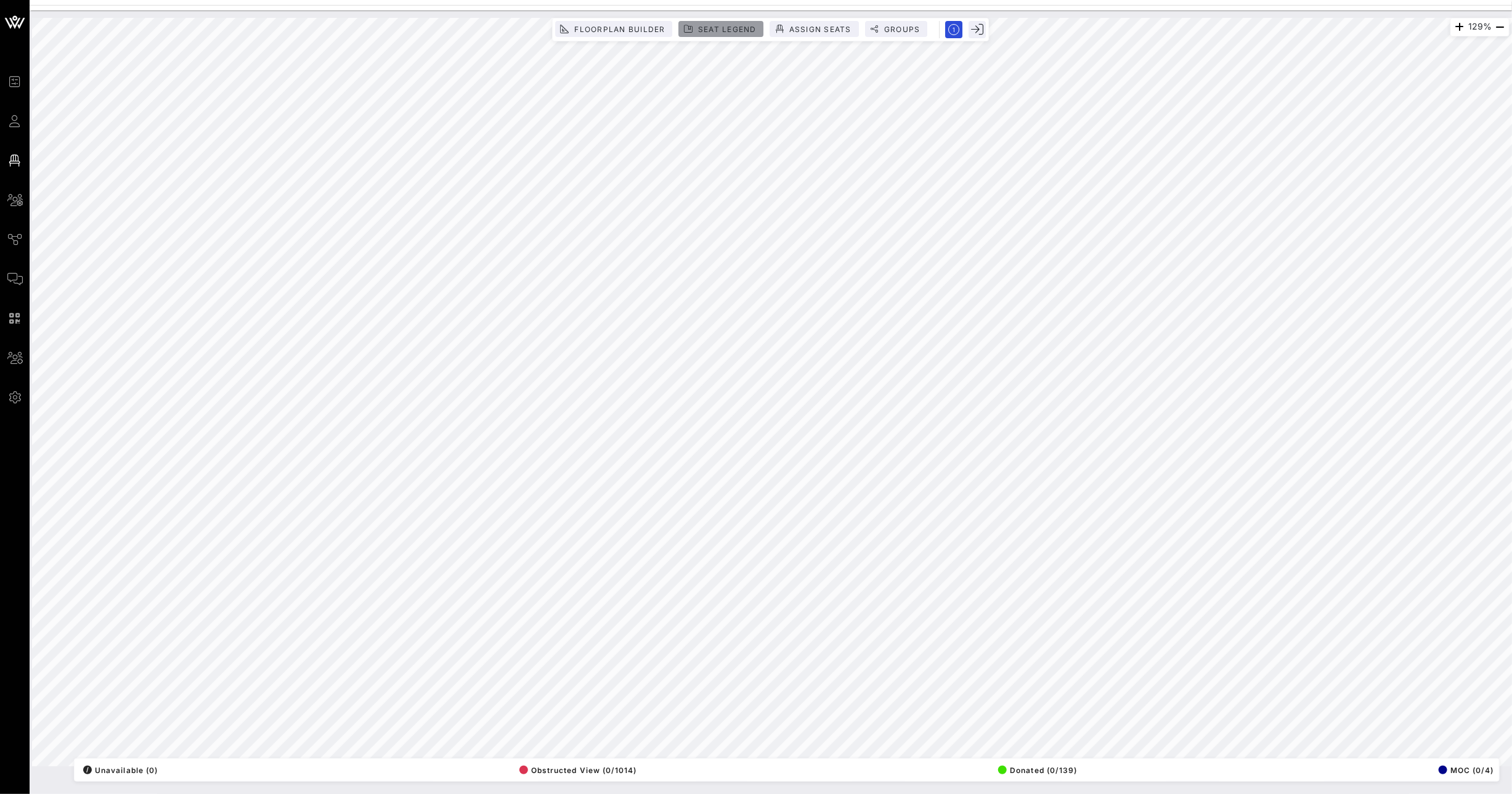
click at [713, 22] on button "Seat Legend" at bounding box center [722, 28] width 85 height 16
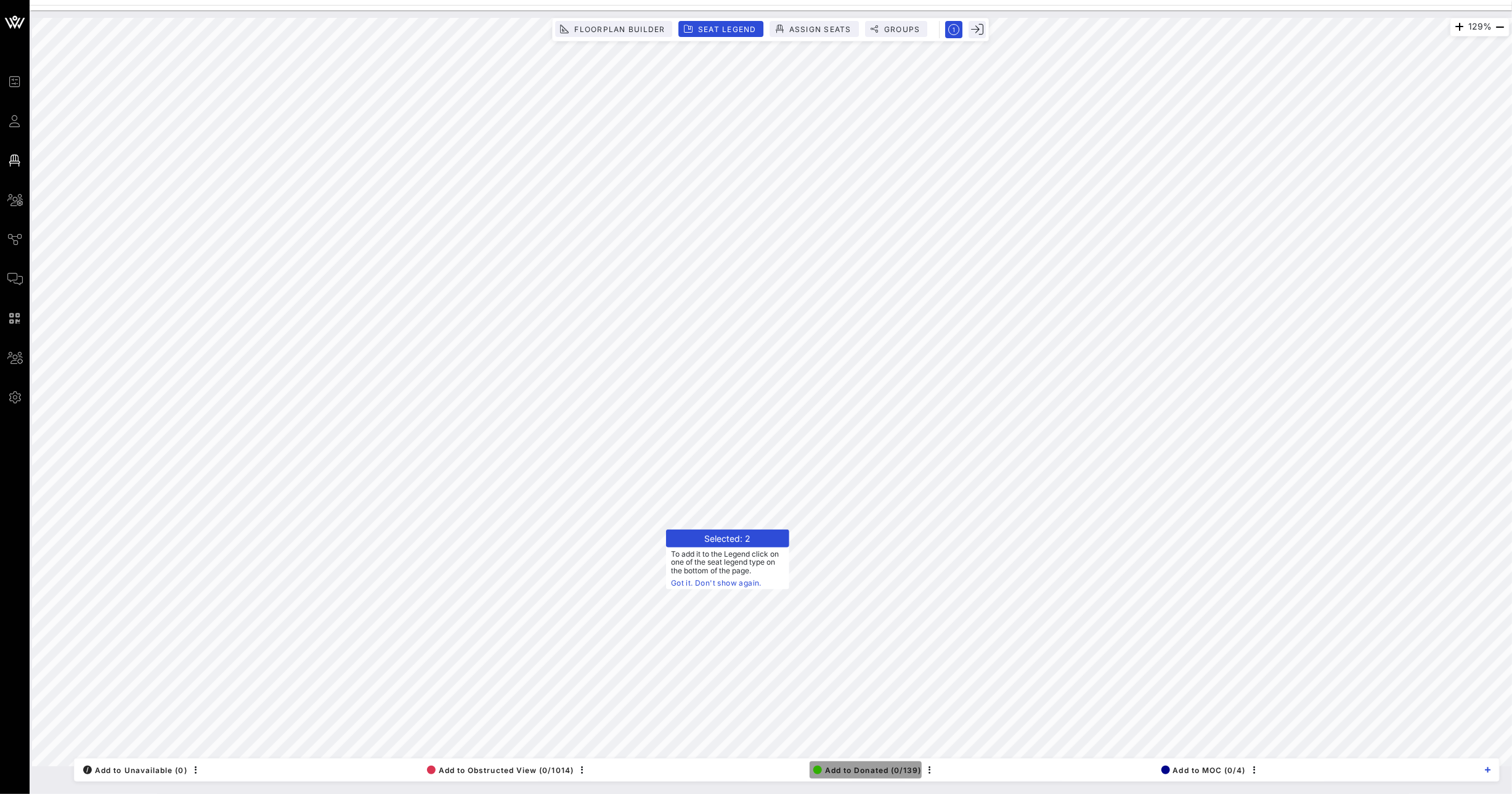
click at [849, 774] on span "Add to Donated (0/139)" at bounding box center [867, 770] width 109 height 9
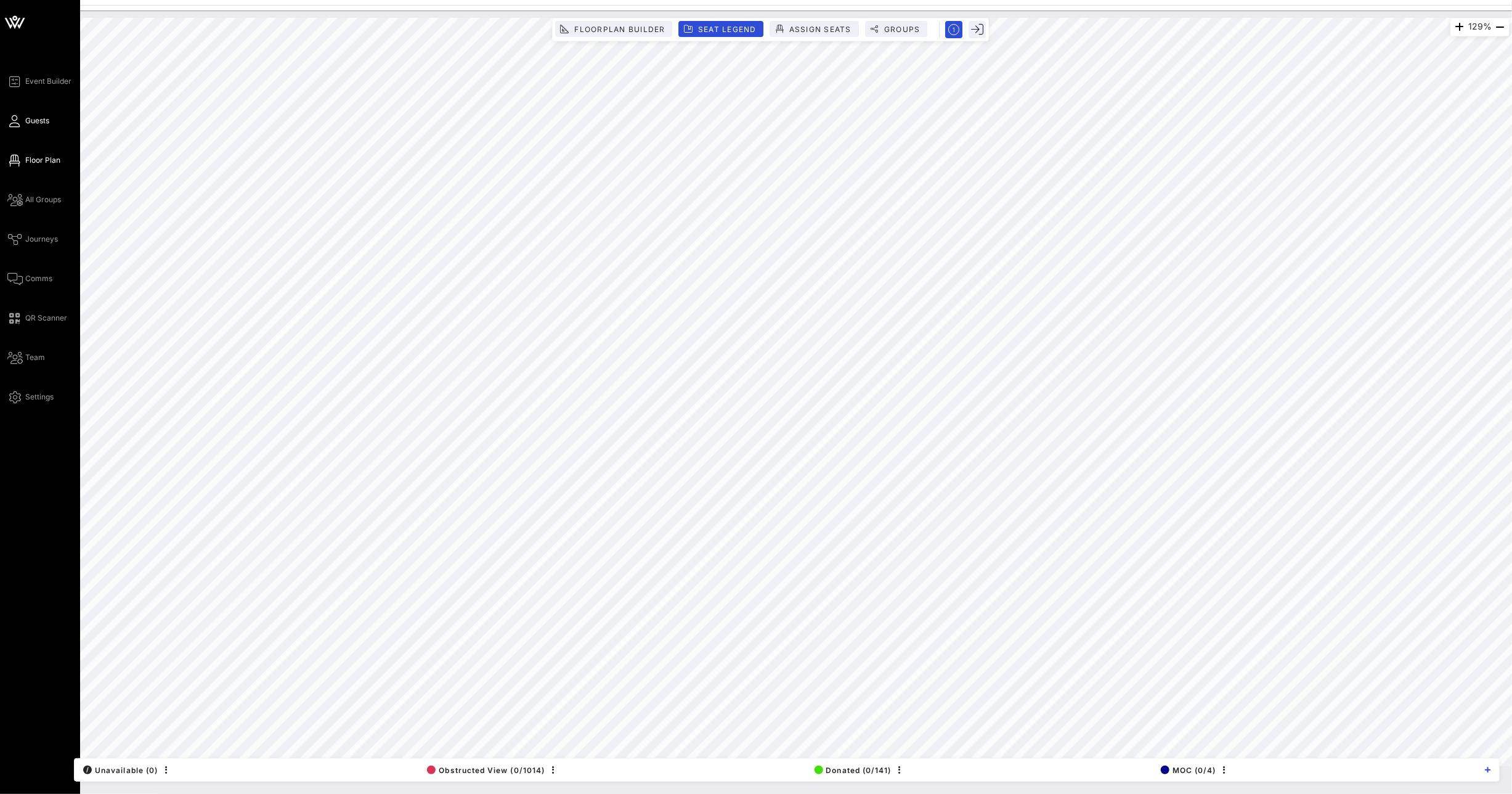
click at [16, 121] on icon at bounding box center [15, 121] width 16 height 1
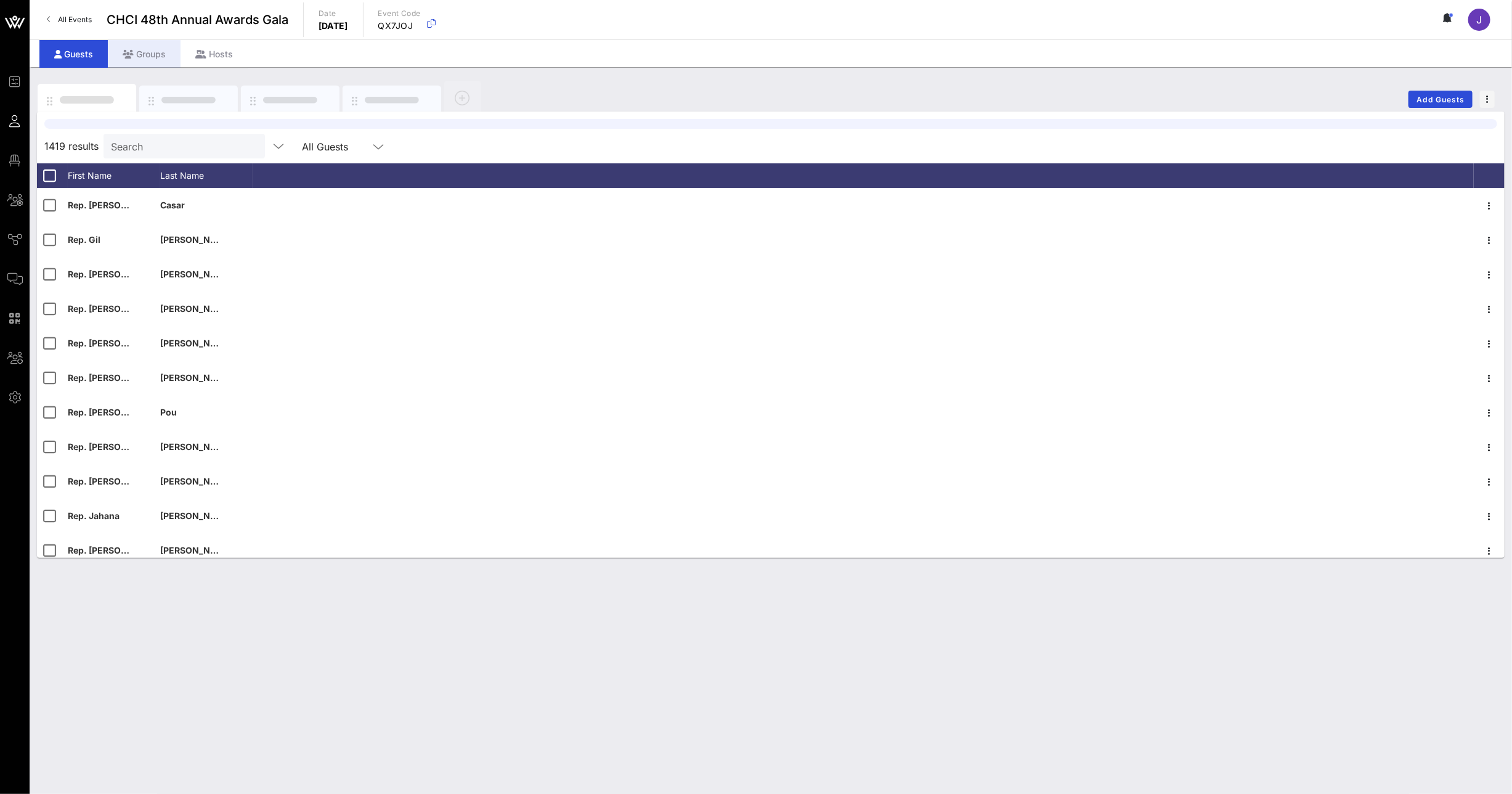
click at [151, 54] on div "Groups" at bounding box center [144, 53] width 73 height 28
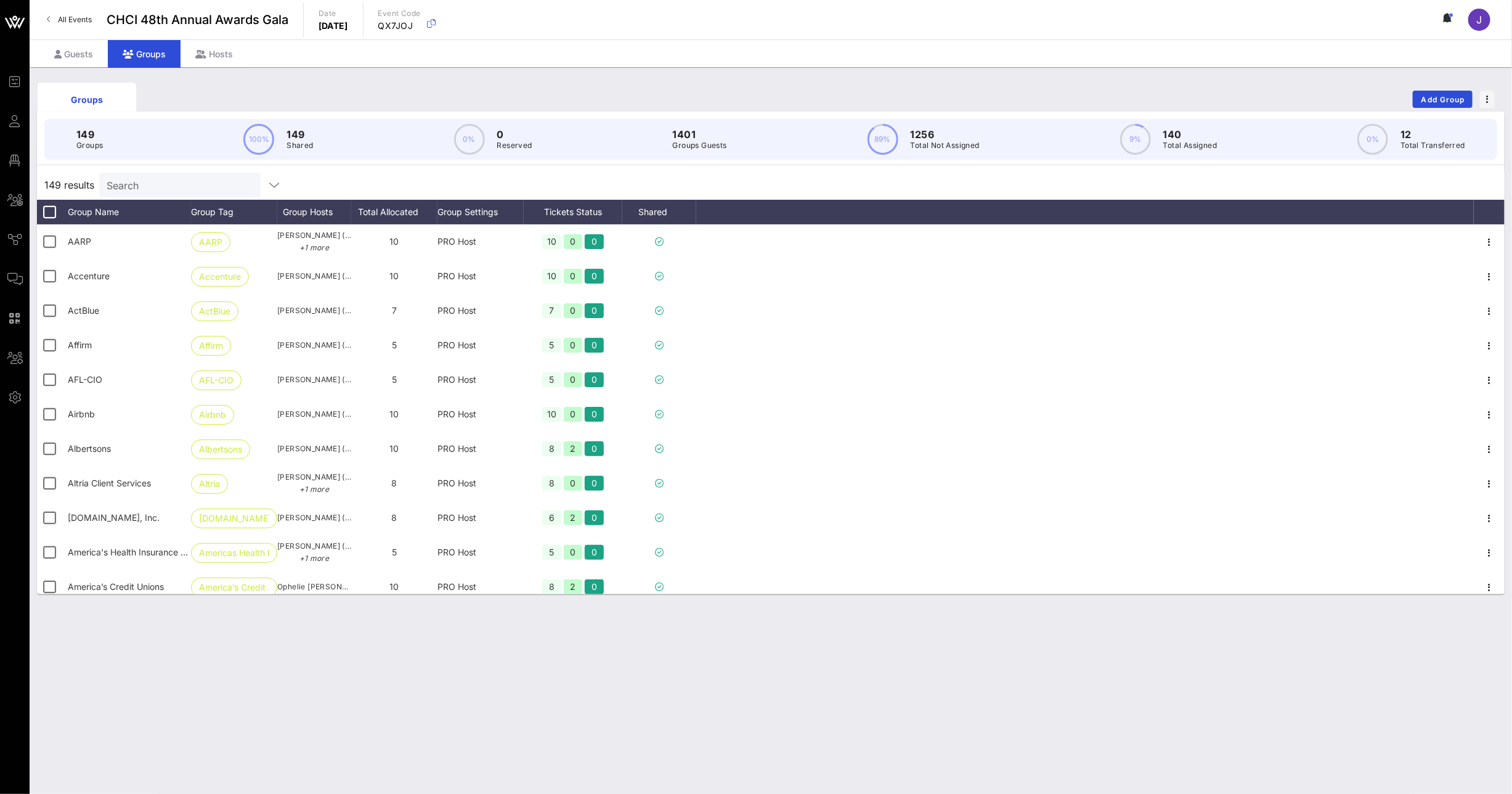
click at [142, 186] on input "Search" at bounding box center [178, 184] width 145 height 16
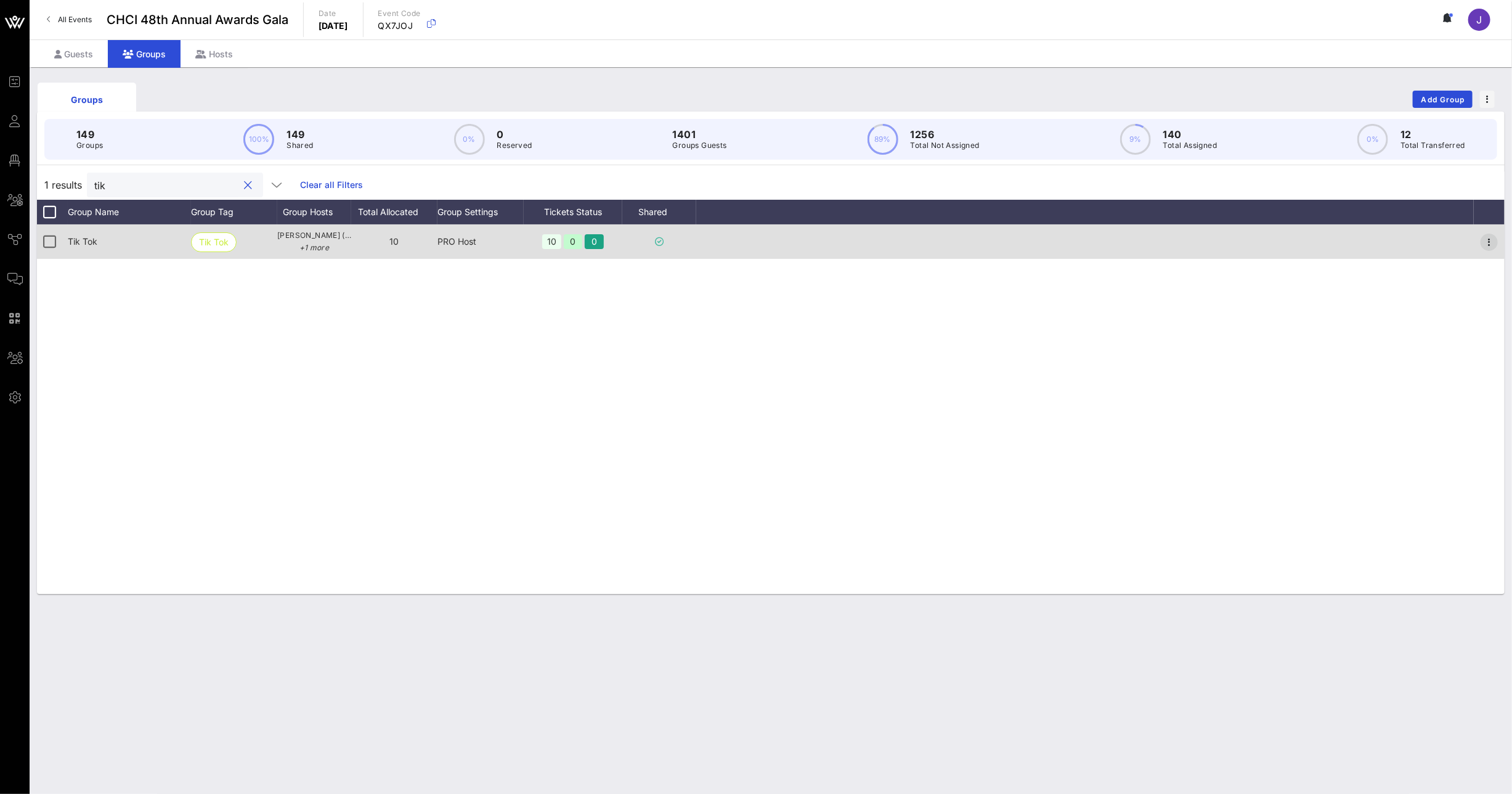
type input "tik"
drag, startPoint x: 1490, startPoint y: 239, endPoint x: 1495, endPoint y: 249, distance: 11.2
click at [1490, 239] on icon "button" at bounding box center [1490, 242] width 15 height 15
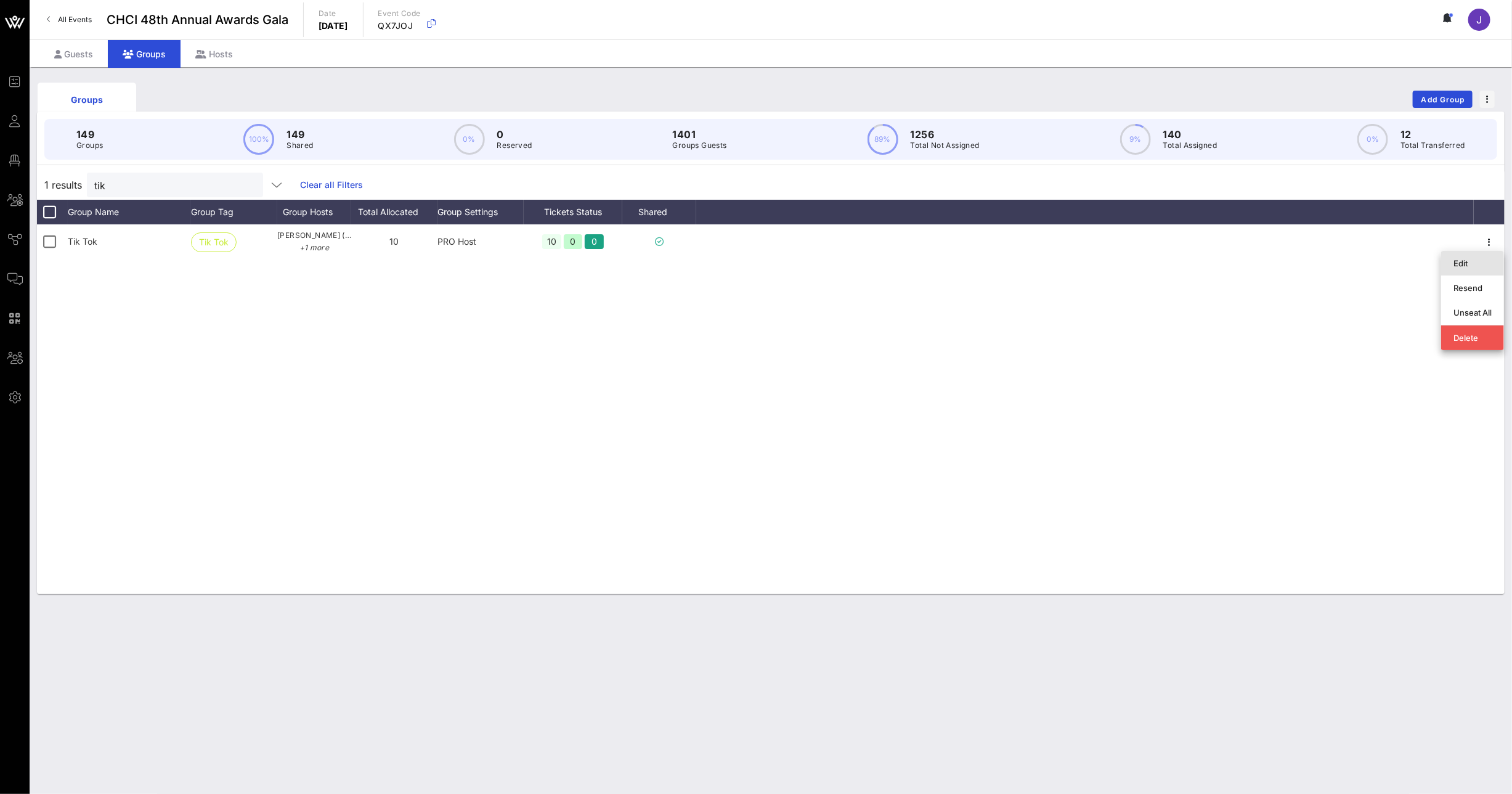
click at [1475, 260] on div "Edit" at bounding box center [1472, 263] width 38 height 10
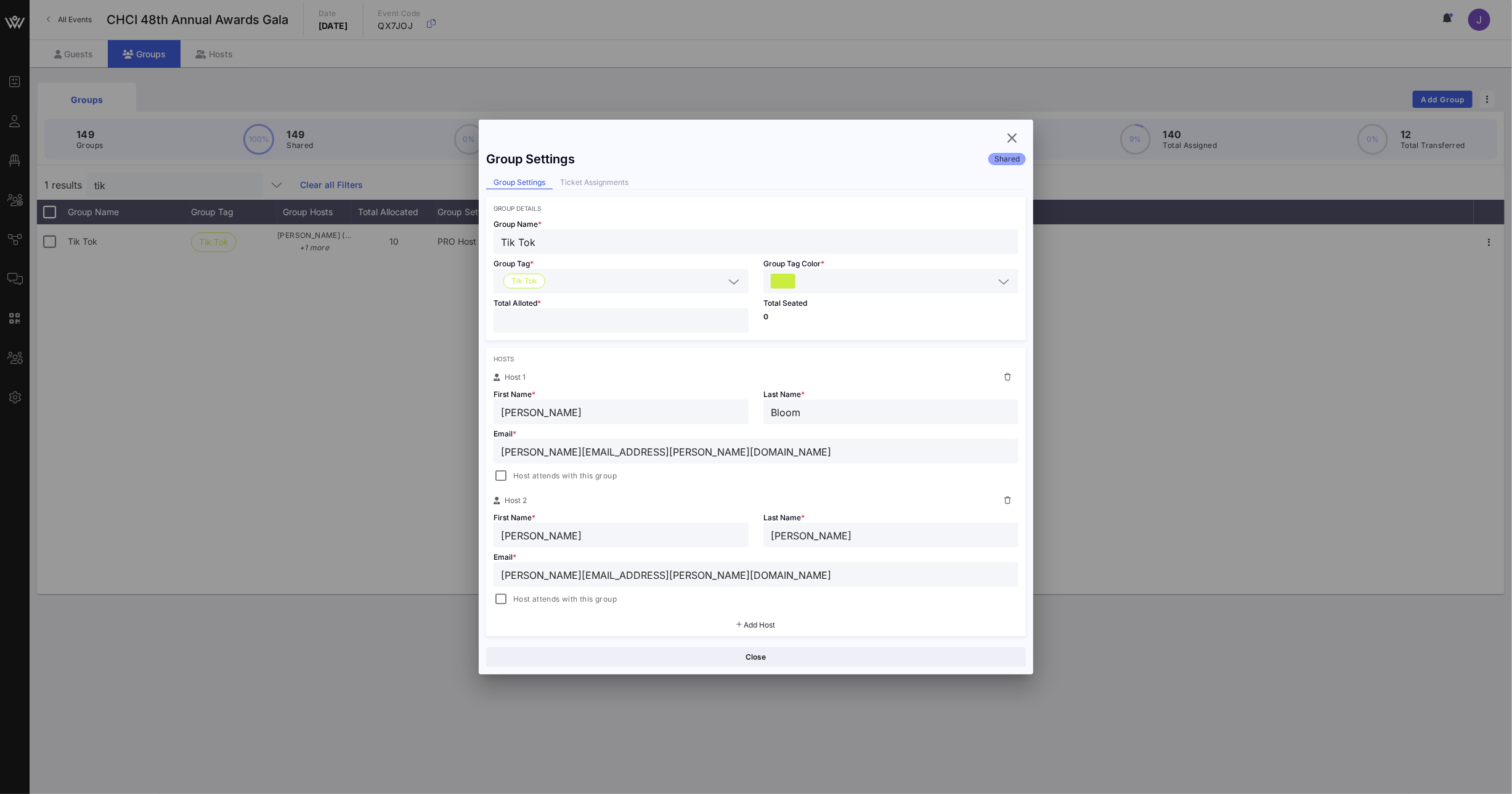
drag, startPoint x: 499, startPoint y: 318, endPoint x: 437, endPoint y: 316, distance: 62.0
click at [482, 318] on div "Group Settings Shared Group Settings Ticket Assignments Group Details Group Nam…" at bounding box center [756, 392] width 554 height 495
type input "*"
click at [878, 658] on button "Save" at bounding box center [892, 657] width 267 height 19
click at [1017, 137] on icon "button" at bounding box center [1012, 138] width 15 height 15
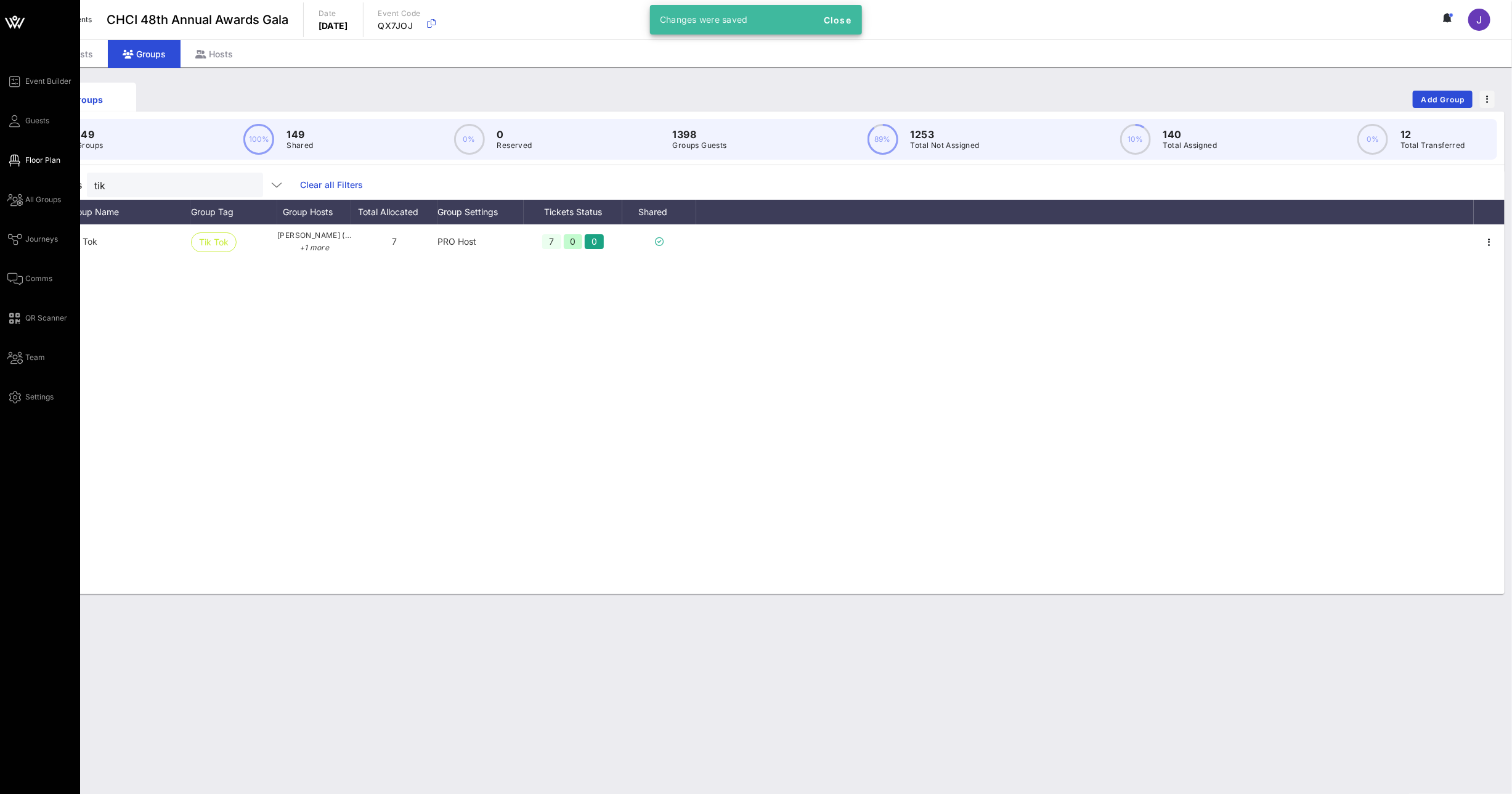
click at [29, 162] on span "Floor Plan" at bounding box center [43, 160] width 35 height 11
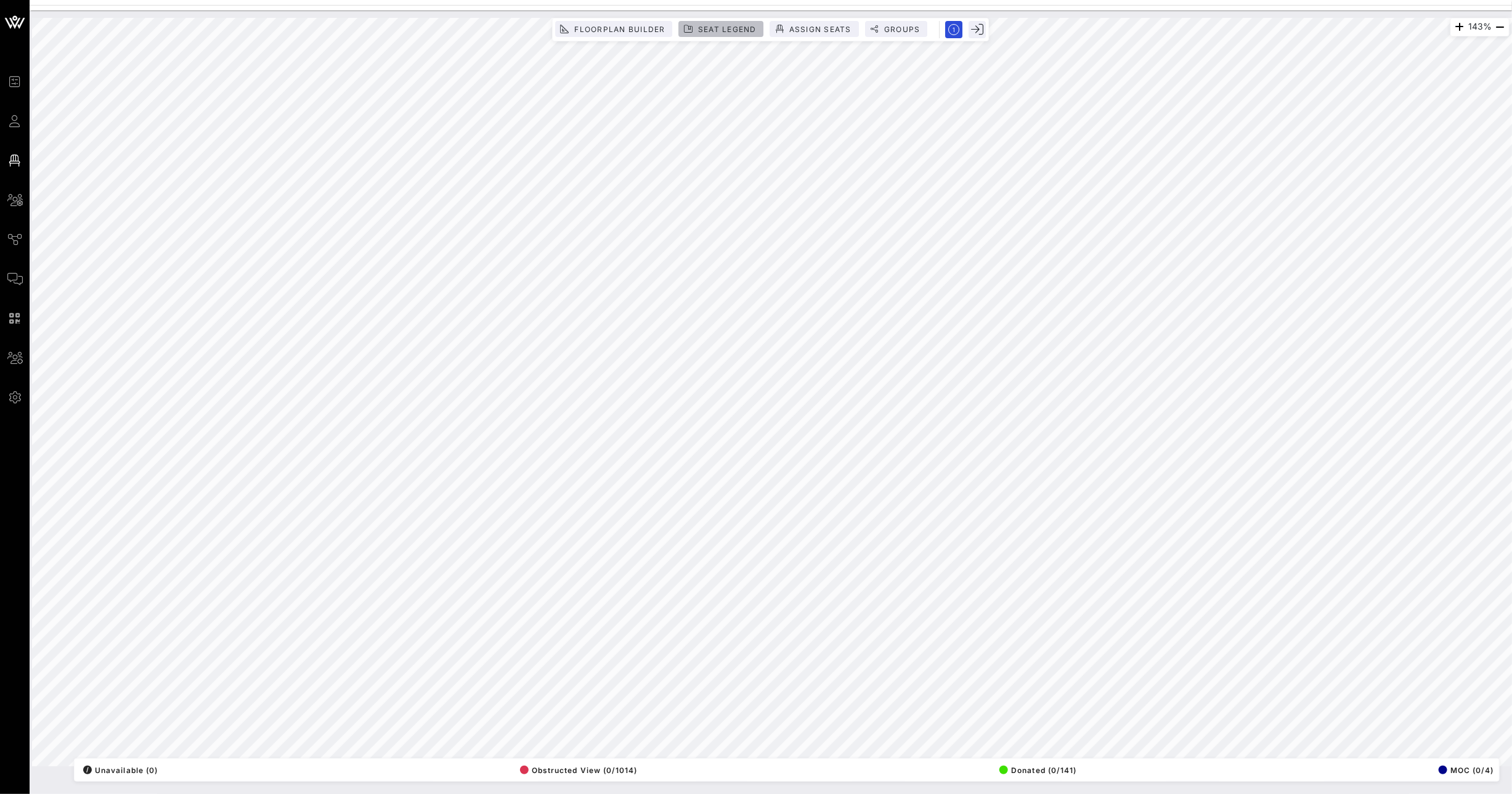
click at [737, 26] on span "Seat Legend" at bounding box center [726, 29] width 59 height 9
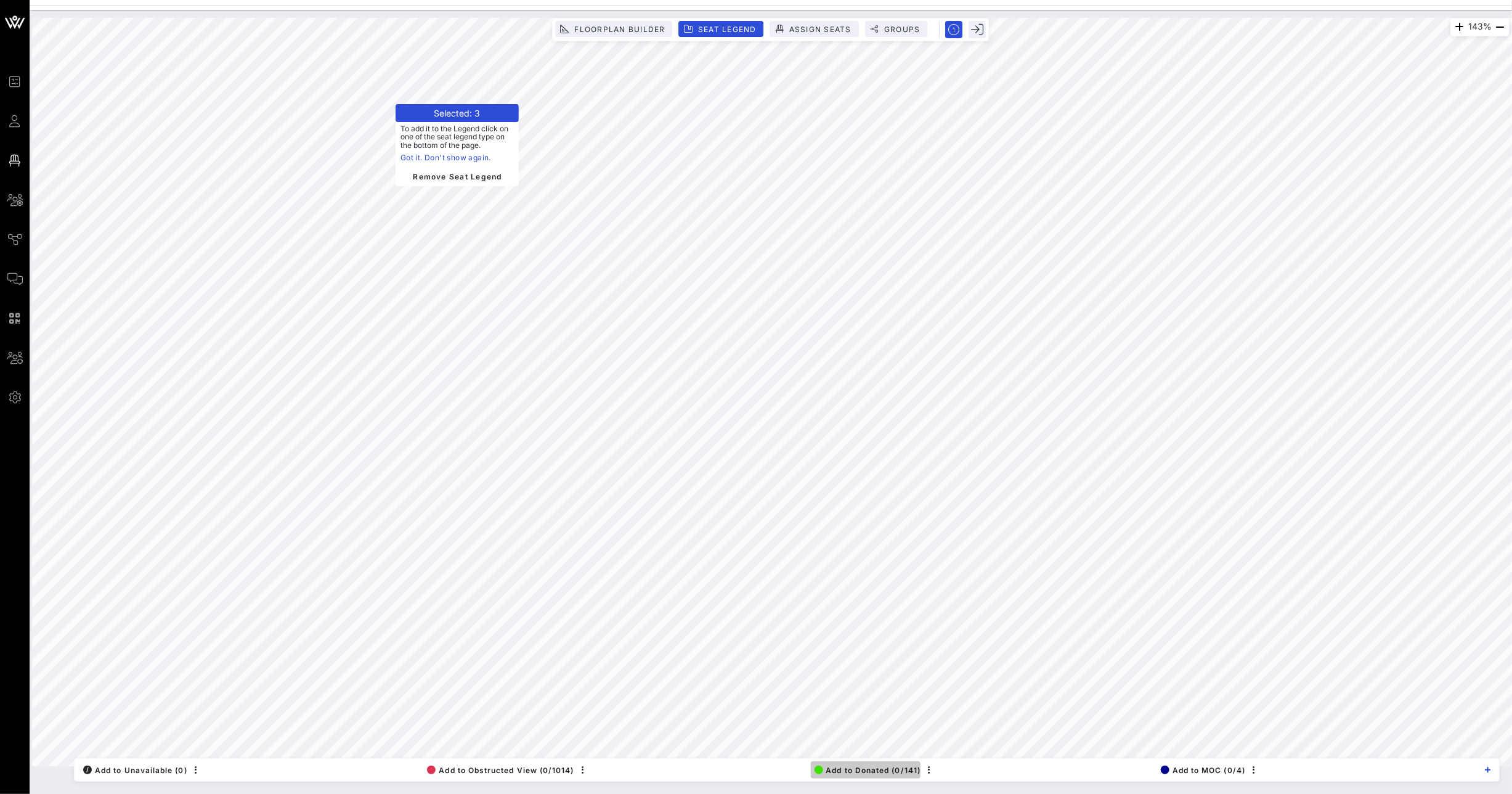
click at [853, 769] on span "Add to Donated (0/141)" at bounding box center [868, 770] width 106 height 9
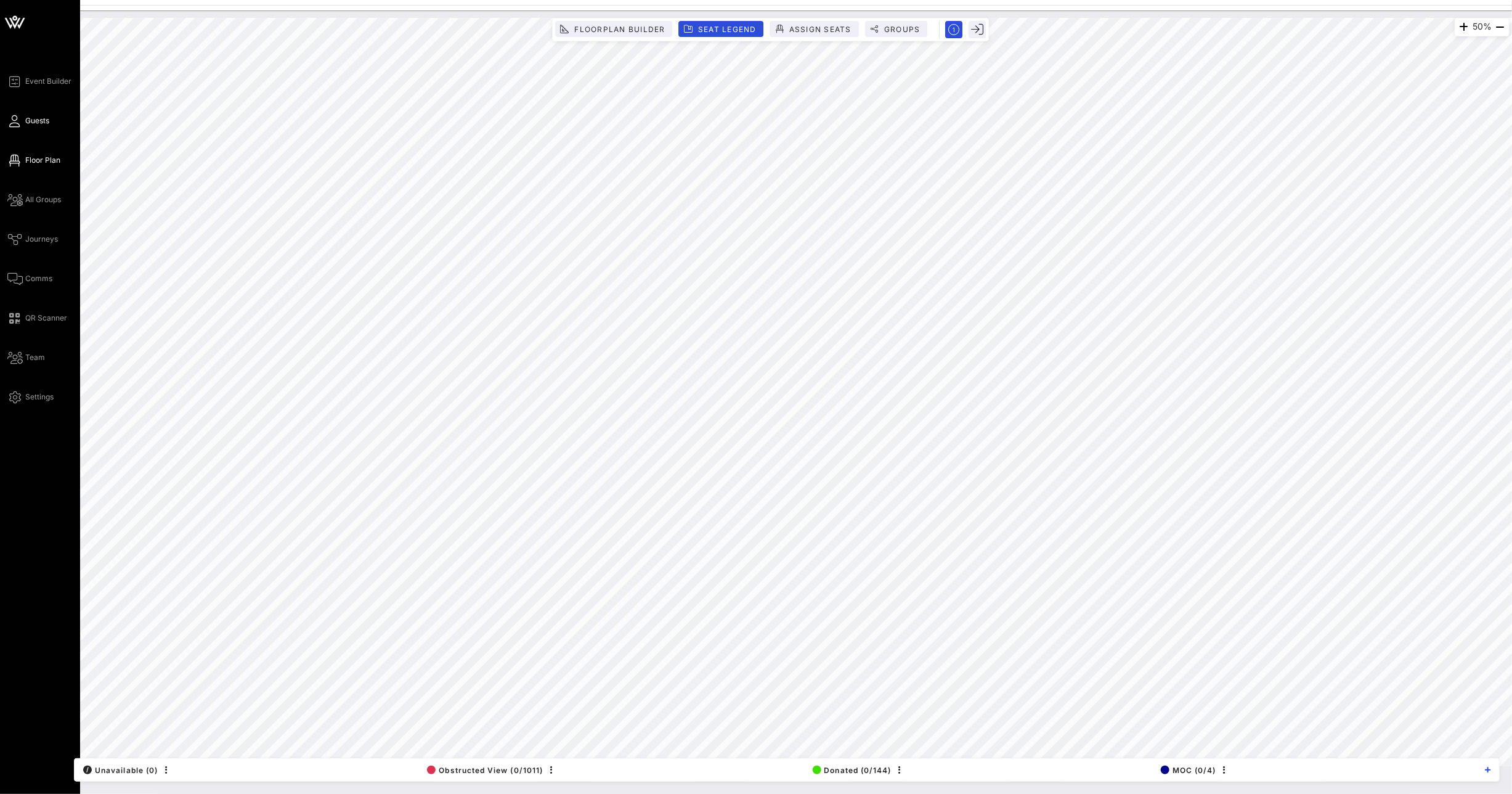
click at [22, 122] on link "Guests" at bounding box center [28, 121] width 42 height 15
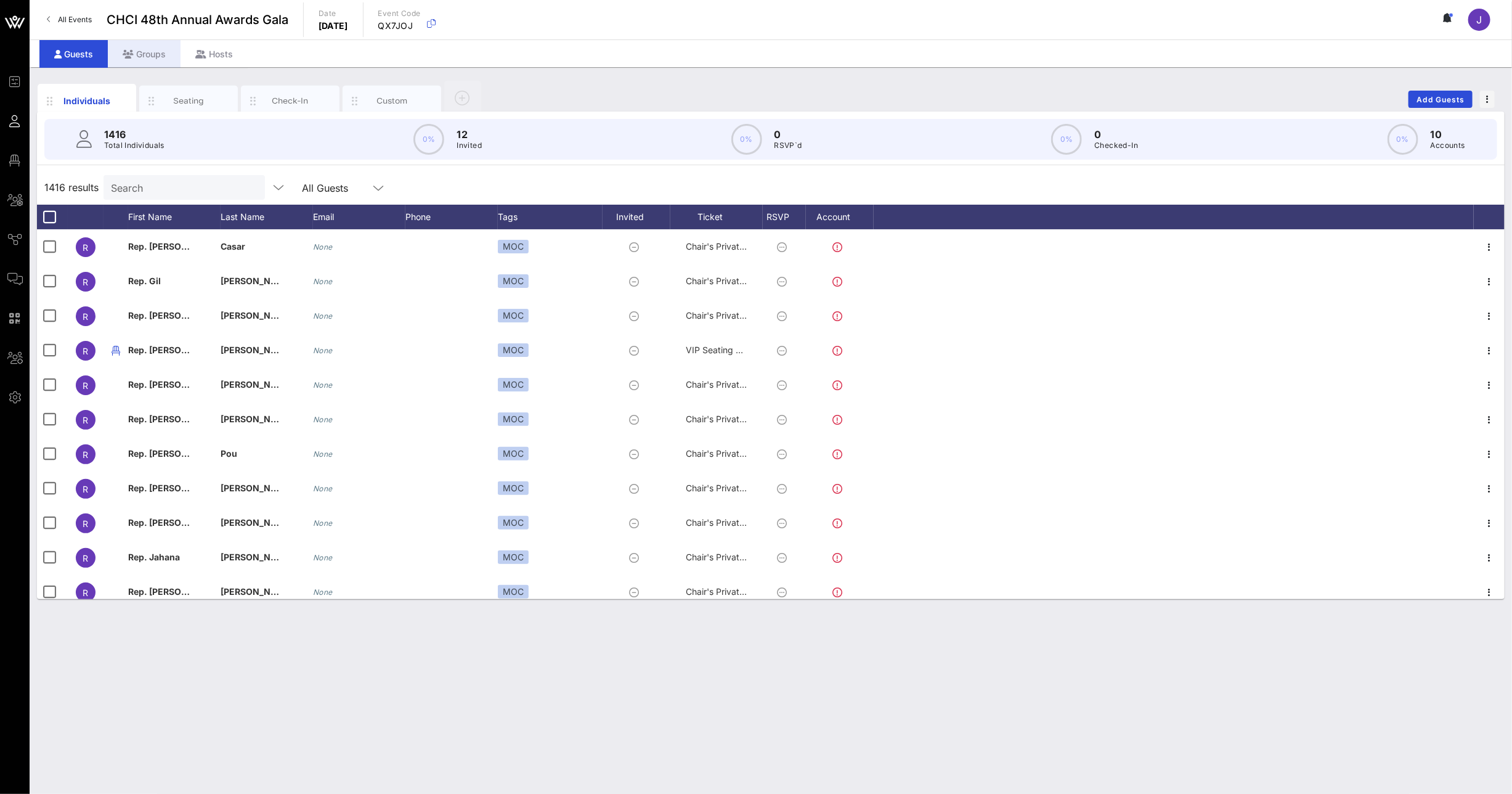
click at [147, 58] on div "Groups" at bounding box center [144, 53] width 73 height 28
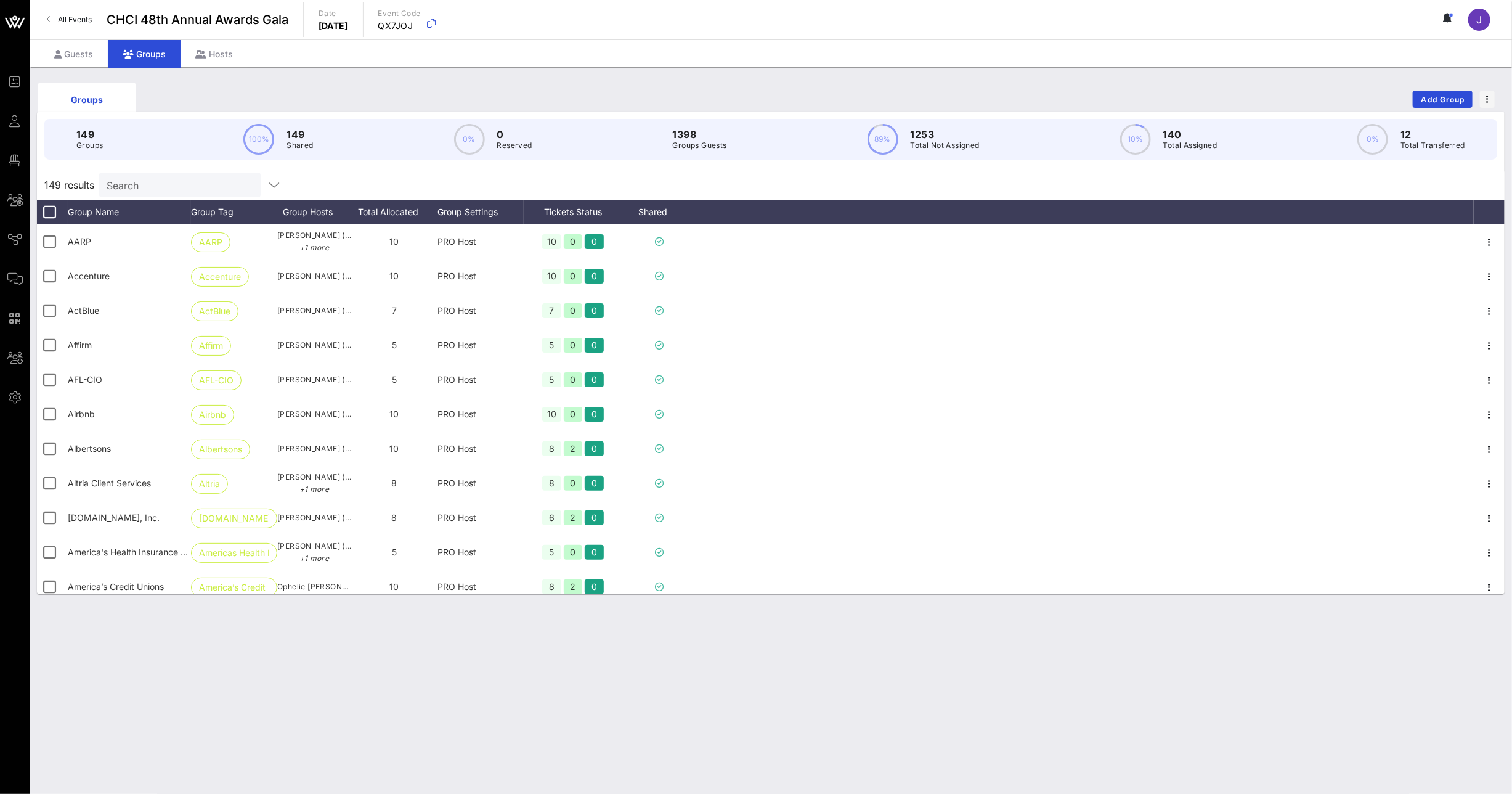
click at [170, 190] on input "Search" at bounding box center [178, 184] width 145 height 16
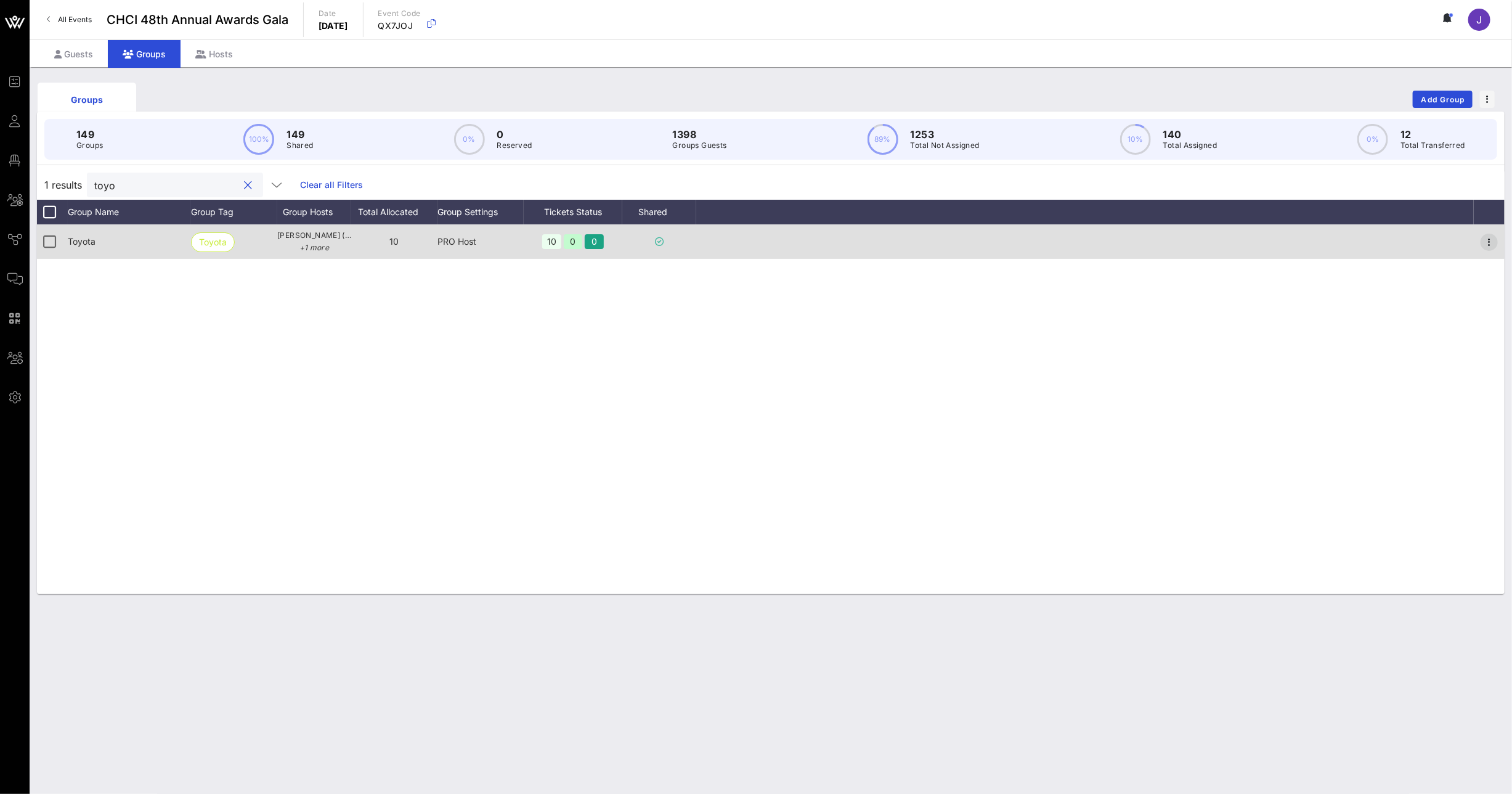
type input "toyo"
click at [1488, 243] on icon "button" at bounding box center [1490, 242] width 15 height 15
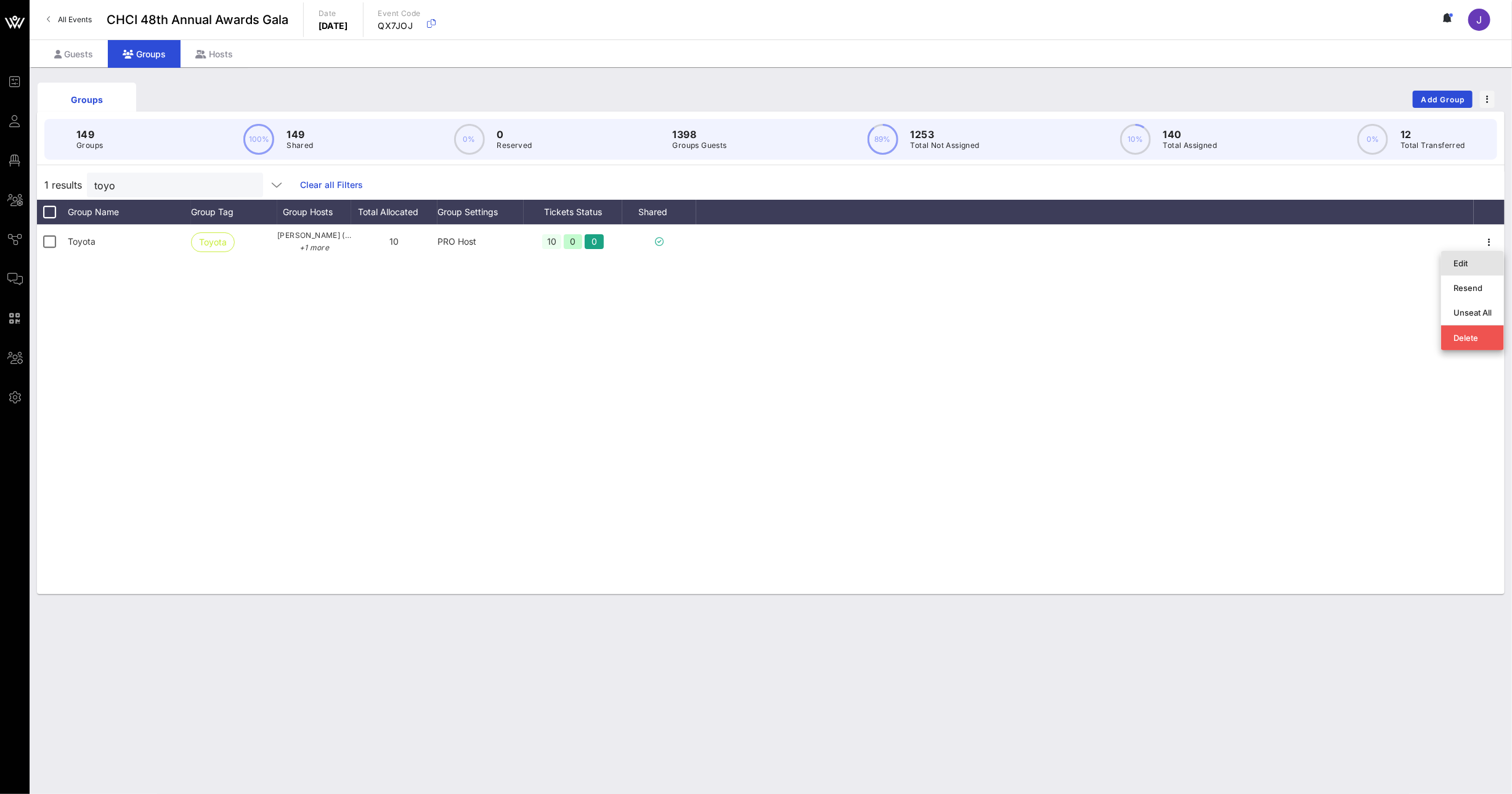
click at [1465, 259] on div "Edit" at bounding box center [1472, 263] width 38 height 10
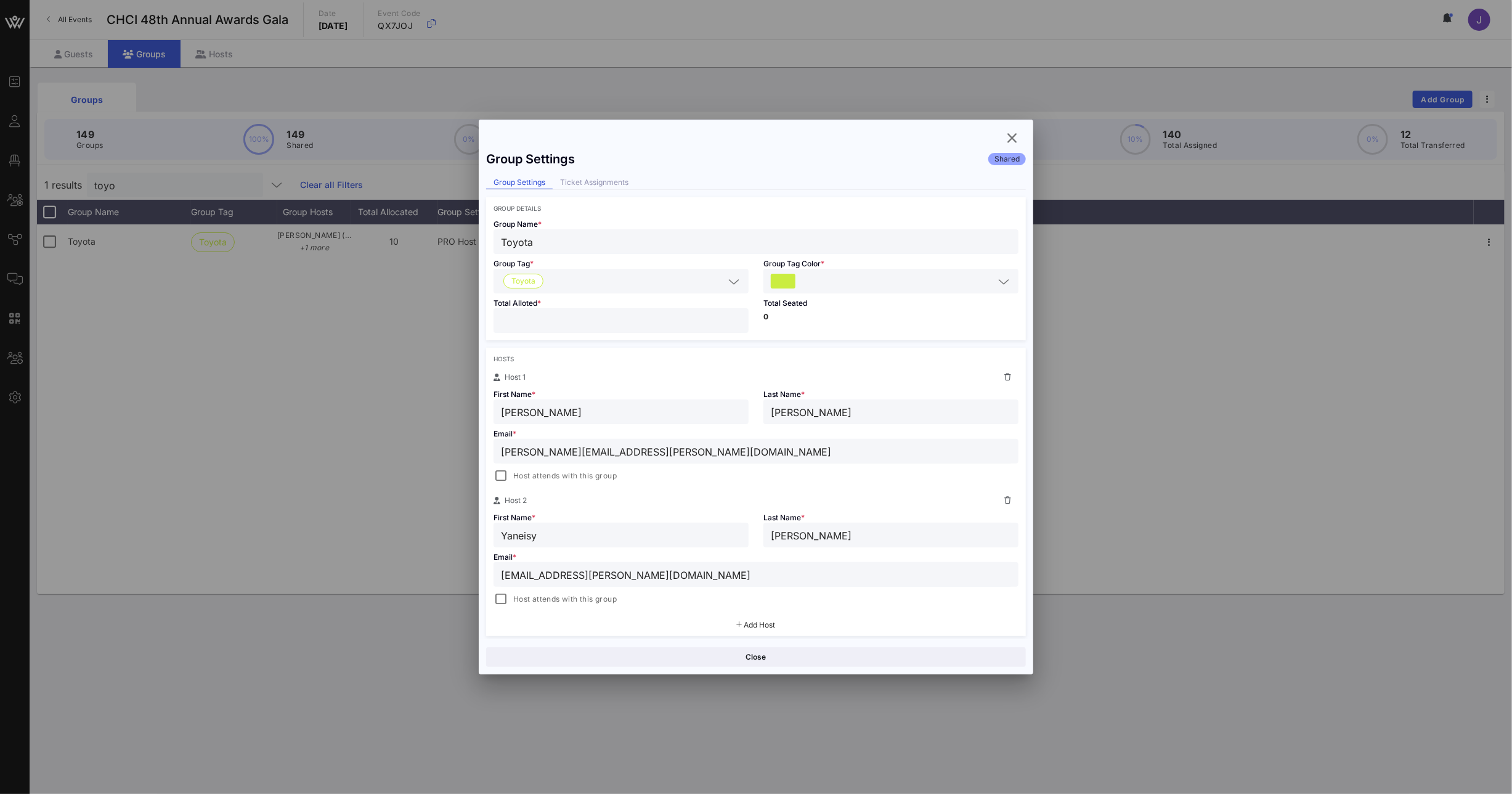
drag, startPoint x: 487, startPoint y: 318, endPoint x: 467, endPoint y: 317, distance: 20.0
click at [482, 318] on div "Group Settings Shared Group Settings Ticket Assignments Group Details Group Nam…" at bounding box center [756, 392] width 554 height 495
type input "*"
click at [833, 665] on button "Save" at bounding box center [892, 657] width 267 height 19
click at [1015, 139] on icon "button" at bounding box center [1012, 138] width 15 height 15
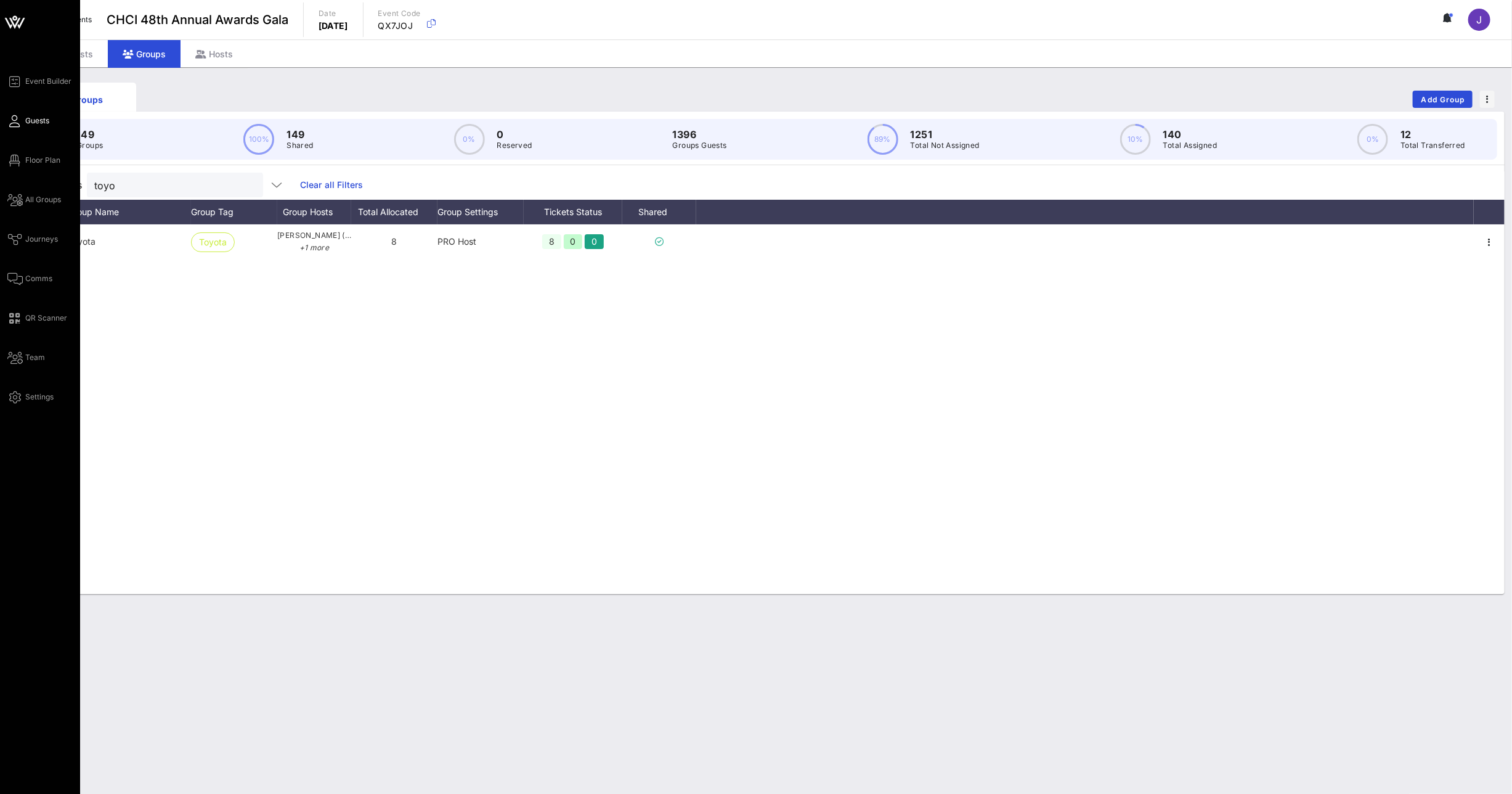
click at [15, 120] on icon at bounding box center [15, 121] width 16 height 1
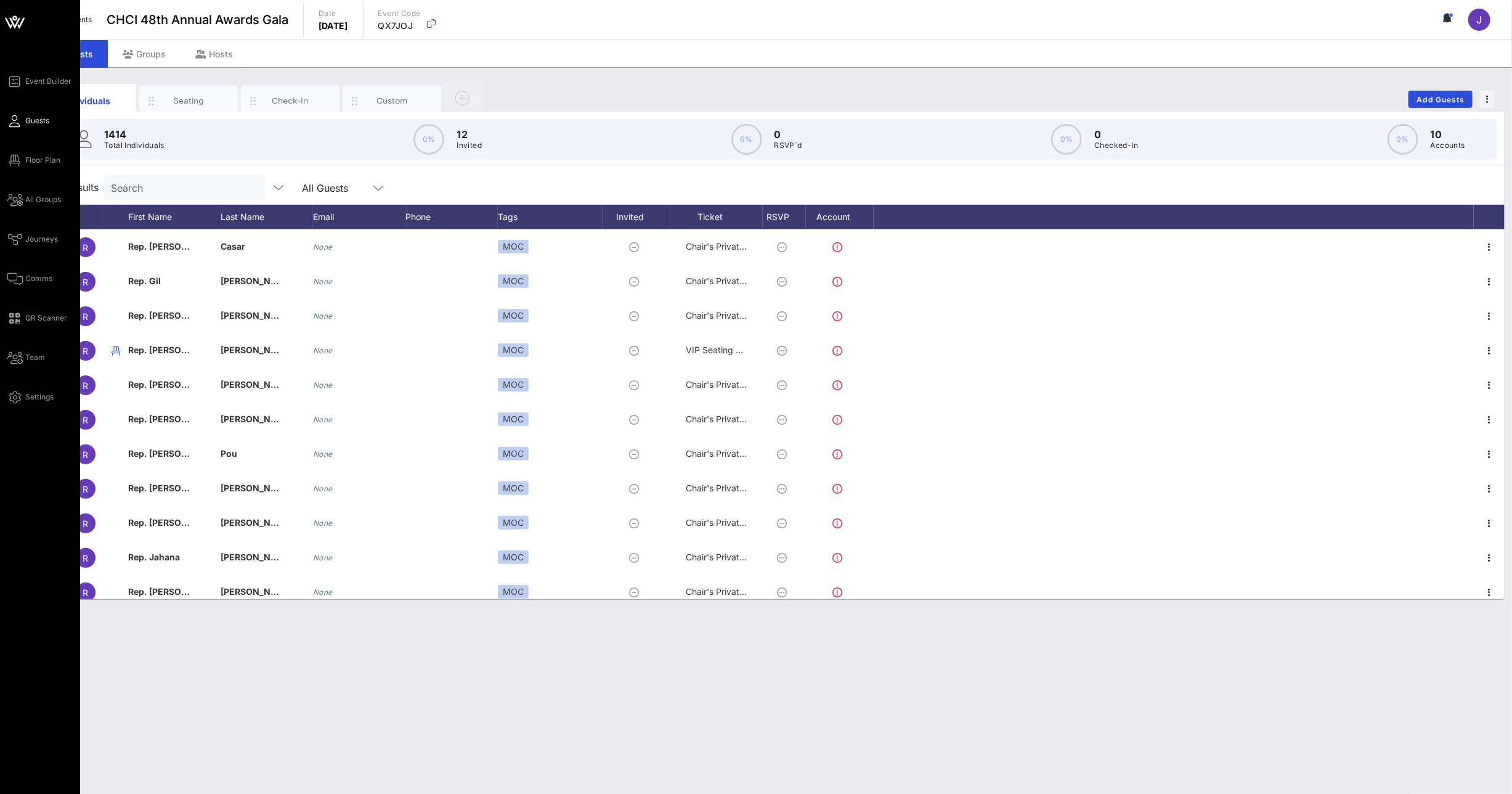
click at [33, 172] on div "Event Builder Guests Floor Plan All Groups Journeys Comms QR Scanner Team Setti…" at bounding box center [43, 239] width 73 height 330
click at [33, 165] on span "Floor Plan" at bounding box center [43, 160] width 35 height 11
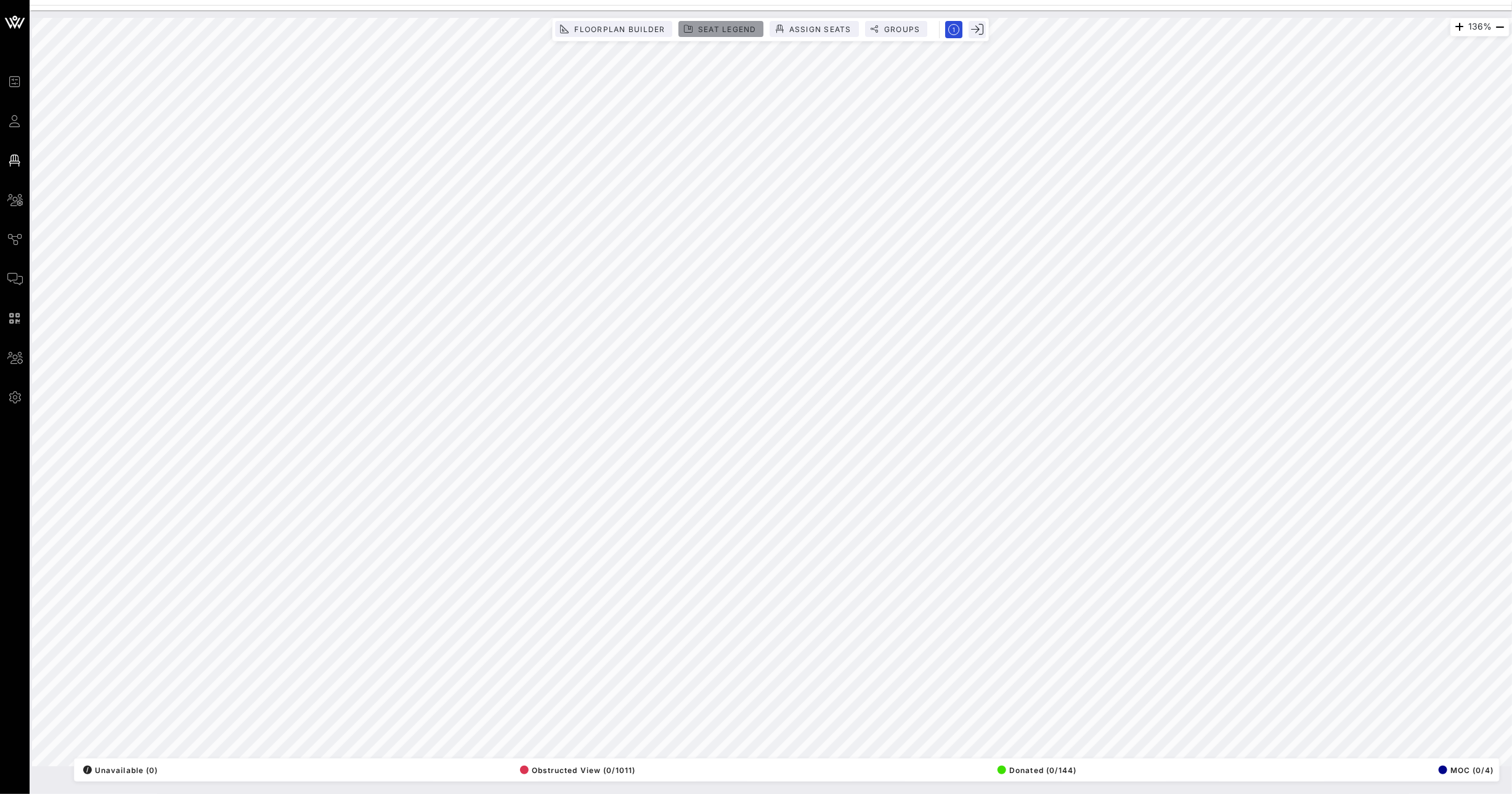
click at [732, 28] on span "Seat Legend" at bounding box center [726, 29] width 59 height 9
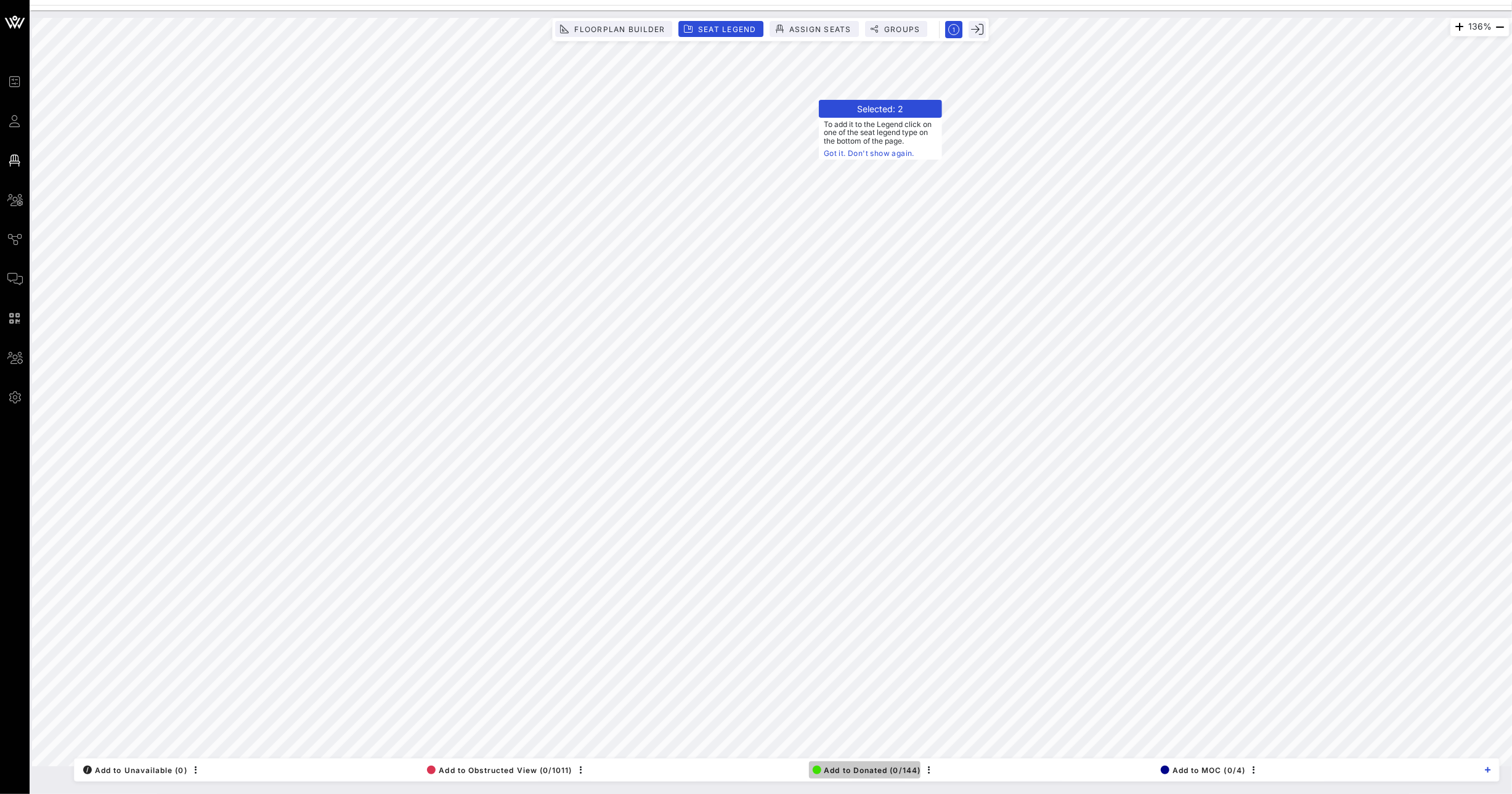
click at [847, 766] on span "Add to Donated (0/144)" at bounding box center [866, 770] width 109 height 9
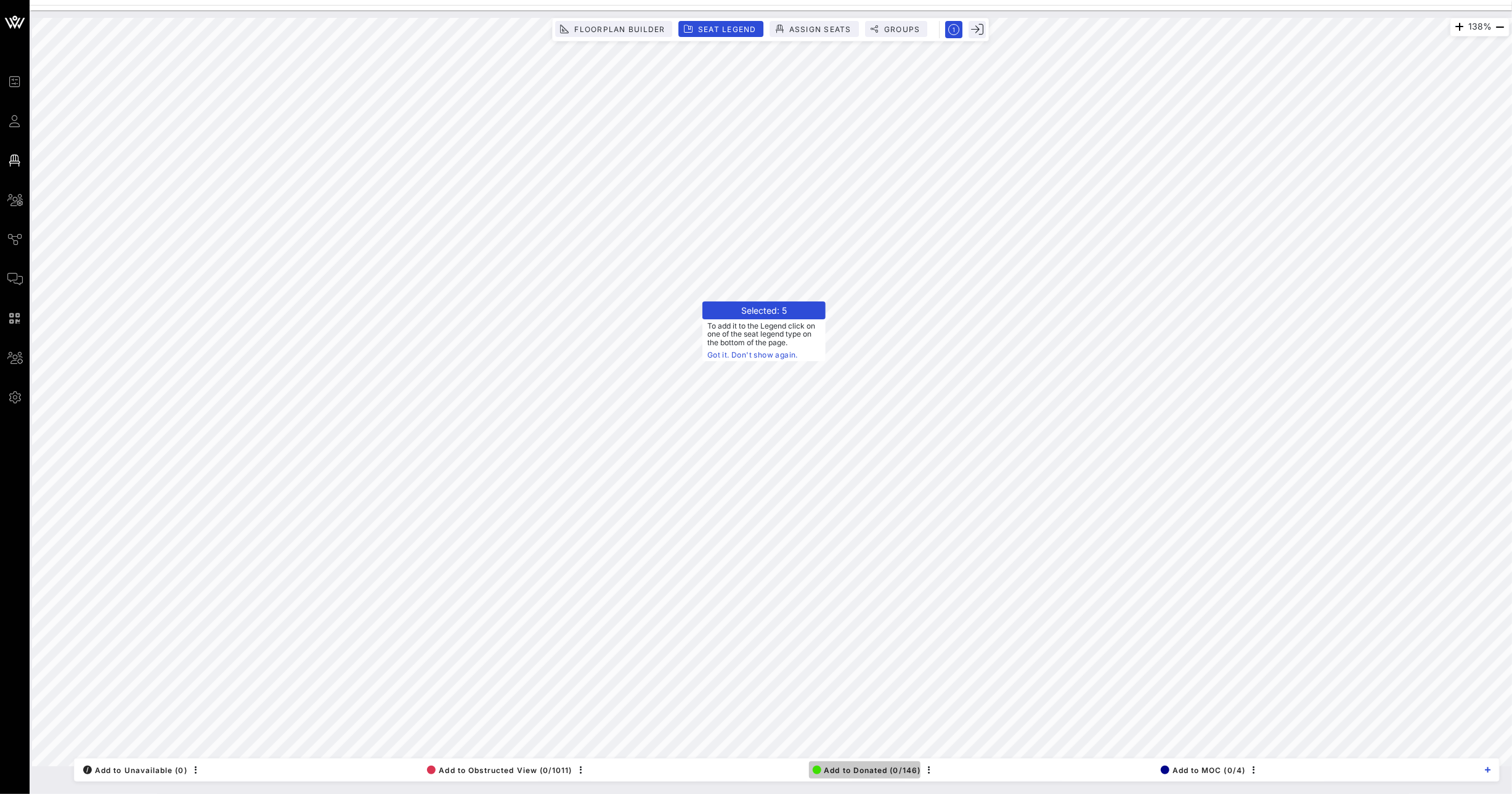
click at [857, 776] on button "Add to Donated (0/146)" at bounding box center [865, 769] width 112 height 17
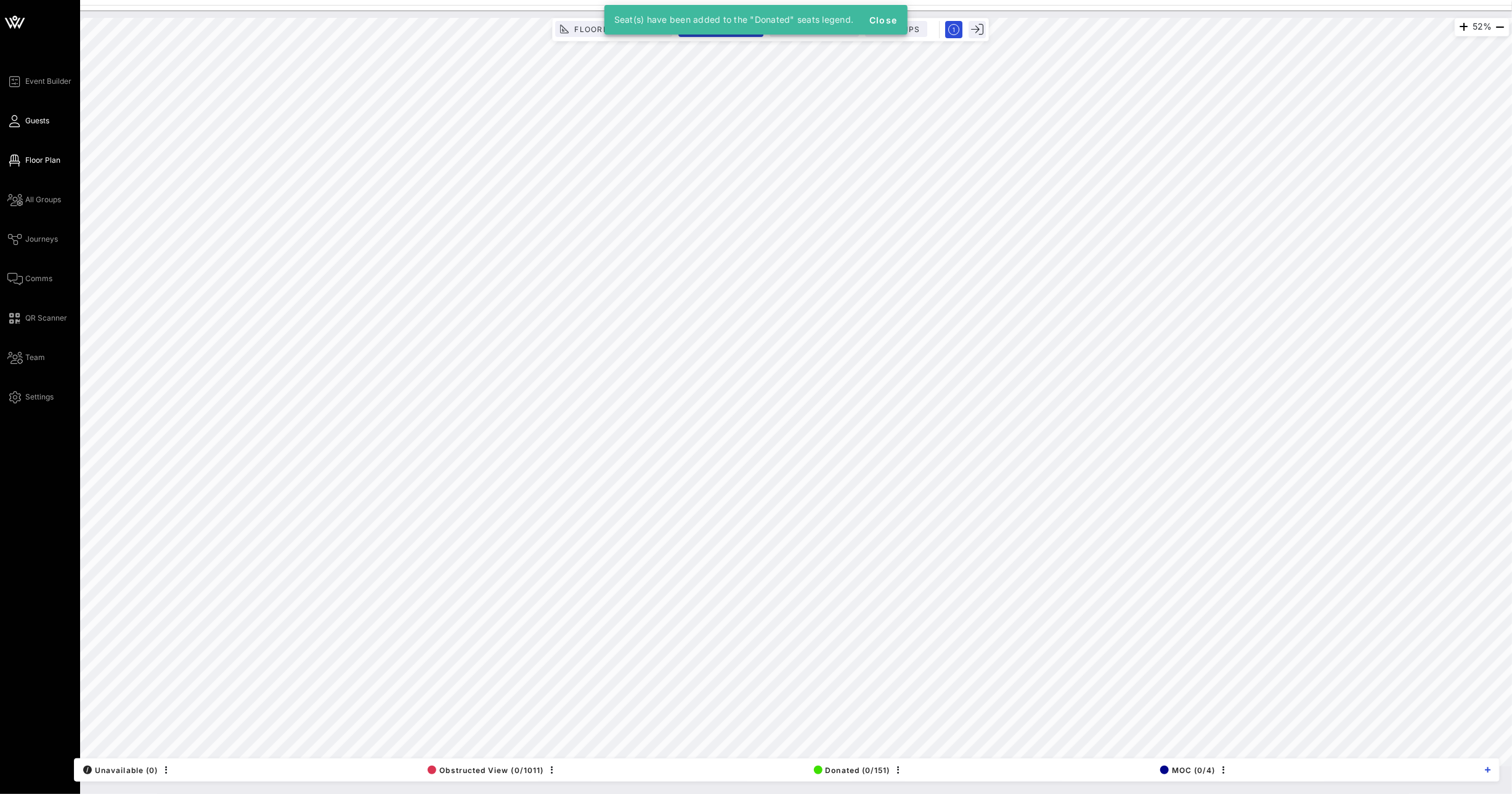
click at [16, 120] on icon at bounding box center [15, 121] width 16 height 1
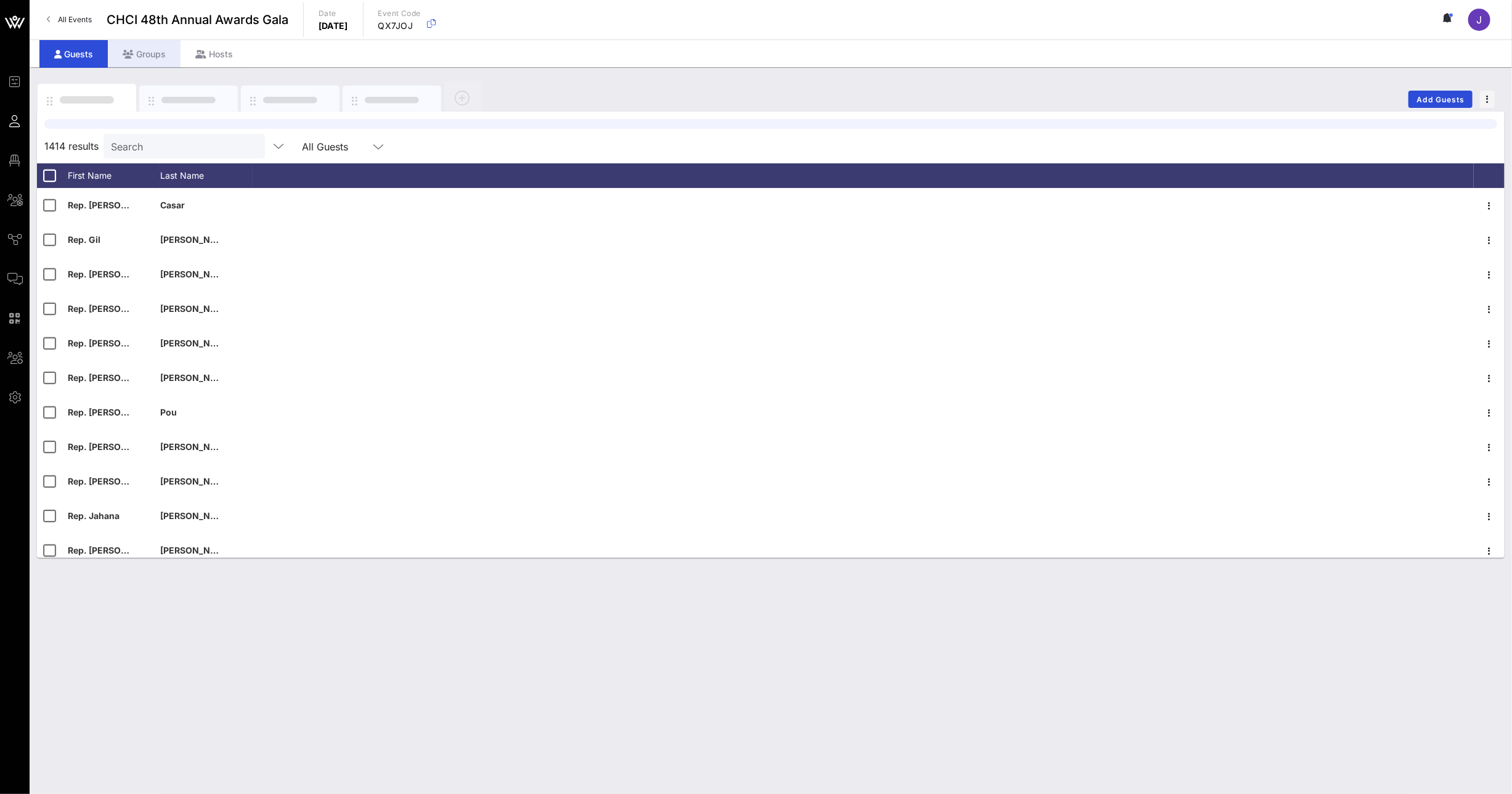
click at [160, 46] on div "Groups" at bounding box center [144, 53] width 73 height 28
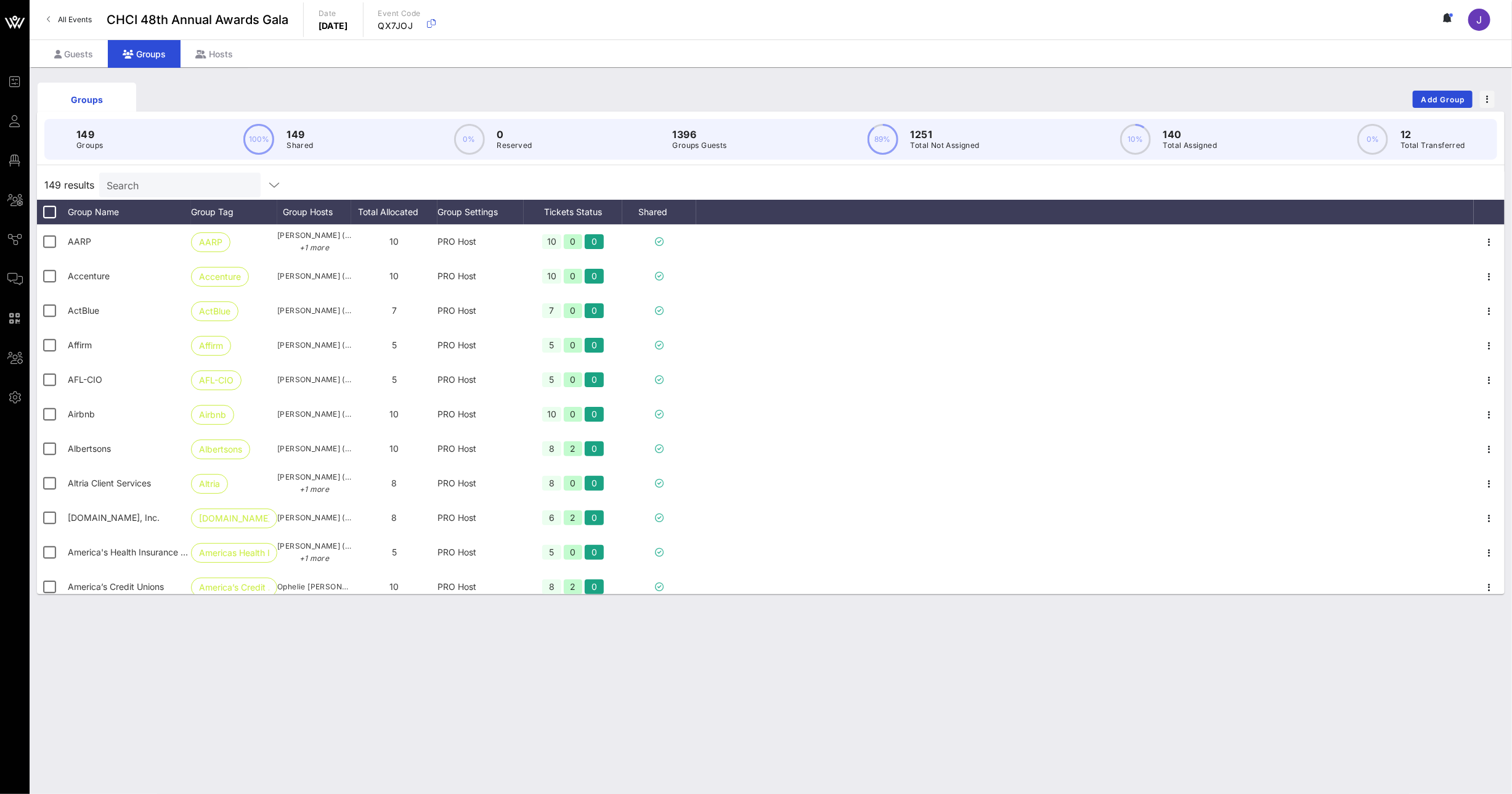
click at [169, 190] on input "Search" at bounding box center [178, 184] width 145 height 16
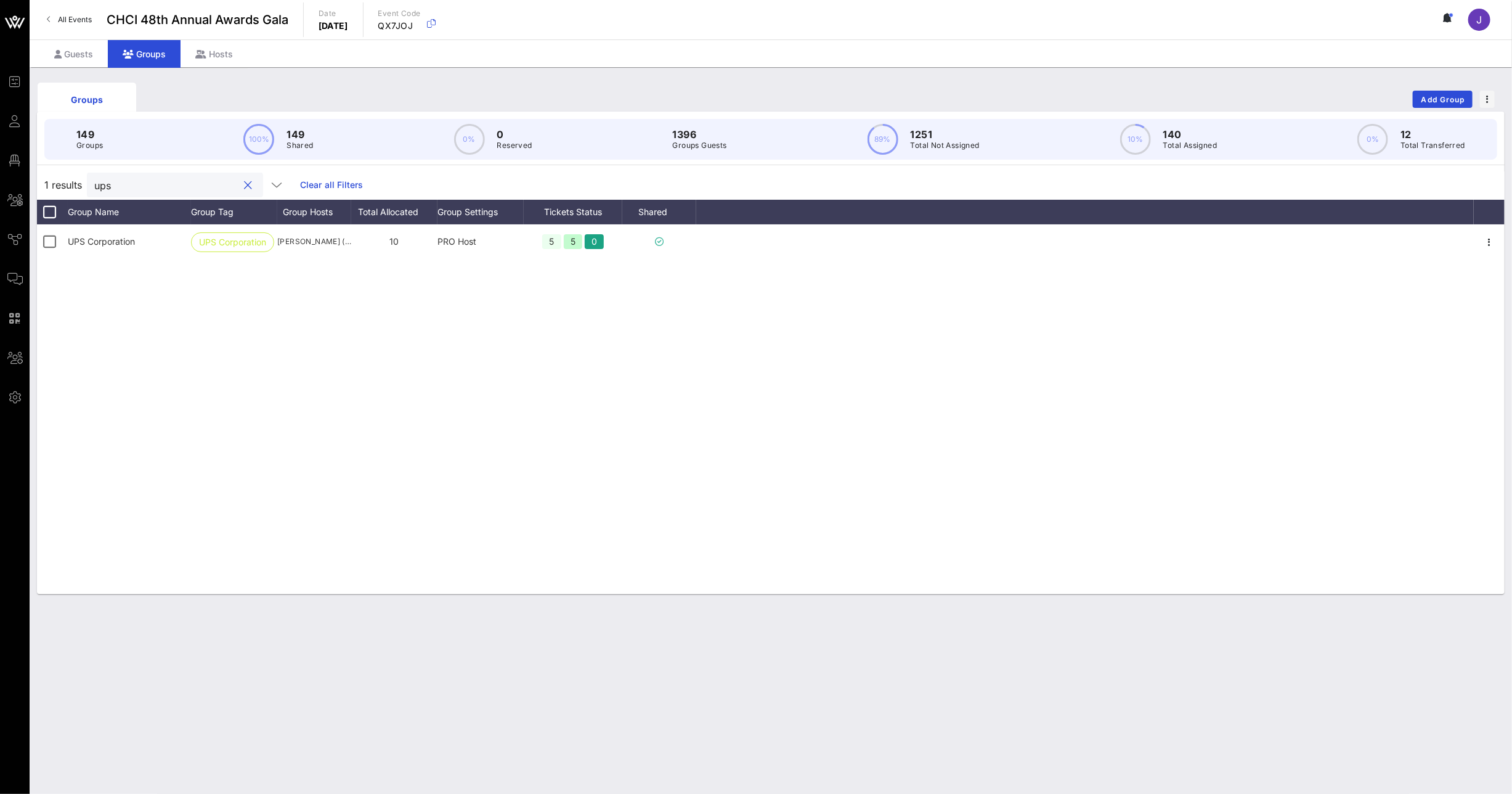
click at [101, 188] on input "ups" at bounding box center [166, 184] width 145 height 16
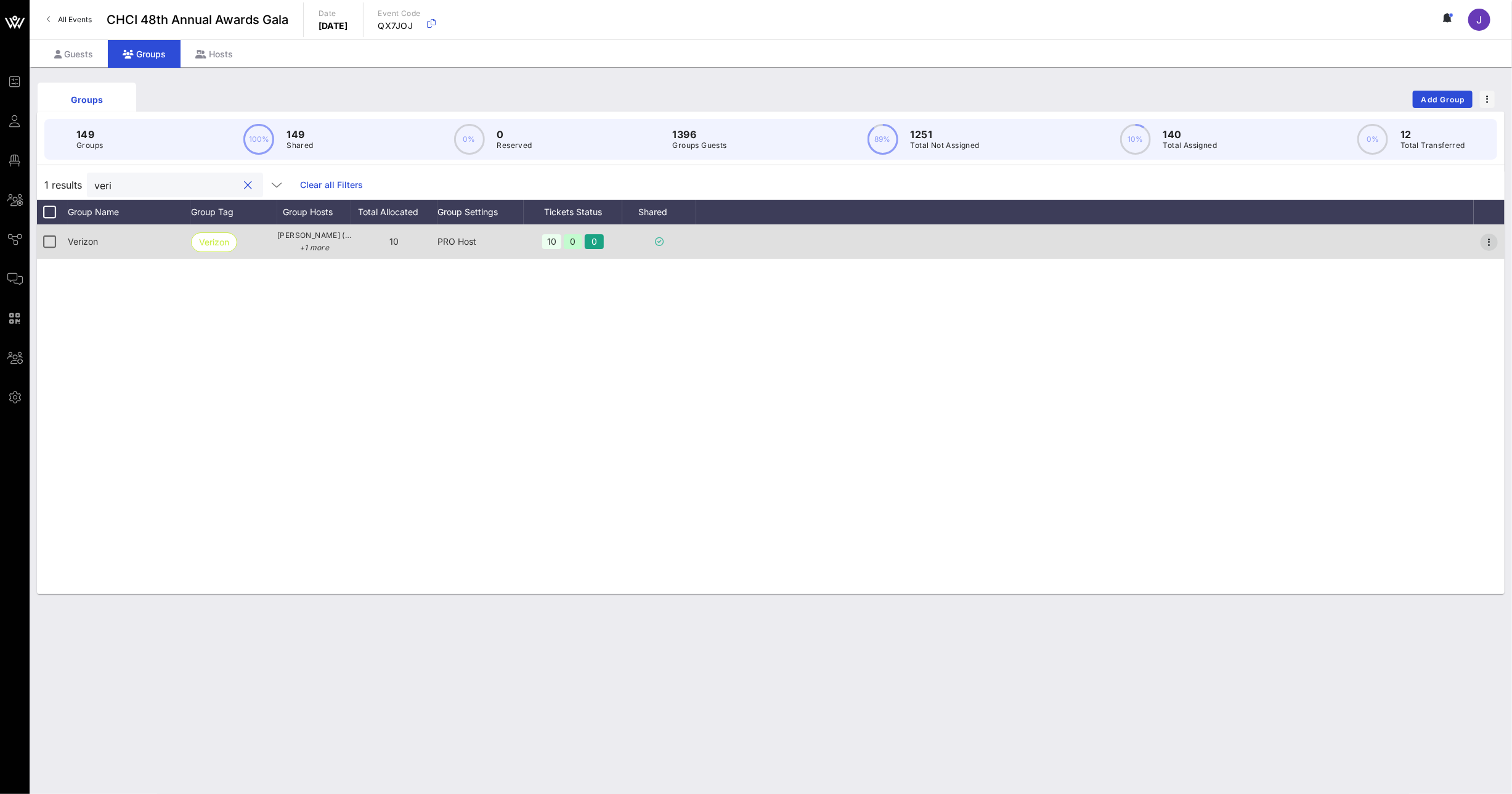
type input "veri"
click at [1487, 242] on icon "button" at bounding box center [1490, 242] width 15 height 15
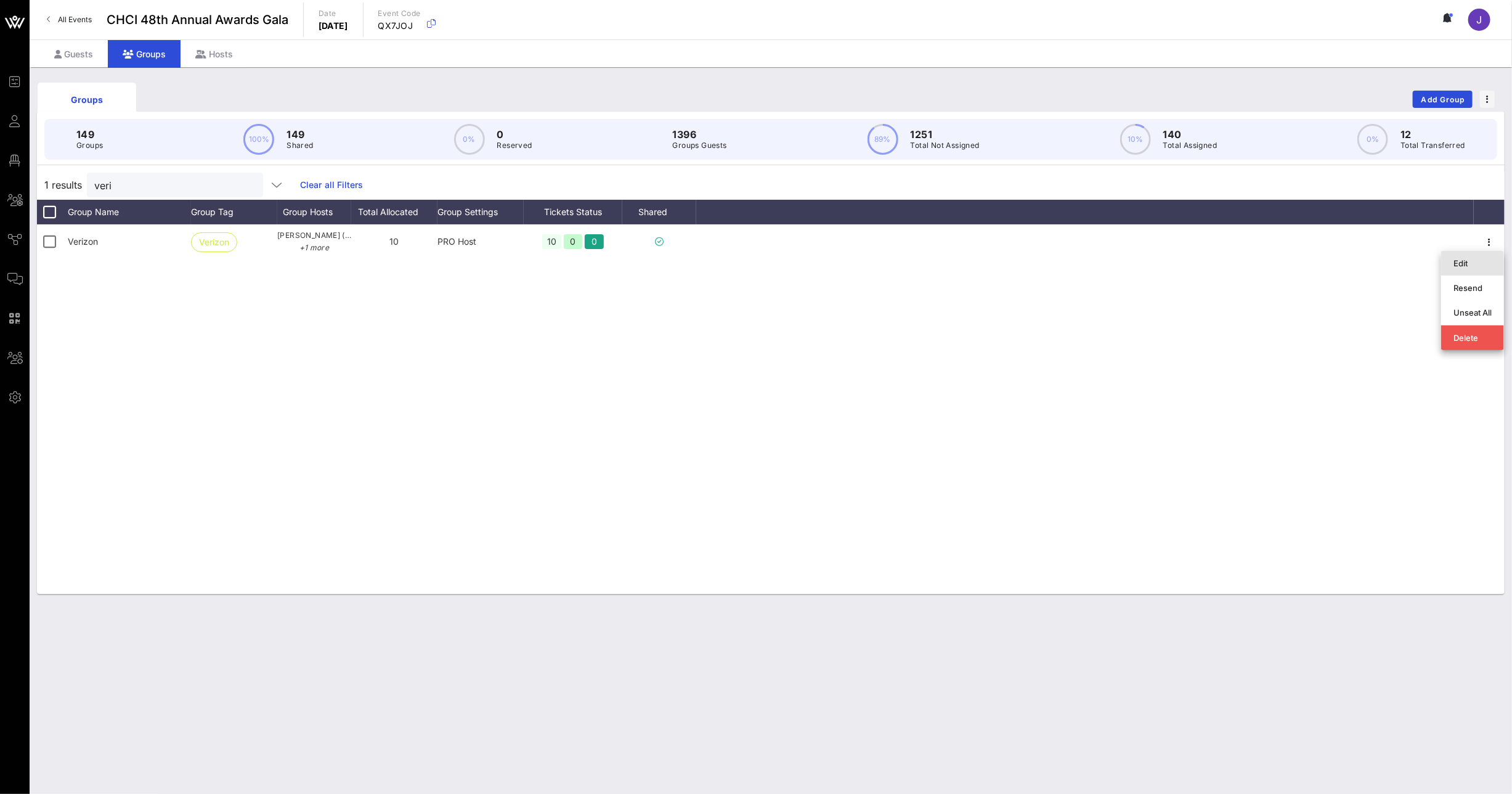
click at [1480, 261] on div "Edit" at bounding box center [1472, 263] width 38 height 10
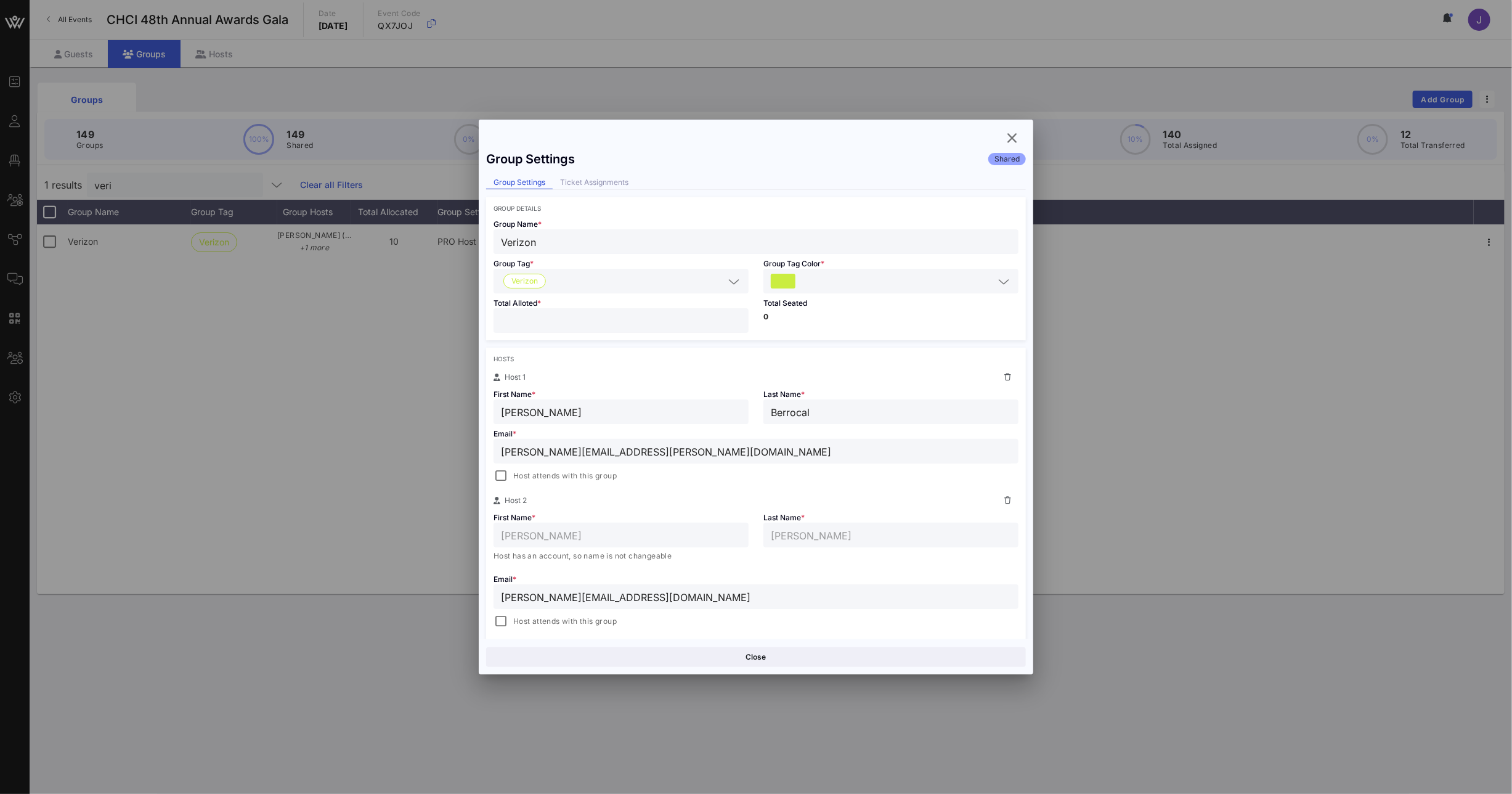
drag, startPoint x: 509, startPoint y: 319, endPoint x: 446, endPoint y: 318, distance: 63.0
click at [452, 318] on div "Event Builder Guests Floor Plan All Groups Journeys Comms QR Scanner Team Setti…" at bounding box center [756, 397] width 1512 height 794
type input "*"
click at [947, 659] on button "Save" at bounding box center [892, 657] width 267 height 19
click at [1013, 144] on icon "button" at bounding box center [1012, 138] width 15 height 15
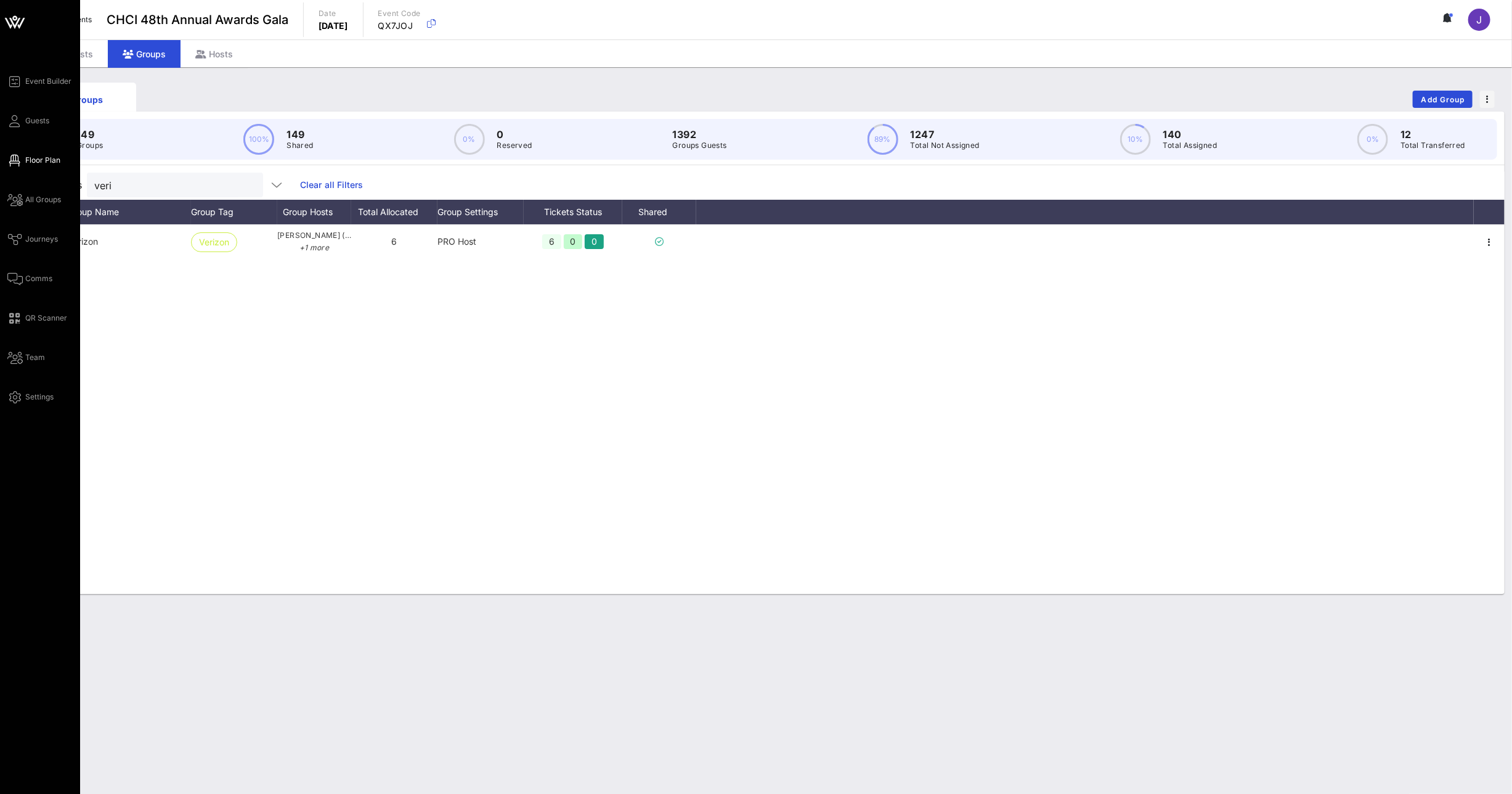
click at [35, 159] on span "Floor Plan" at bounding box center [43, 160] width 35 height 11
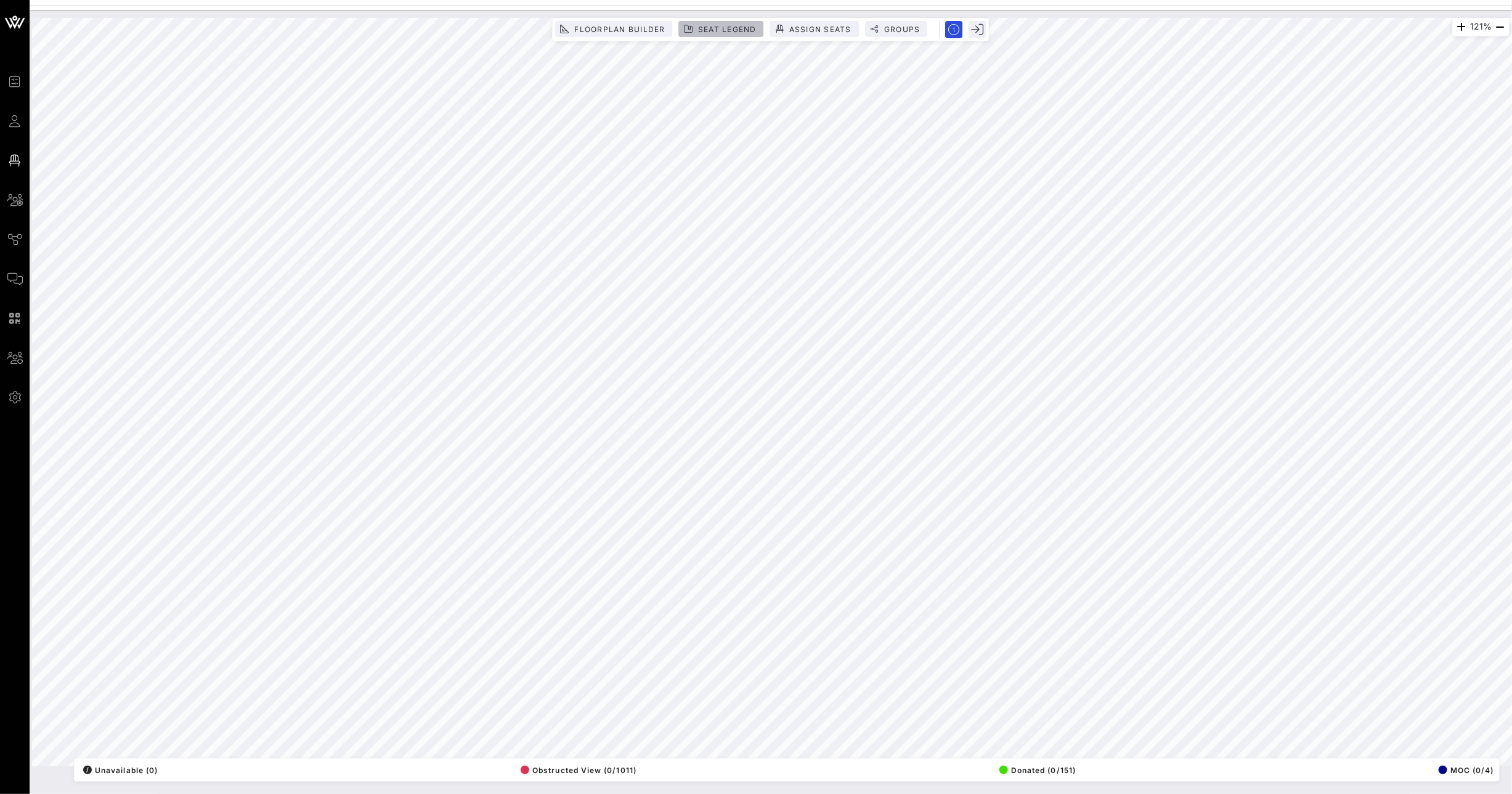
click at [726, 25] on span "Seat Legend" at bounding box center [726, 29] width 59 height 9
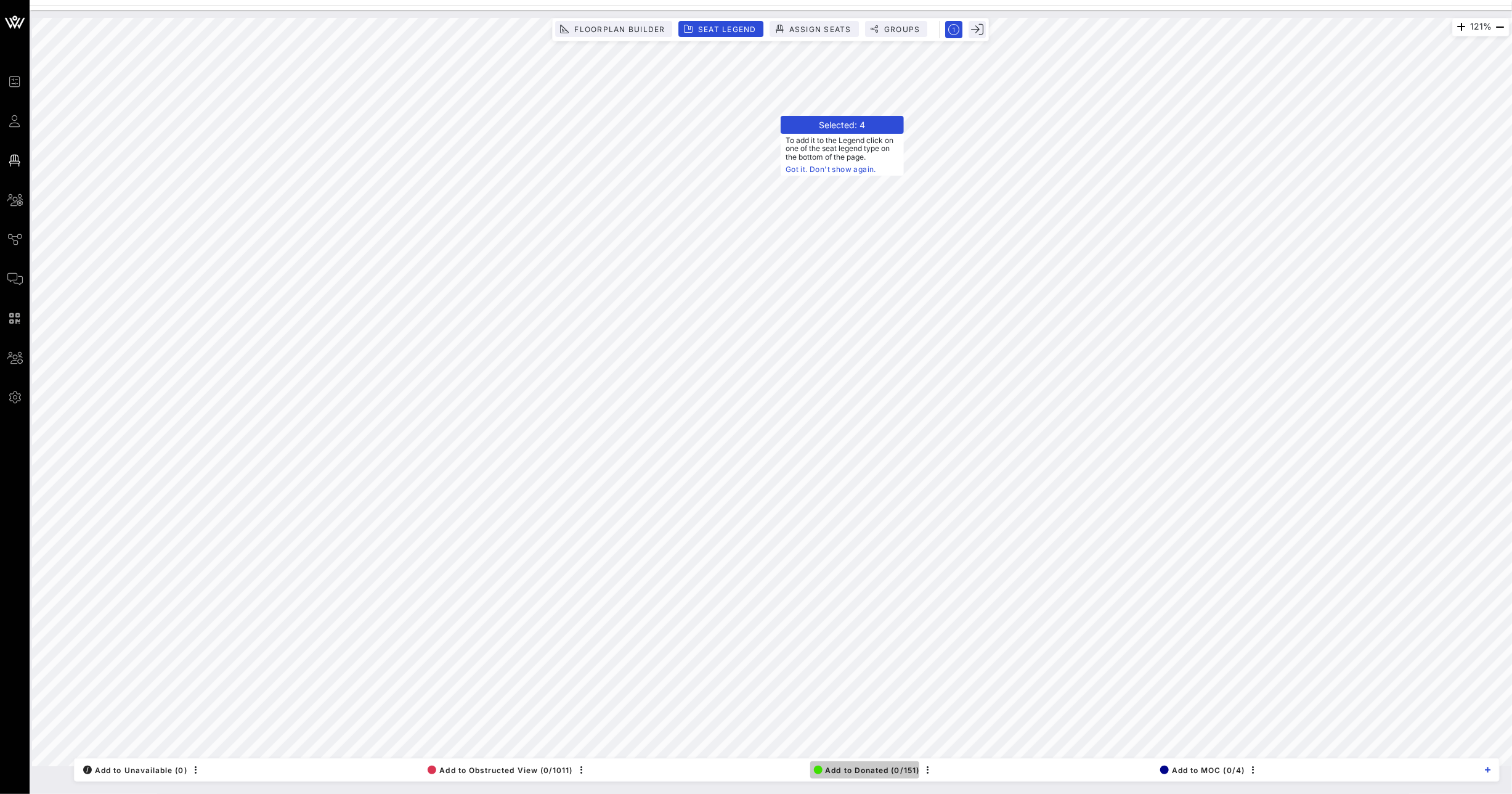
click at [884, 770] on span "Add to Donated (0/151)" at bounding box center [867, 770] width 106 height 9
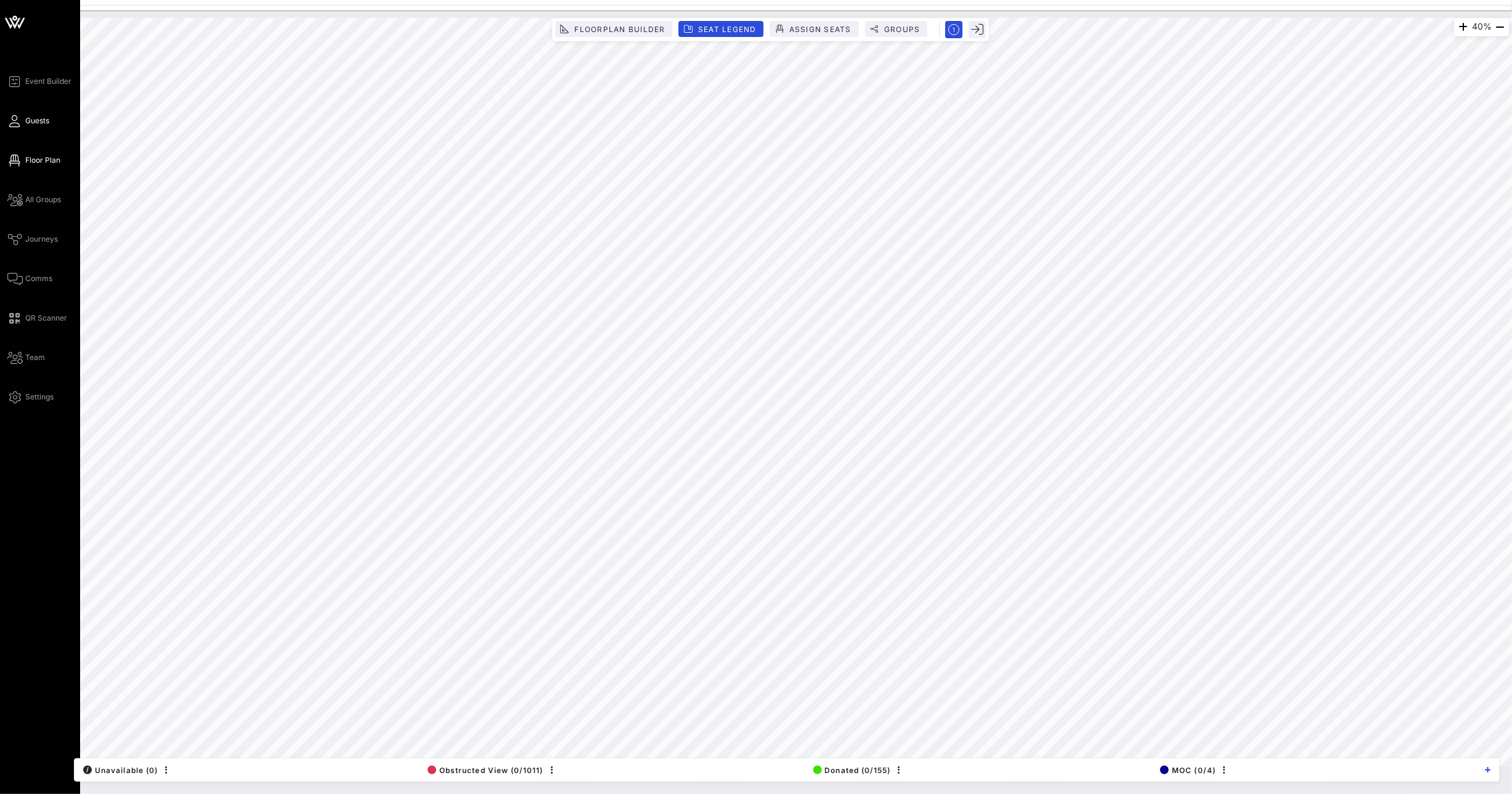
click at [16, 127] on link "Guests" at bounding box center [28, 121] width 42 height 15
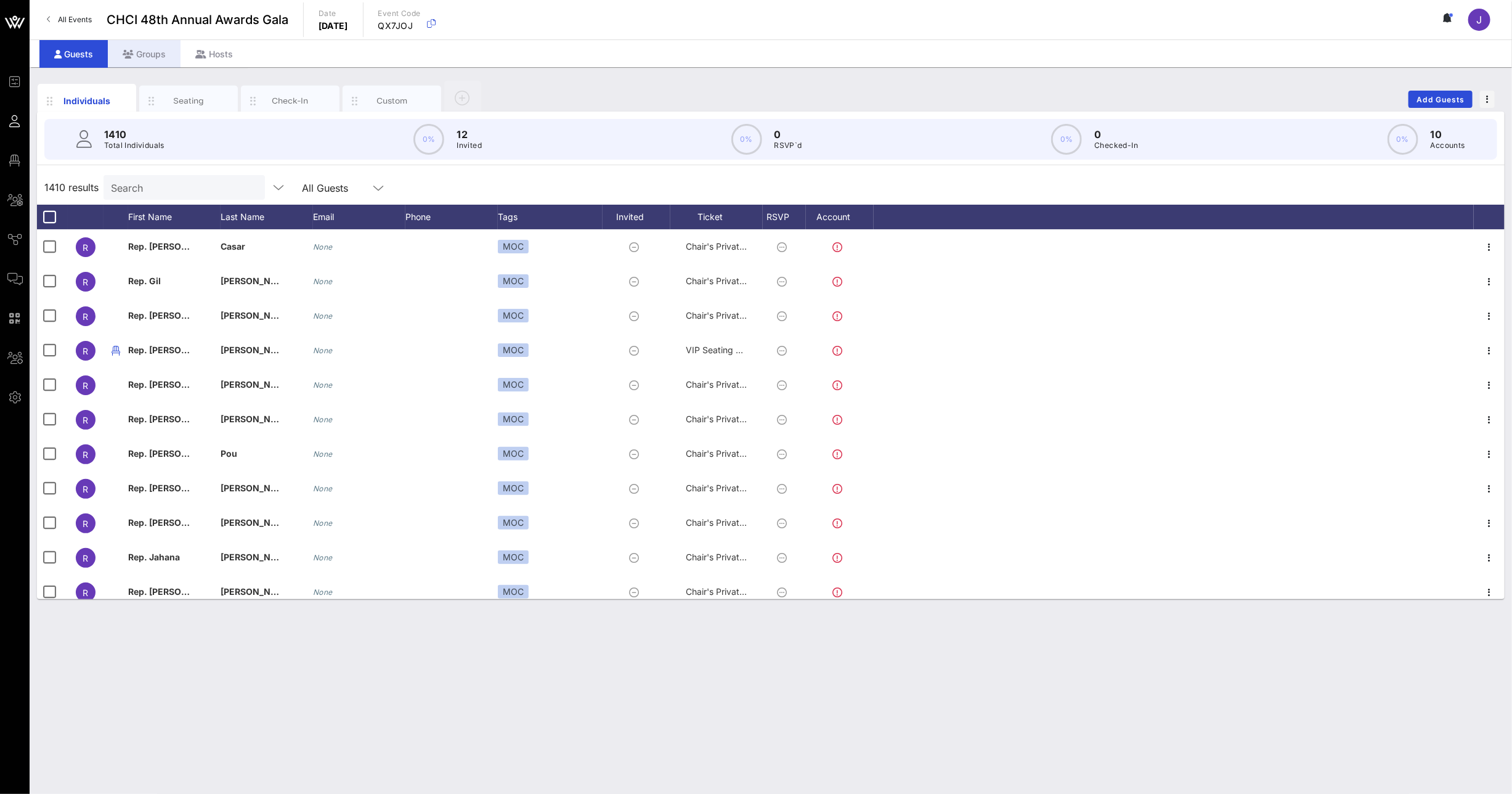
click at [139, 61] on div "Groups" at bounding box center [144, 53] width 73 height 28
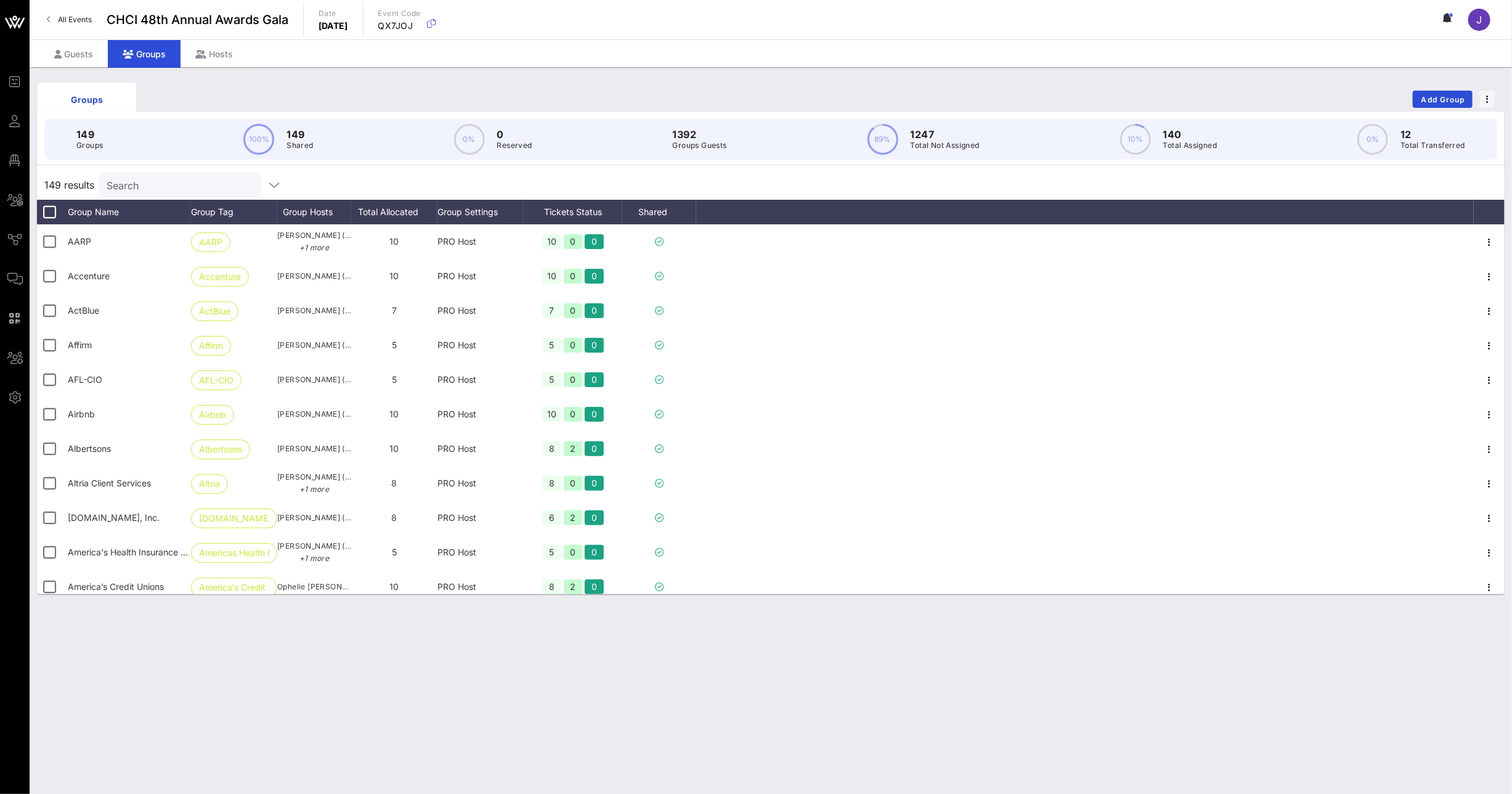
click at [141, 175] on div "Search" at bounding box center [178, 184] width 145 height 25
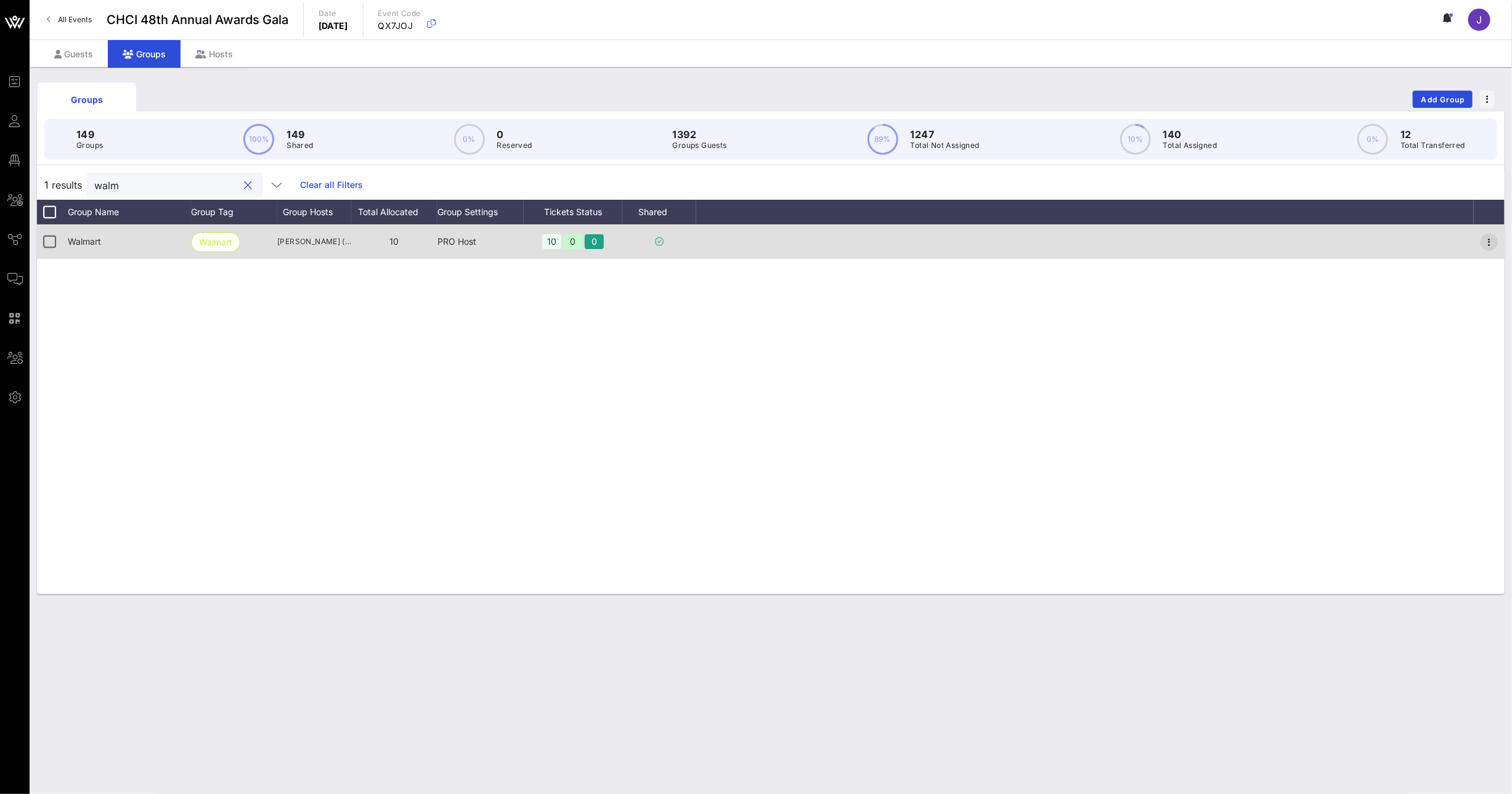
type input "walm"
click at [1489, 240] on icon "button" at bounding box center [1490, 242] width 15 height 15
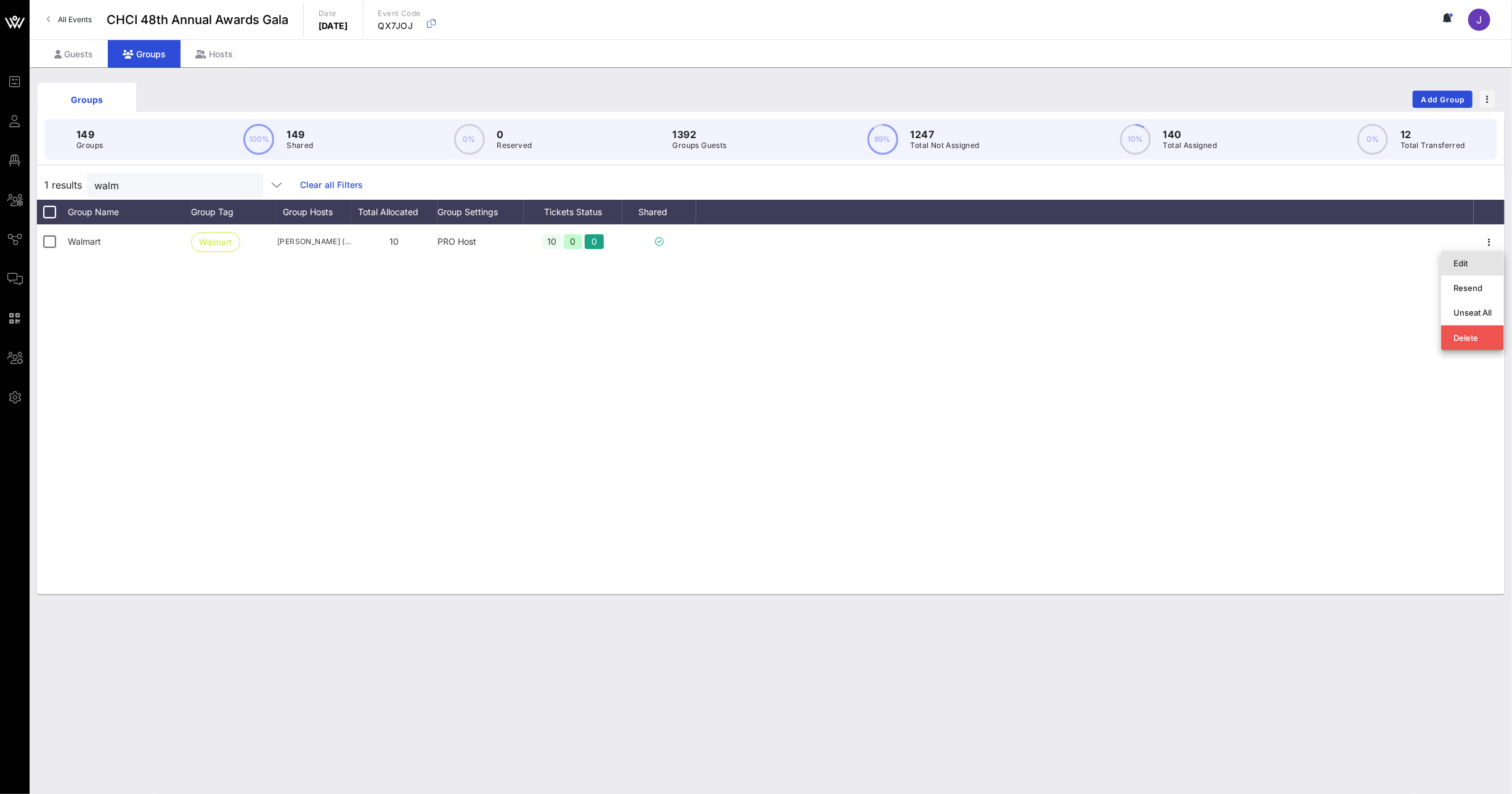
click at [1461, 262] on div "Edit" at bounding box center [1472, 263] width 38 height 10
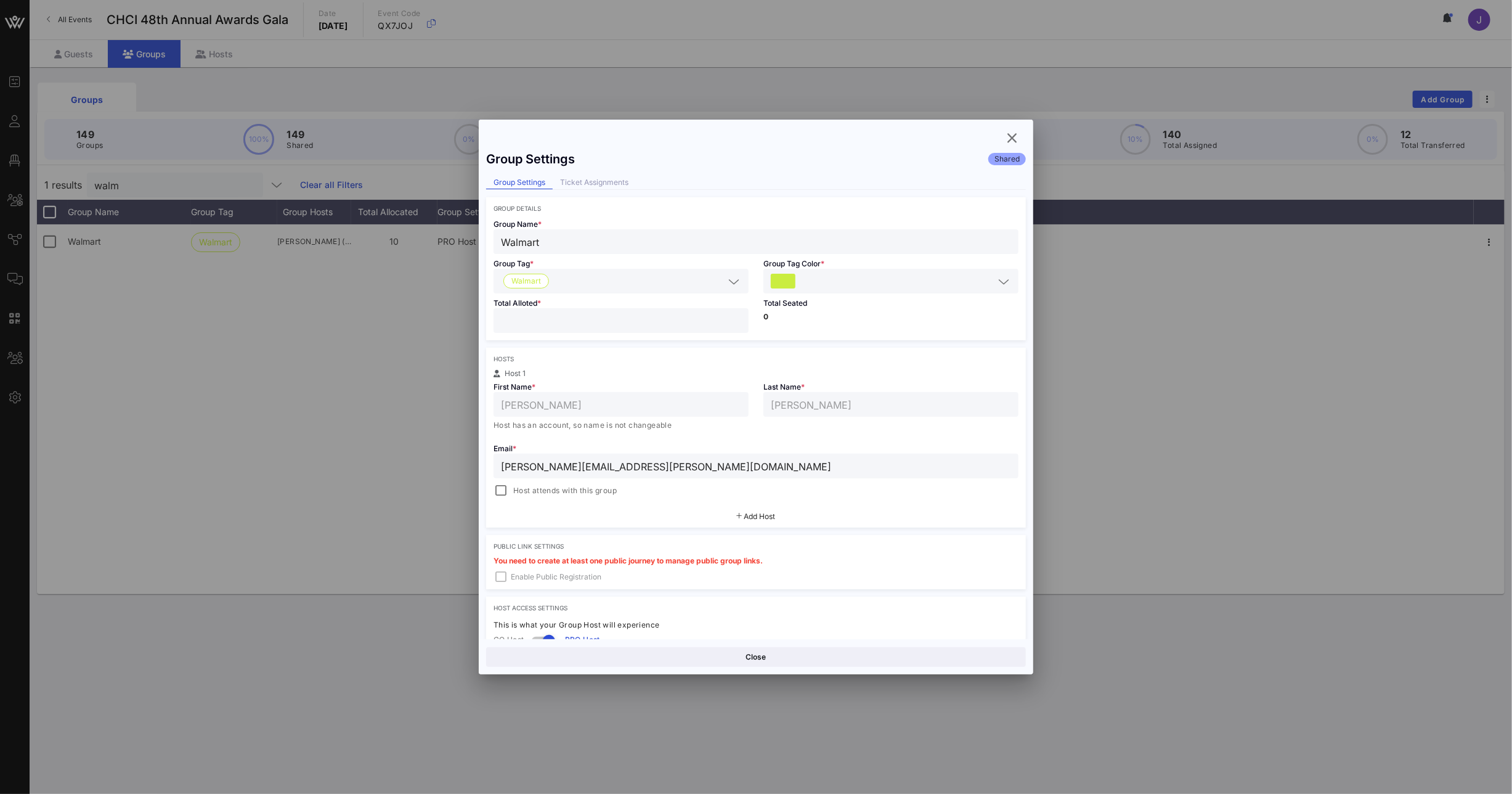
drag, startPoint x: 492, startPoint y: 321, endPoint x: 423, endPoint y: 316, distance: 69.2
click at [467, 318] on div "Event Builder Guests Floor Plan All Groups Journeys Comms QR Scanner Team Setti…" at bounding box center [756, 397] width 1512 height 794
type input "*"
click at [844, 655] on button "Save" at bounding box center [892, 657] width 267 height 19
click at [948, 657] on button "Save" at bounding box center [892, 657] width 267 height 19
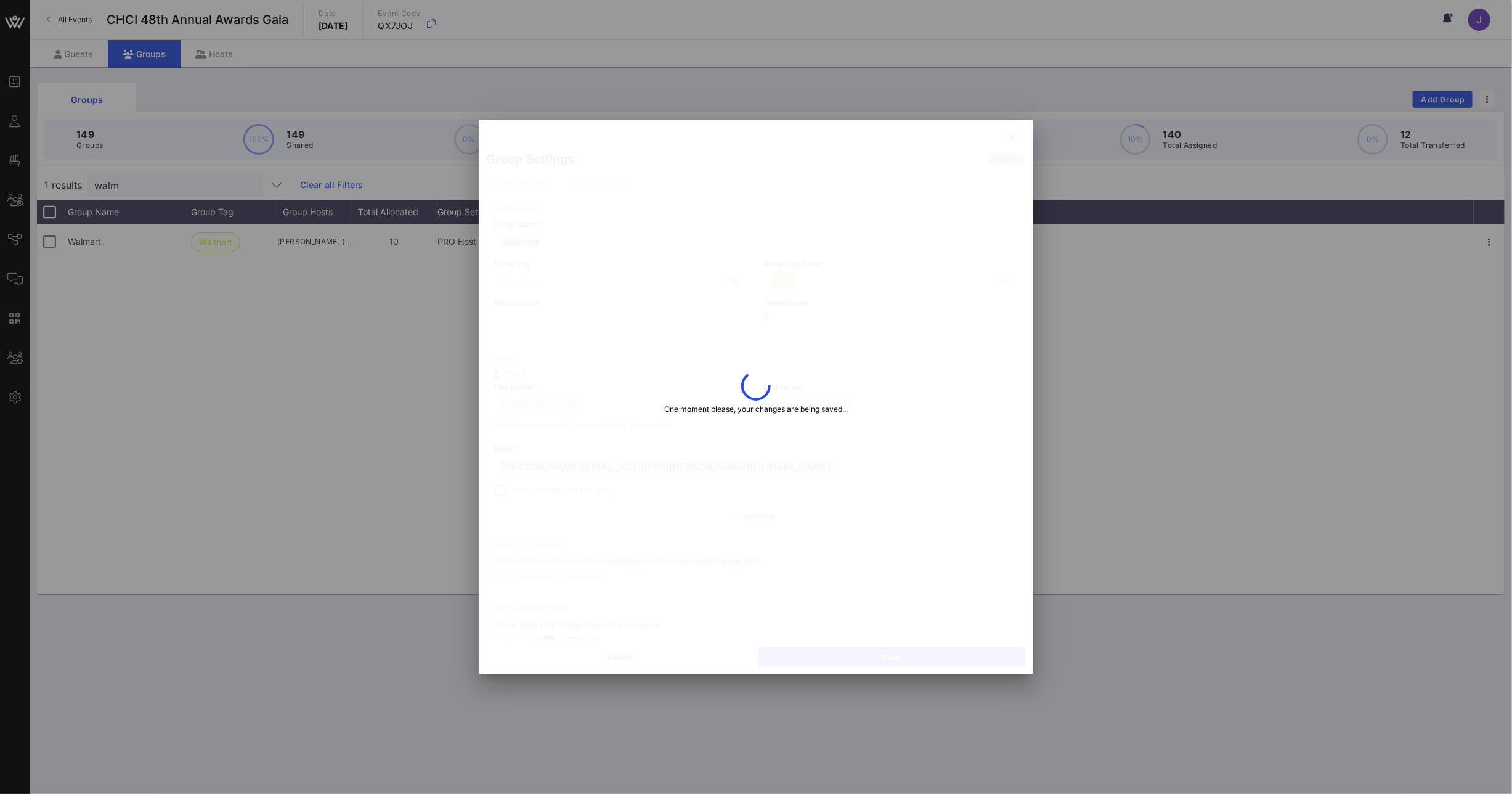
click at [267, 327] on div at bounding box center [756, 397] width 1512 height 794
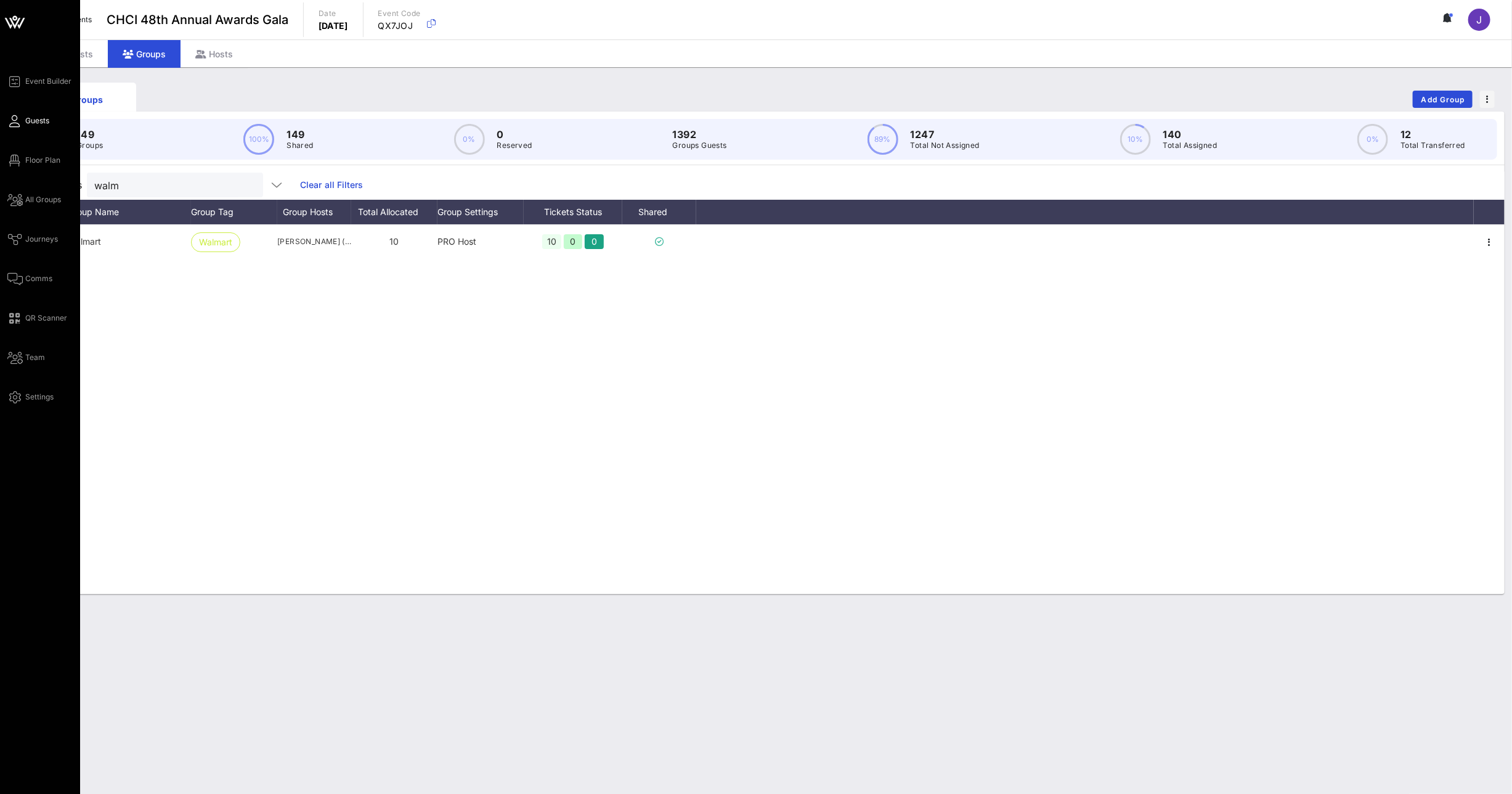
click at [12, 122] on icon at bounding box center [15, 121] width 16 height 1
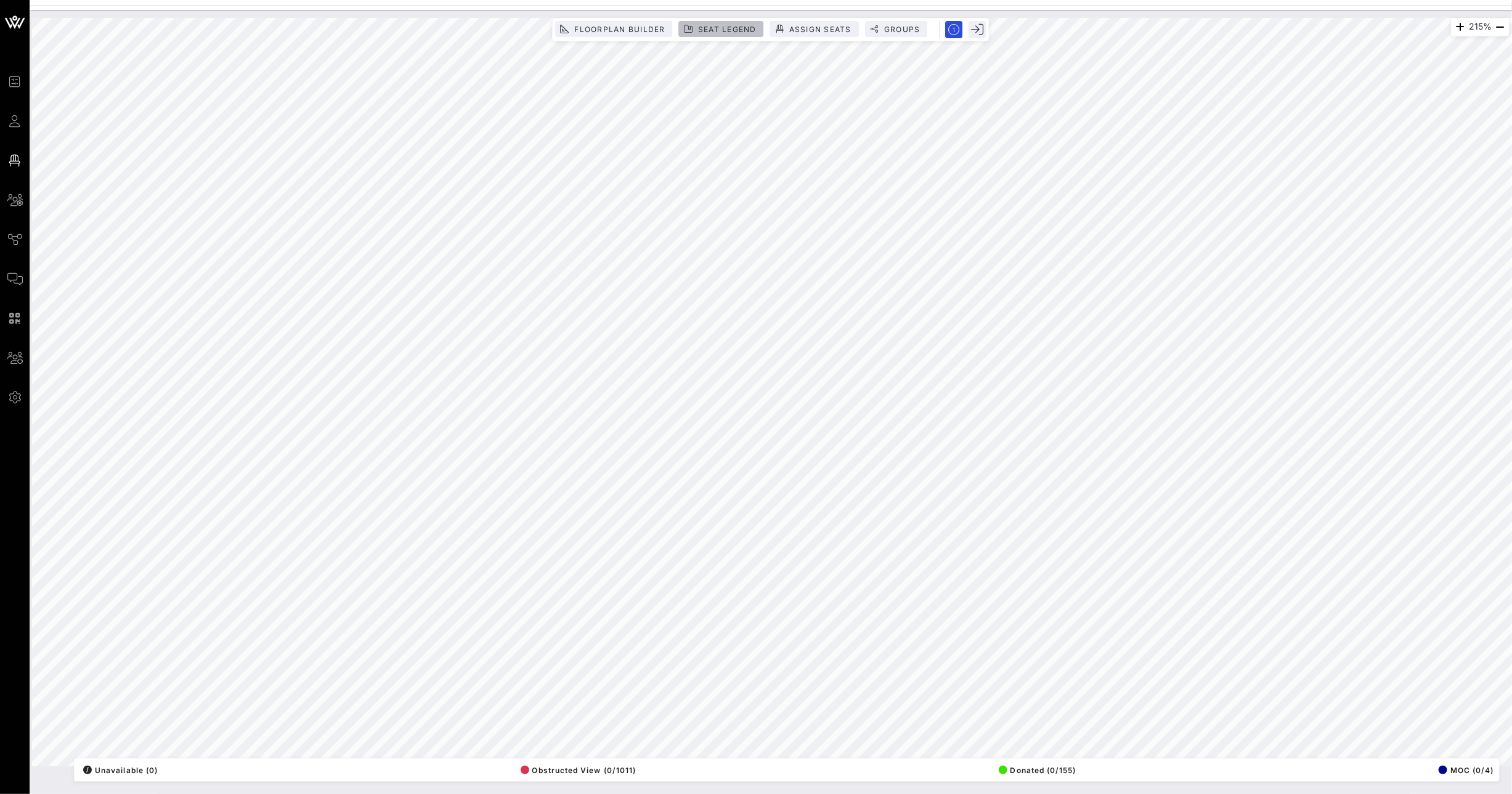
click at [737, 29] on span "Seat Legend" at bounding box center [726, 29] width 59 height 9
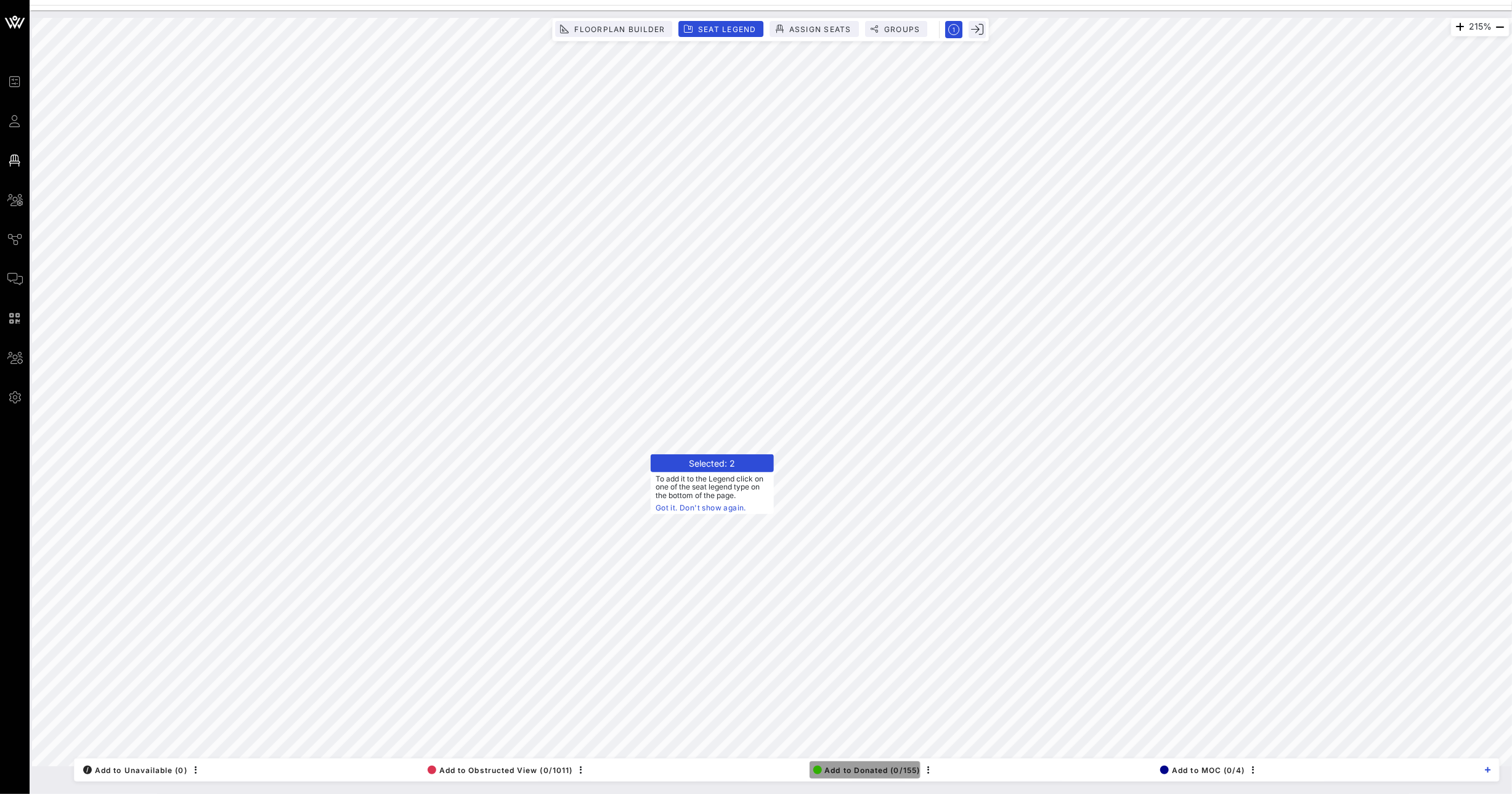
click at [880, 772] on span "Add to Donated (0/155)" at bounding box center [866, 770] width 107 height 9
click at [867, 769] on span "Add to Donated (0/157)" at bounding box center [866, 770] width 107 height 9
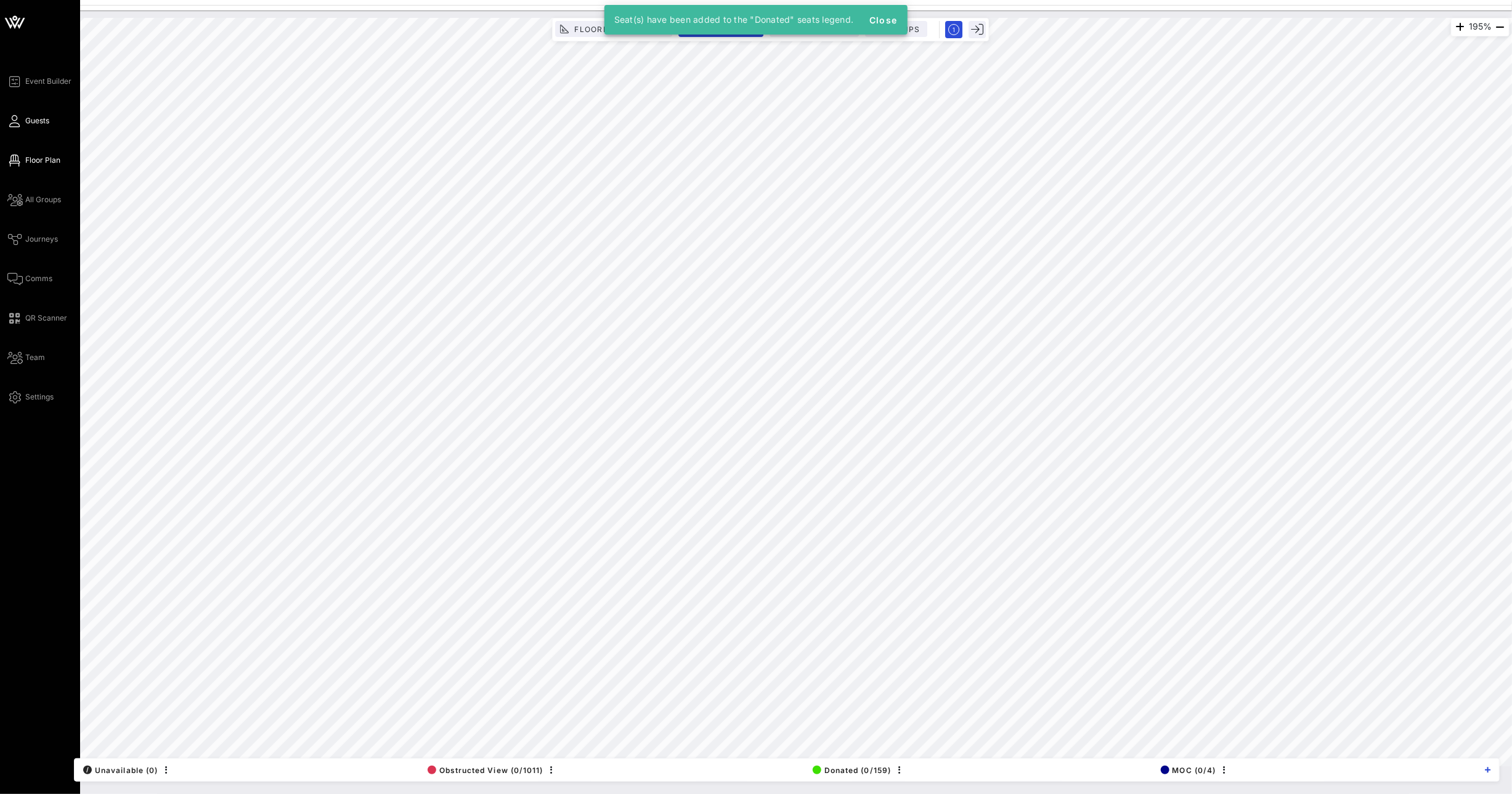
click at [22, 122] on link "Guests" at bounding box center [28, 121] width 42 height 15
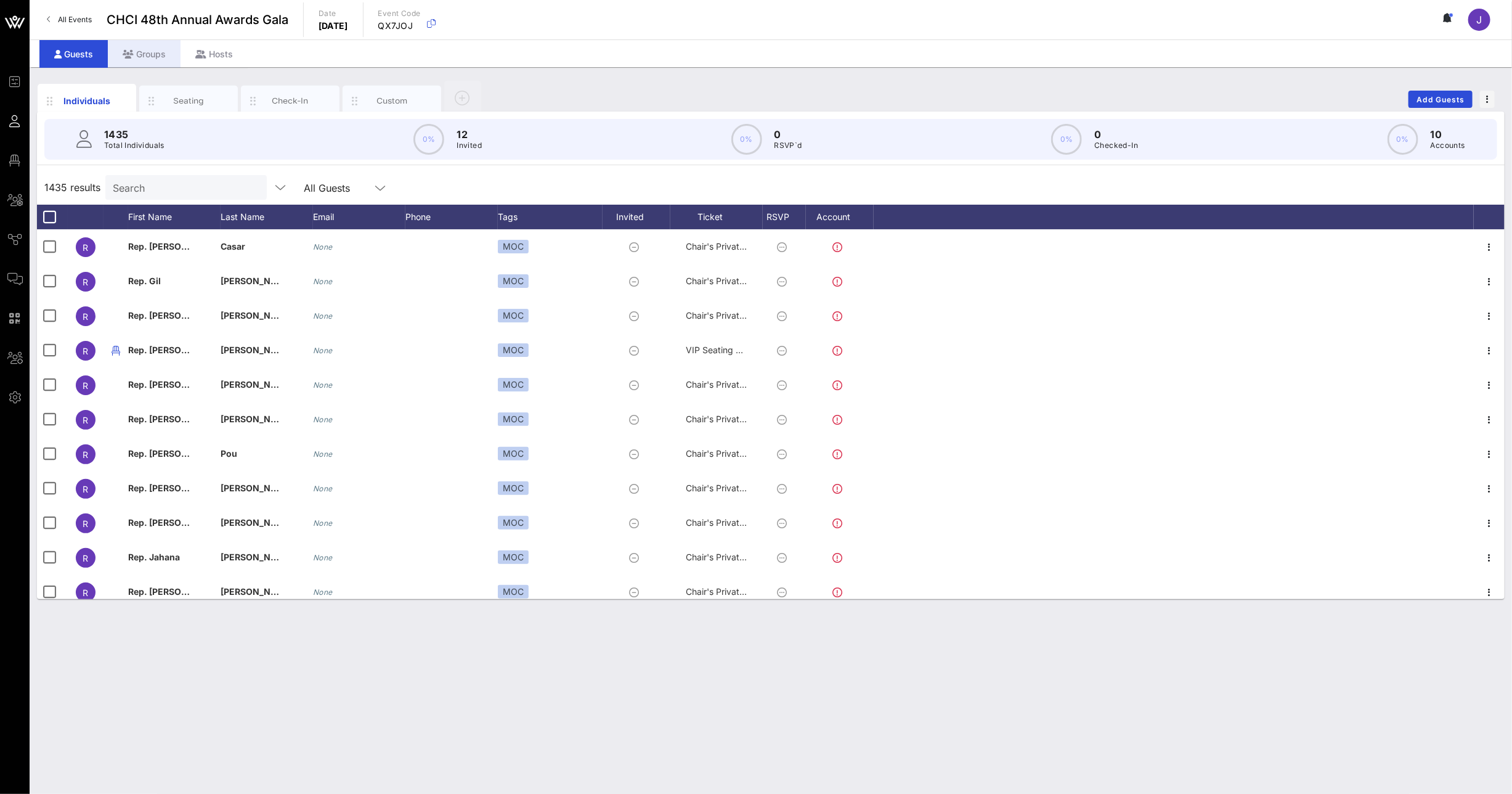
click at [135, 55] on div "Groups" at bounding box center [144, 53] width 73 height 28
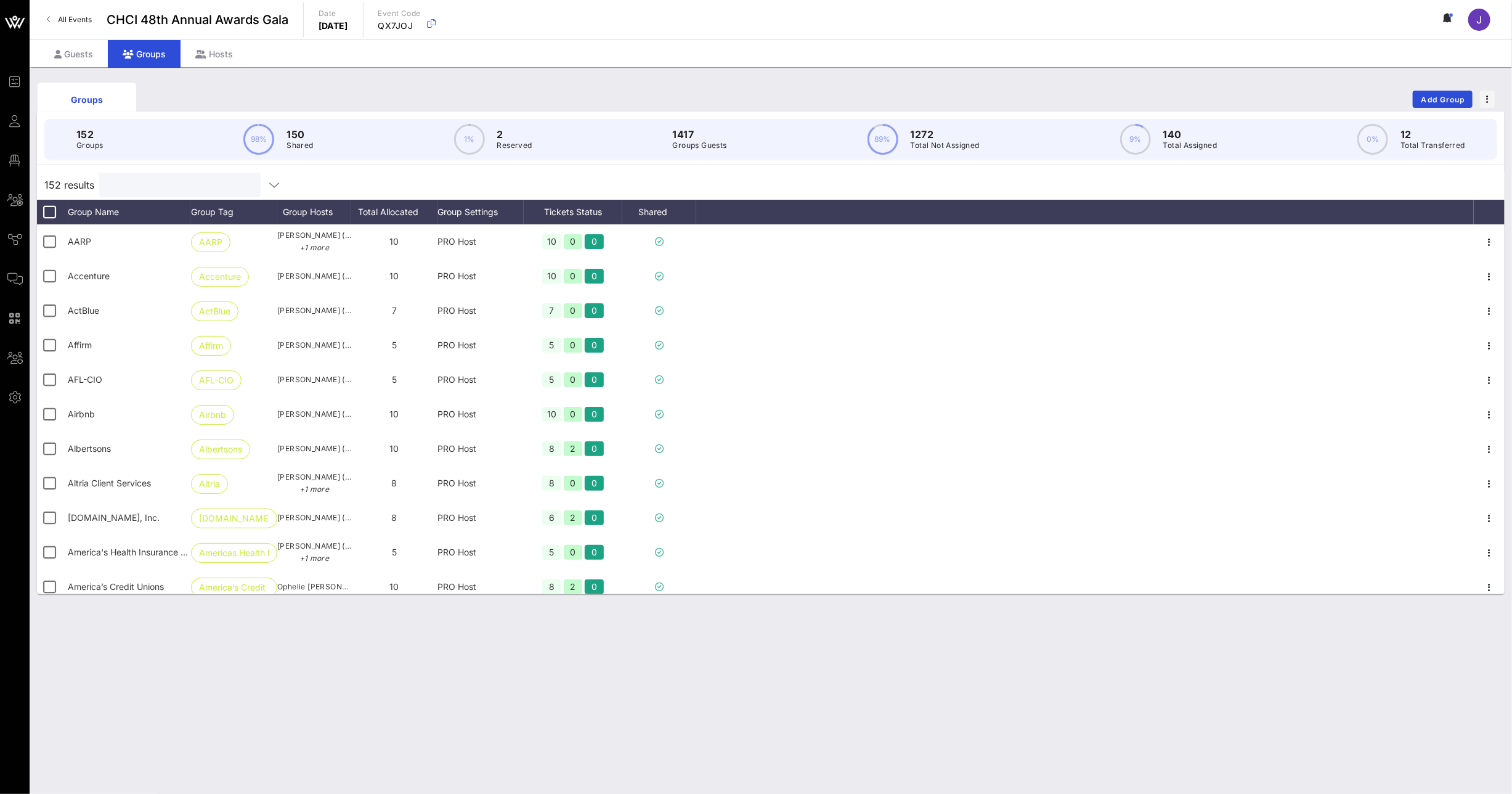
click at [144, 178] on input "text" at bounding box center [178, 184] width 145 height 16
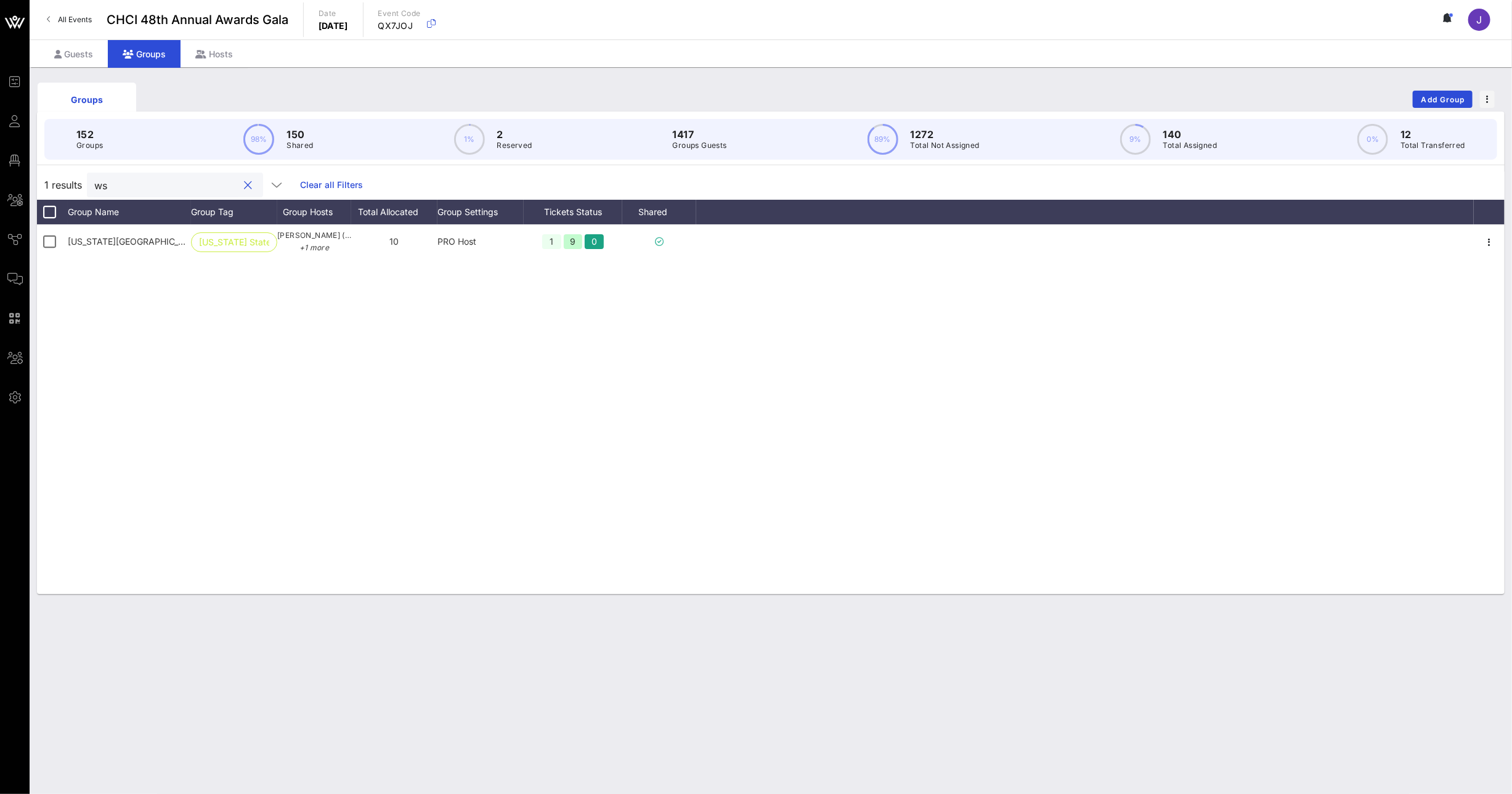
type input "w"
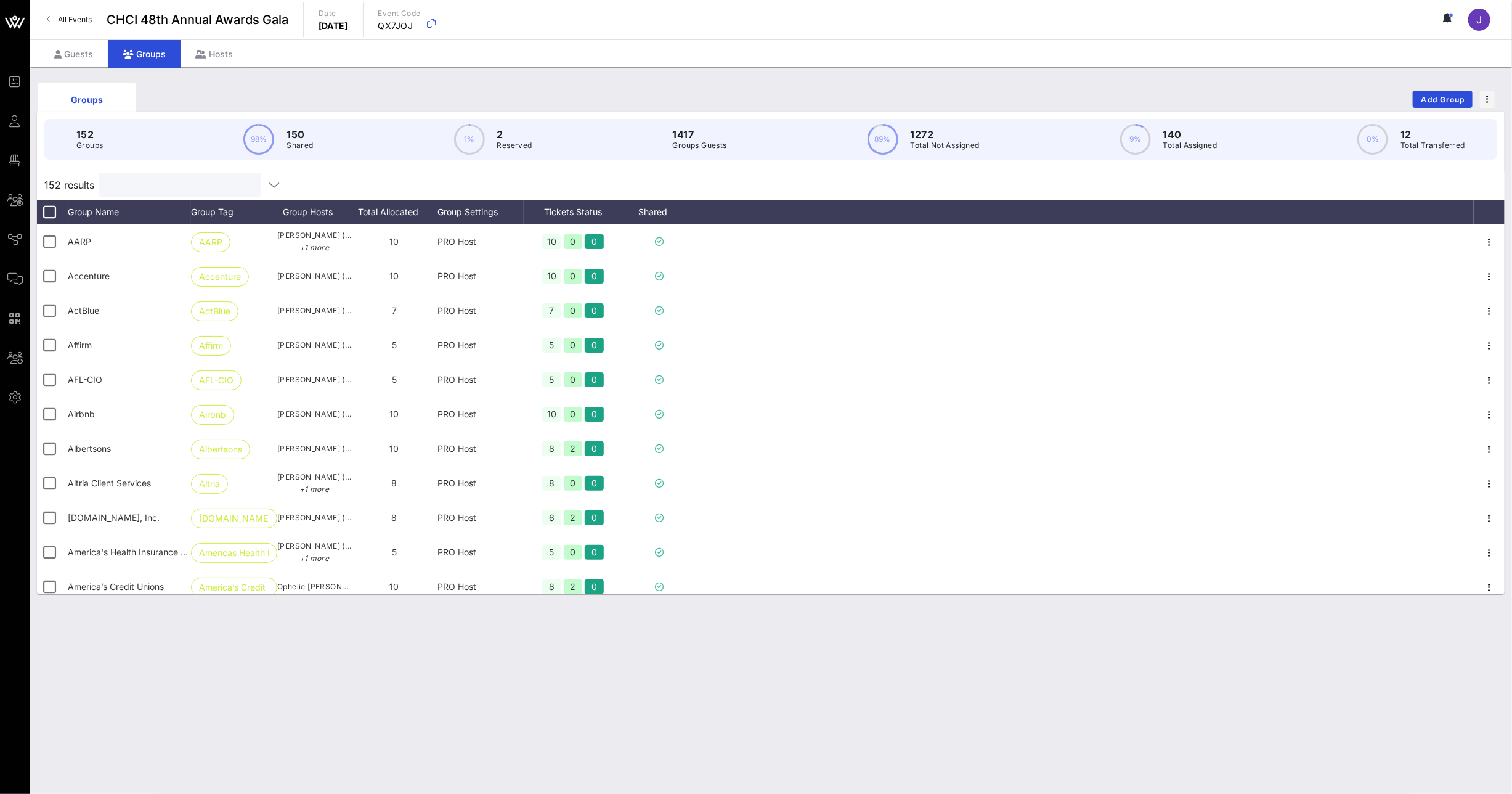
type input "e"
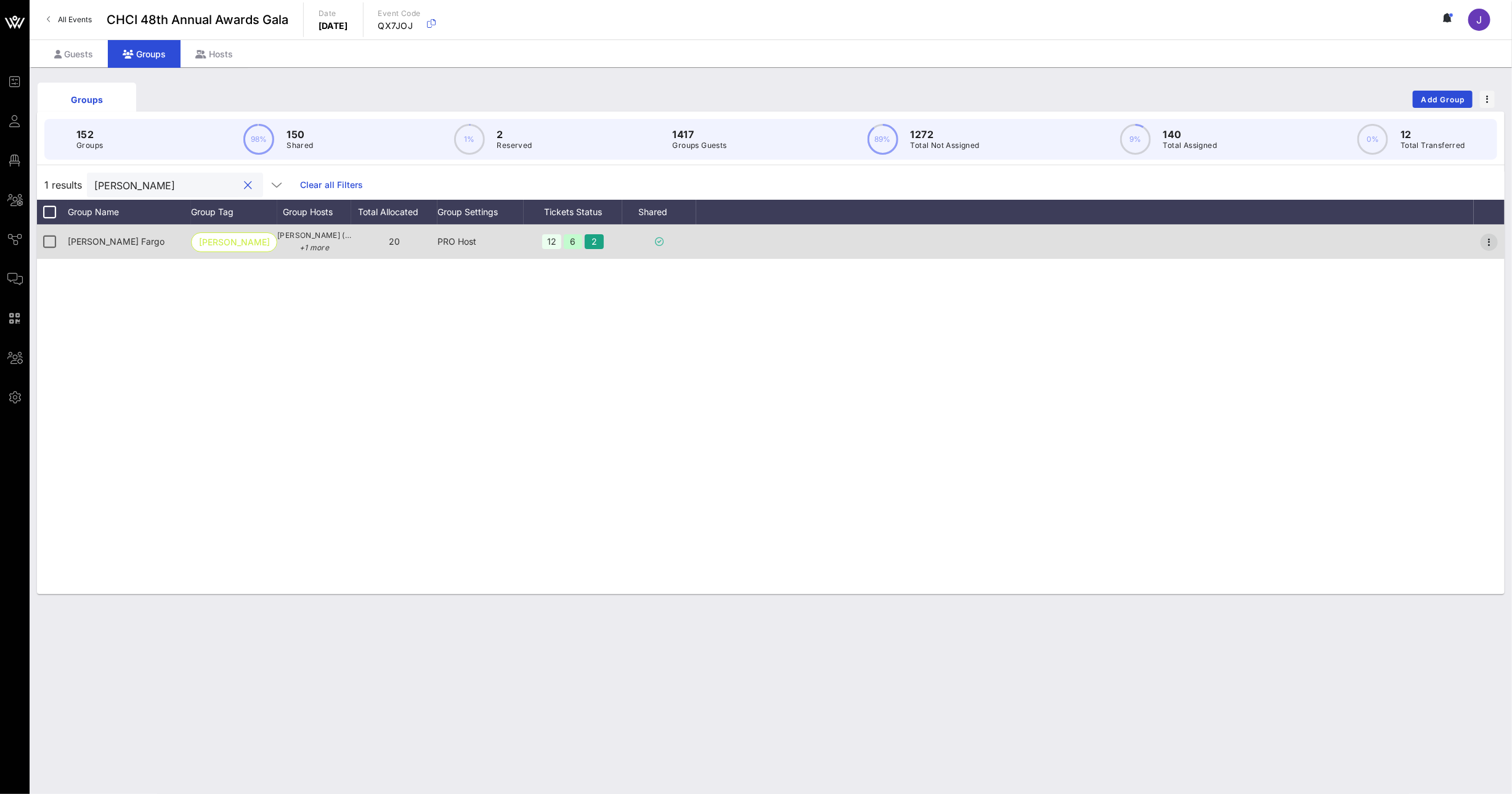
type input "wells"
click at [1486, 238] on icon "button" at bounding box center [1490, 242] width 15 height 15
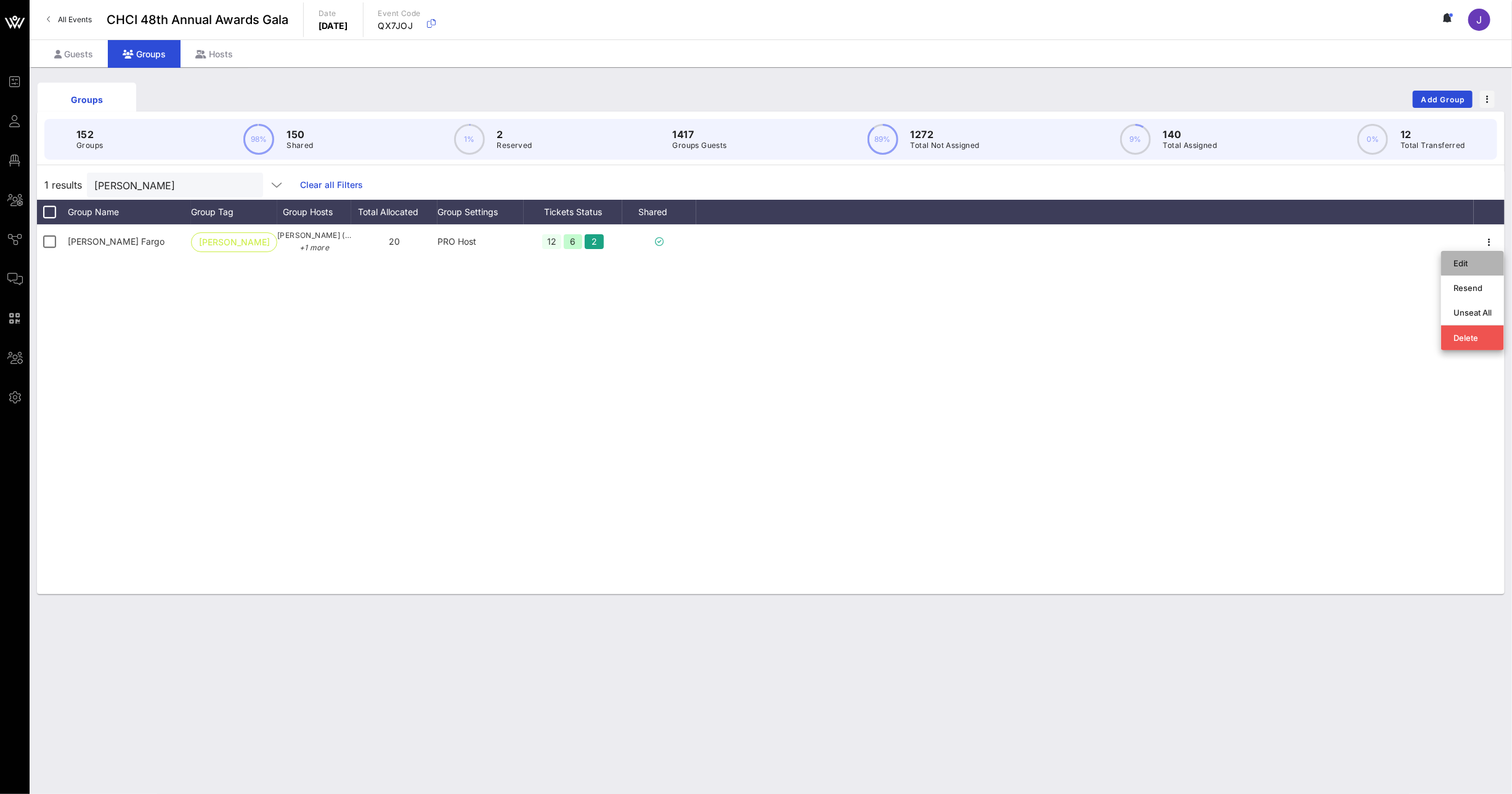
click at [1468, 264] on div "Edit" at bounding box center [1472, 263] width 38 height 10
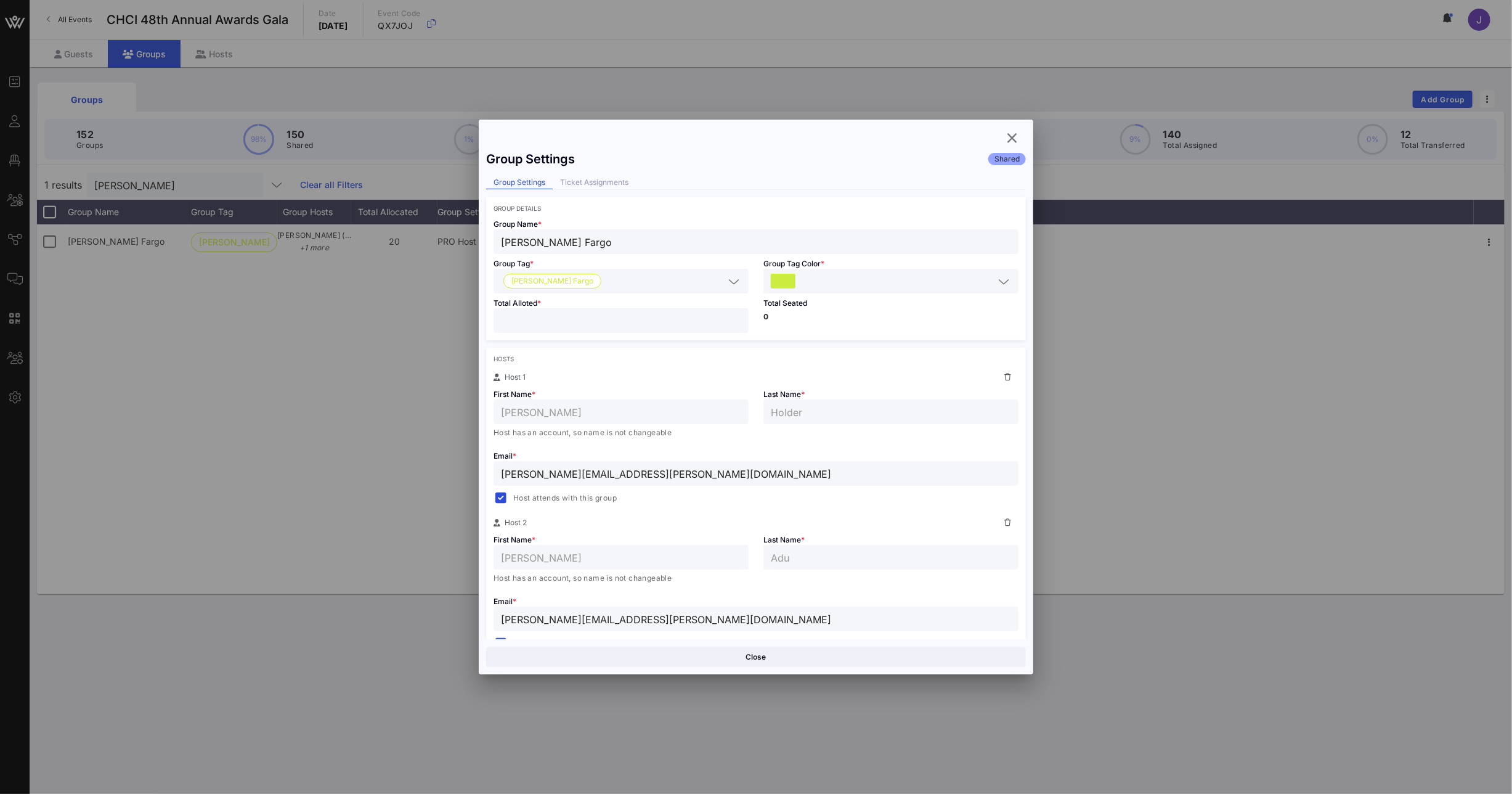
drag, startPoint x: 544, startPoint y: 323, endPoint x: 474, endPoint y: 320, distance: 70.1
click at [482, 321] on div "Group Settings Shared Group Settings Ticket Assignments Group Details Group Nam…" at bounding box center [756, 392] width 554 height 495
type input "**"
click at [914, 651] on button "Save" at bounding box center [892, 657] width 267 height 19
